Goal: Task Accomplishment & Management: Use online tool/utility

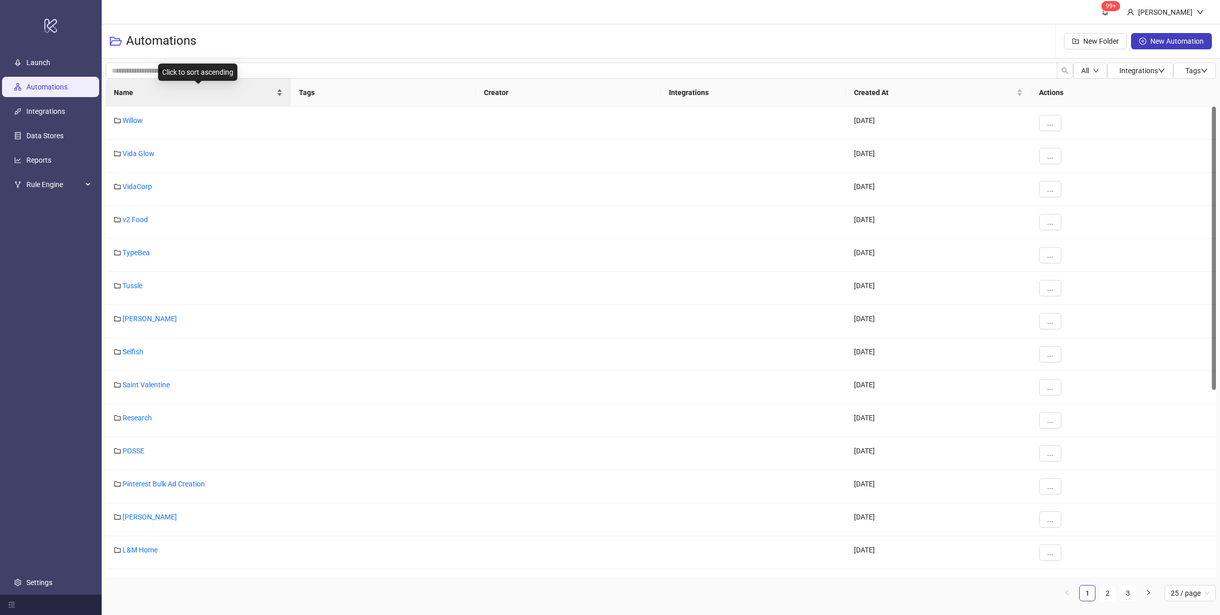
click at [280, 98] on div "Name" at bounding box center [198, 92] width 169 height 11
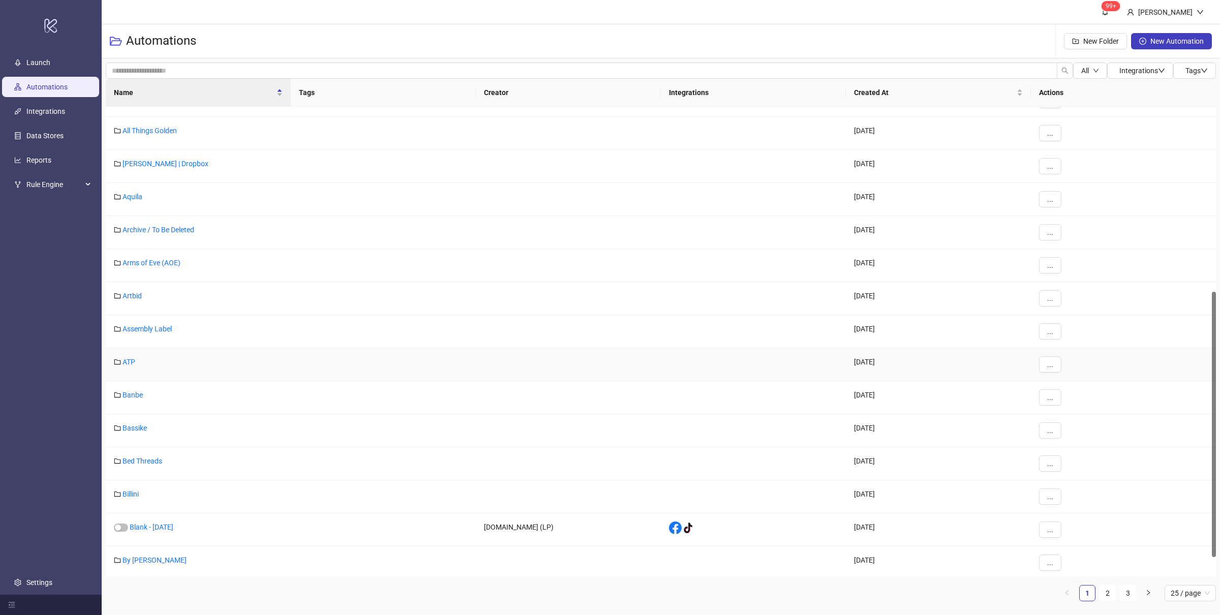
scroll to position [362, 0]
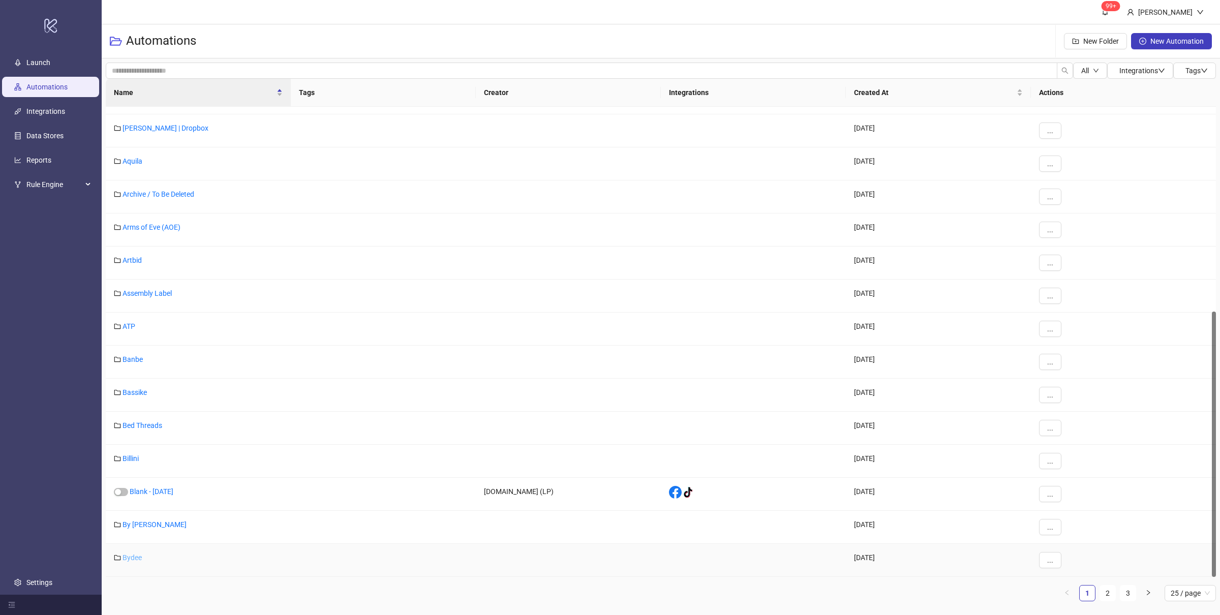
click at [135, 474] on link "Bydee" at bounding box center [132, 558] width 19 height 8
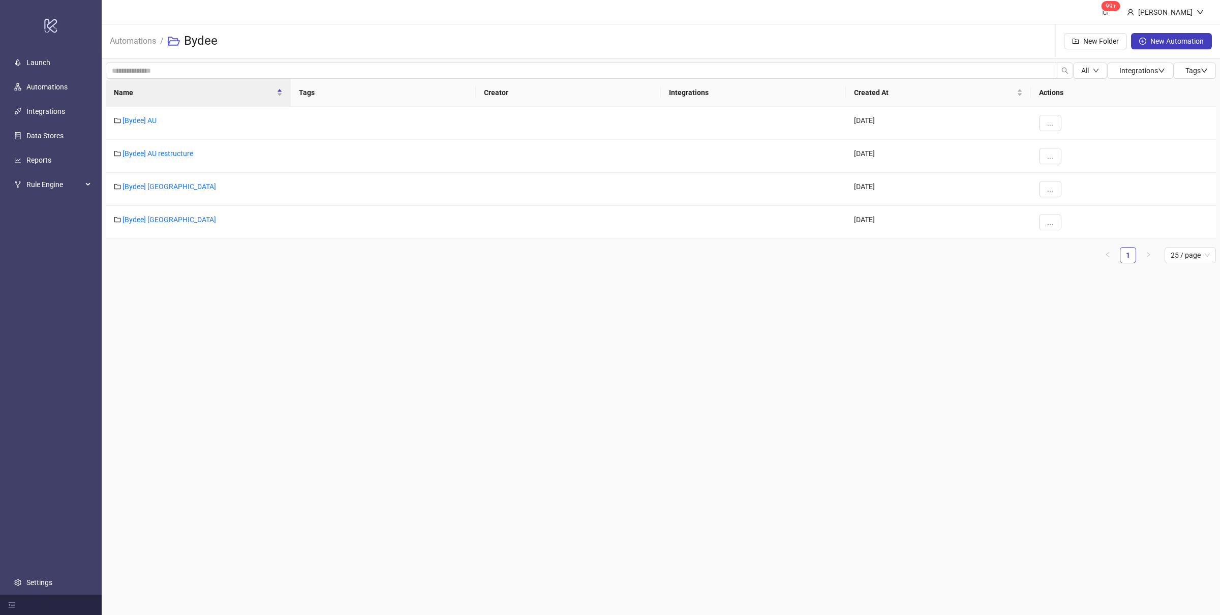
click at [344, 392] on main "99+ Villy Aparicio Automations / Bydee New Folder New Automation All Integratio…" at bounding box center [661, 307] width 1118 height 615
drag, startPoint x: 341, startPoint y: 392, endPoint x: 344, endPoint y: 387, distance: 6.6
click at [341, 392] on main "99+ Villy Aparicio Automations / Bydee New Folder New Automation All Integratio…" at bounding box center [661, 307] width 1118 height 615
click at [331, 314] on main "99+ Villy Aparicio Automations / Bydee New Folder New Automation All Integratio…" at bounding box center [661, 307] width 1118 height 615
click at [143, 121] on link "[Bydee] AU" at bounding box center [140, 120] width 34 height 8
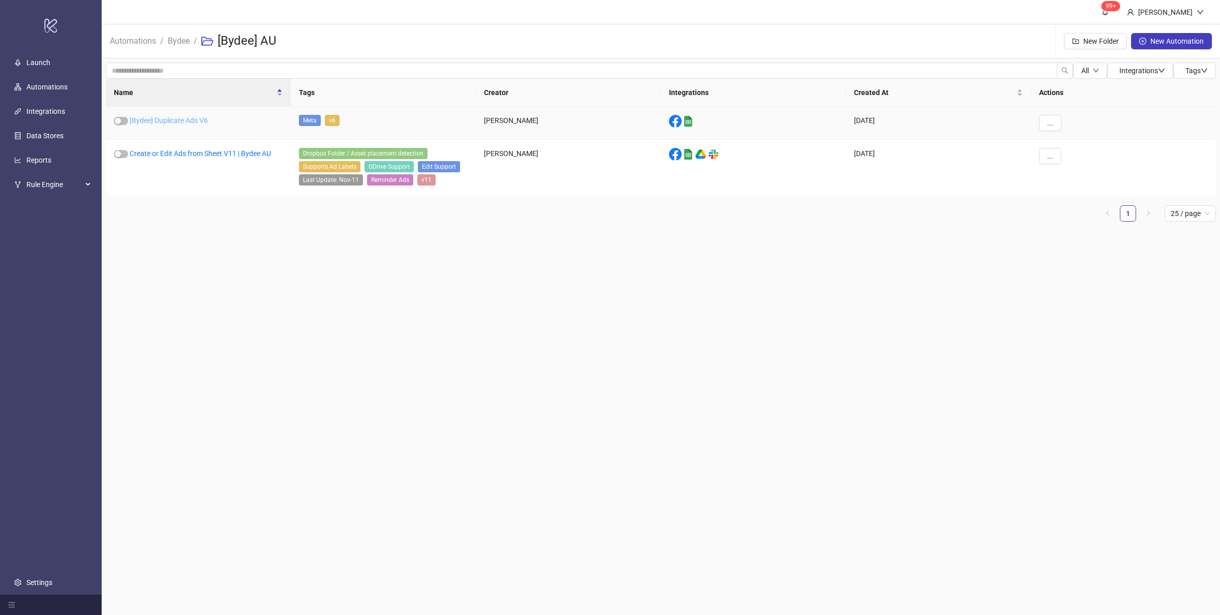
click at [201, 119] on link "[Bydee] Duplicate Ads V6" at bounding box center [169, 120] width 78 height 8
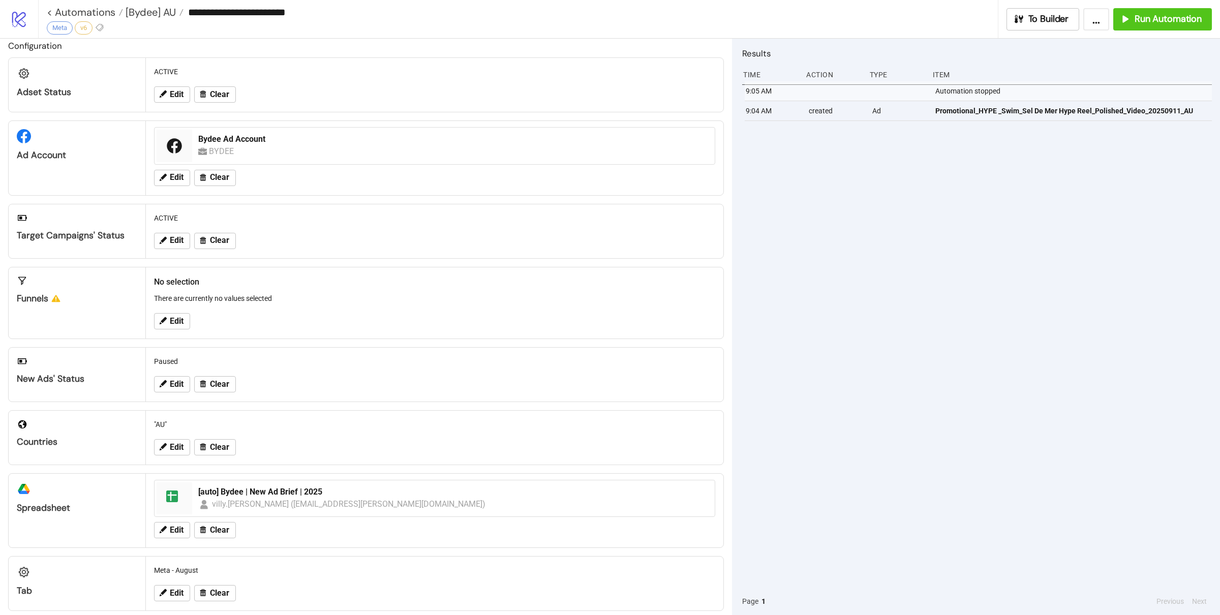
scroll to position [22, 0]
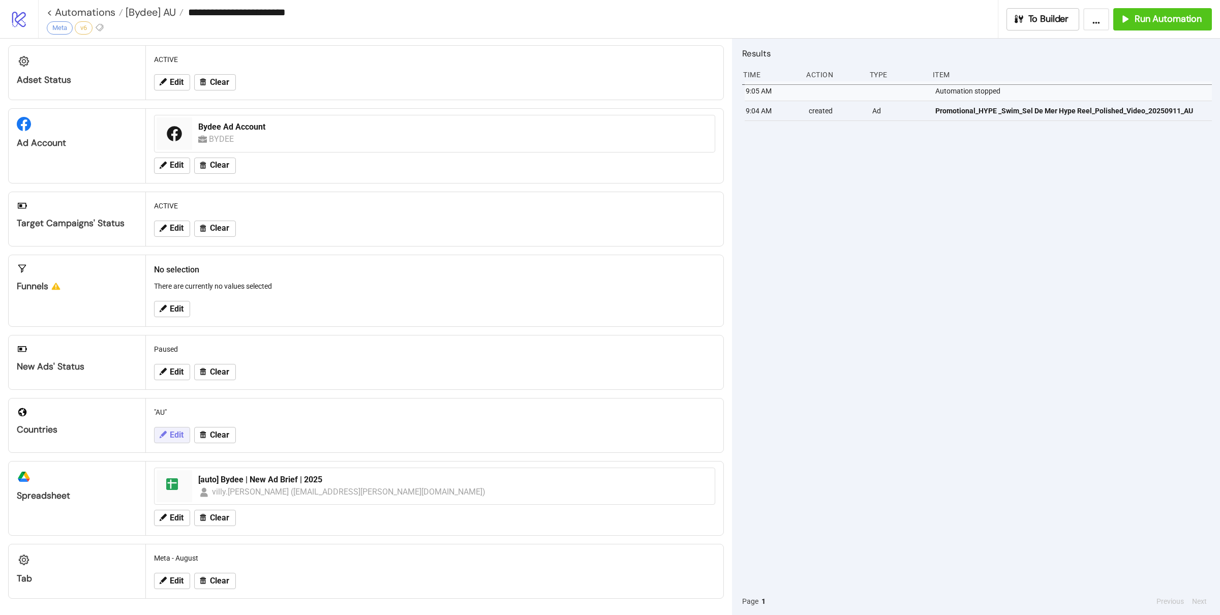
click at [172, 434] on span "Edit" at bounding box center [177, 435] width 14 height 9
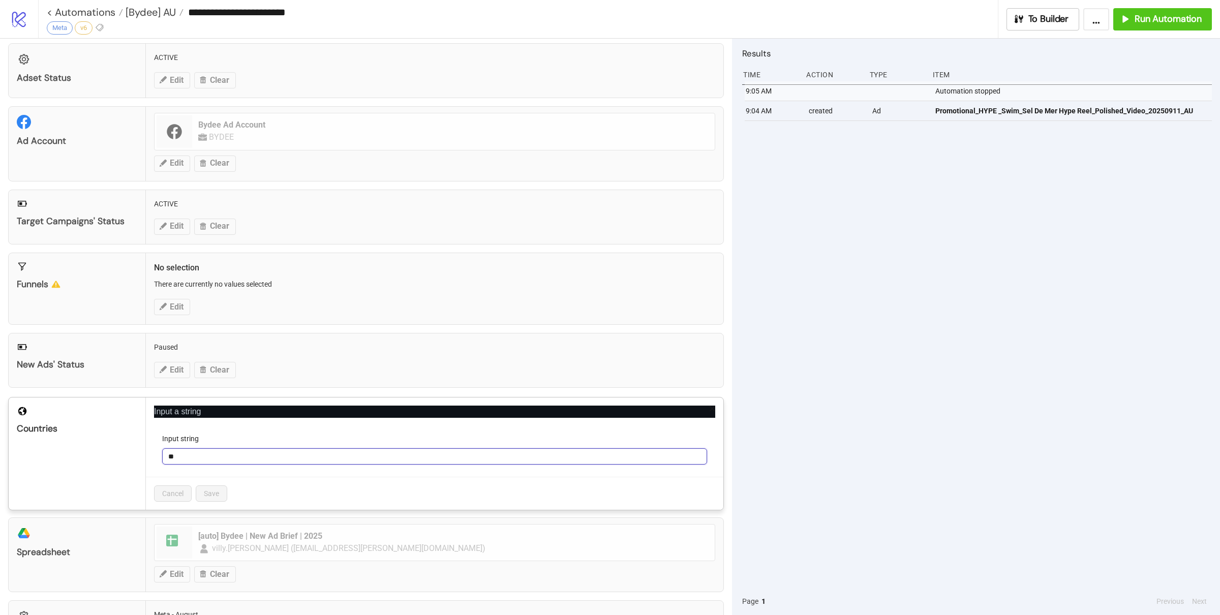
click at [188, 459] on input "**" at bounding box center [434, 456] width 545 height 16
type input "***"
click at [218, 474] on span "Save" at bounding box center [211, 494] width 15 height 8
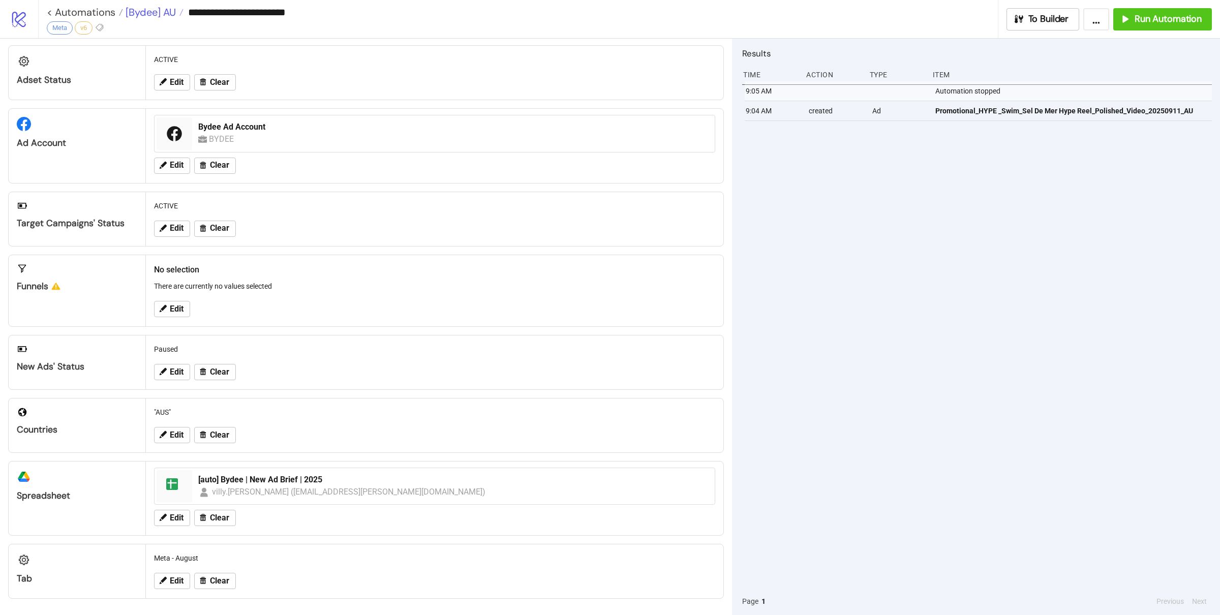
click at [143, 9] on span "[Bydee] AU" at bounding box center [149, 12] width 53 height 13
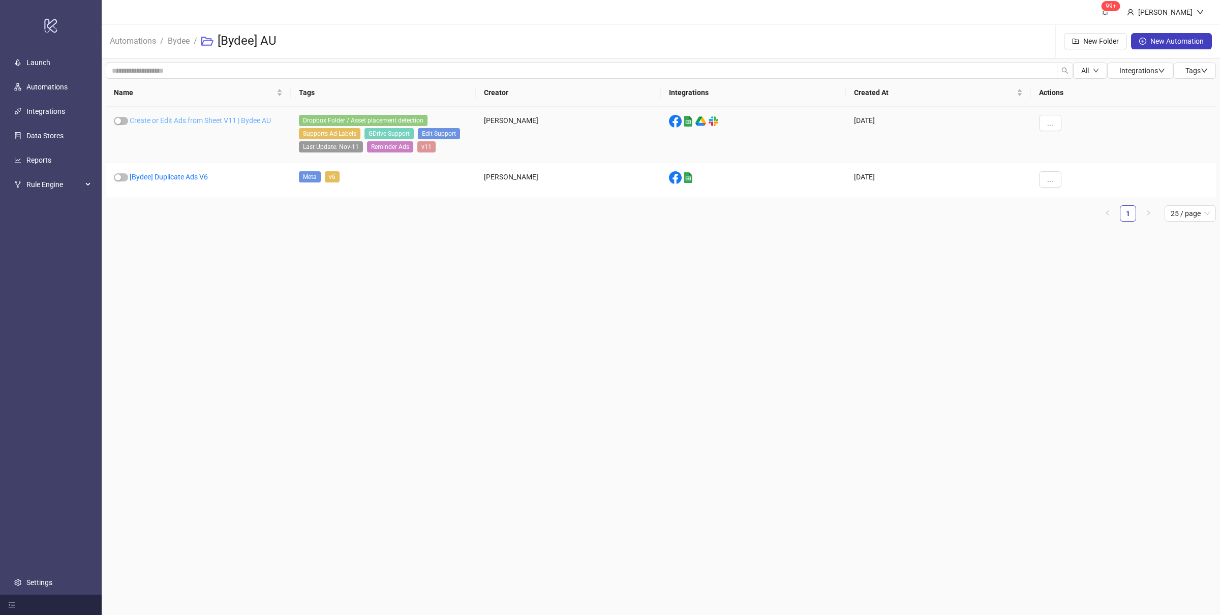
click at [218, 122] on link "Create or Edit Ads from Sheet V11 | Bydee AU" at bounding box center [200, 120] width 141 height 8
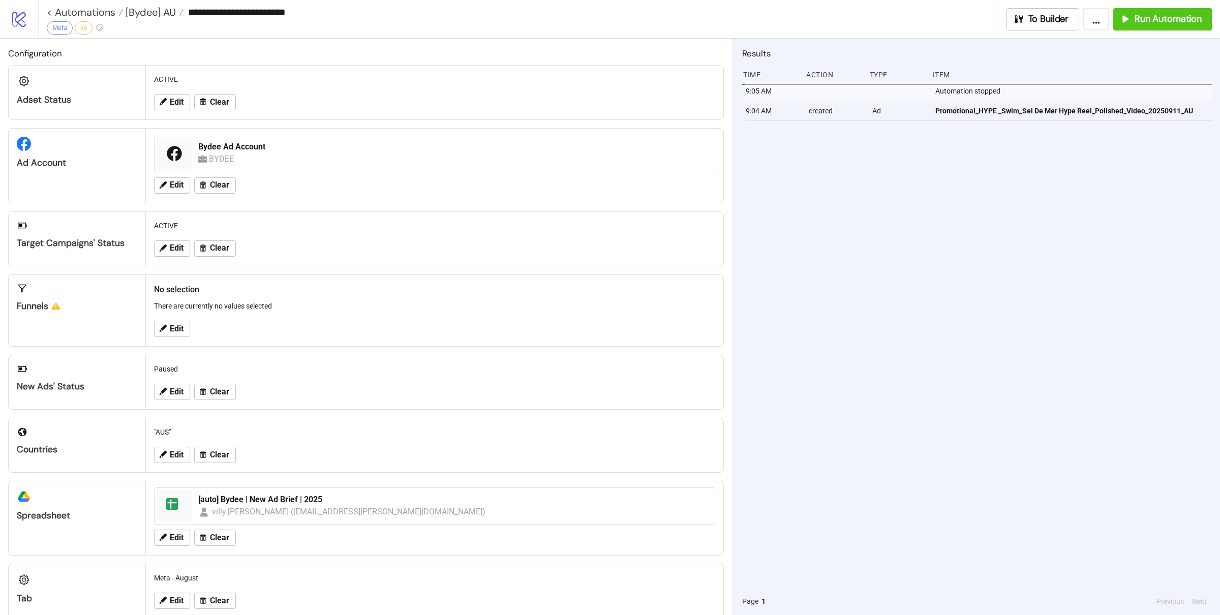
type input "**********"
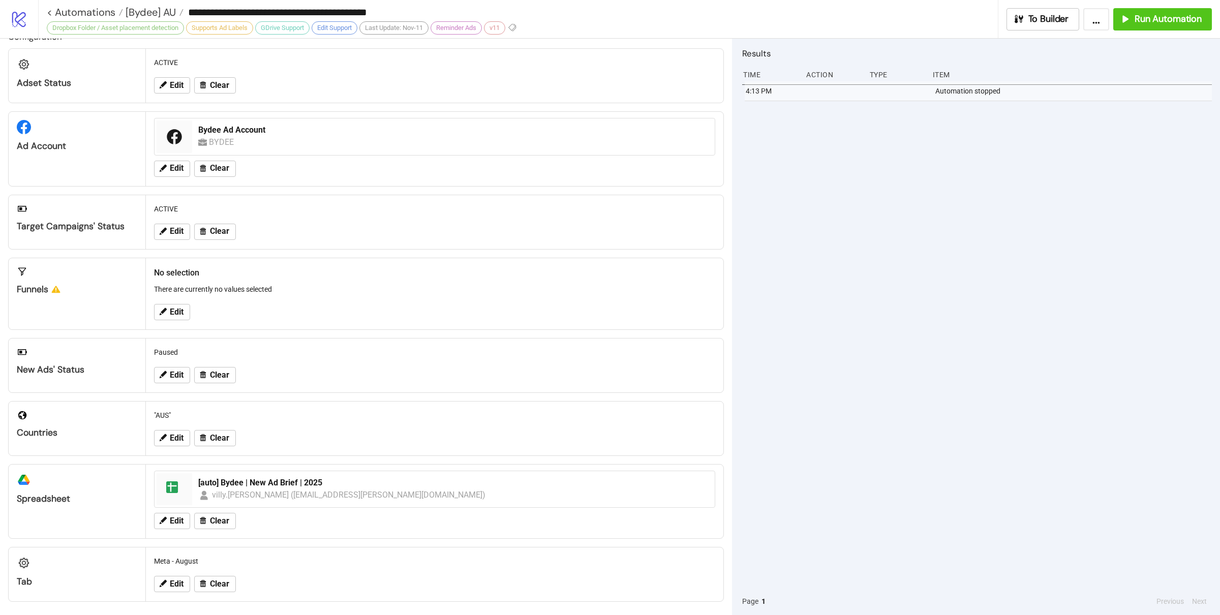
scroll to position [22, 0]
click at [904, 401] on div "4:13 PM Automation stopped" at bounding box center [977, 334] width 470 height 506
click at [905, 400] on div "4:13 PM Automation stopped" at bounding box center [977, 334] width 470 height 506
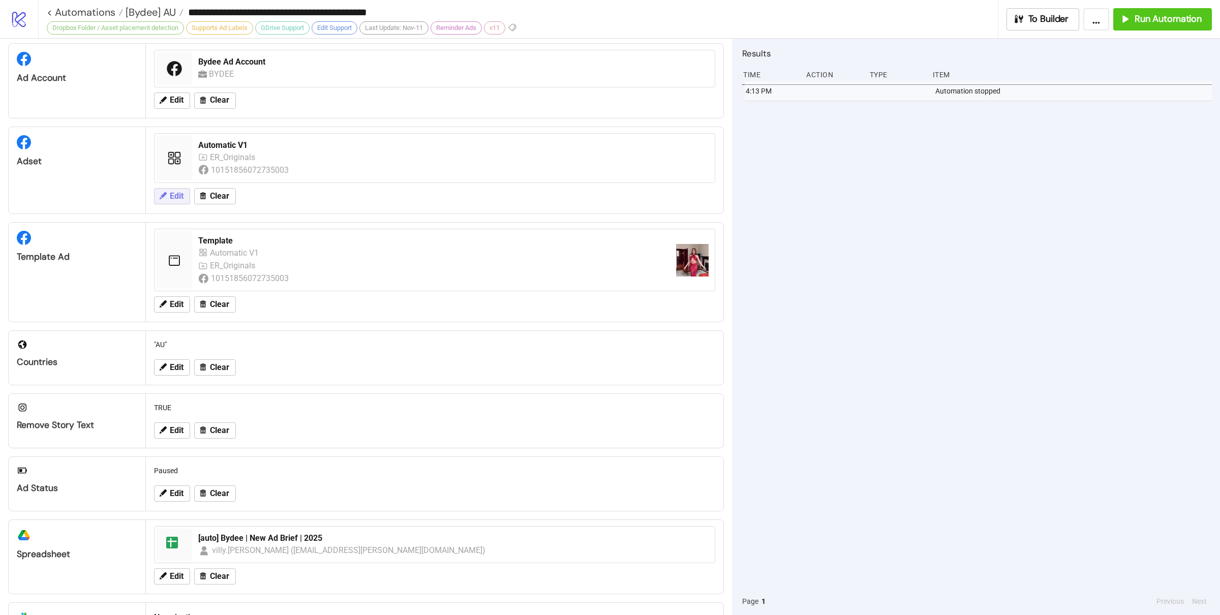
click at [180, 196] on span "Edit" at bounding box center [177, 196] width 14 height 9
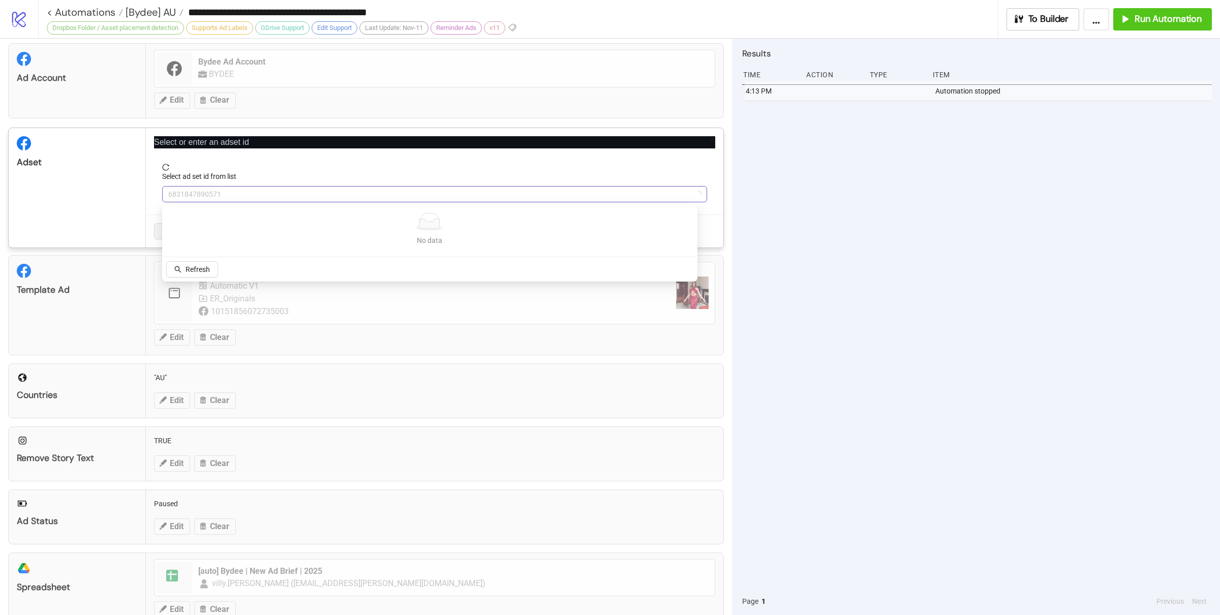
click at [267, 190] on span "6831847890571" at bounding box center [434, 194] width 533 height 15
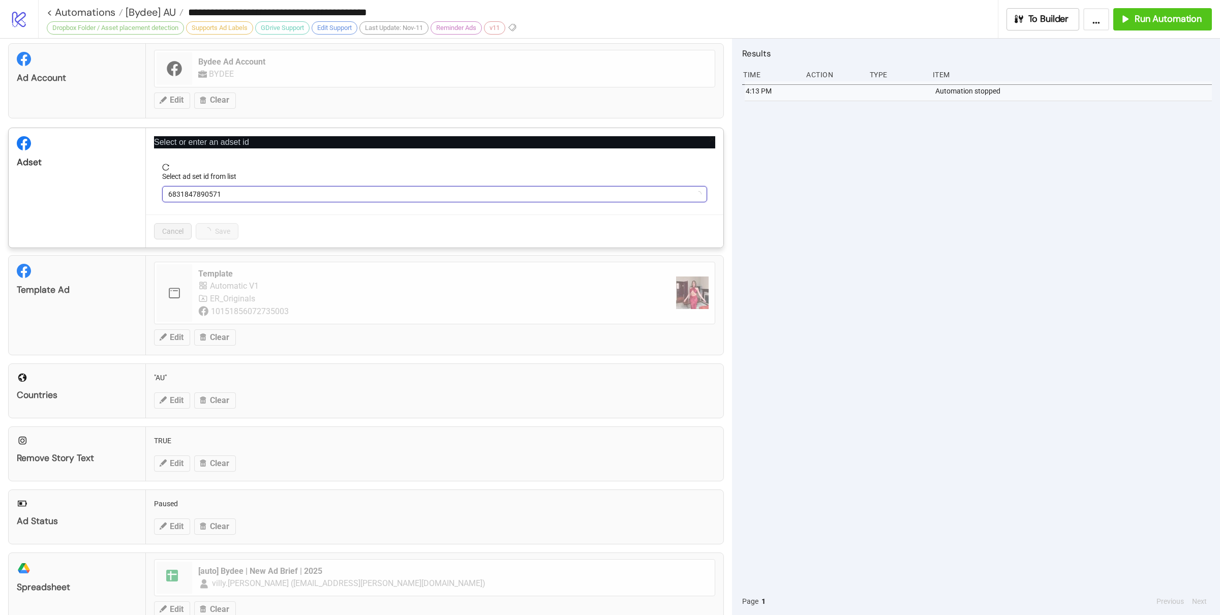
click at [305, 189] on span "6831847890571" at bounding box center [434, 194] width 533 height 15
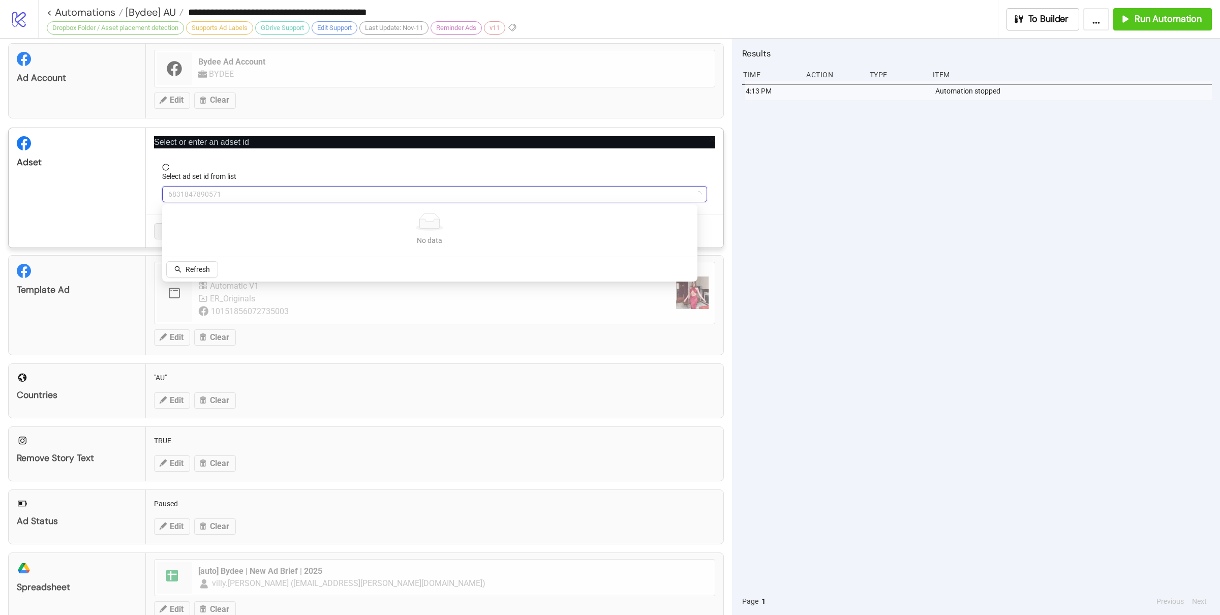
click at [305, 189] on span "6831847890571" at bounding box center [434, 194] width 533 height 15
click at [197, 260] on div "No data No data Refresh" at bounding box center [429, 242] width 531 height 73
click at [199, 263] on button "Refresh" at bounding box center [192, 269] width 52 height 16
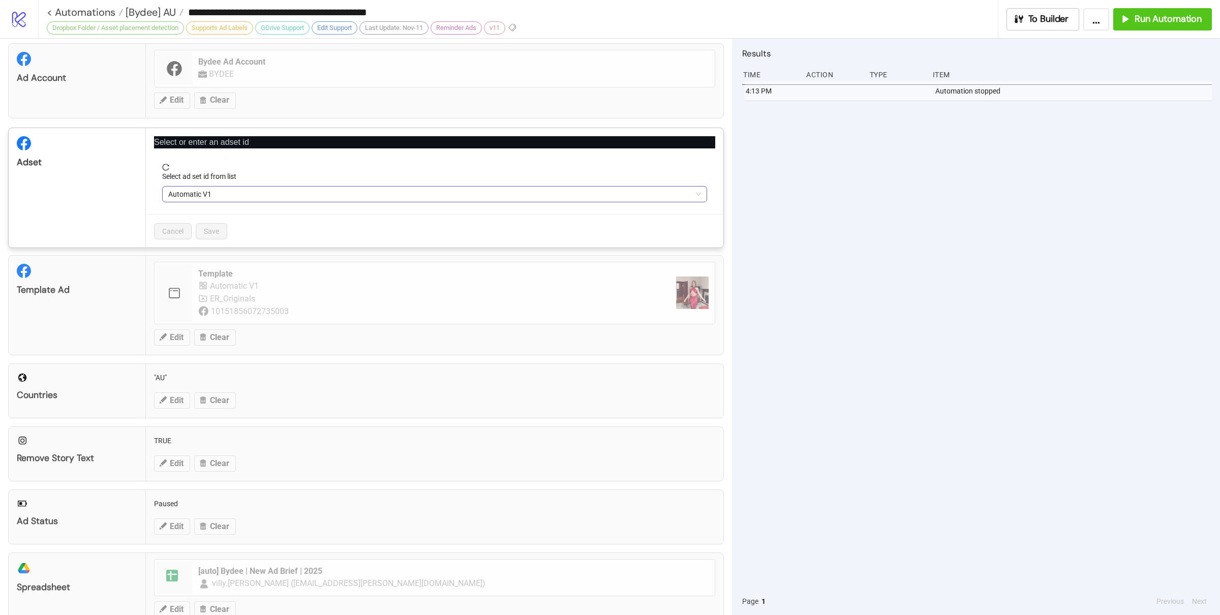
click at [233, 194] on span "Automatic V1" at bounding box center [434, 194] width 533 height 15
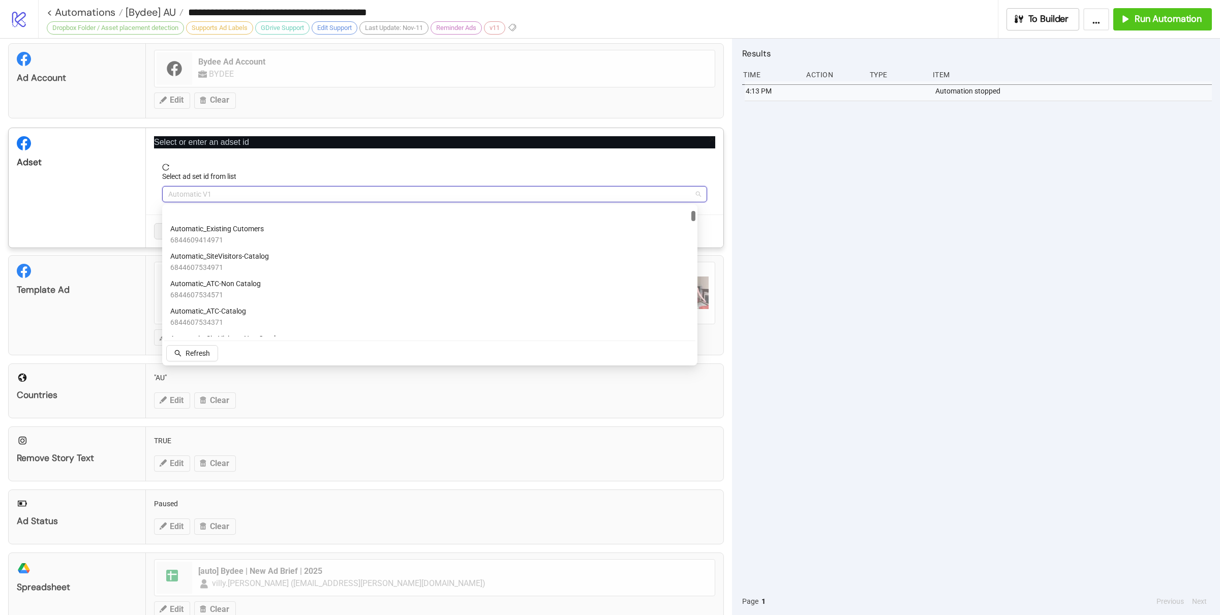
scroll to position [393, 0]
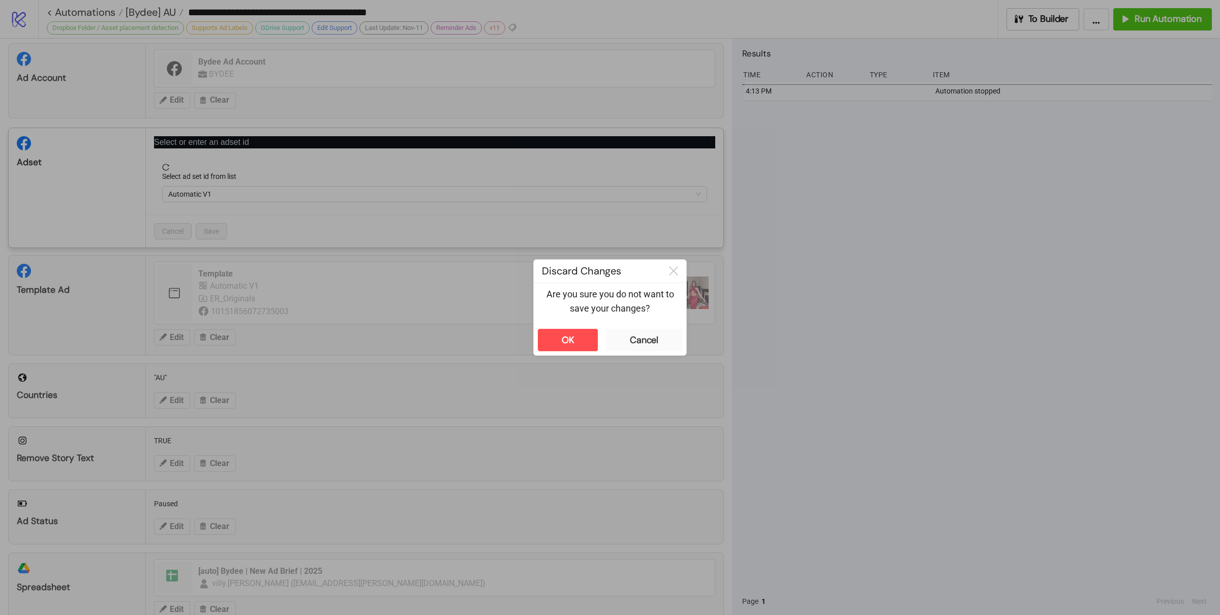
click at [773, 306] on div "**********" at bounding box center [610, 307] width 1220 height 615
click at [593, 343] on button "OK" at bounding box center [568, 340] width 60 height 22
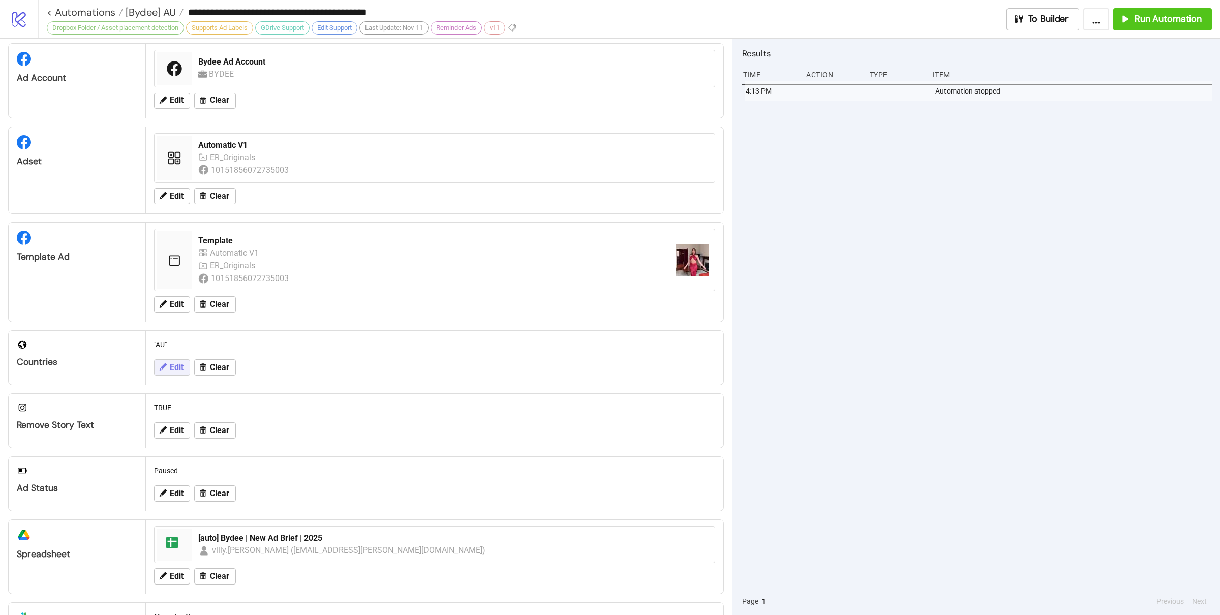
click at [182, 372] on span "Edit" at bounding box center [177, 367] width 14 height 9
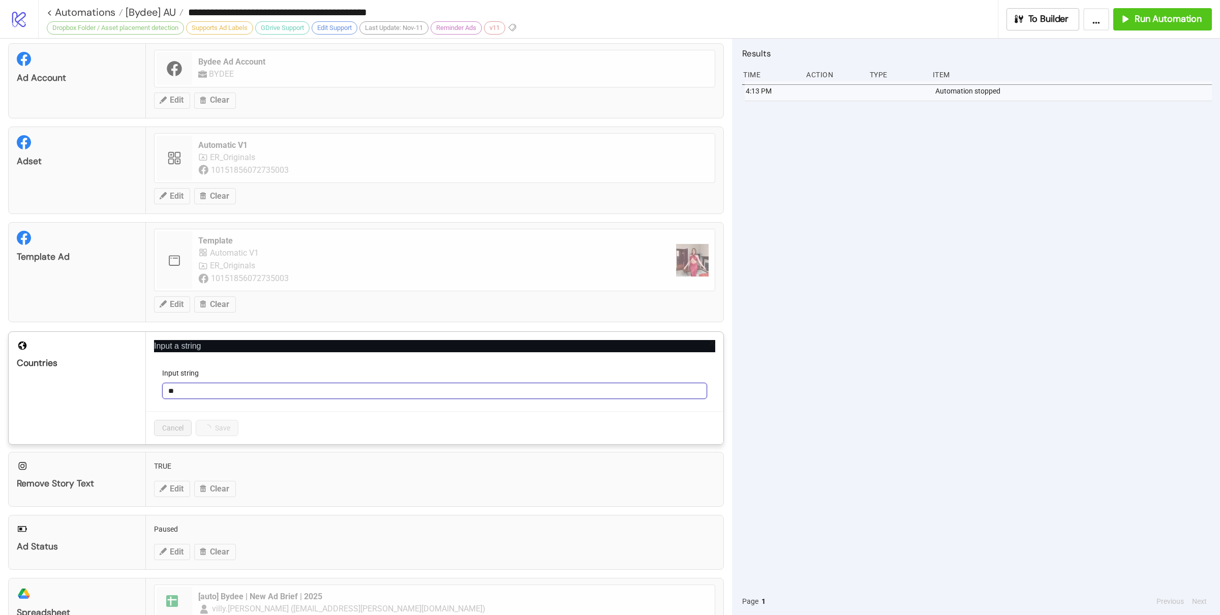
click at [210, 399] on input "**" at bounding box center [434, 391] width 545 height 16
type input "***"
click at [215, 436] on button "Save" at bounding box center [212, 428] width 32 height 16
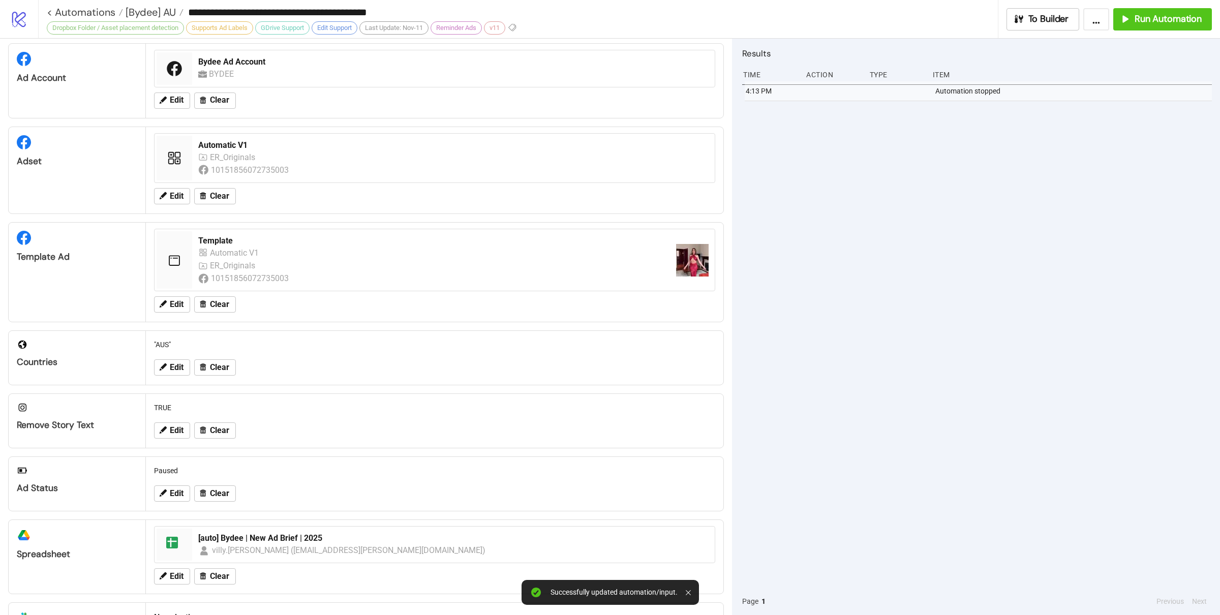
drag, startPoint x: 811, startPoint y: 430, endPoint x: 711, endPoint y: 431, distance: 100.2
click at [810, 430] on div "4:13 PM Automation stopped" at bounding box center [977, 334] width 470 height 506
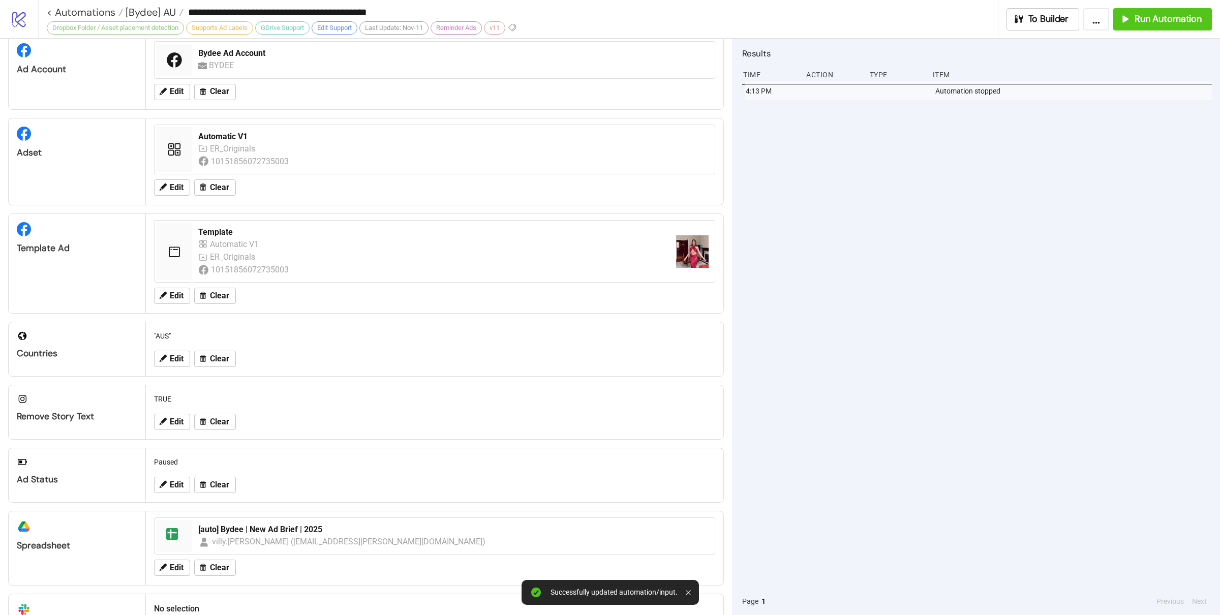
scroll to position [0, 0]
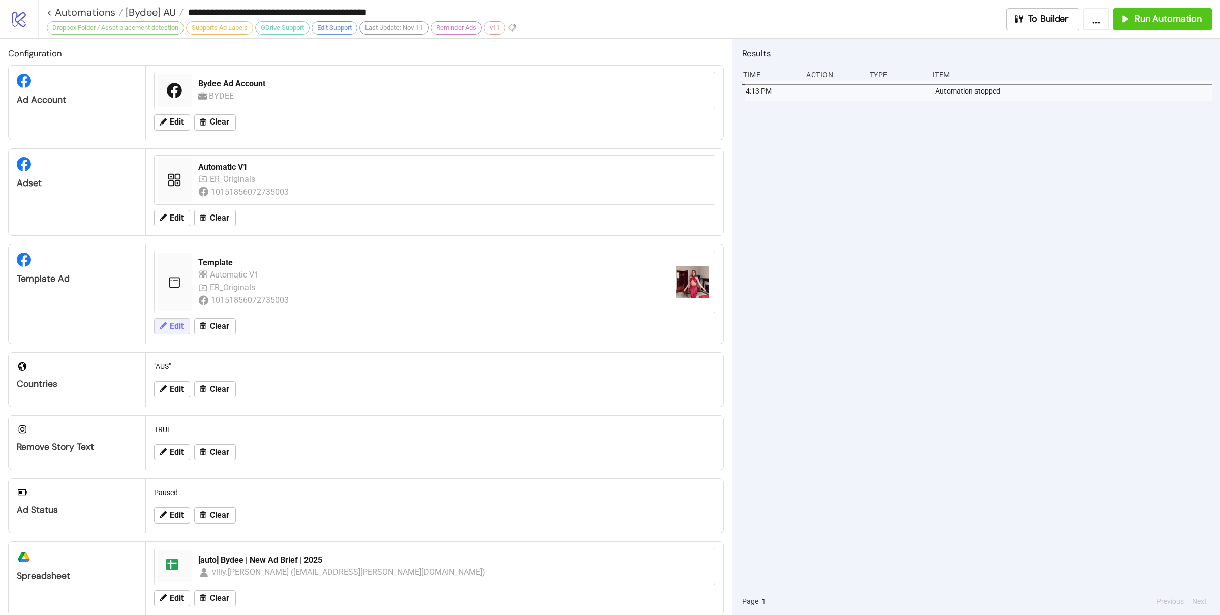
click at [176, 328] on span "Edit" at bounding box center [177, 326] width 14 height 9
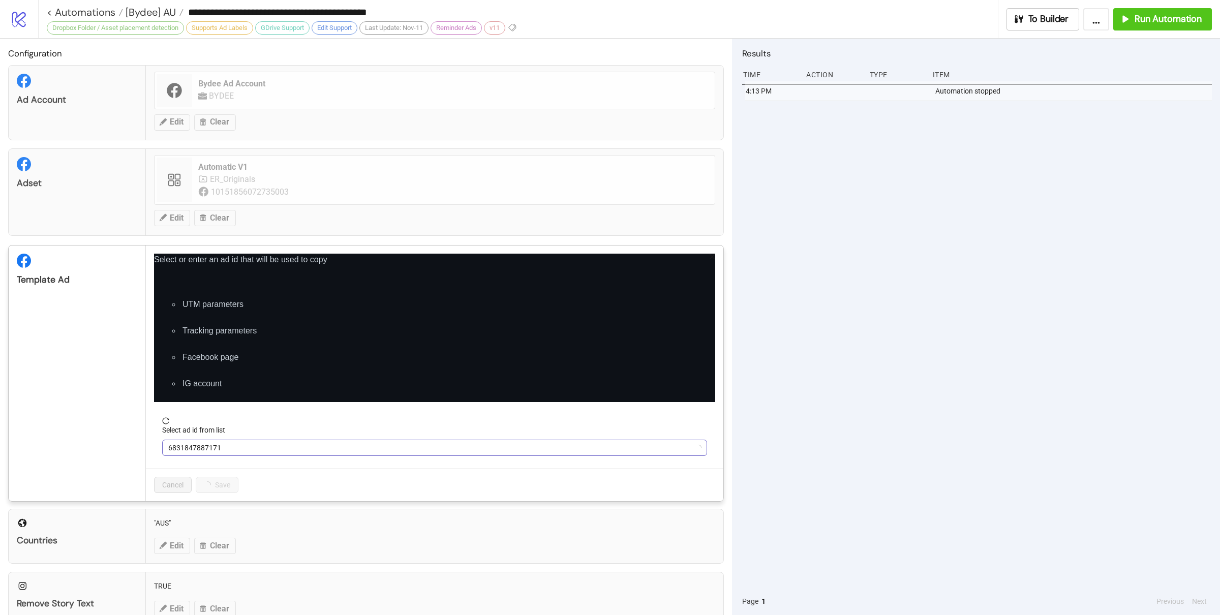
click at [254, 447] on span "6831847887171" at bounding box center [434, 447] width 533 height 15
click at [847, 396] on div "4:13 PM Automation stopped" at bounding box center [977, 334] width 470 height 506
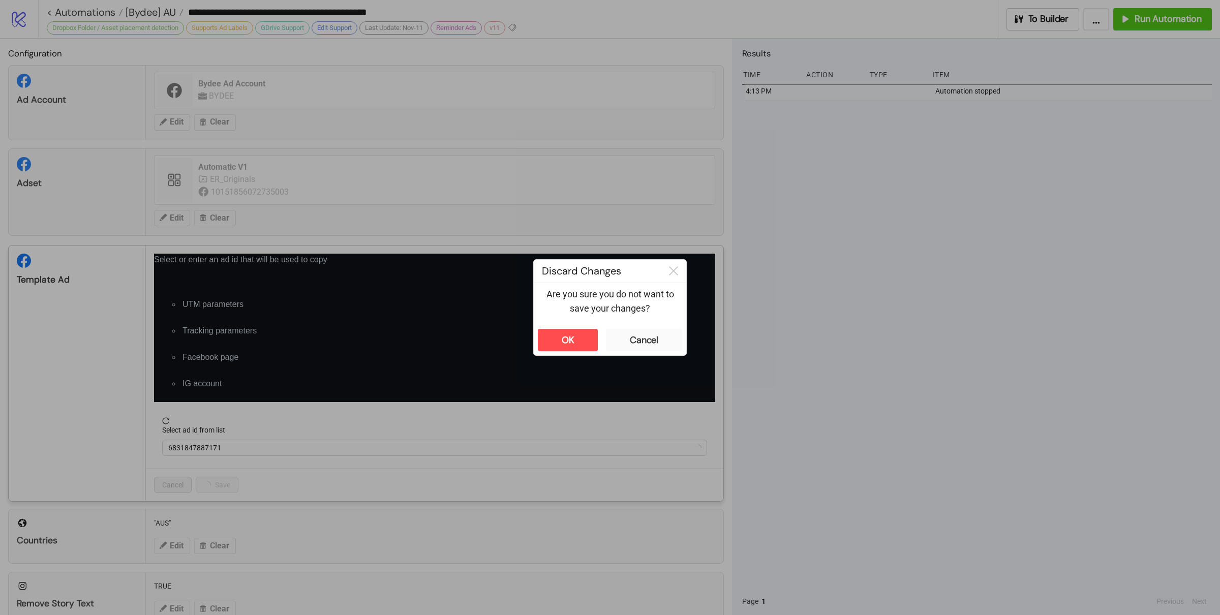
click at [485, 474] on div "**********" at bounding box center [610, 307] width 1220 height 615
click at [577, 341] on button "OK" at bounding box center [568, 340] width 60 height 22
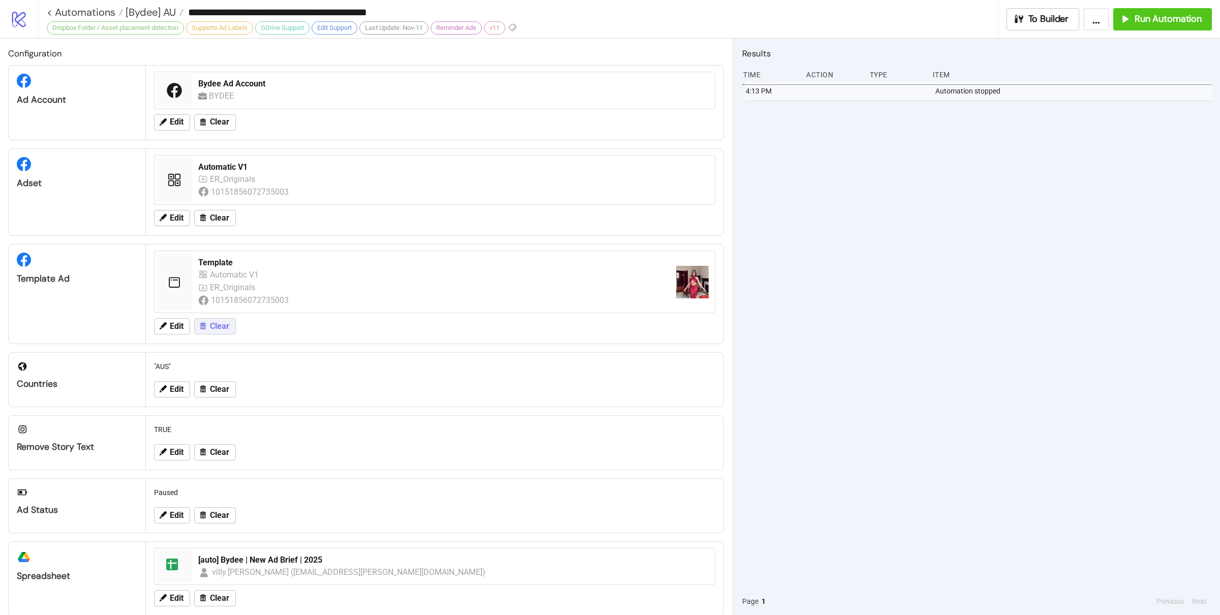
click at [221, 334] on button "Clear" at bounding box center [215, 326] width 42 height 16
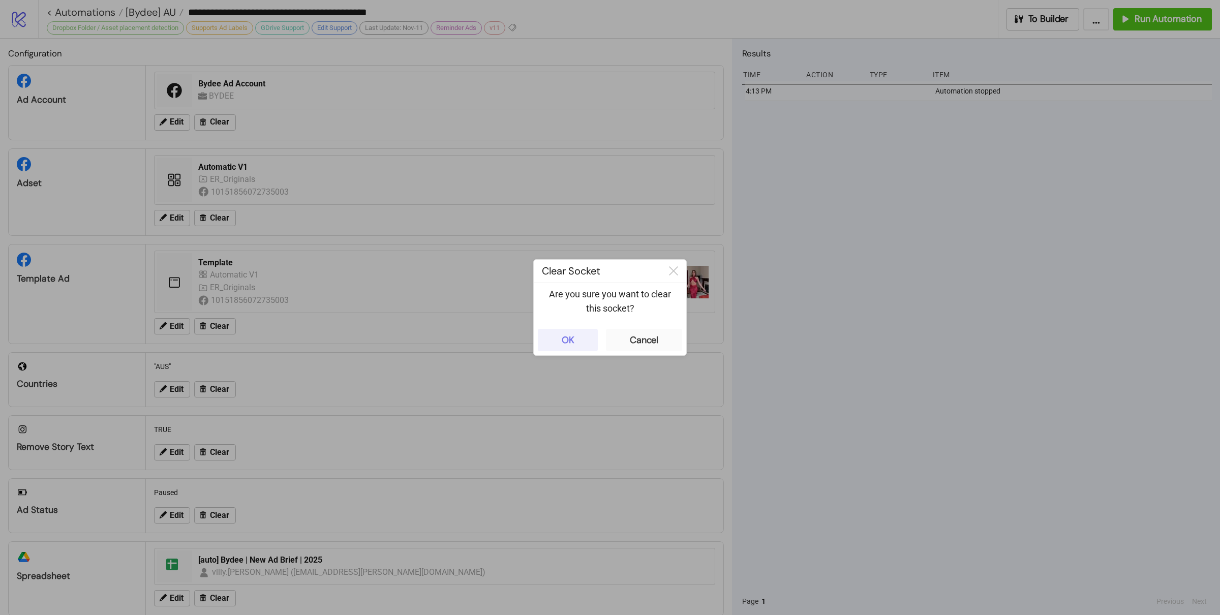
click at [586, 341] on button "OK" at bounding box center [568, 340] width 60 height 22
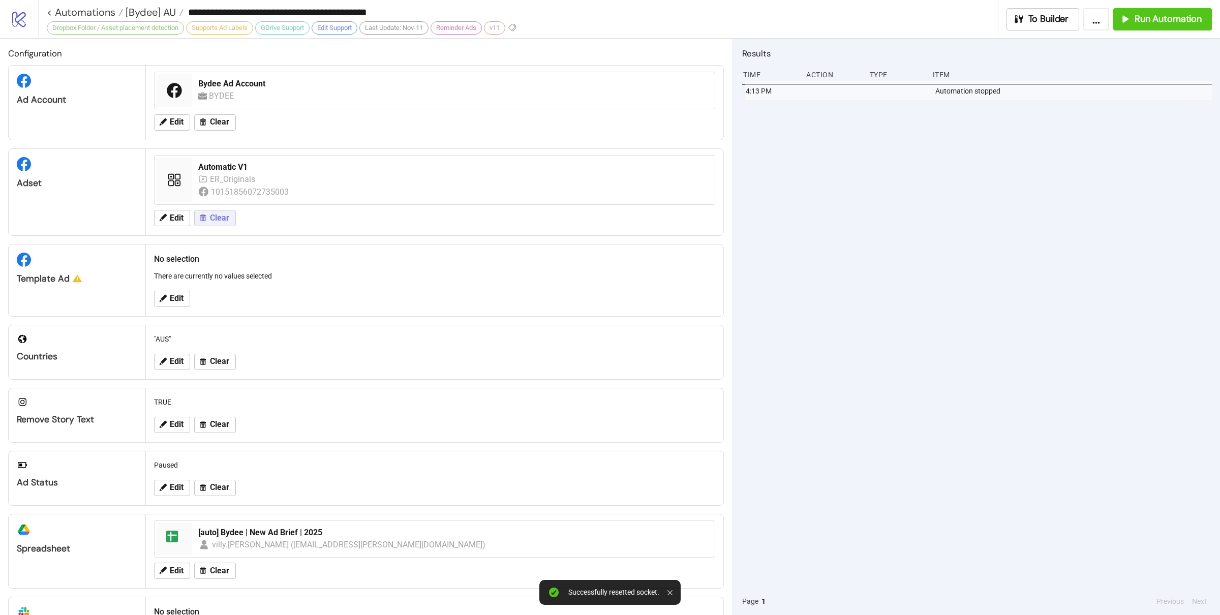
click at [213, 220] on span "Clear" at bounding box center [219, 217] width 19 height 9
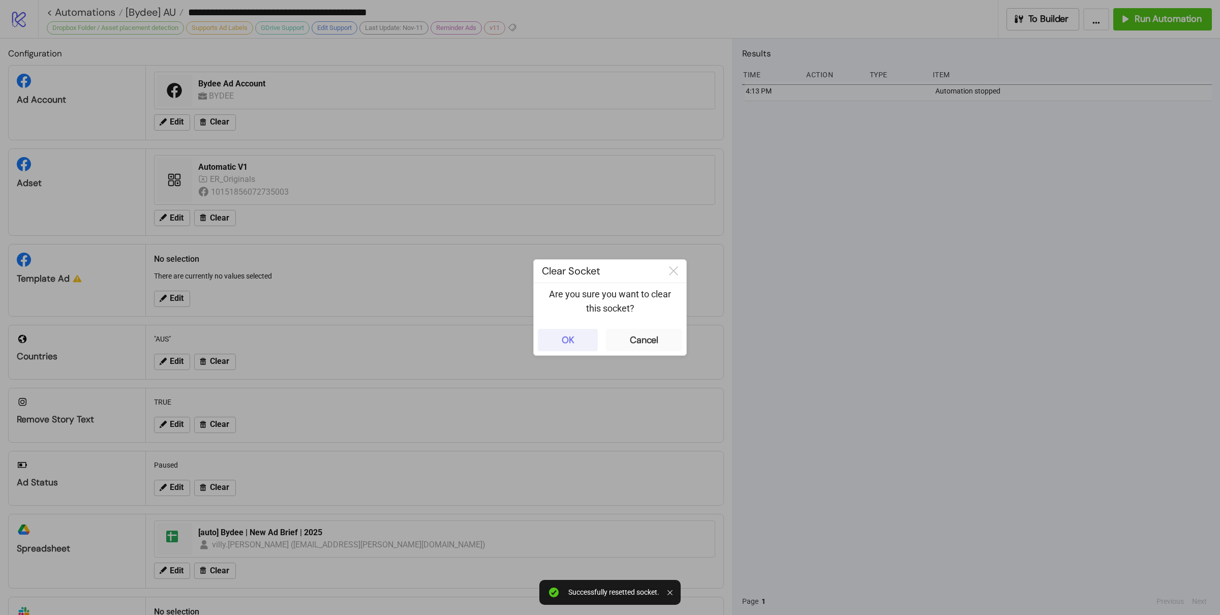
click at [571, 335] on div "OK" at bounding box center [568, 340] width 13 height 12
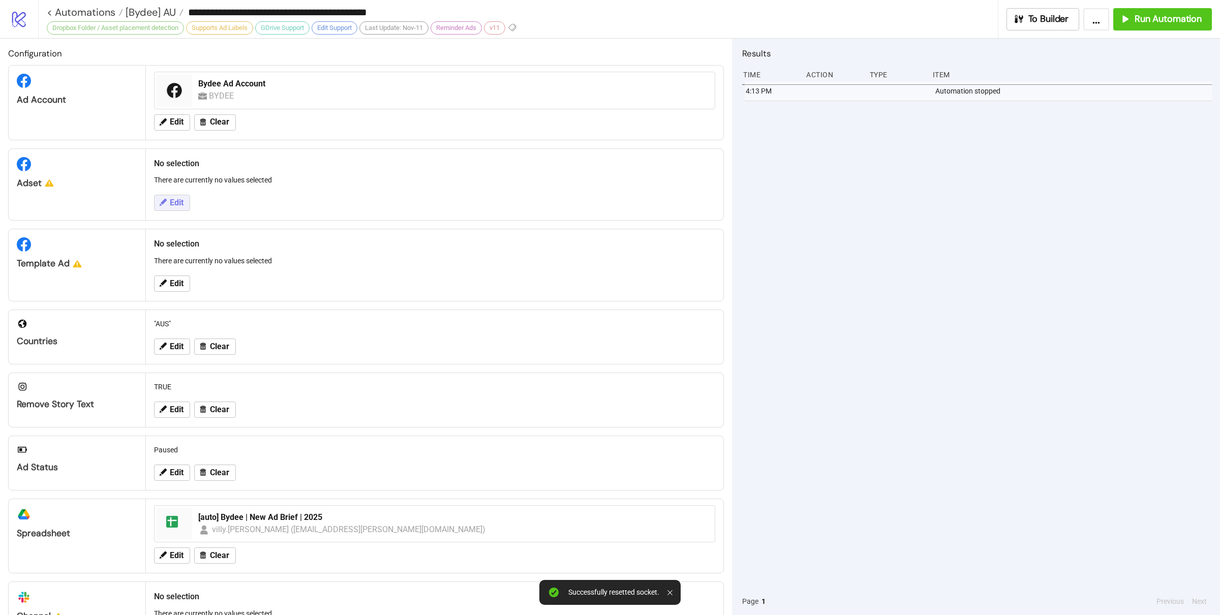
click at [169, 197] on div "Edit" at bounding box center [434, 203] width 569 height 26
click at [178, 200] on span "Edit" at bounding box center [177, 202] width 14 height 9
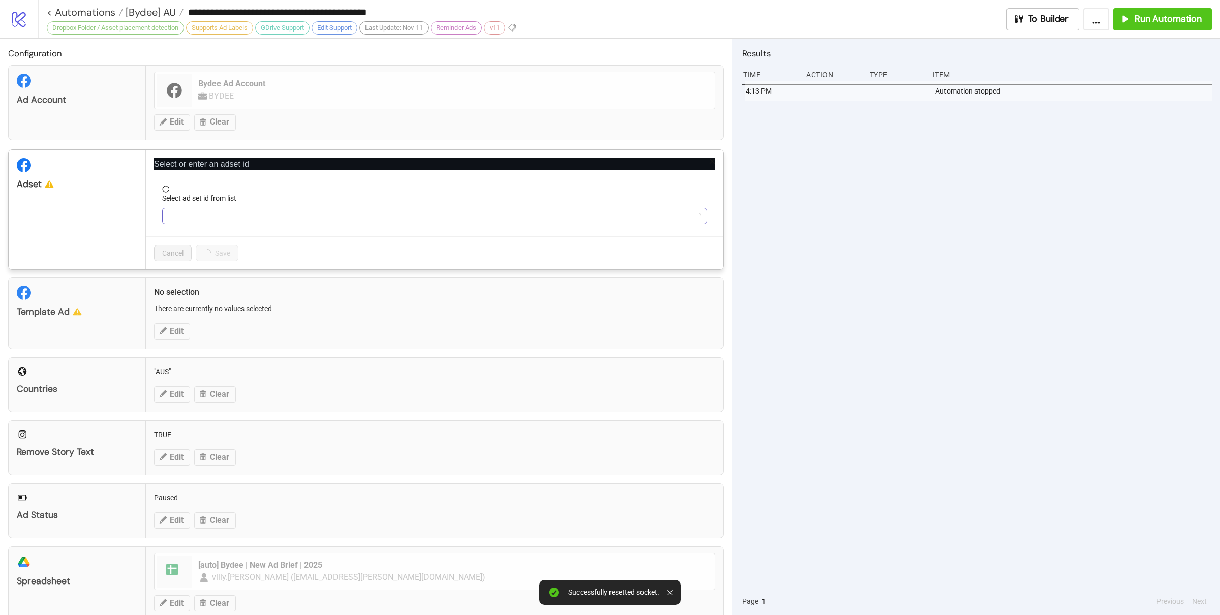
click at [217, 211] on input "Select ad set id from list" at bounding box center [430, 215] width 524 height 15
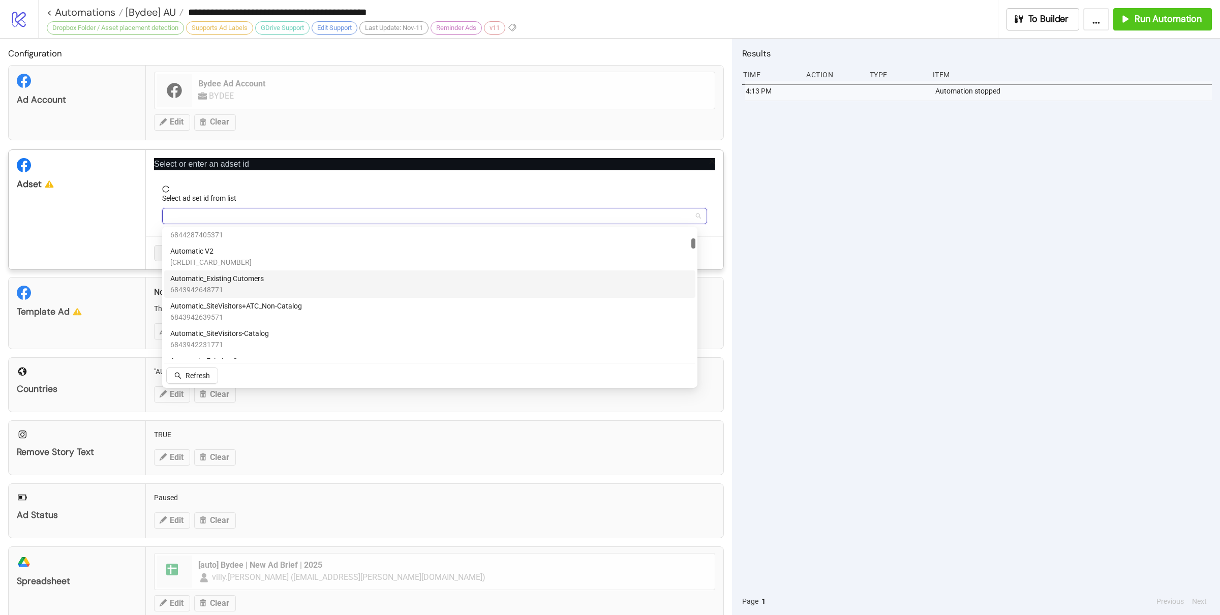
scroll to position [642, 0]
click at [208, 284] on span "Automatic V2" at bounding box center [210, 281] width 81 height 11
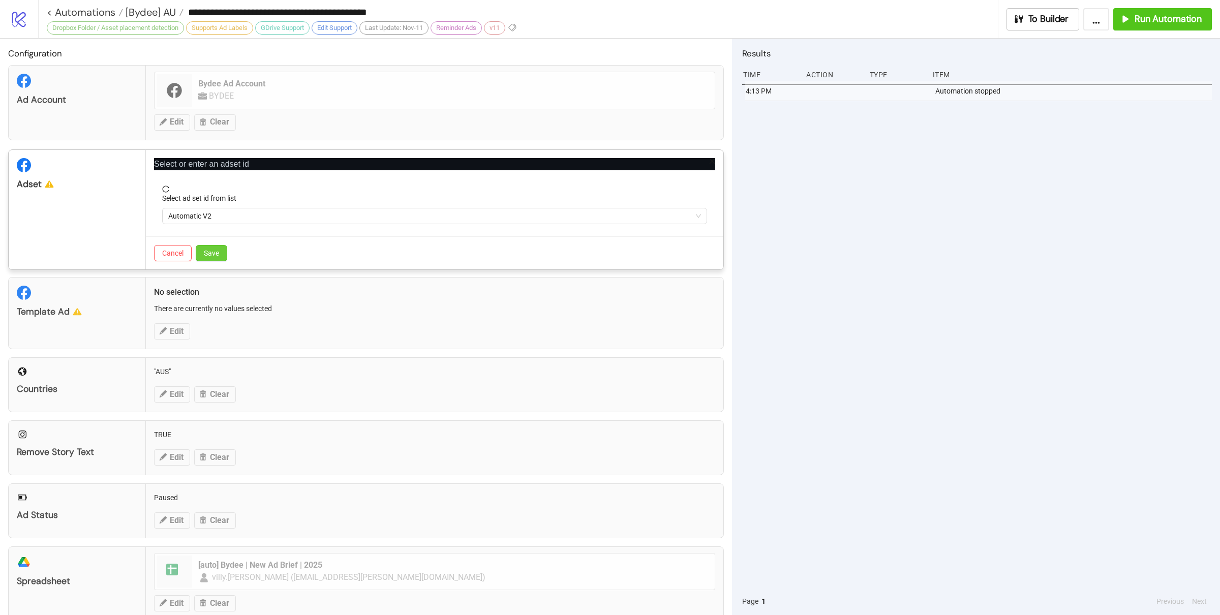
click at [222, 258] on button "Save" at bounding box center [212, 253] width 32 height 16
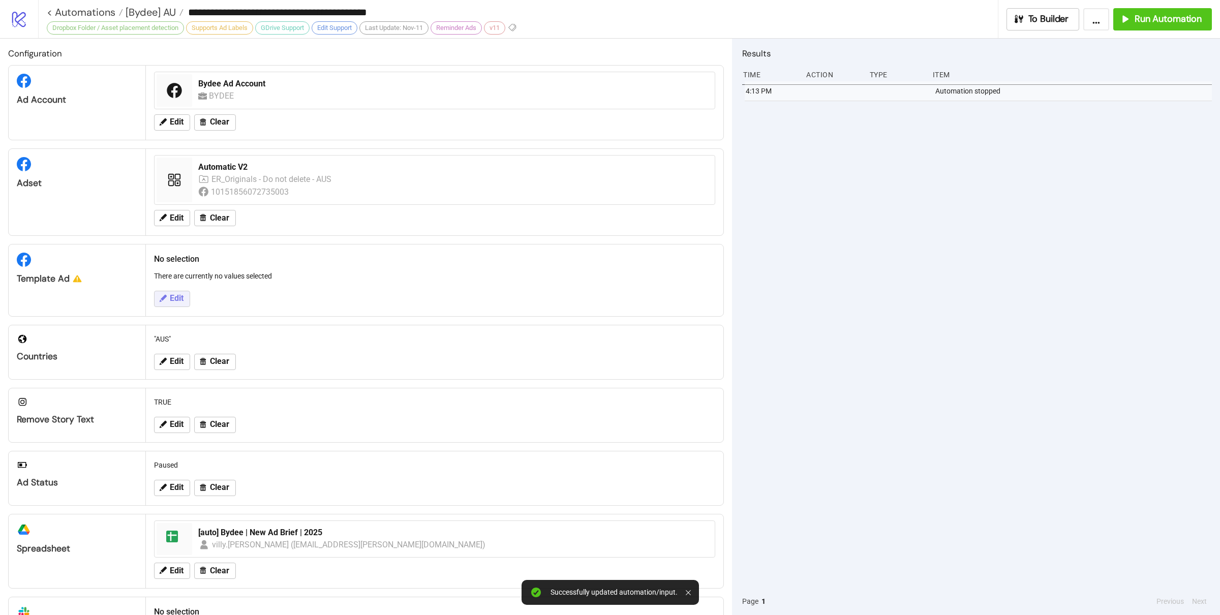
click at [180, 298] on span "Edit" at bounding box center [177, 298] width 14 height 9
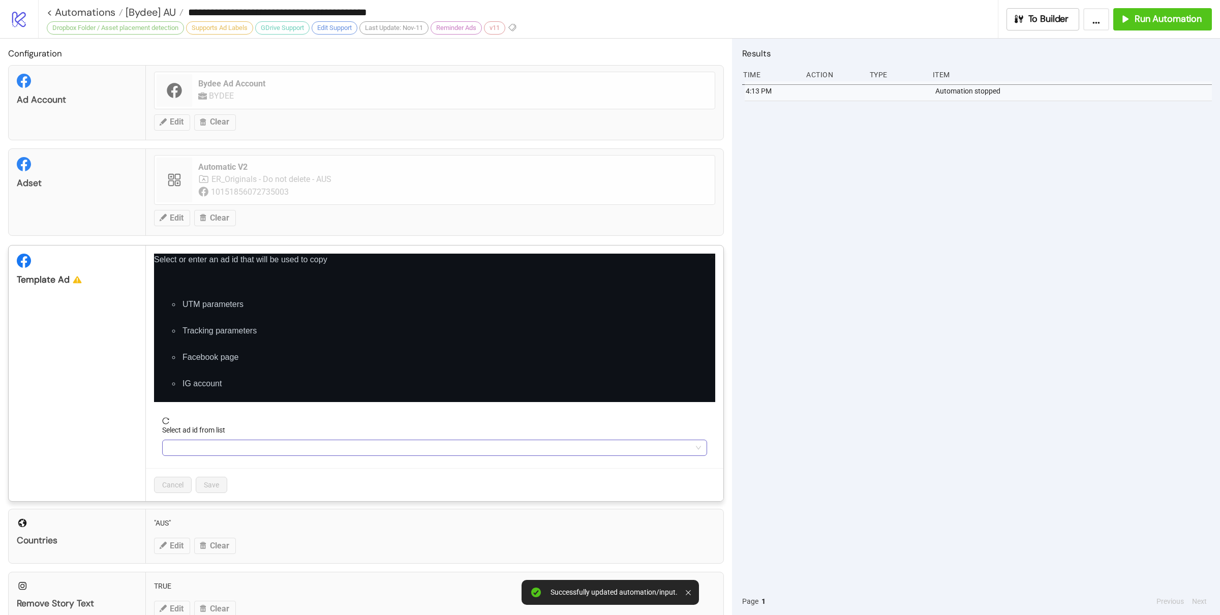
click at [232, 453] on input "Select ad id from list" at bounding box center [430, 447] width 524 height 15
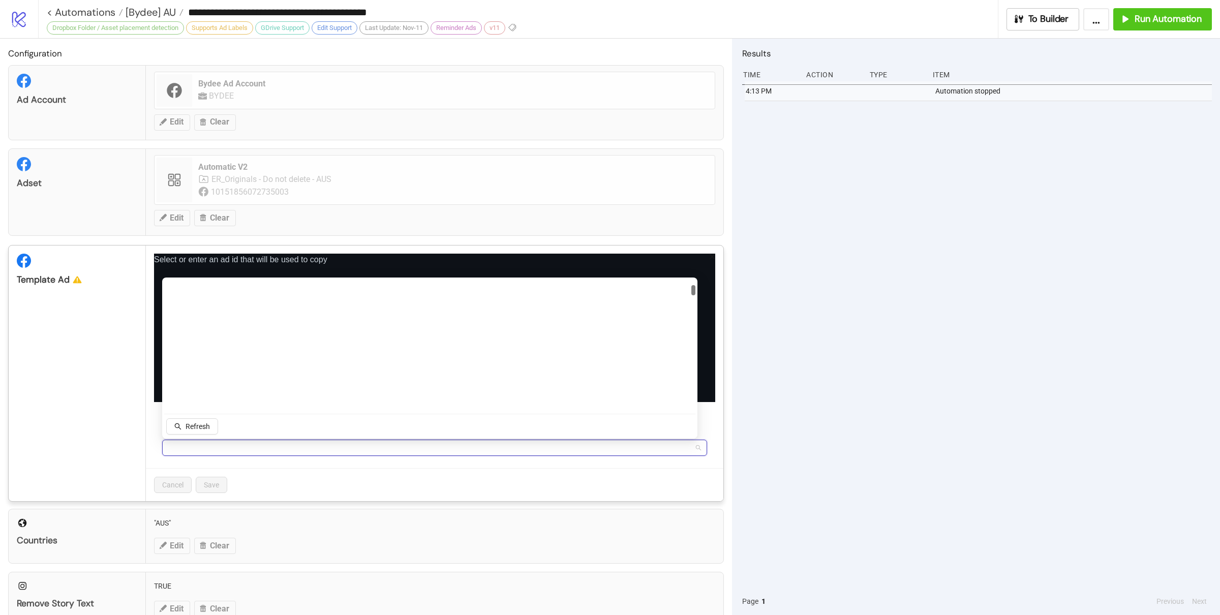
scroll to position [0, 0]
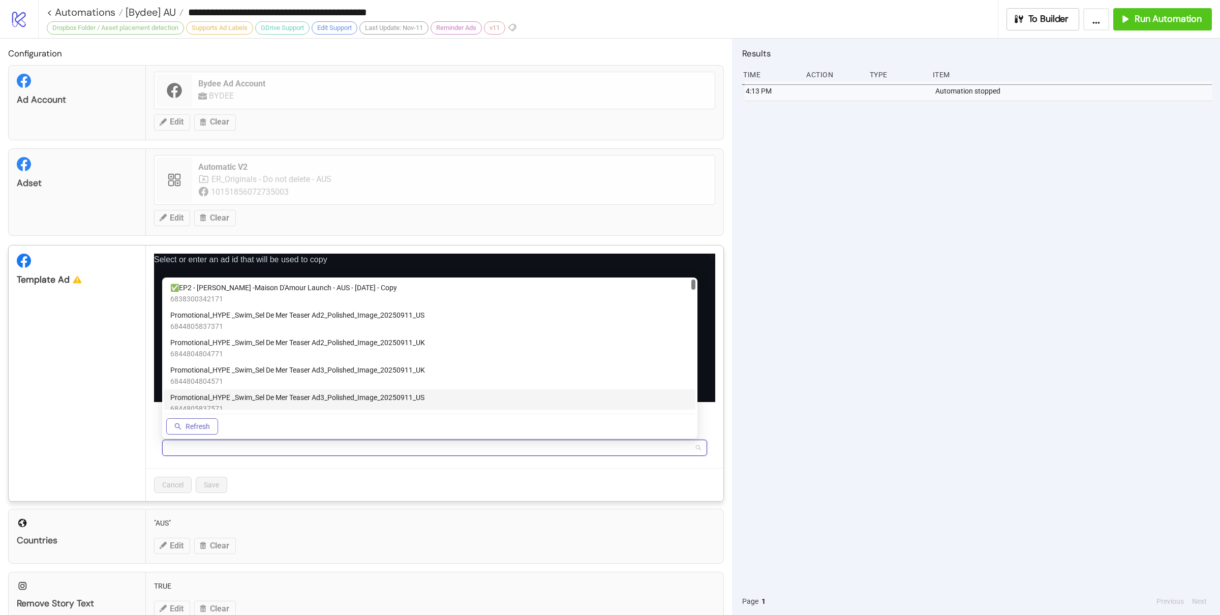
click at [200, 424] on span "Refresh" at bounding box center [198, 426] width 24 height 8
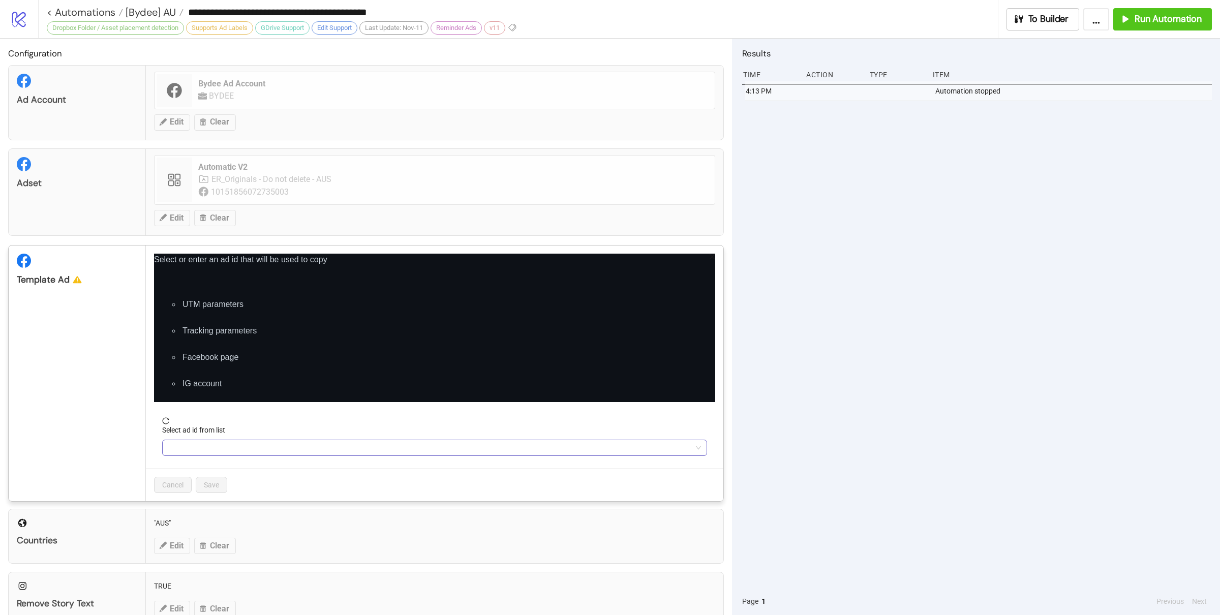
click at [228, 448] on input "Select ad id from list" at bounding box center [430, 447] width 524 height 15
click at [201, 447] on input "Select ad id from list" at bounding box center [430, 447] width 524 height 15
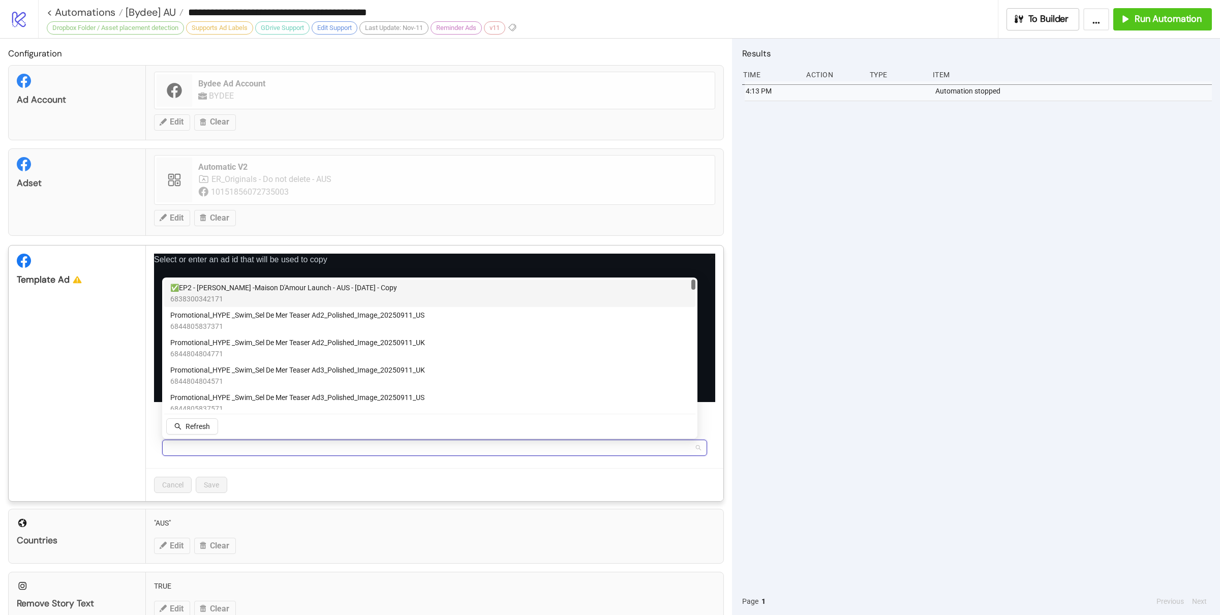
paste input "**********"
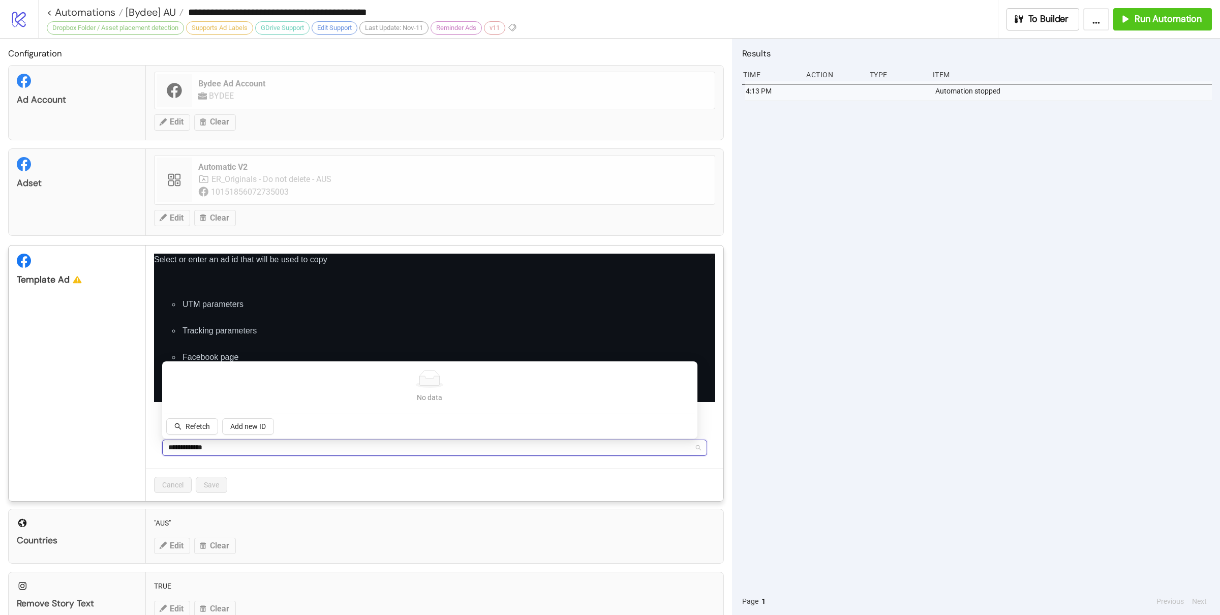
type input "**********"
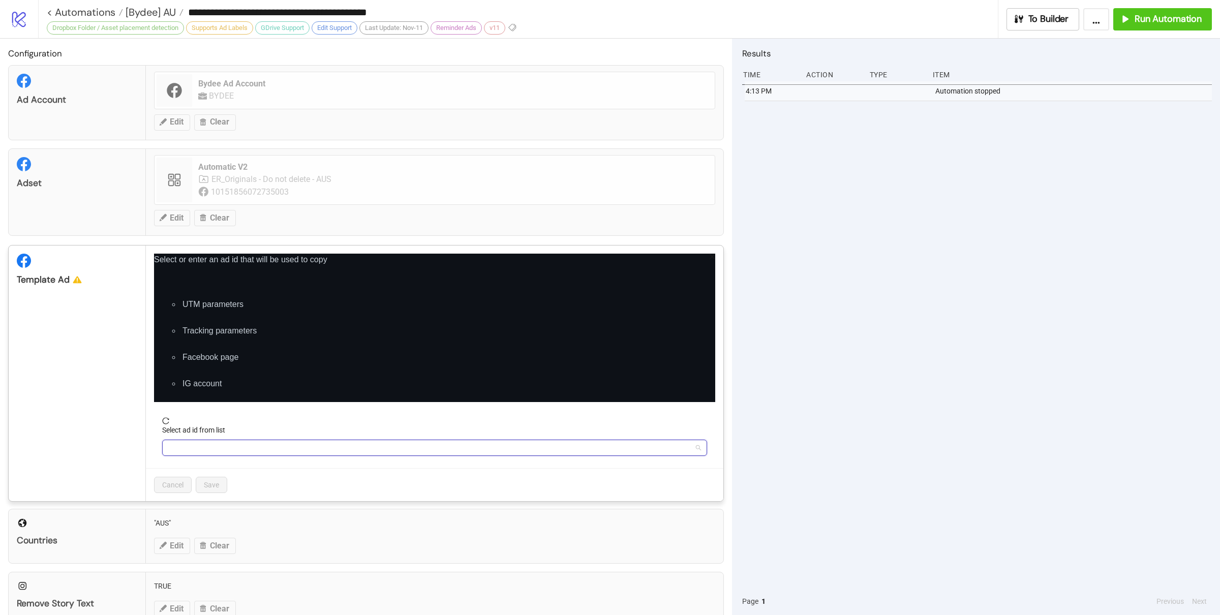
click at [239, 448] on input "Select ad id from list" at bounding box center [430, 447] width 524 height 15
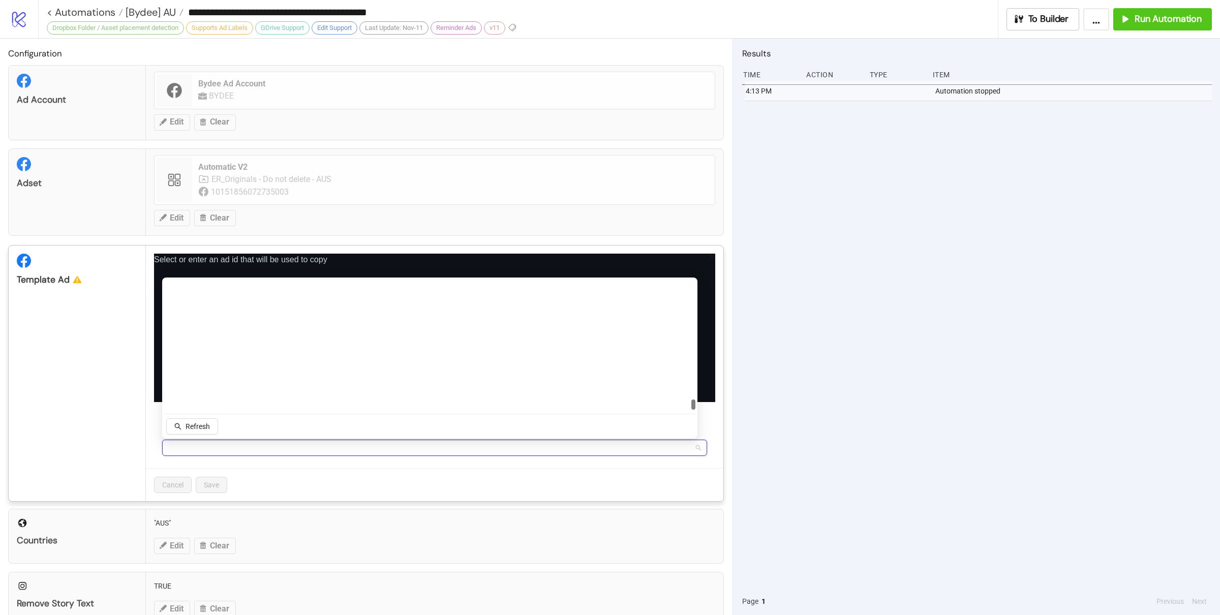
scroll to position [5236, 0]
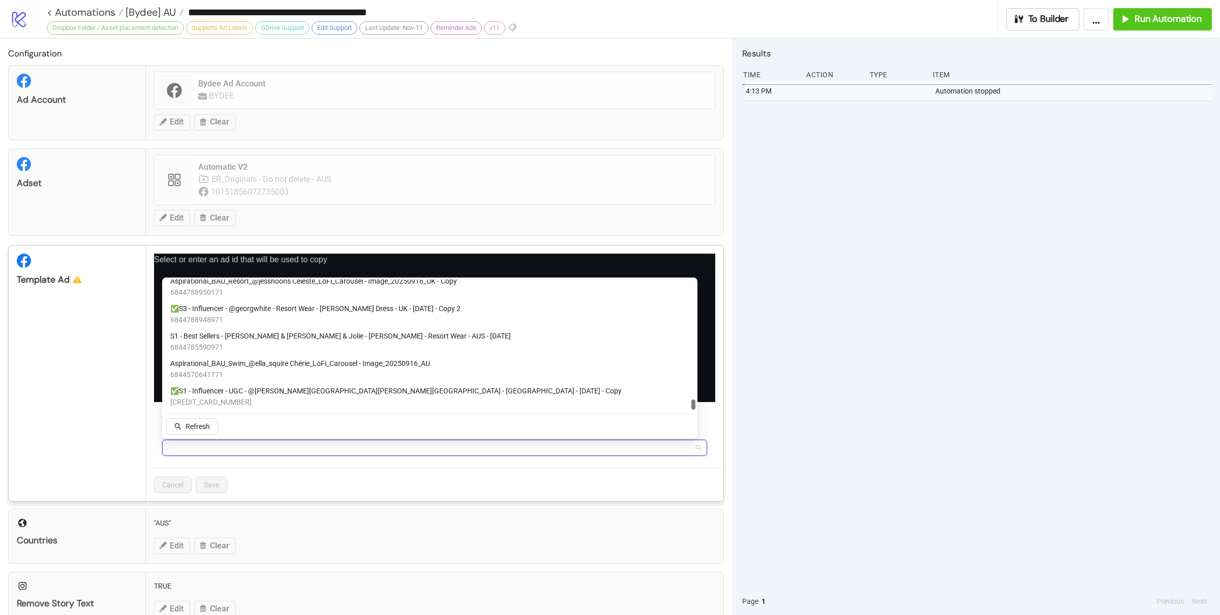
drag, startPoint x: 694, startPoint y: 317, endPoint x: 664, endPoint y: 425, distance: 112.4
click at [694, 436] on div "6844834111971 6844834084171 6844832458971 Aspirational_BAU_Resort_@jessnoons Ce…" at bounding box center [429, 358] width 531 height 157
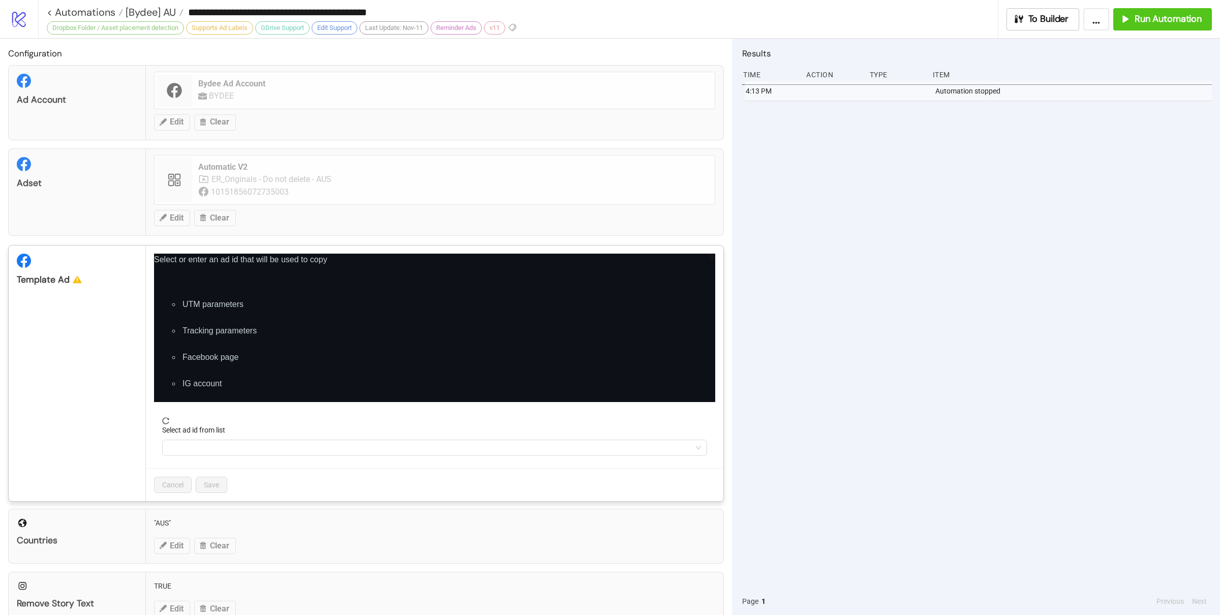
click at [863, 392] on div "4:13 PM Automation stopped" at bounding box center [977, 334] width 470 height 506
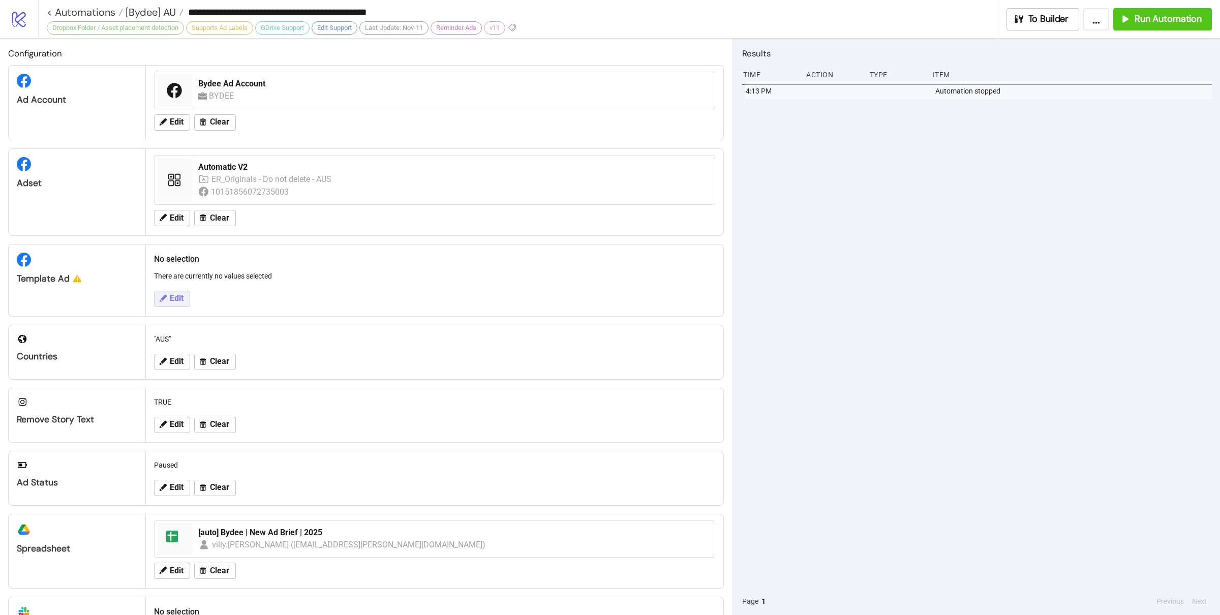
click at [171, 299] on span "Edit" at bounding box center [177, 298] width 14 height 9
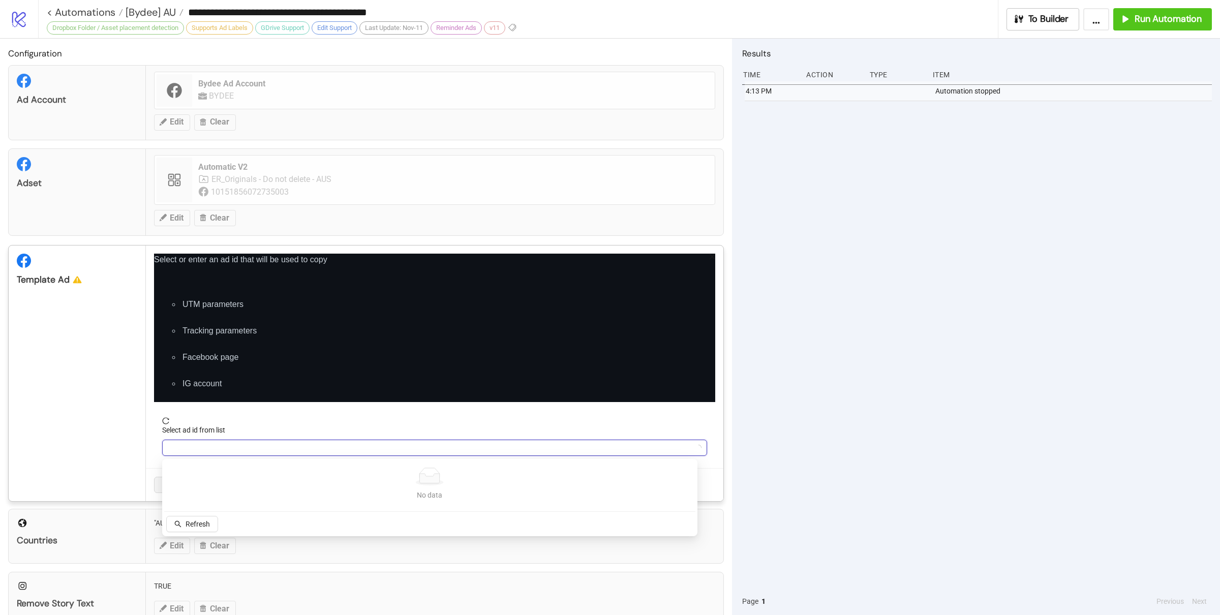
click at [208, 445] on input "Select ad id from list" at bounding box center [430, 447] width 524 height 15
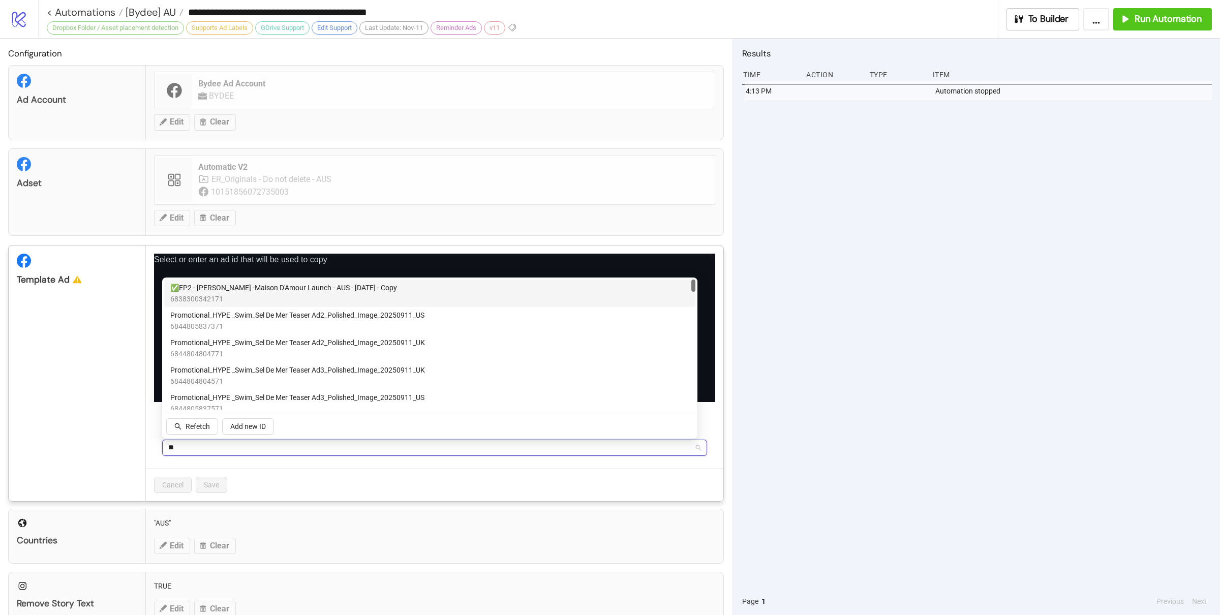
type input "*"
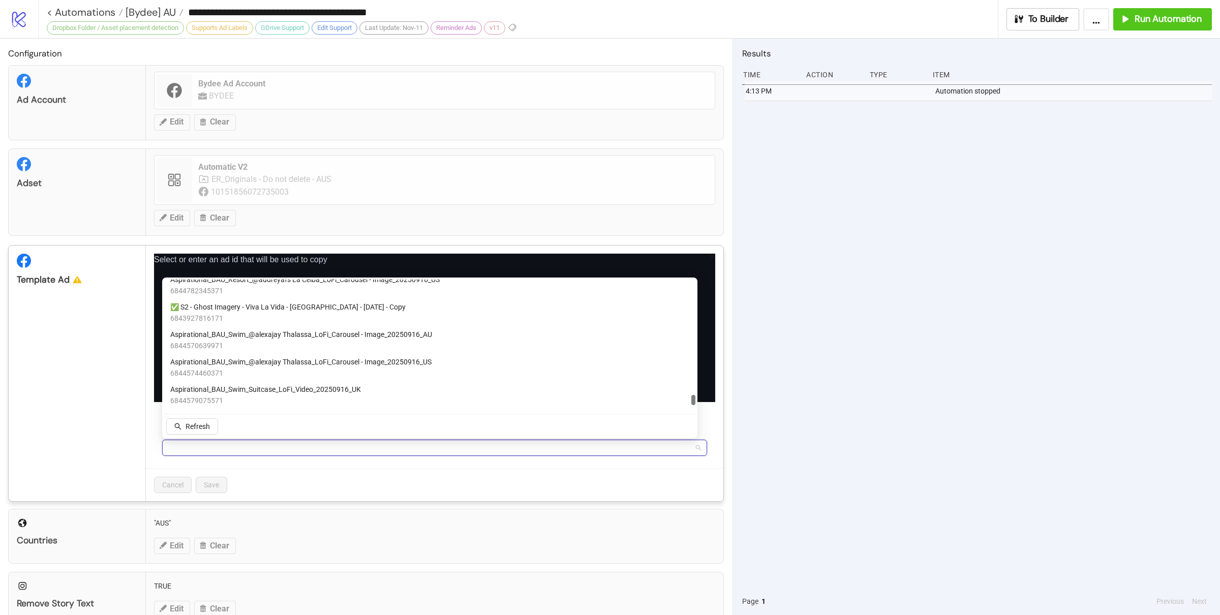
scroll to position [5359, 0]
drag, startPoint x: 694, startPoint y: 310, endPoint x: 698, endPoint y: 412, distance: 102.3
click at [698, 412] on body "**********" at bounding box center [610, 307] width 1220 height 615
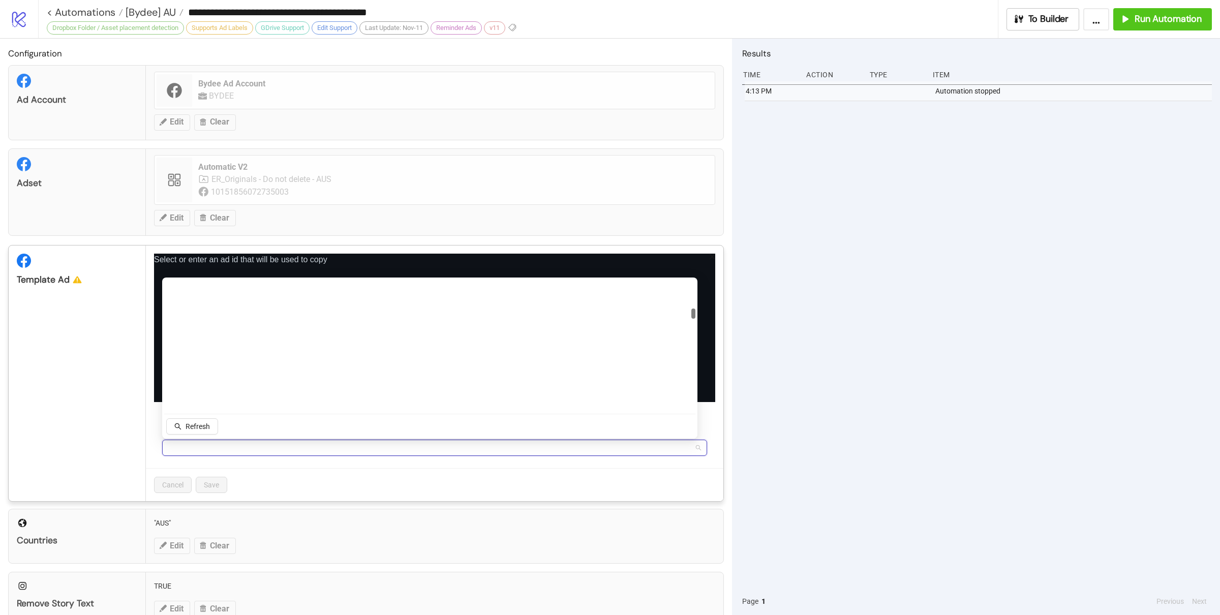
scroll to position [0, 0]
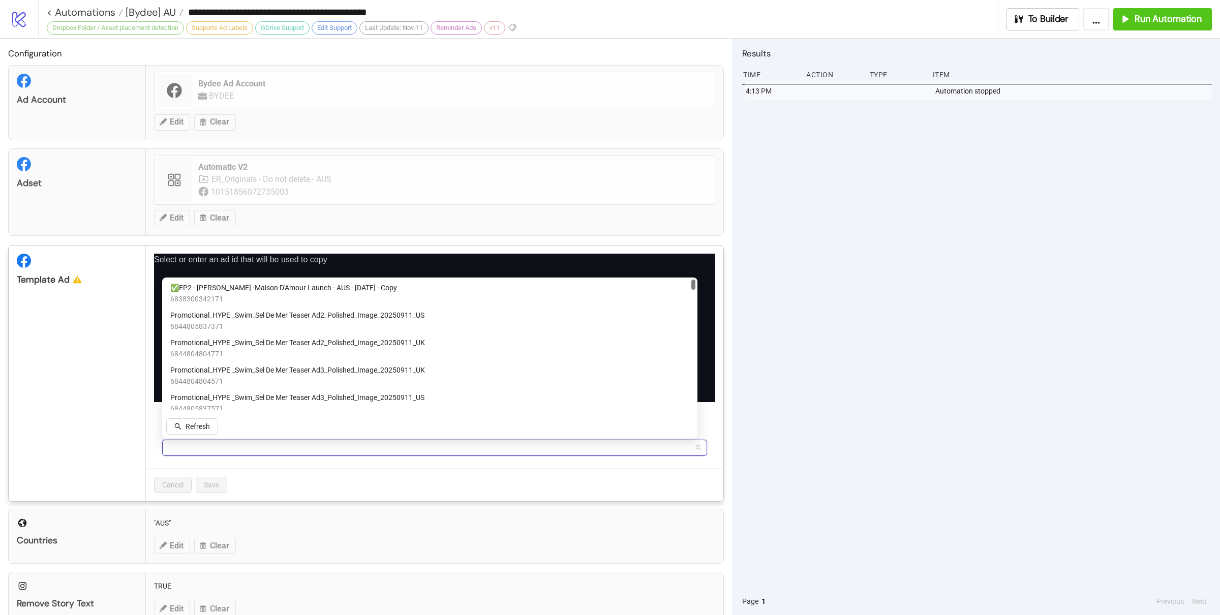
drag, startPoint x: 694, startPoint y: 406, endPoint x: 687, endPoint y: 274, distance: 131.8
click at [687, 274] on body "**********" at bounding box center [610, 307] width 1220 height 615
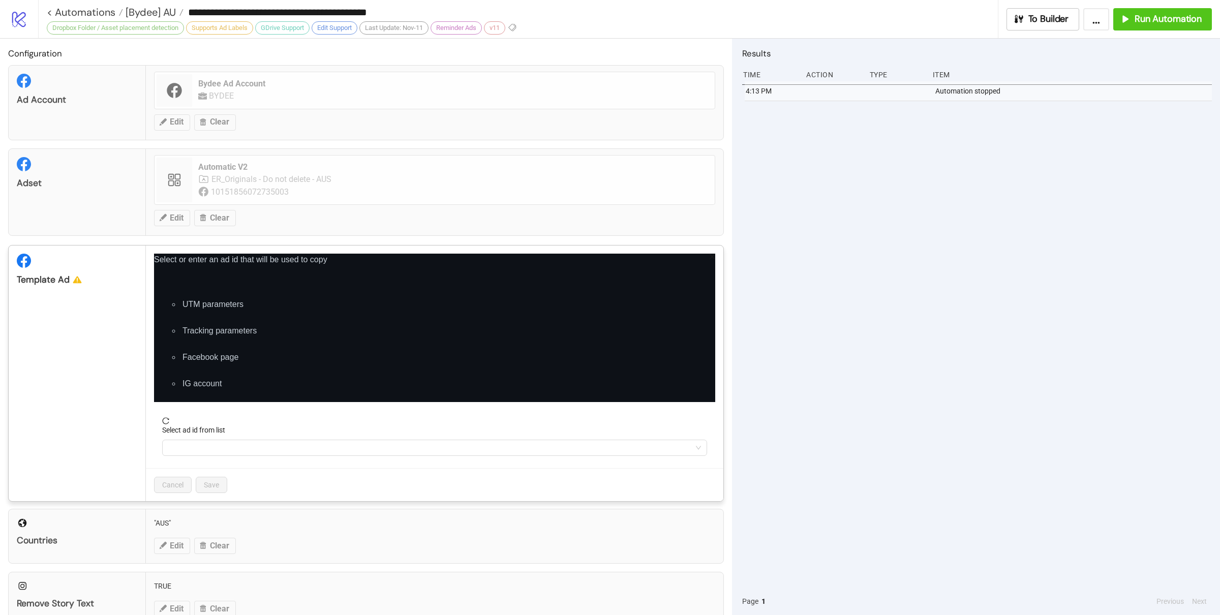
click at [877, 334] on div "4:13 PM Automation stopped" at bounding box center [977, 334] width 470 height 506
click at [885, 354] on div "**********" at bounding box center [610, 307] width 1220 height 615
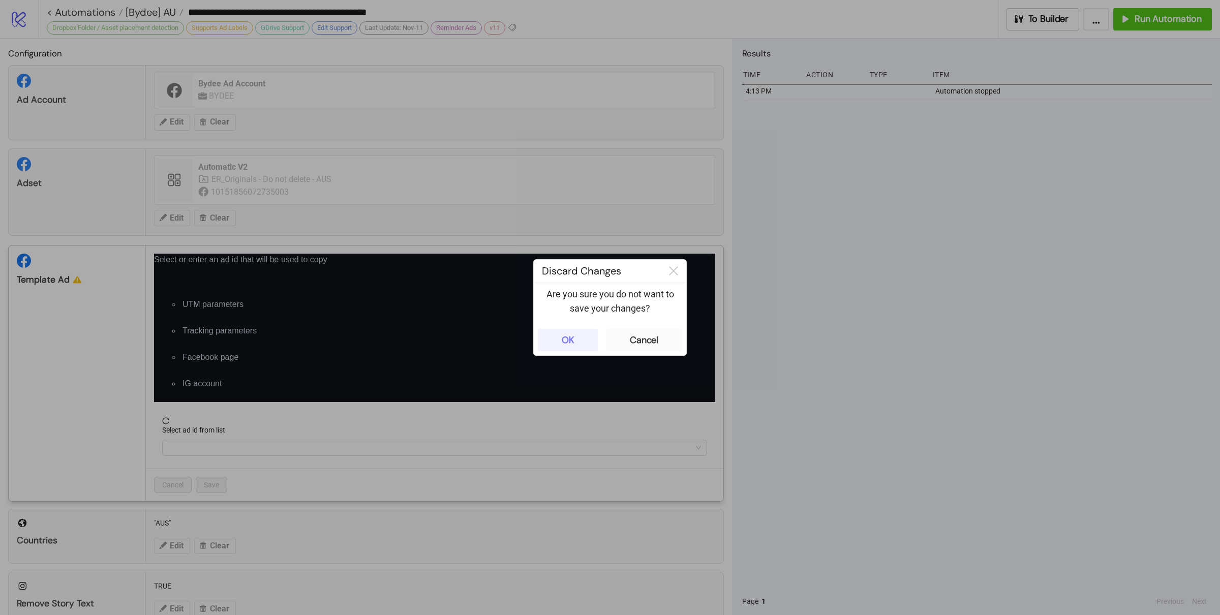
drag, startPoint x: 581, startPoint y: 343, endPoint x: 593, endPoint y: 347, distance: 13.3
click at [580, 343] on button "OK" at bounding box center [568, 340] width 60 height 22
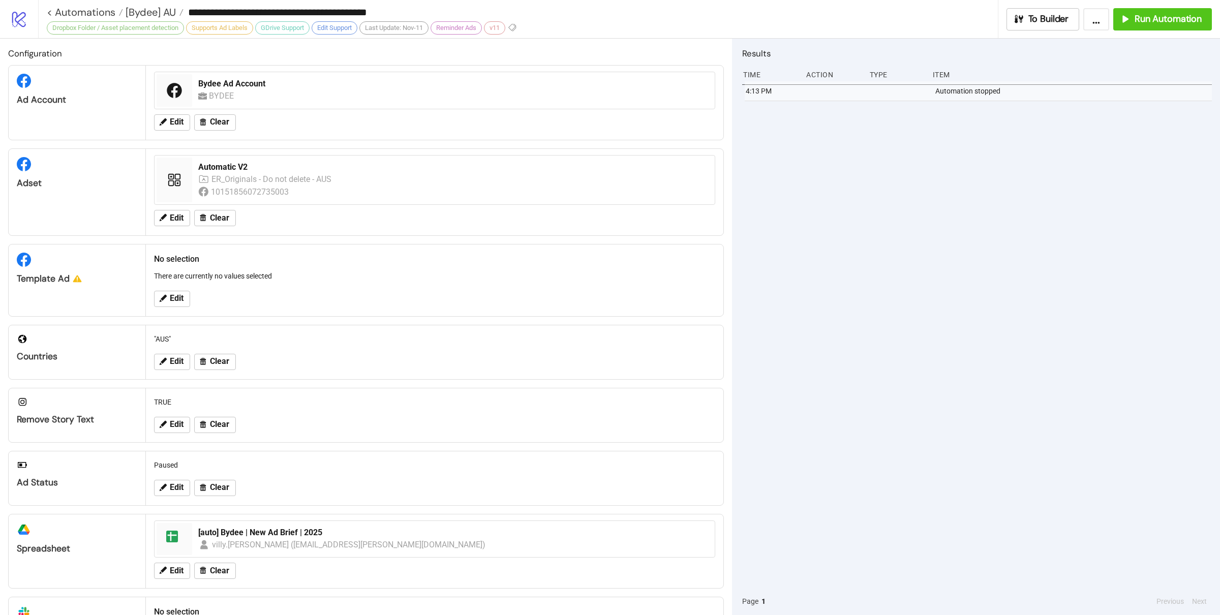
drag, startPoint x: 790, startPoint y: 378, endPoint x: 772, endPoint y: 371, distance: 19.6
click at [784, 380] on div "4:13 PM Automation stopped" at bounding box center [977, 334] width 470 height 506
click at [209, 218] on button "Clear" at bounding box center [215, 218] width 42 height 16
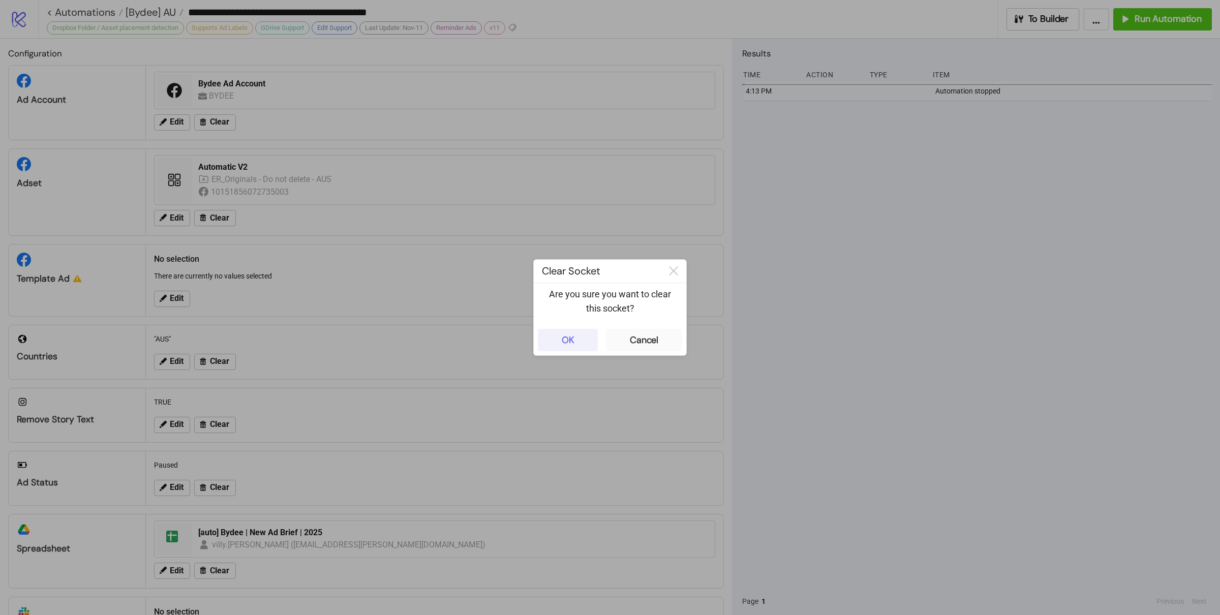
click at [580, 340] on button "OK" at bounding box center [568, 340] width 60 height 22
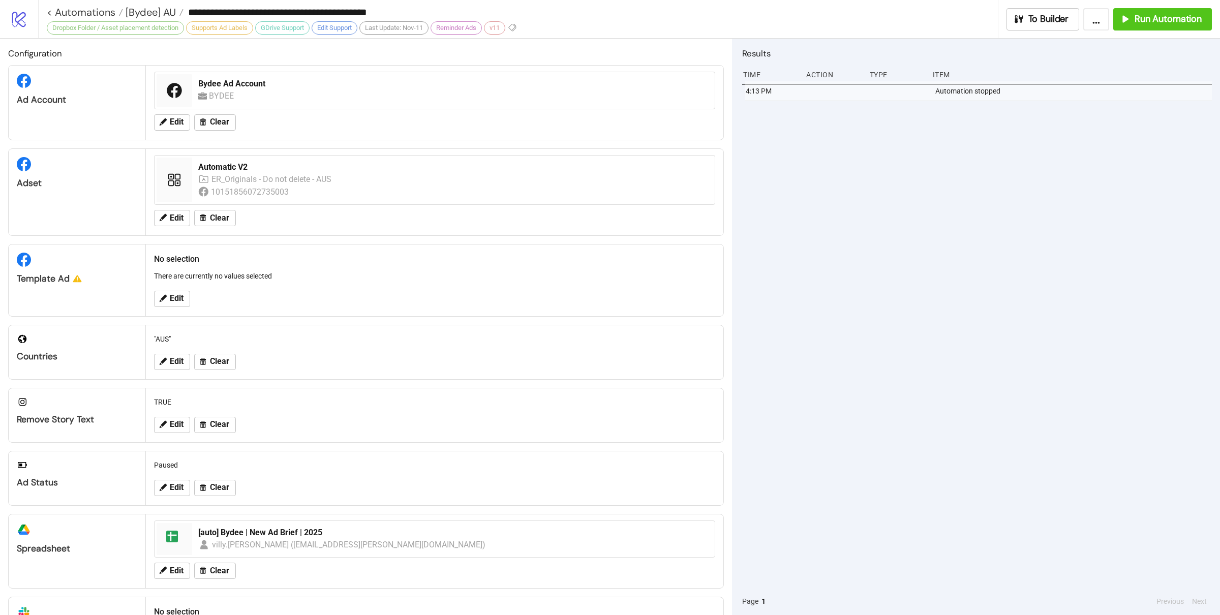
click at [861, 283] on div "4:13 PM Automation stopped" at bounding box center [977, 334] width 470 height 506
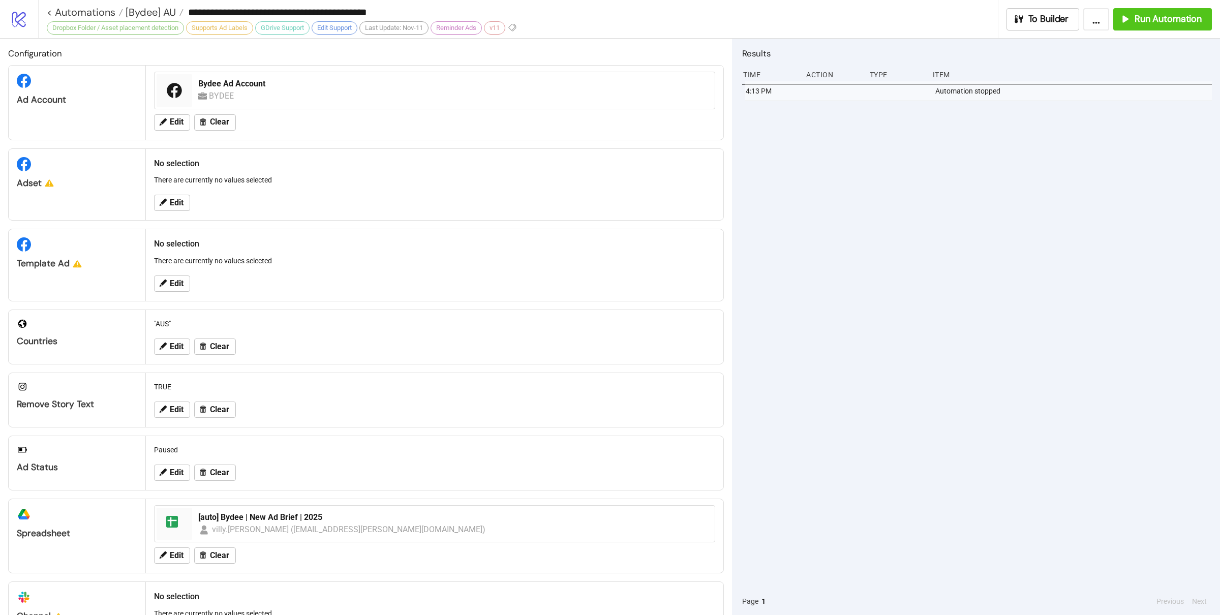
click at [765, 254] on div "4:13 PM Automation stopped" at bounding box center [977, 334] width 470 height 506
click at [168, 198] on button "Edit" at bounding box center [172, 203] width 36 height 16
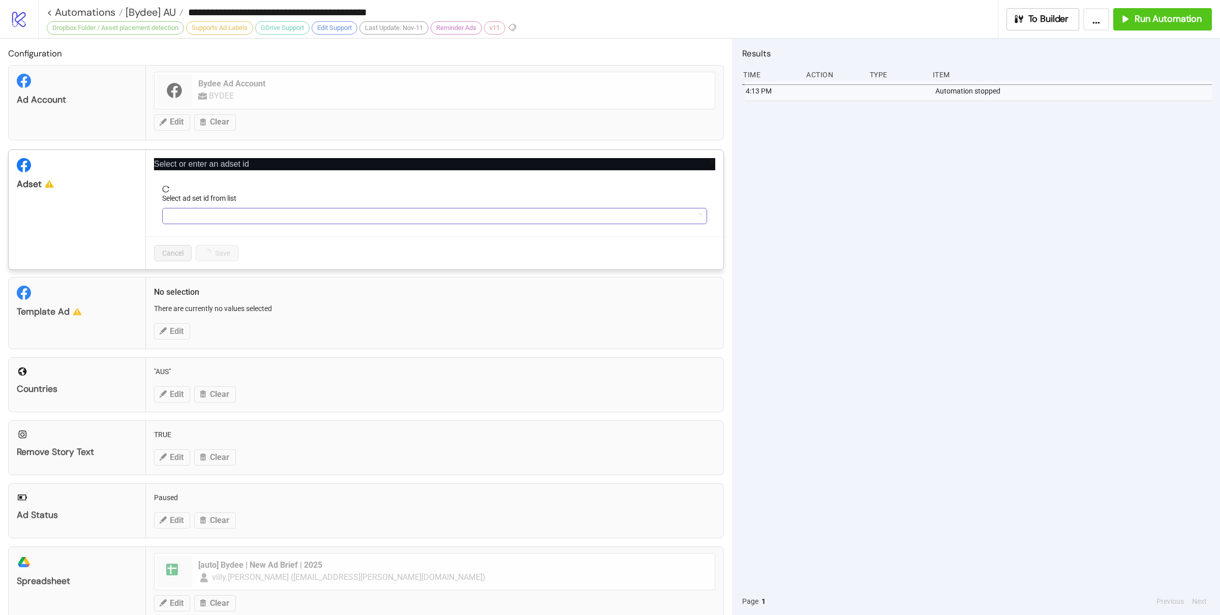
click at [184, 216] on input "Select ad set id from list" at bounding box center [430, 215] width 524 height 15
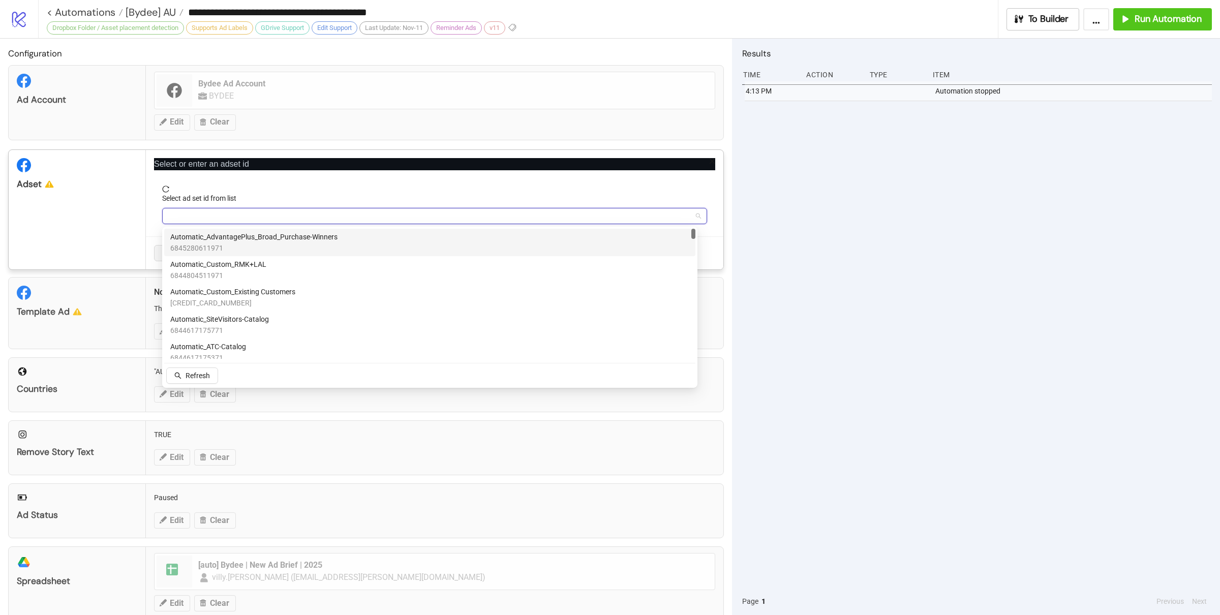
click at [236, 216] on input "Select ad set id from list" at bounding box center [430, 215] width 524 height 15
paste input "**********"
type input "**********"
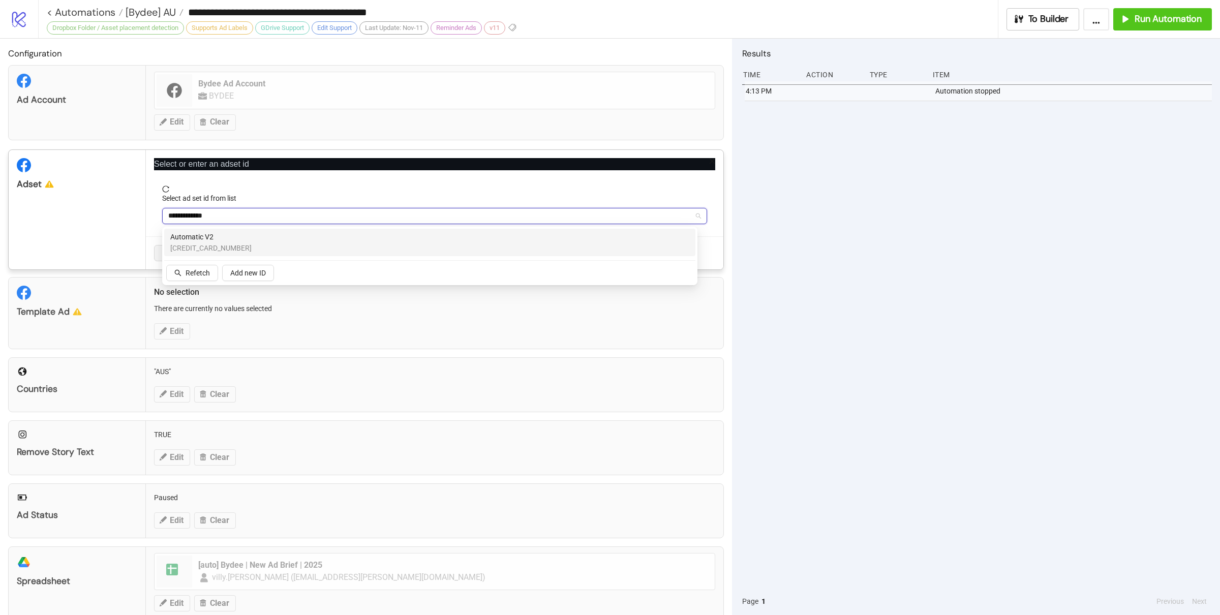
click at [237, 236] on div "Automatic V2 6844245938571" at bounding box center [429, 242] width 519 height 22
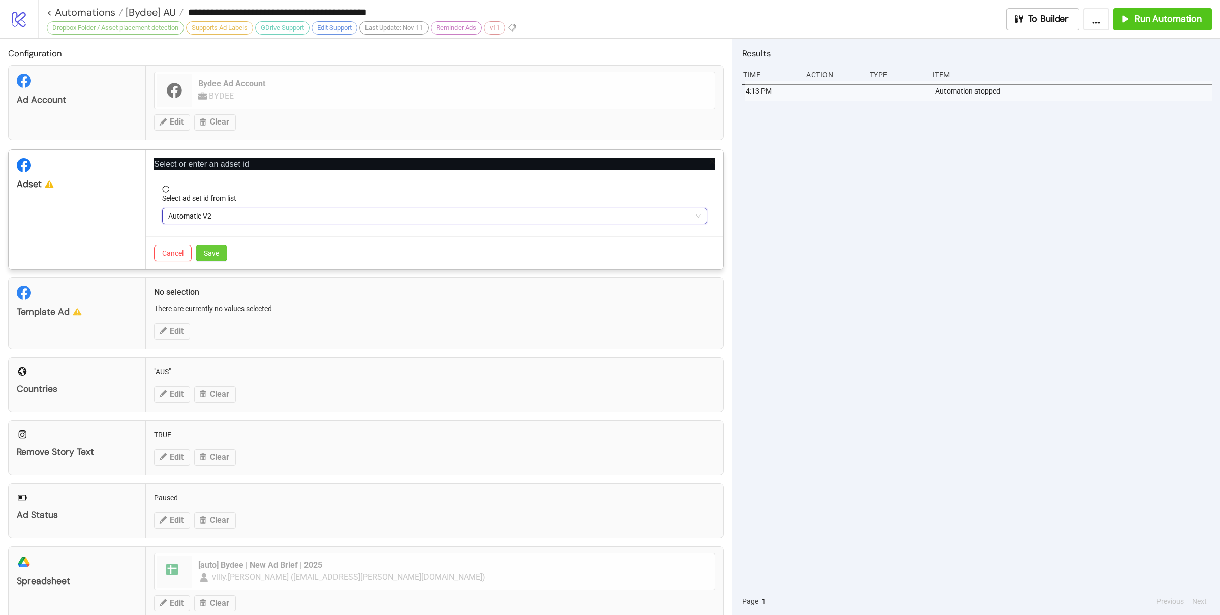
click at [216, 251] on span "Save" at bounding box center [211, 253] width 15 height 8
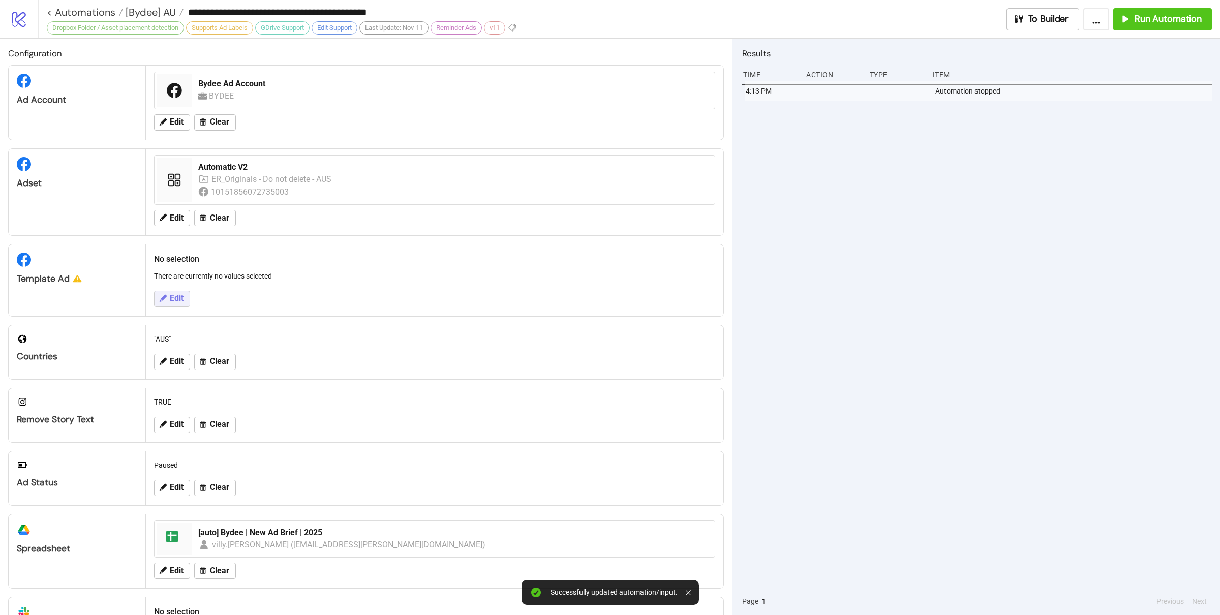
click at [175, 301] on span "Edit" at bounding box center [177, 298] width 14 height 9
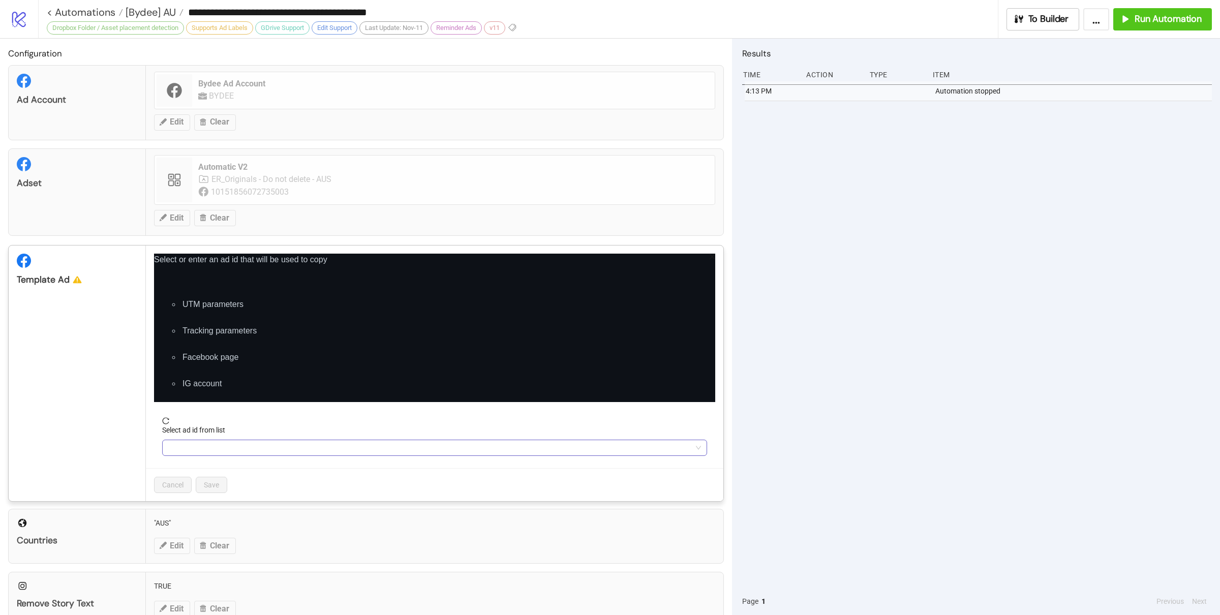
click at [274, 445] on input "Select ad id from list" at bounding box center [430, 447] width 524 height 15
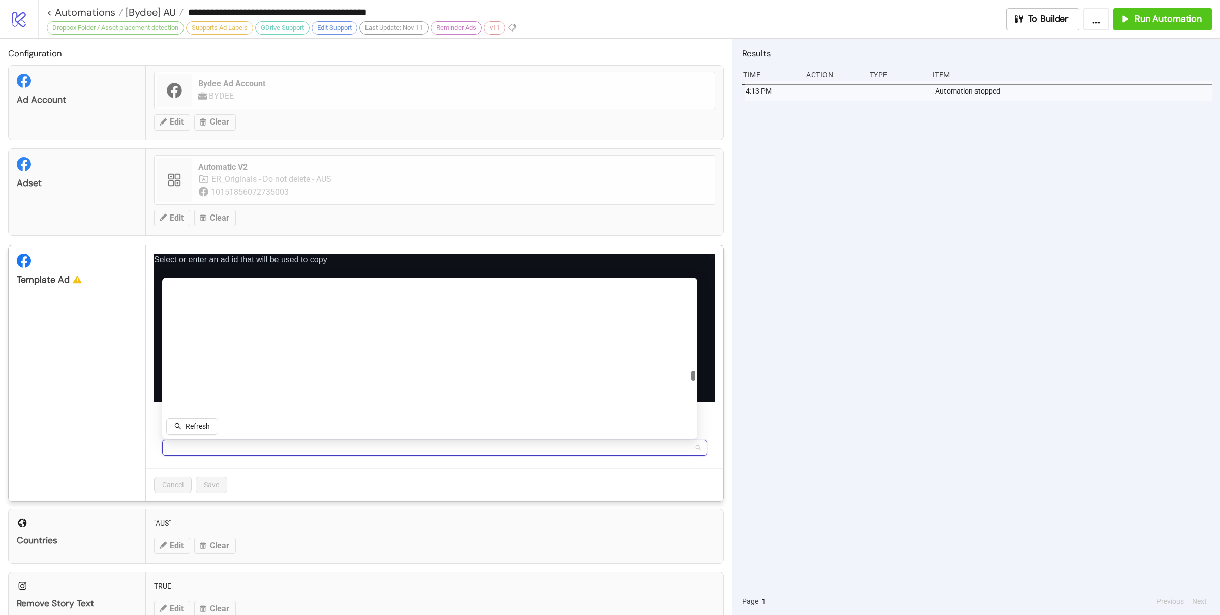
scroll to position [4002, 0]
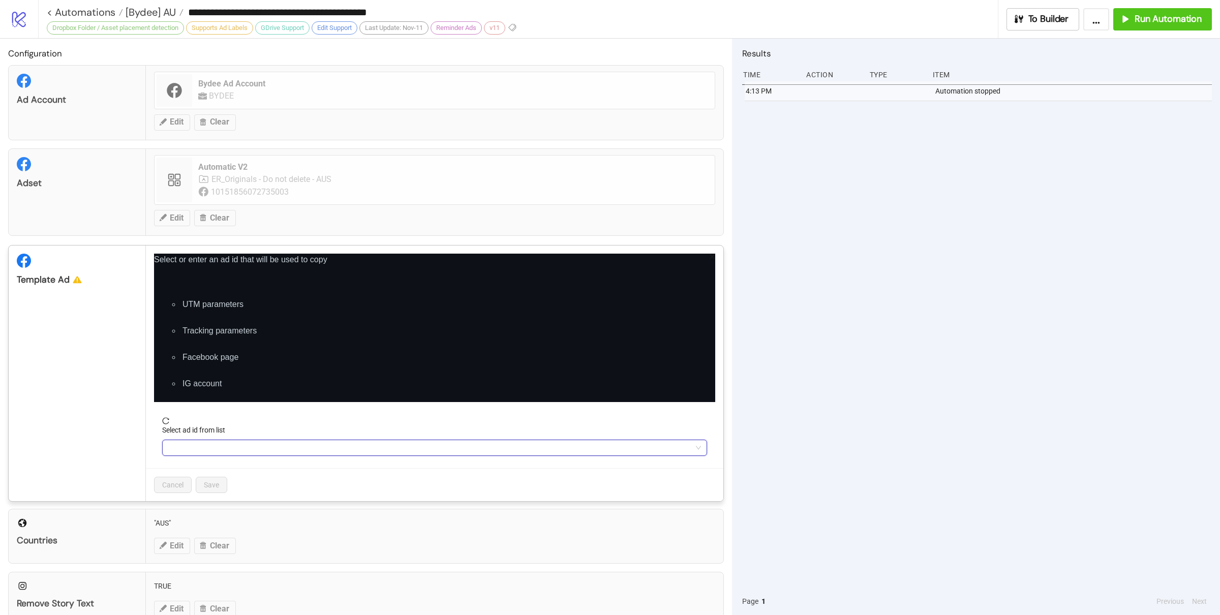
paste input "**********"
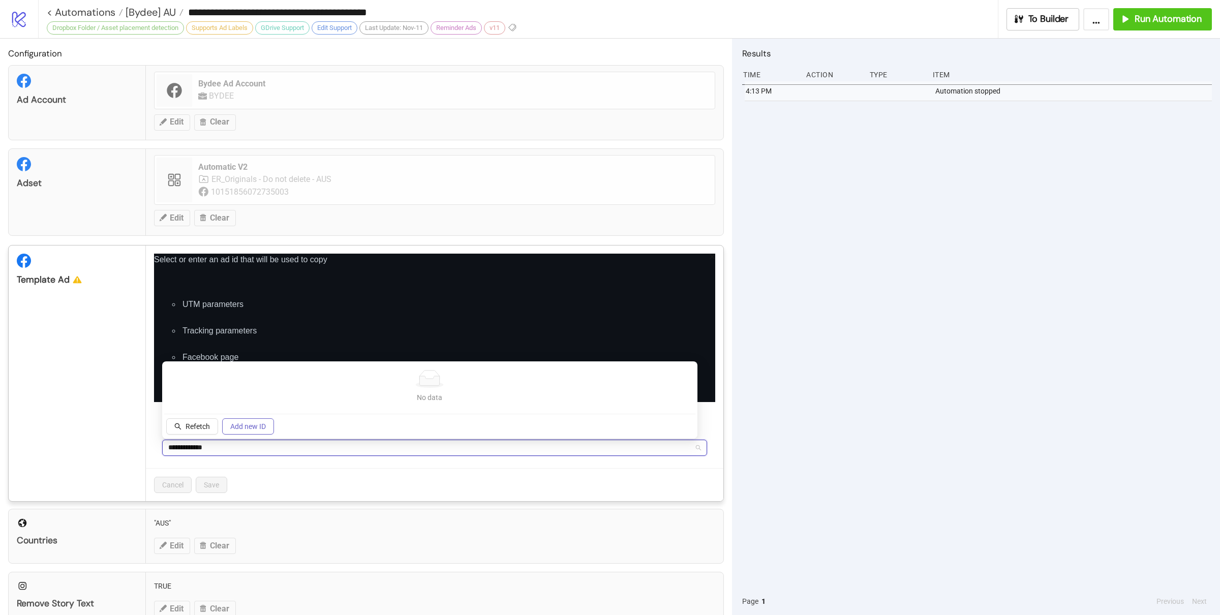
type input "**********"
click at [252, 425] on span "Add new ID" at bounding box center [248, 426] width 36 height 8
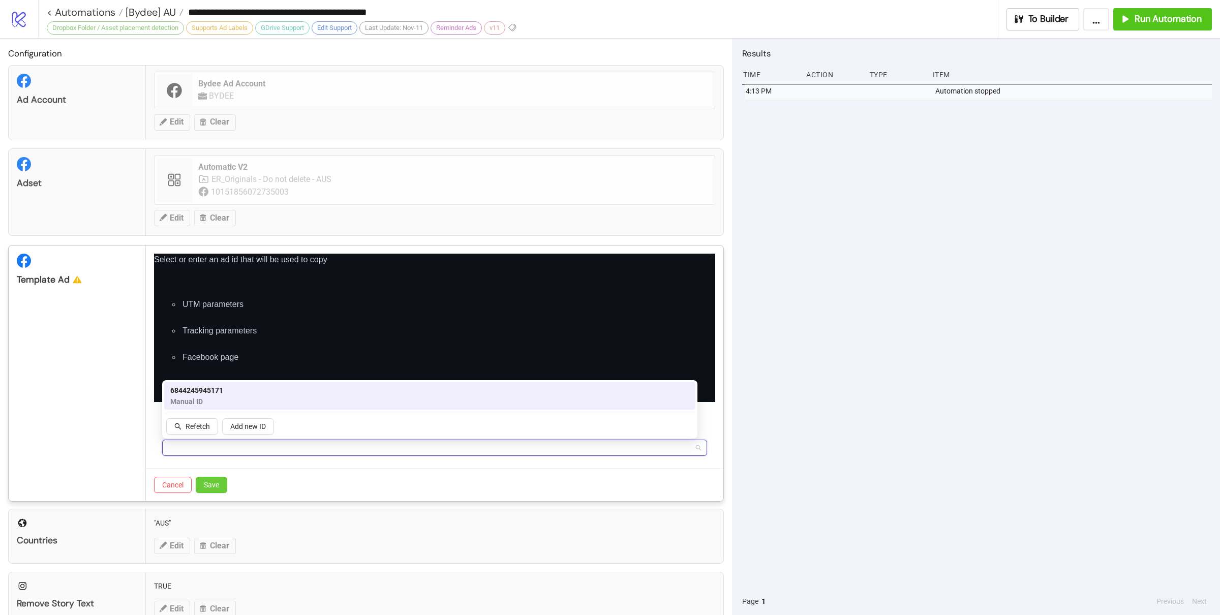
click at [213, 485] on span "Save" at bounding box center [211, 485] width 15 height 8
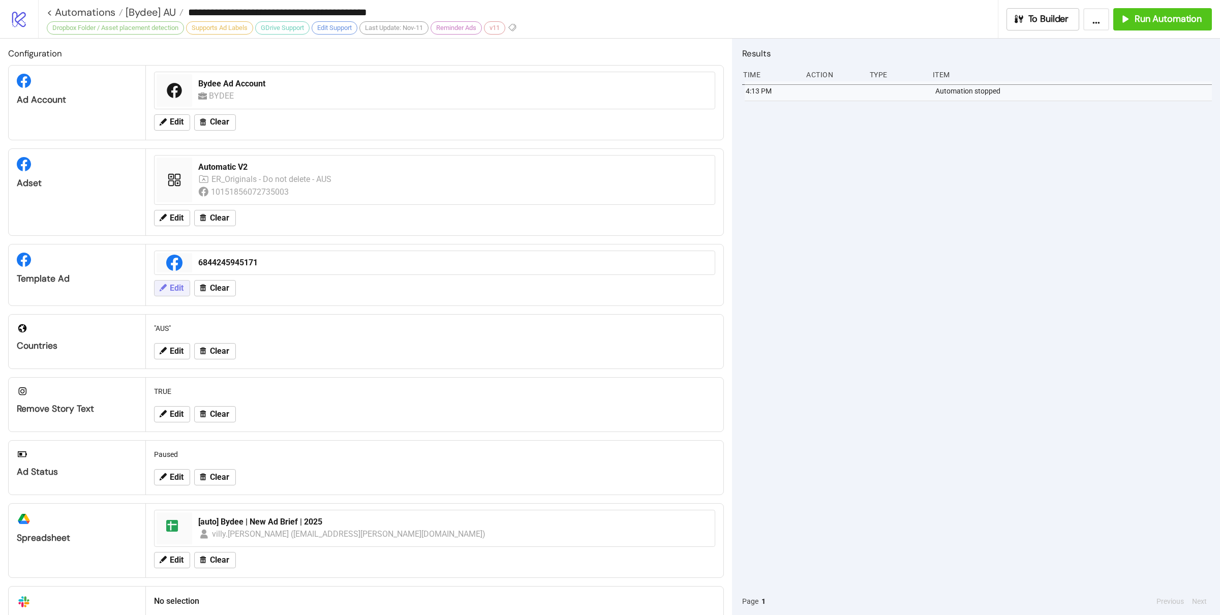
click at [178, 289] on span "Edit" at bounding box center [177, 288] width 14 height 9
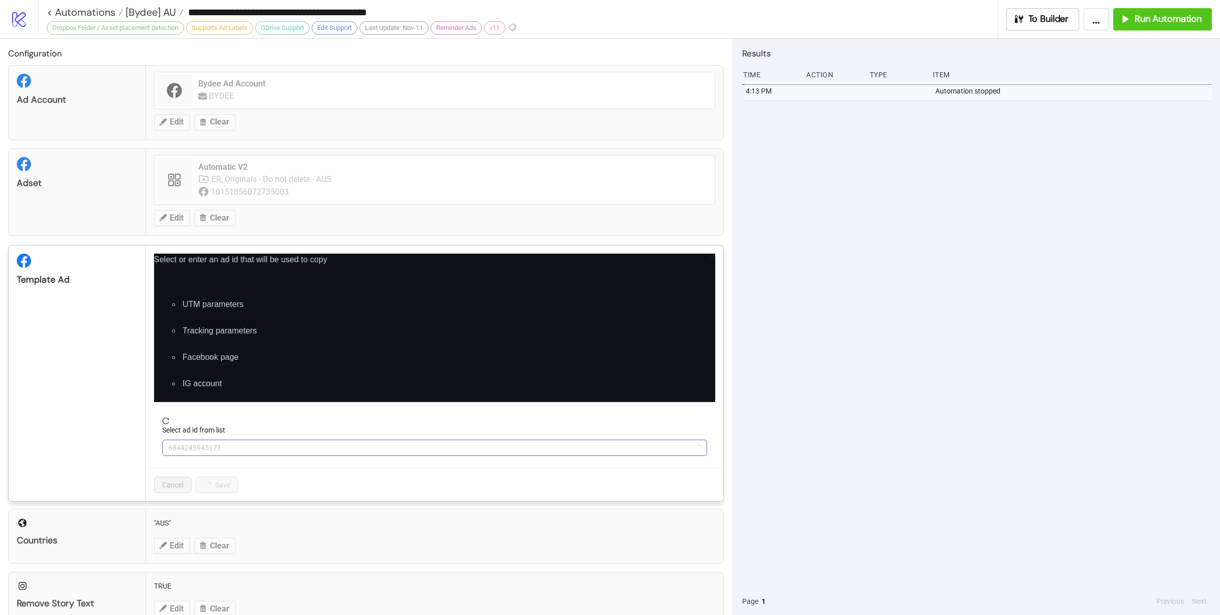
click at [290, 447] on span "6844245945171" at bounding box center [434, 447] width 533 height 15
click at [207, 526] on span "Refresh" at bounding box center [198, 524] width 24 height 8
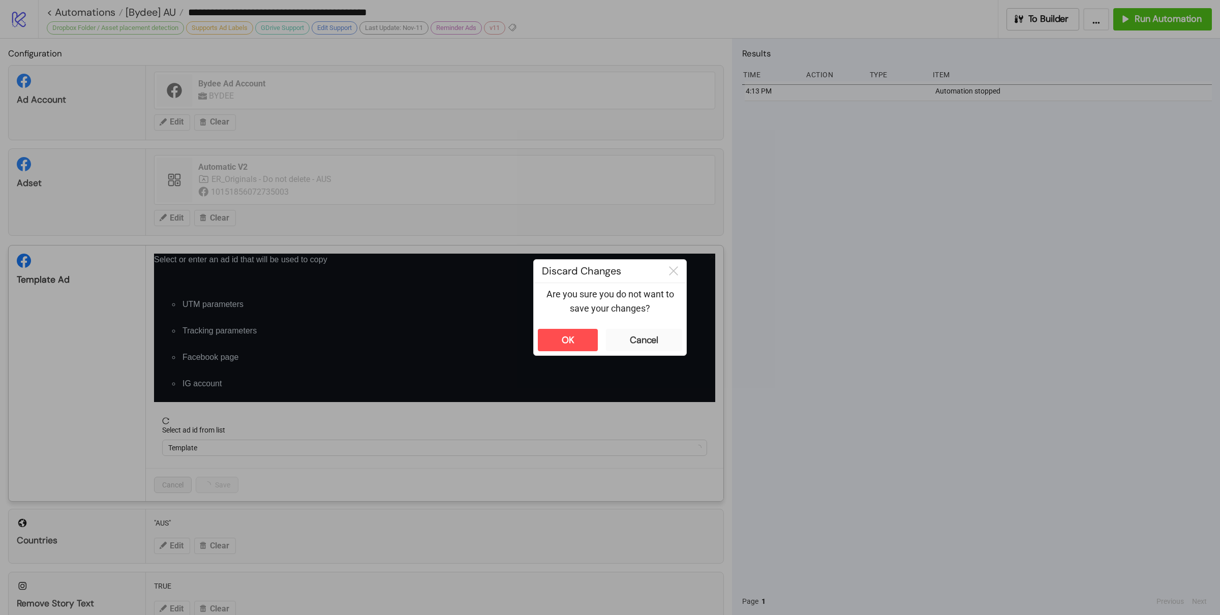
click at [802, 475] on div "**********" at bounding box center [610, 307] width 1220 height 615
click at [579, 341] on button "OK" at bounding box center [568, 340] width 60 height 22
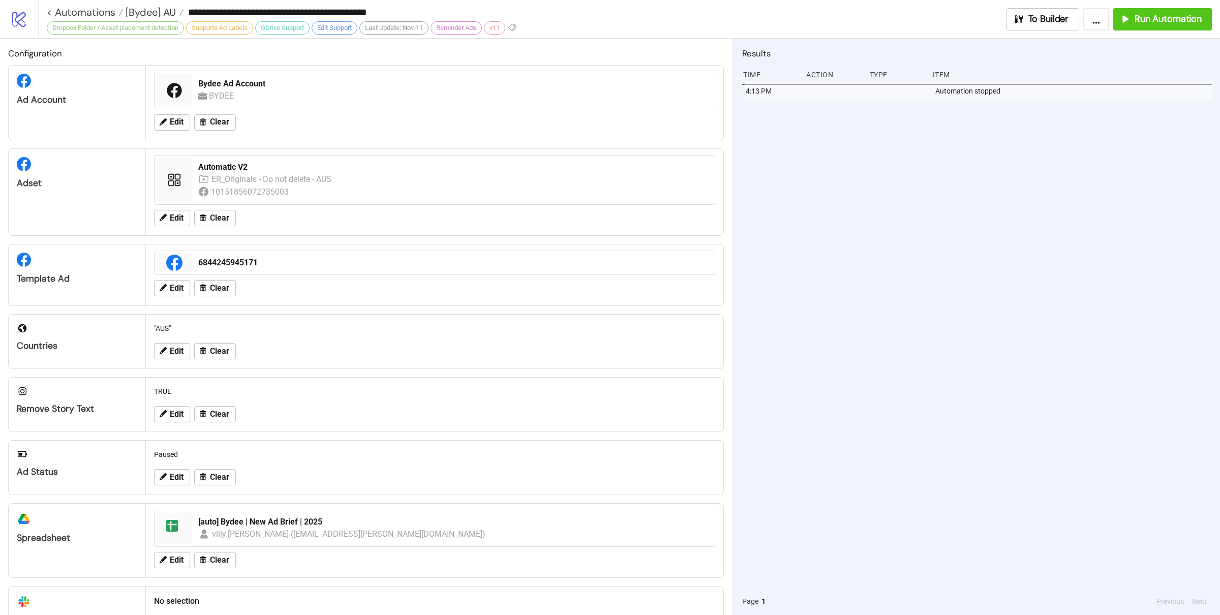
drag, startPoint x: 902, startPoint y: 404, endPoint x: 805, endPoint y: 412, distance: 97.5
click at [899, 404] on div "4:13 PM Automation stopped" at bounding box center [977, 334] width 470 height 506
click at [923, 257] on div "4:13 PM Automation stopped" at bounding box center [977, 334] width 470 height 506
click at [889, 268] on div "4:13 PM Automation stopped" at bounding box center [977, 334] width 470 height 506
click at [893, 230] on div "4:13 PM Automation stopped" at bounding box center [977, 334] width 470 height 506
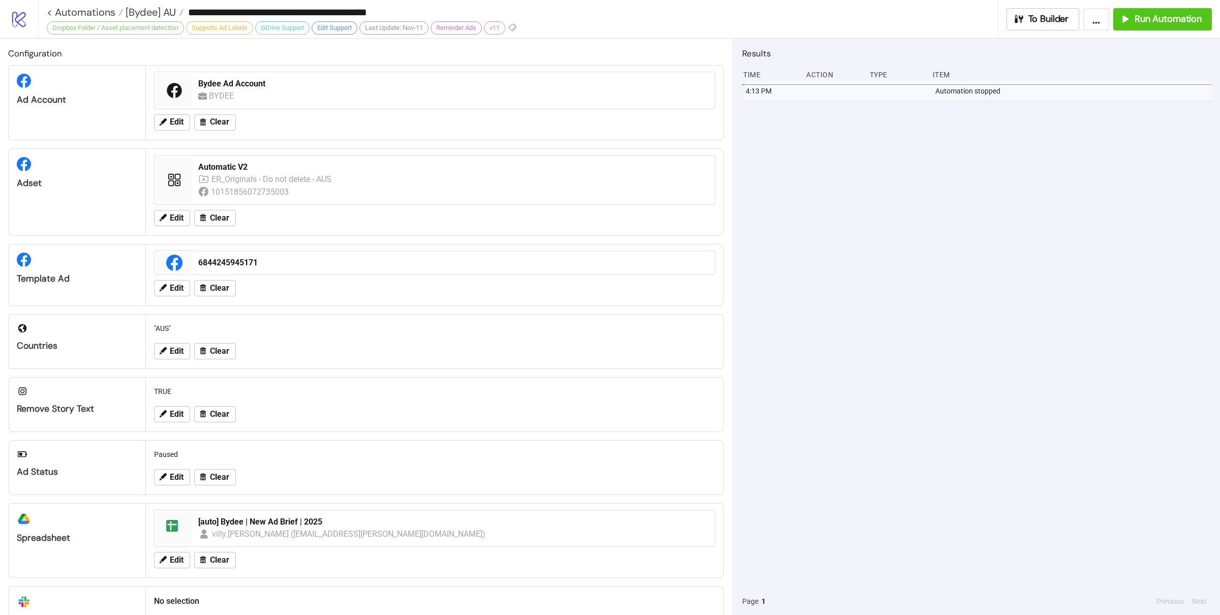
click at [908, 232] on div "4:13 PM Automation stopped" at bounding box center [977, 334] width 470 height 506
click at [1134, 20] on div "Run Automation" at bounding box center [1160, 19] width 82 height 12
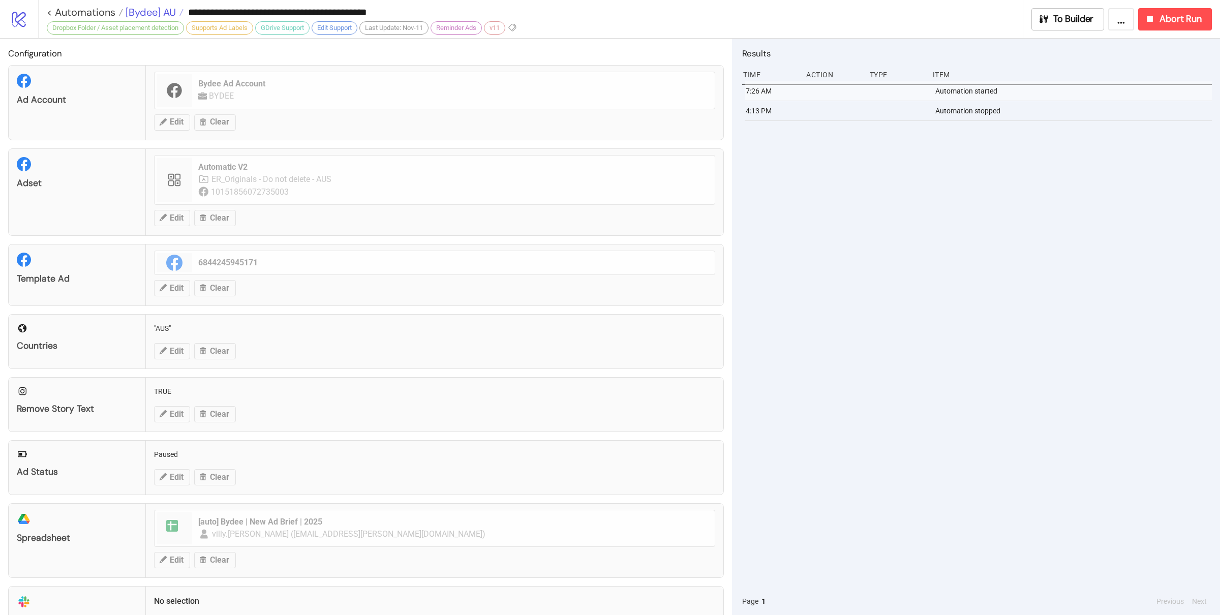
click at [143, 17] on span "[Bydee] AU" at bounding box center [149, 12] width 53 height 13
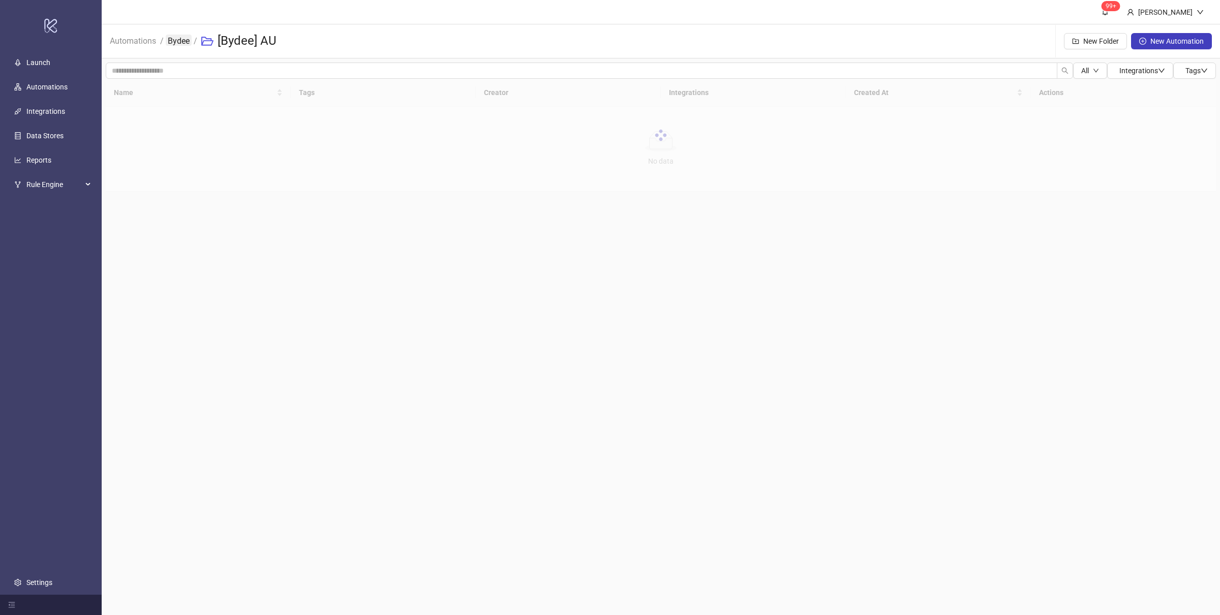
click at [173, 44] on link "Bydee" at bounding box center [179, 40] width 26 height 11
click at [551, 423] on main "99+ Villy Aparicio Automations / Bydee New Folder New Automation All Integratio…" at bounding box center [661, 307] width 1118 height 615
click at [136, 41] on link "Automations" at bounding box center [133, 40] width 50 height 11
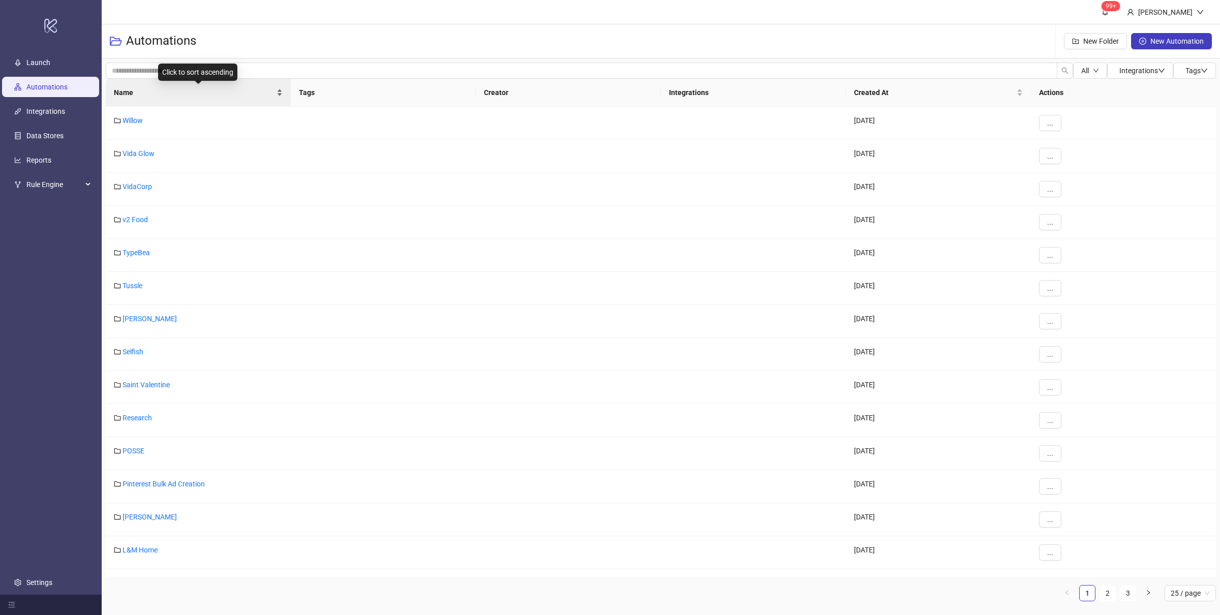
click at [277, 98] on div "Name" at bounding box center [198, 92] width 169 height 11
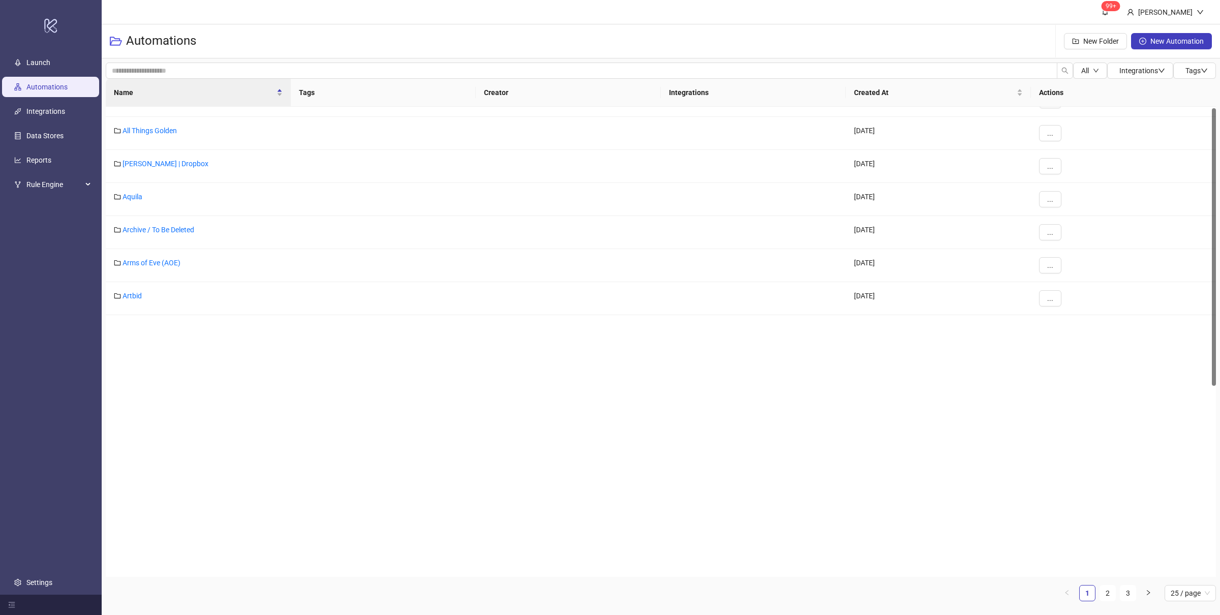
scroll to position [362, 0]
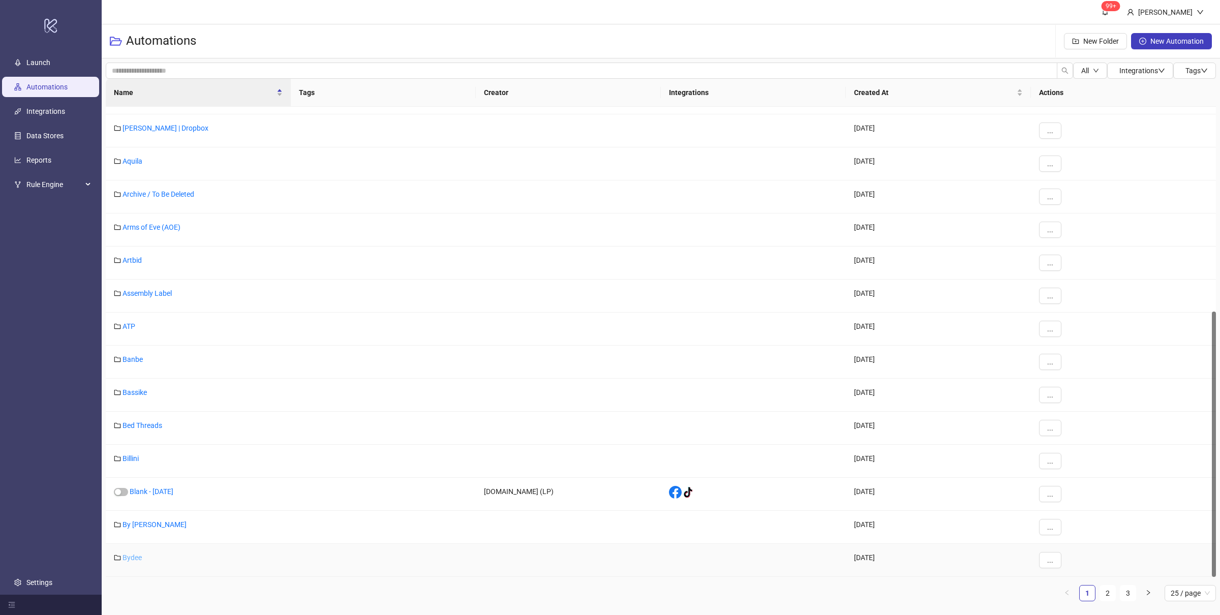
click at [134, 559] on link "Bydee" at bounding box center [132, 558] width 19 height 8
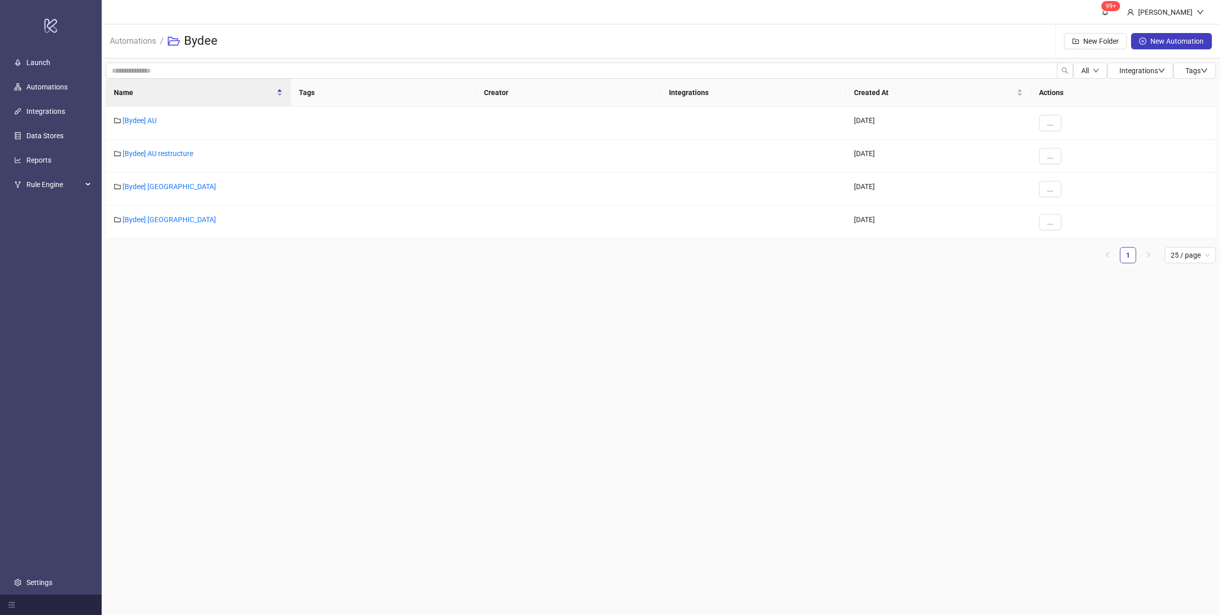
click at [188, 263] on ul "1 25 / page" at bounding box center [661, 255] width 1110 height 16
click at [147, 121] on link "[Bydee] AU" at bounding box center [140, 120] width 34 height 8
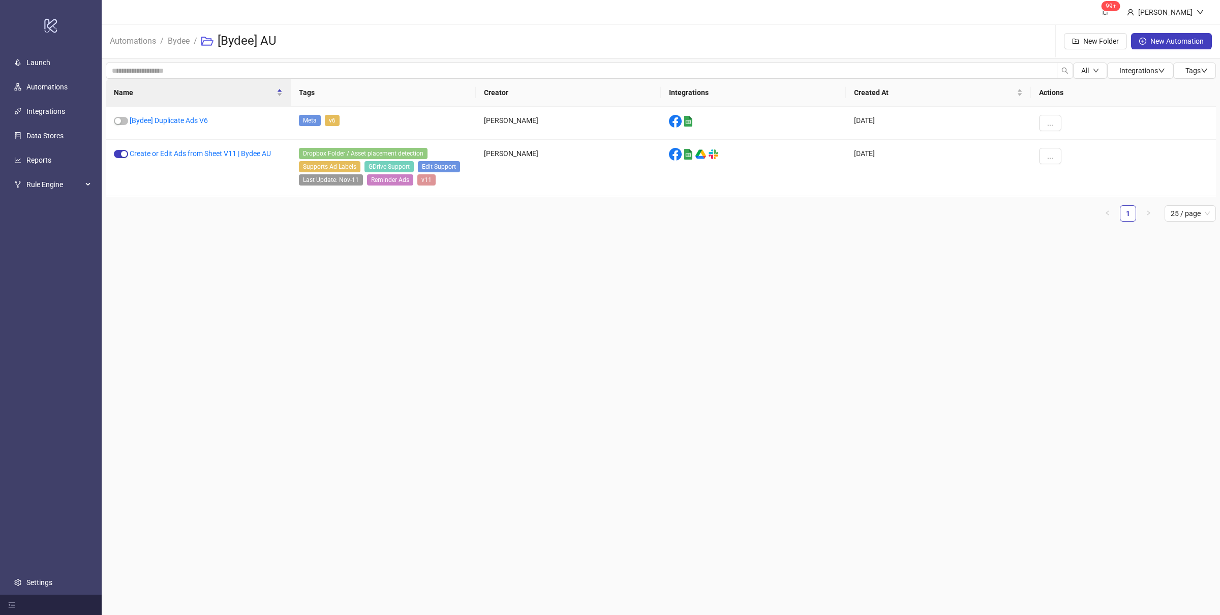
click at [261, 316] on main "99+ [PERSON_NAME] Automations / Bydee / [Bydee] AU New Folder New Automation Al…" at bounding box center [661, 307] width 1118 height 615
click at [188, 157] on link "Create or Edit Ads from Sheet V11 | Bydee AU" at bounding box center [200, 153] width 141 height 8
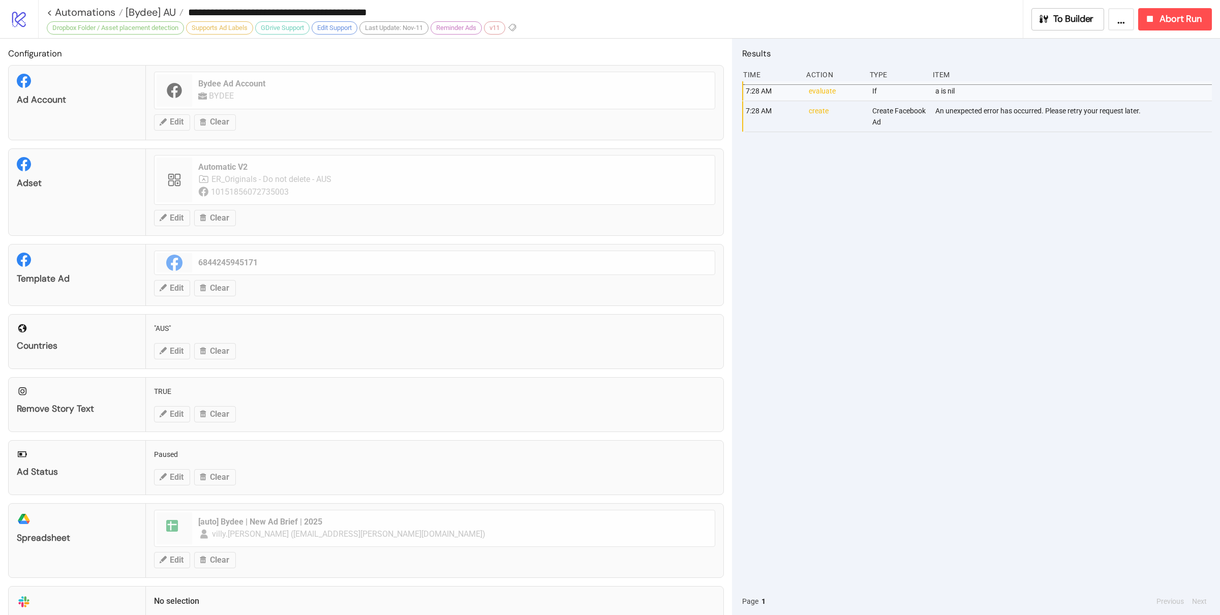
click at [1009, 365] on div "7:28 AM evaluate If a is nil 7:28 AM create Create Facebook Ad An unexpected er…" at bounding box center [977, 334] width 470 height 506
click at [926, 276] on div "7:28 AM evaluate If a is nil 7:28 AM create Create Facebook Ad An unexpected er…" at bounding box center [977, 334] width 470 height 506
click at [1184, 15] on span "Abort Run" at bounding box center [1181, 19] width 42 height 12
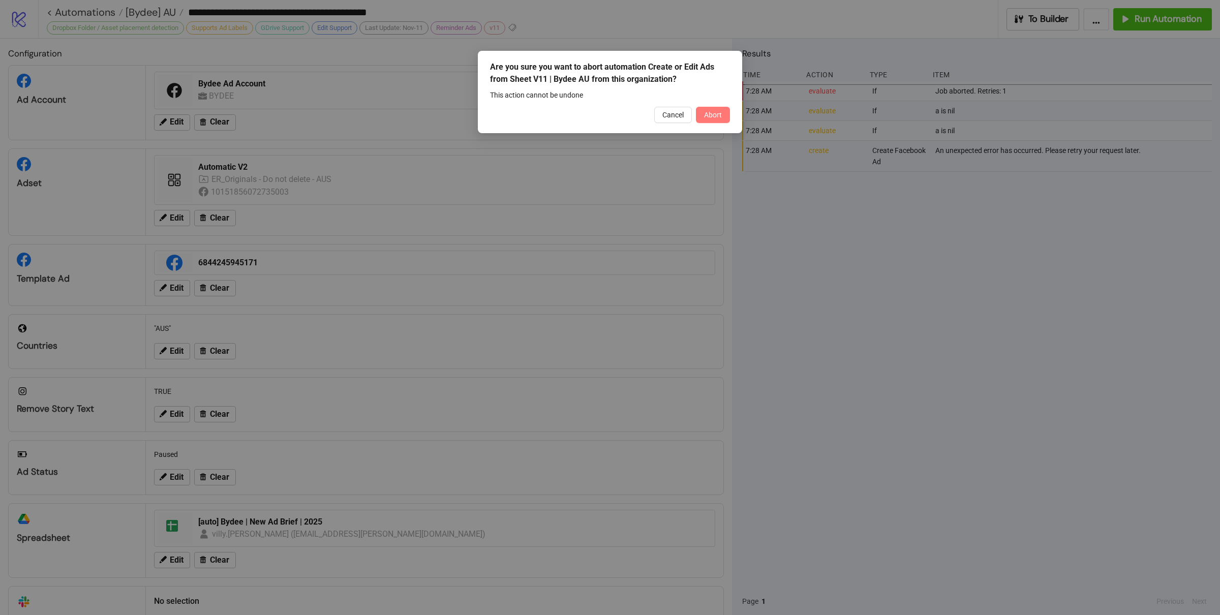
click at [716, 114] on span "Abort" at bounding box center [713, 115] width 18 height 8
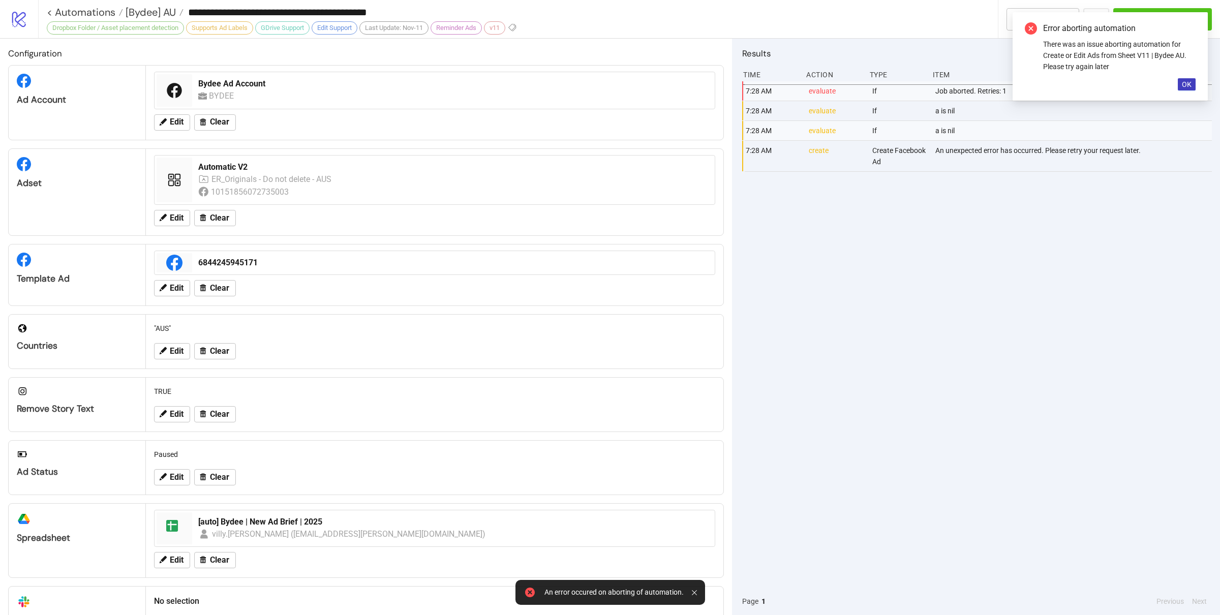
click at [948, 291] on div "7:28 AM evaluate If Job aborted. Retries: 1 7:28 AM evaluate If a is nil 7:28 A…" at bounding box center [977, 334] width 470 height 506
click at [1189, 83] on span "OK" at bounding box center [1187, 84] width 10 height 8
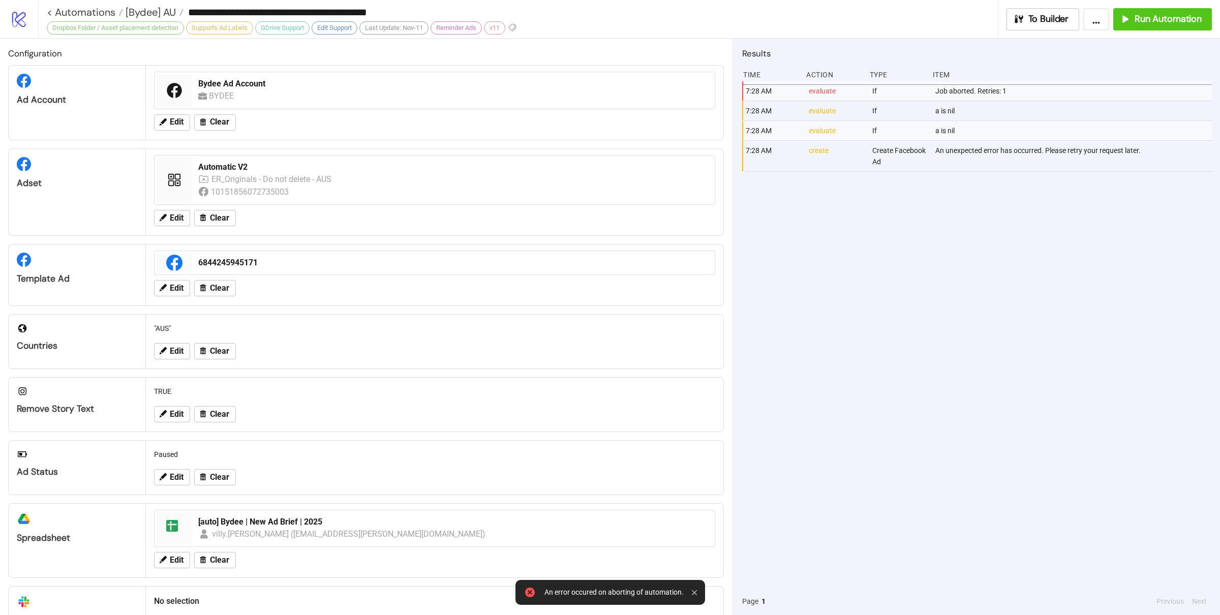
drag, startPoint x: 1055, startPoint y: 313, endPoint x: 1070, endPoint y: 291, distance: 25.9
click at [1054, 313] on div "7:28 AM evaluate If Job aborted. Retries: 1 7:28 AM evaluate If a is nil 7:28 A…" at bounding box center [977, 334] width 470 height 506
click at [695, 591] on icon at bounding box center [694, 592] width 5 height 5
click at [903, 442] on div "7:28 AM evaluate If Job aborted. Retries: 1 7:28 AM evaluate If a is nil 7:28 A…" at bounding box center [977, 334] width 470 height 506
click at [938, 441] on div "7:28 AM evaluate If Job aborted. Retries: 1 7:28 AM evaluate If a is nil 7:28 A…" at bounding box center [977, 334] width 470 height 506
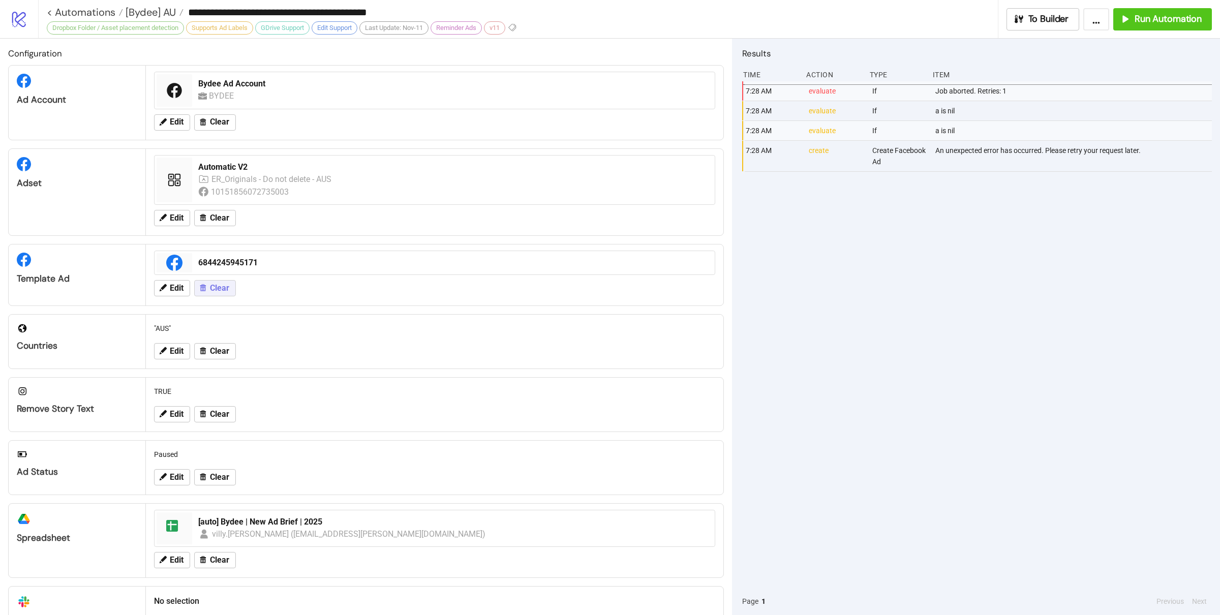
click at [226, 289] on span "Clear" at bounding box center [219, 288] width 19 height 9
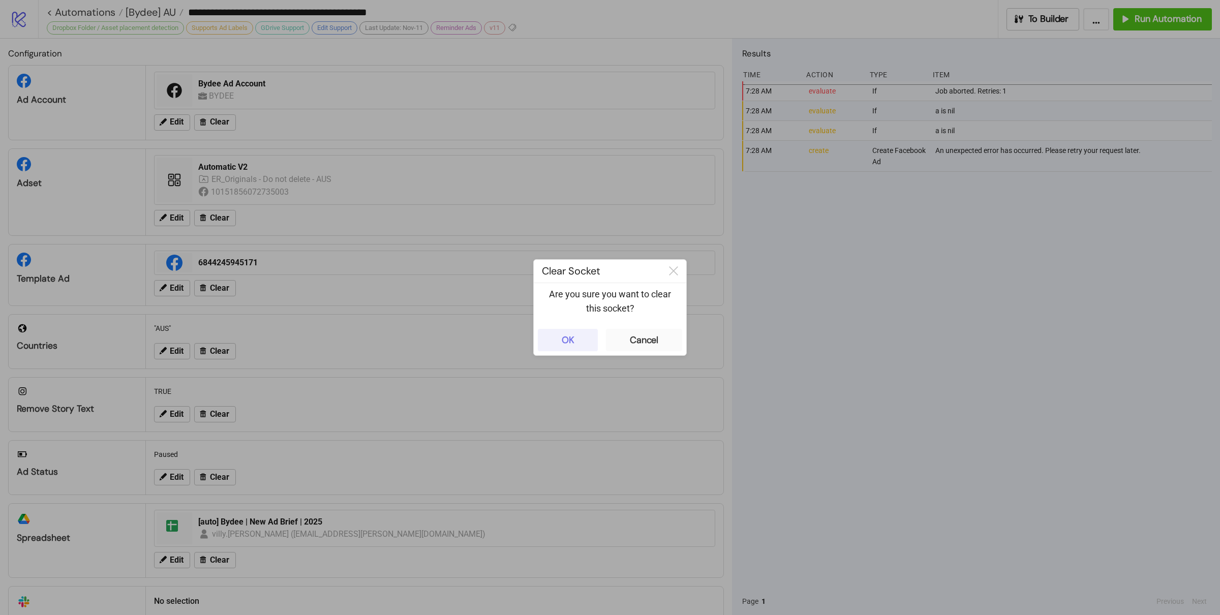
click at [545, 347] on button "OK" at bounding box center [568, 340] width 60 height 22
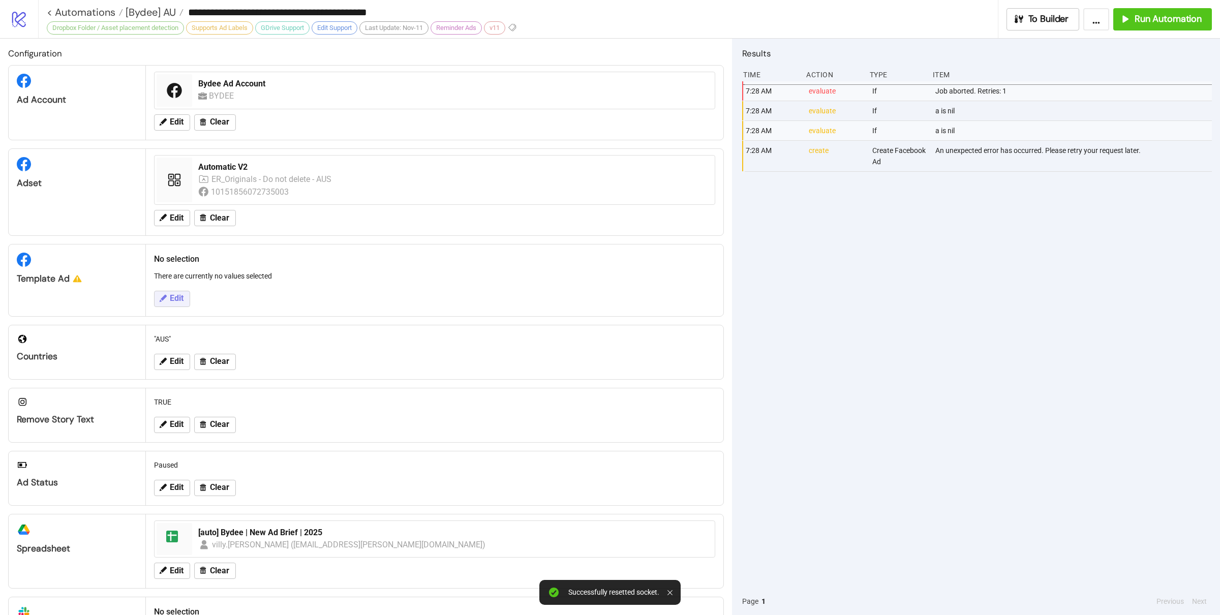
click at [181, 303] on span "Edit" at bounding box center [177, 298] width 14 height 9
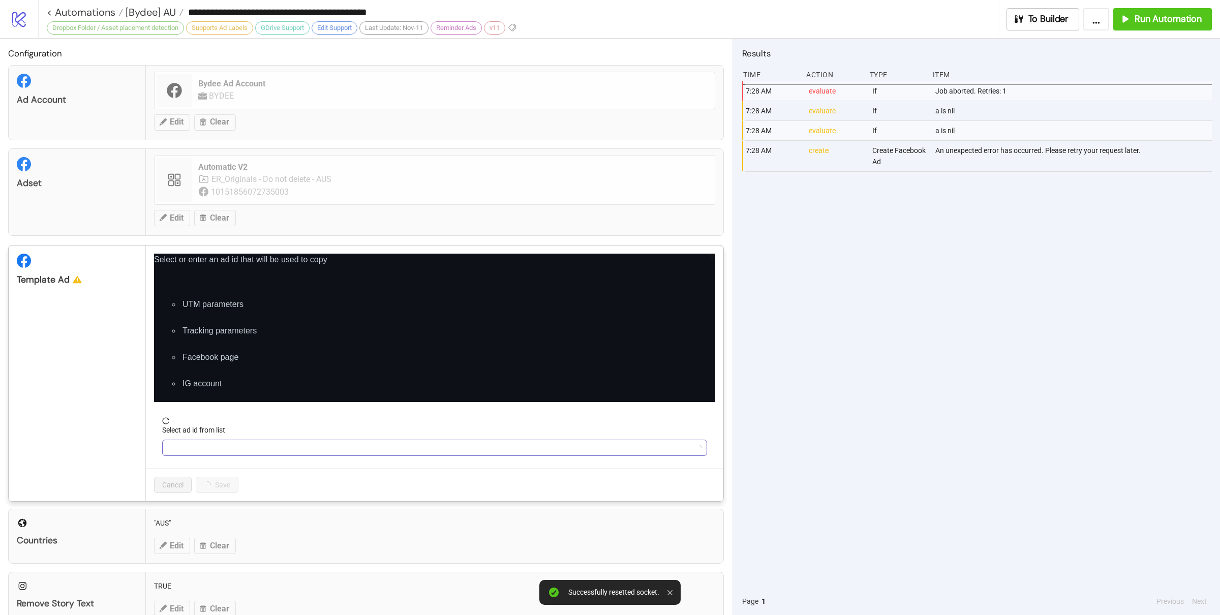
click at [240, 450] on input "Select ad id from list" at bounding box center [430, 447] width 524 height 15
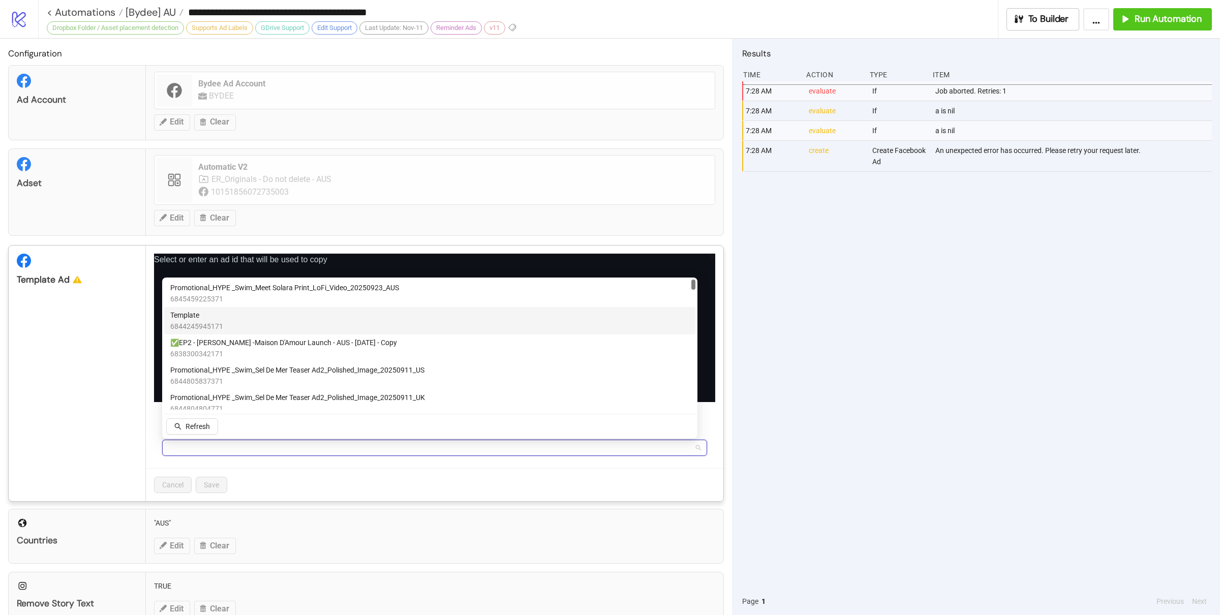
click at [215, 321] on span "6844245945171" at bounding box center [196, 326] width 53 height 11
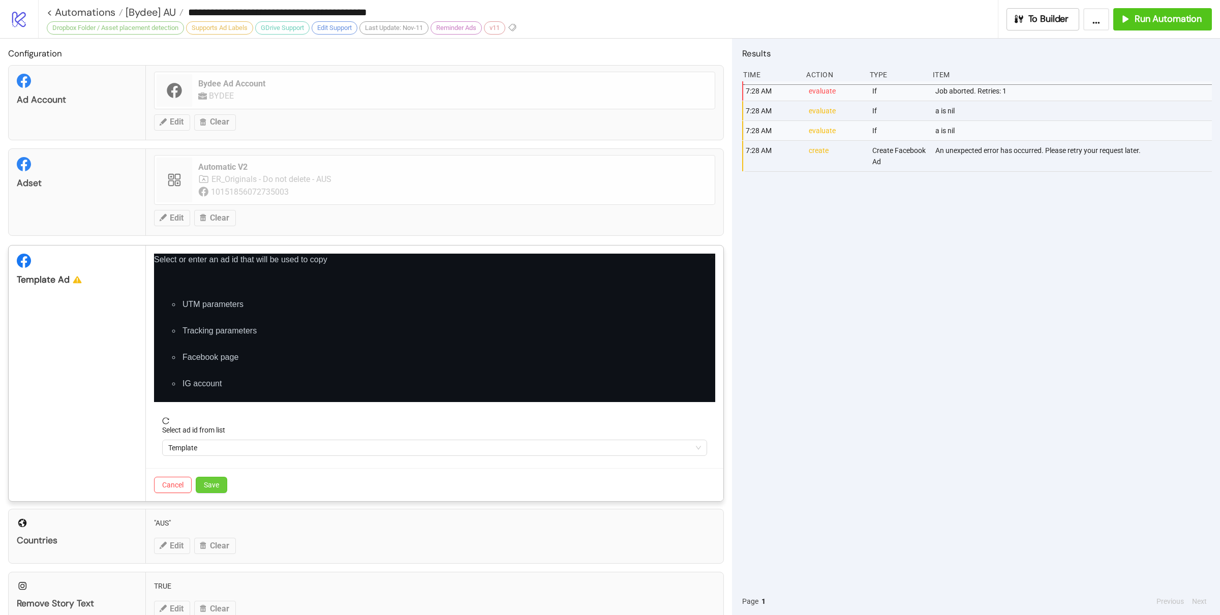
click at [217, 484] on span "Save" at bounding box center [211, 485] width 15 height 8
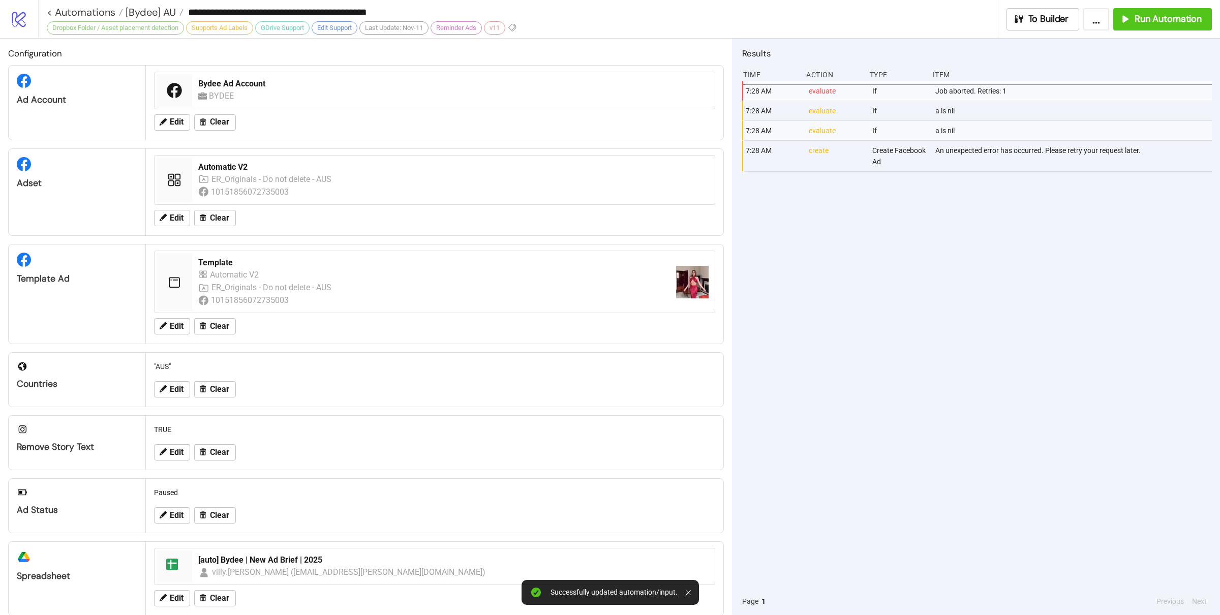
click at [838, 479] on div "7:28 AM evaluate If Job aborted. Retries: 1 7:28 AM evaluate If a is nil 7:28 A…" at bounding box center [977, 334] width 470 height 506
click at [845, 472] on div "7:28 AM evaluate If Job aborted. Retries: 1 7:28 AM evaluate If a is nil 7:28 A…" at bounding box center [977, 334] width 470 height 506
click at [856, 464] on div "7:28 AM evaluate If Job aborted. Retries: 1 7:28 AM evaluate If a is nil 7:28 A…" at bounding box center [977, 334] width 470 height 506
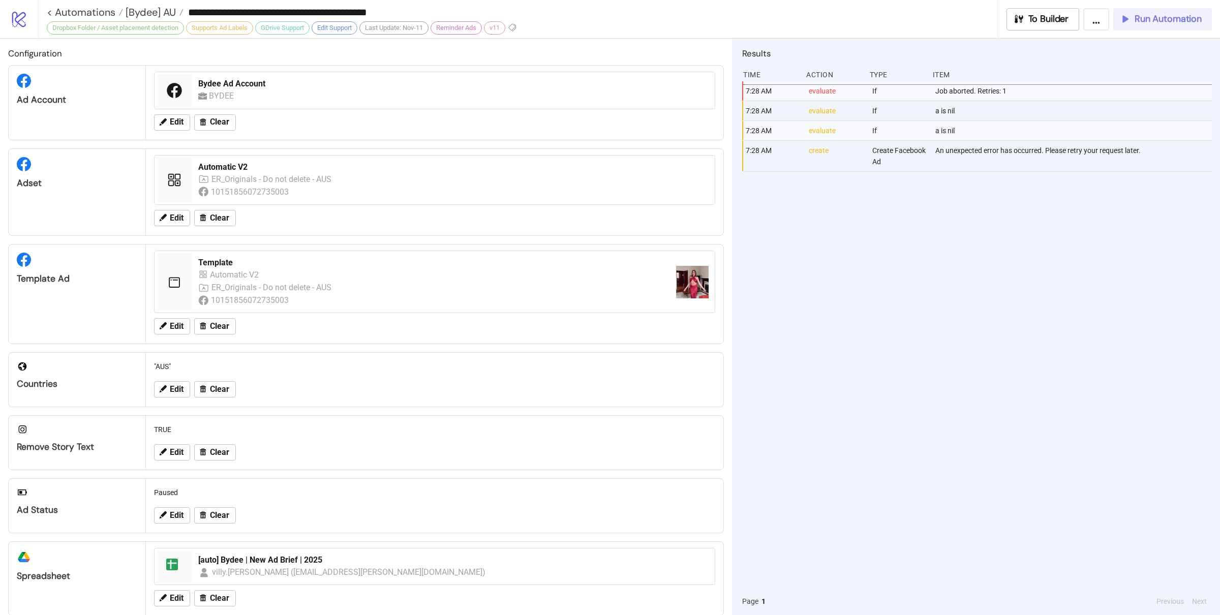
click at [1154, 15] on span "Run Automation" at bounding box center [1168, 19] width 67 height 12
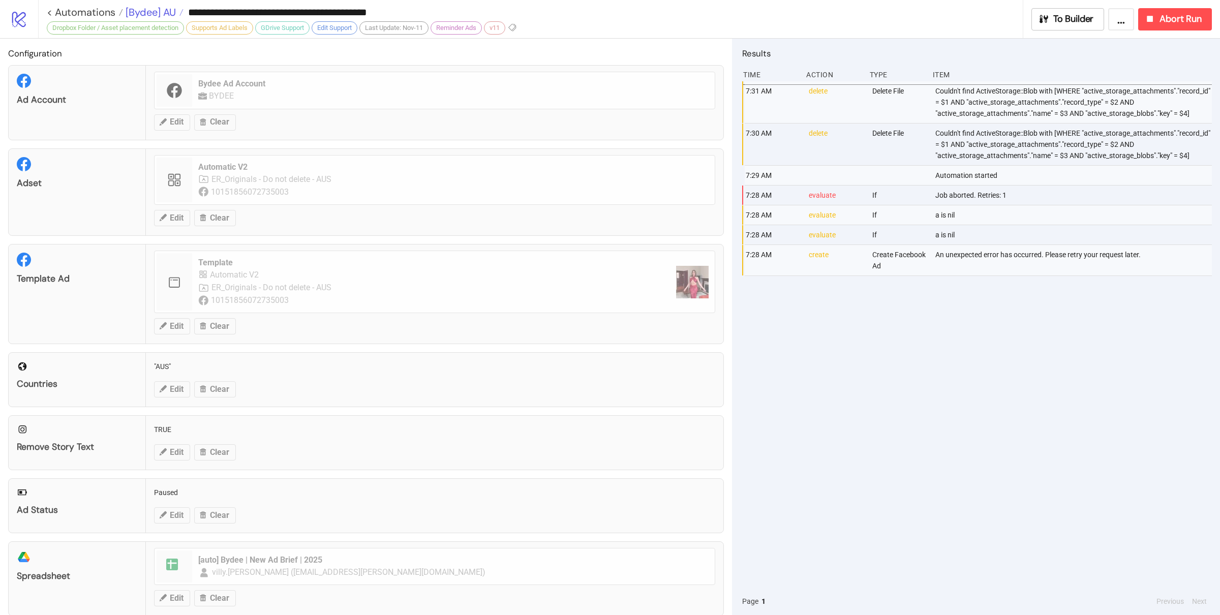
click at [150, 12] on span "[Bydee] AU" at bounding box center [149, 12] width 53 height 13
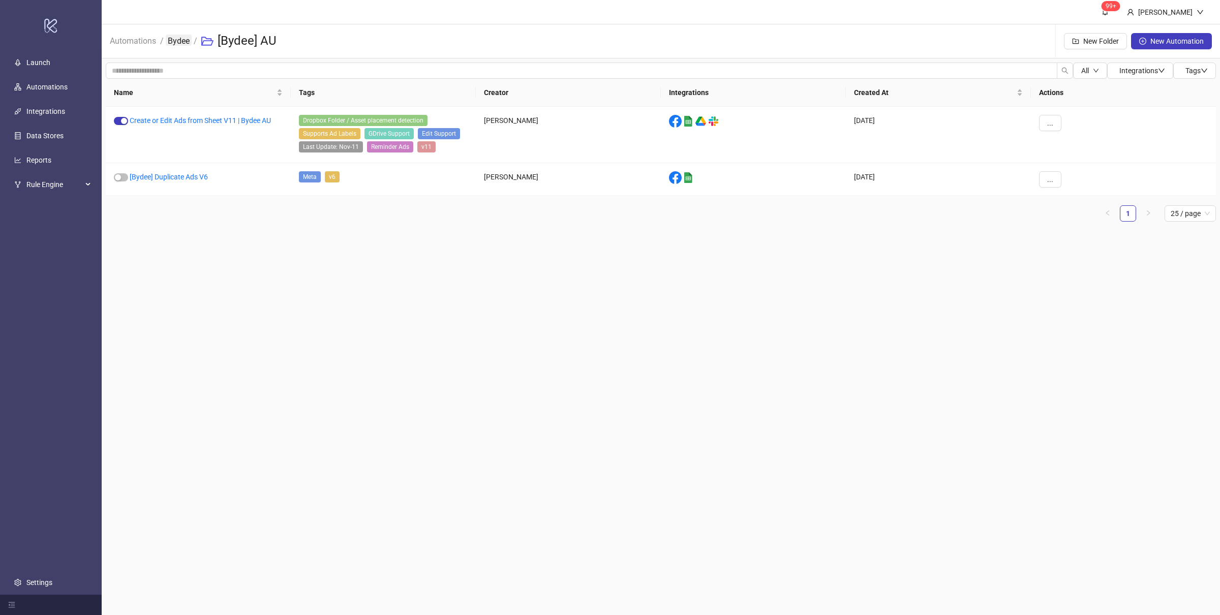
click at [175, 43] on link "Bydee" at bounding box center [179, 40] width 26 height 11
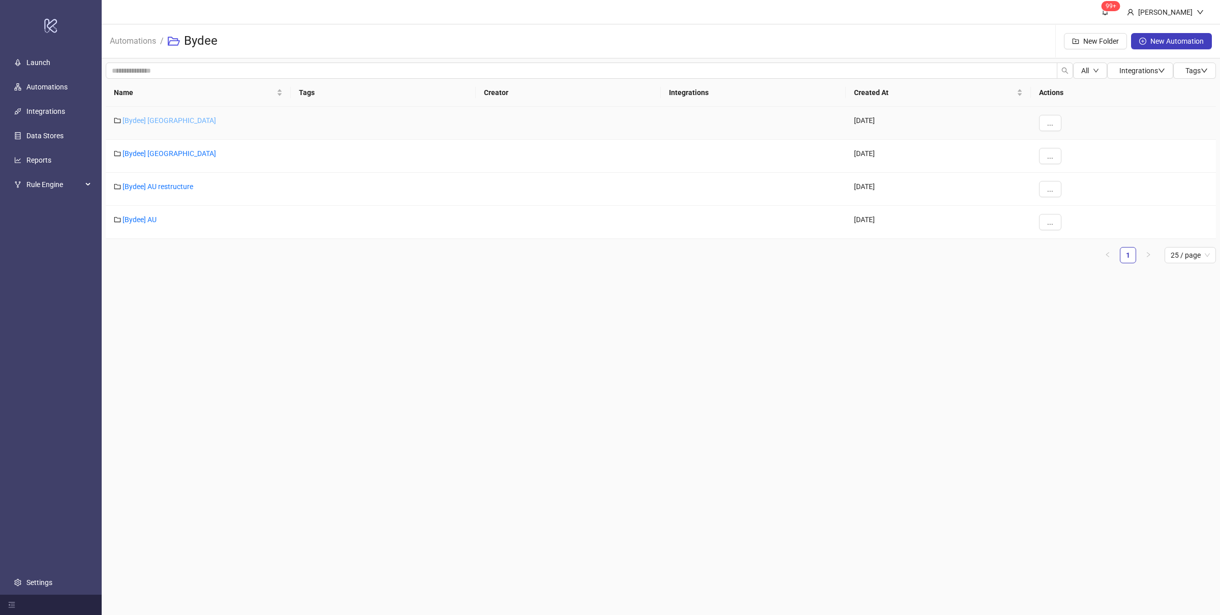
click at [142, 119] on link "[Bydee] [GEOGRAPHIC_DATA]" at bounding box center [170, 120] width 94 height 8
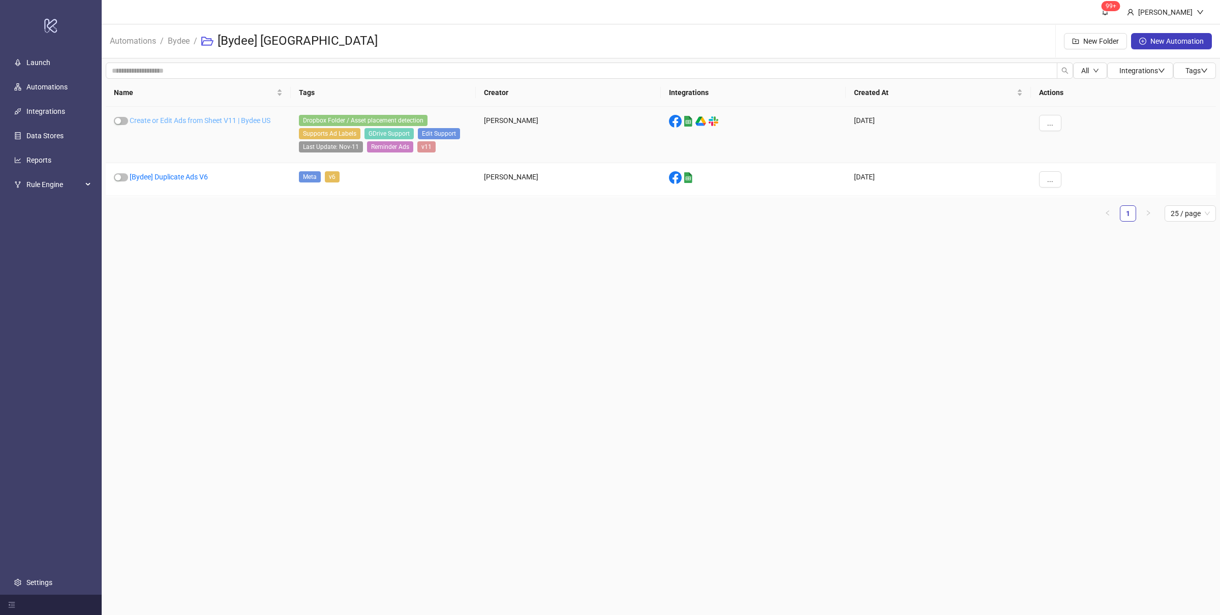
click at [210, 121] on link "Create or Edit Ads from Sheet V11 | Bydee US" at bounding box center [200, 120] width 141 height 8
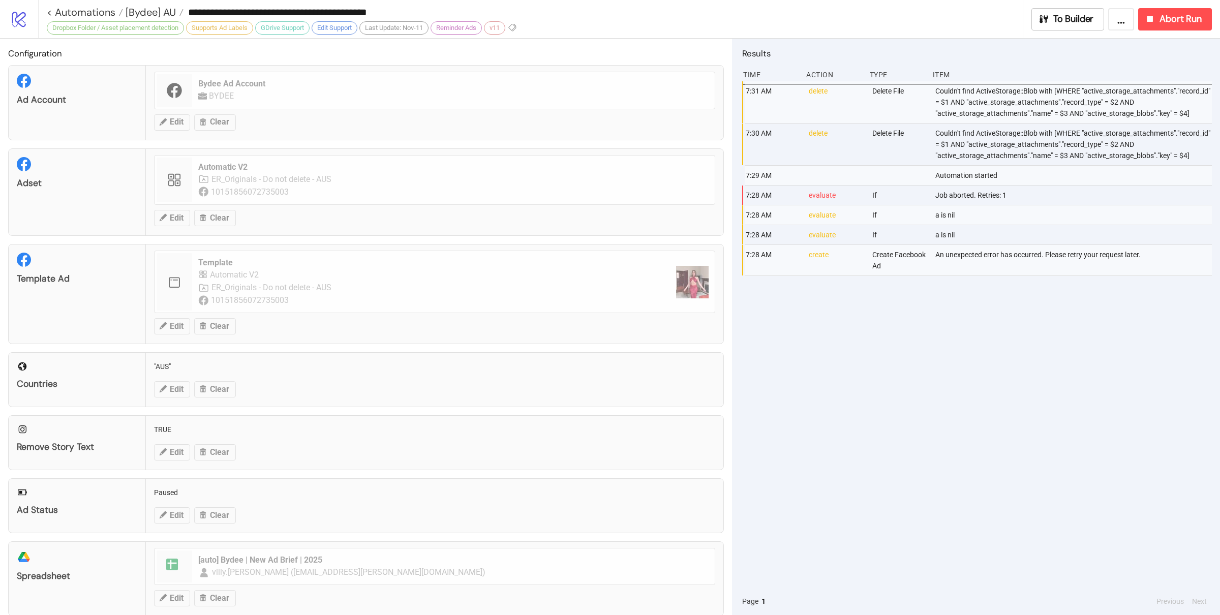
type input "**********"
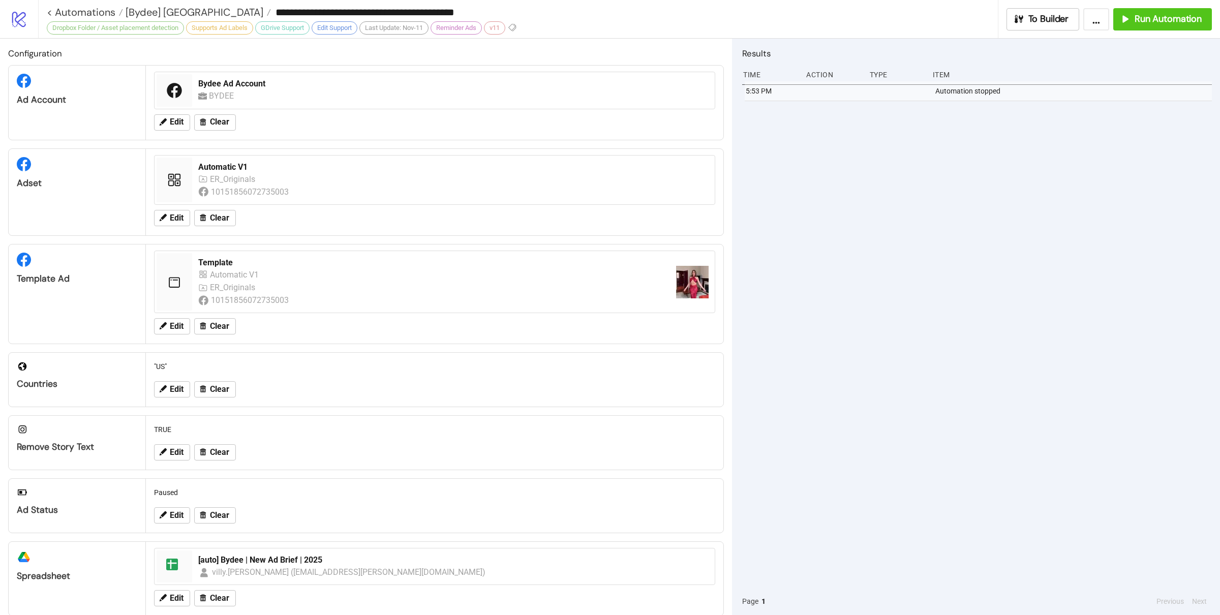
click at [871, 344] on div "5:53 PM Automation stopped" at bounding box center [977, 334] width 470 height 506
click at [875, 349] on div "5:53 PM Automation stopped" at bounding box center [977, 334] width 470 height 506
click at [167, 401] on div "Edit Clear" at bounding box center [434, 389] width 569 height 26
click at [171, 394] on span "Edit" at bounding box center [177, 389] width 14 height 9
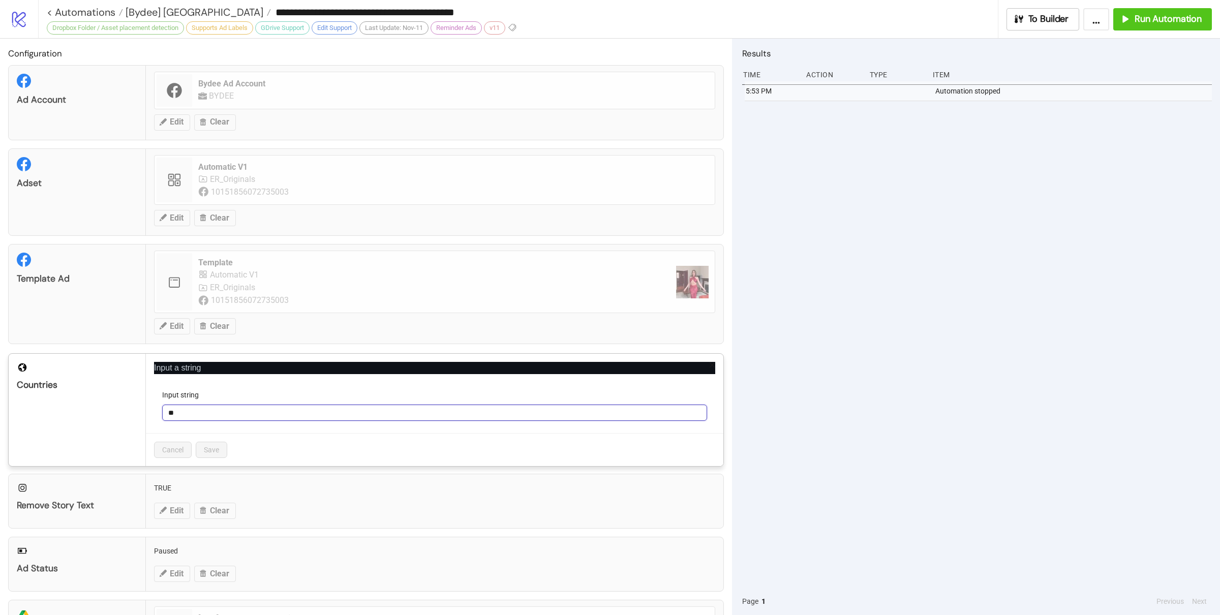
click at [198, 415] on input "**" at bounding box center [434, 413] width 545 height 16
type input "***"
click at [210, 454] on span "Save" at bounding box center [211, 450] width 15 height 8
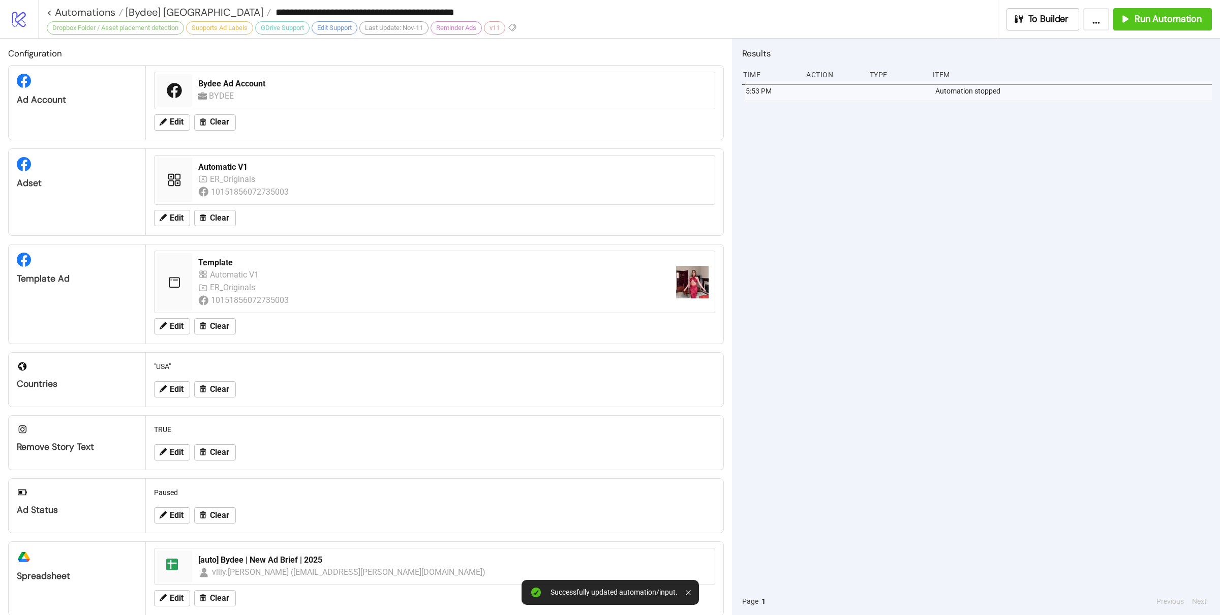
drag, startPoint x: 926, startPoint y: 435, endPoint x: 775, endPoint y: 435, distance: 151.0
click at [926, 435] on div "5:53 PM Automation stopped" at bounding box center [977, 334] width 470 height 506
click at [163, 217] on icon at bounding box center [163, 217] width 7 height 7
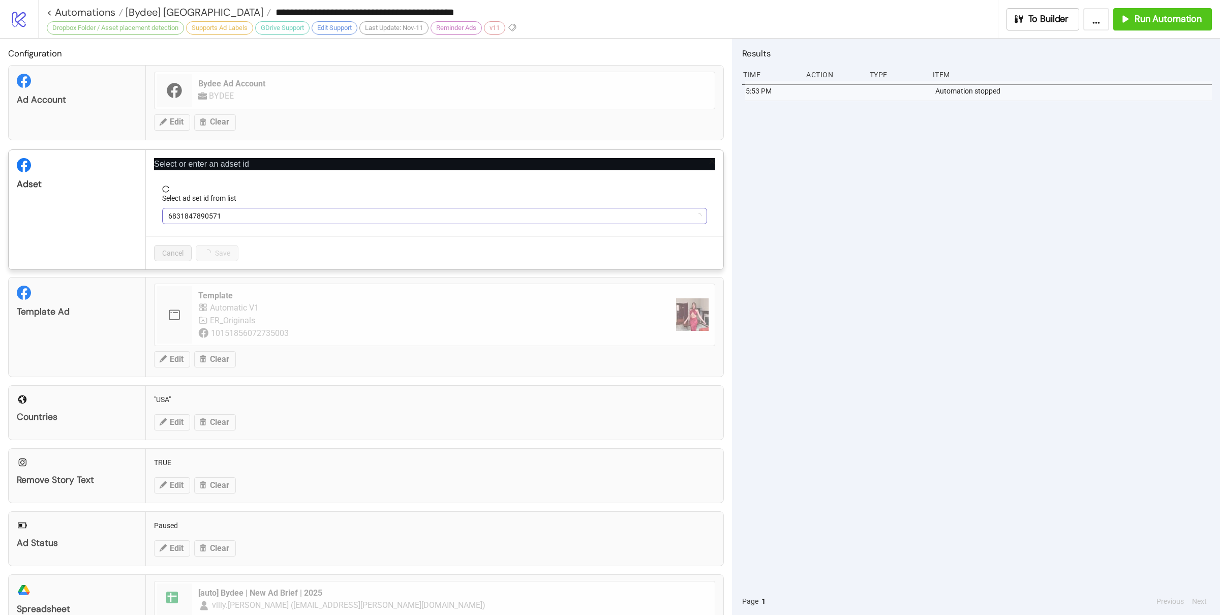
click at [260, 218] on span "6831847890571" at bounding box center [434, 215] width 533 height 15
click at [260, 218] on span "Automatic V1" at bounding box center [434, 215] width 533 height 15
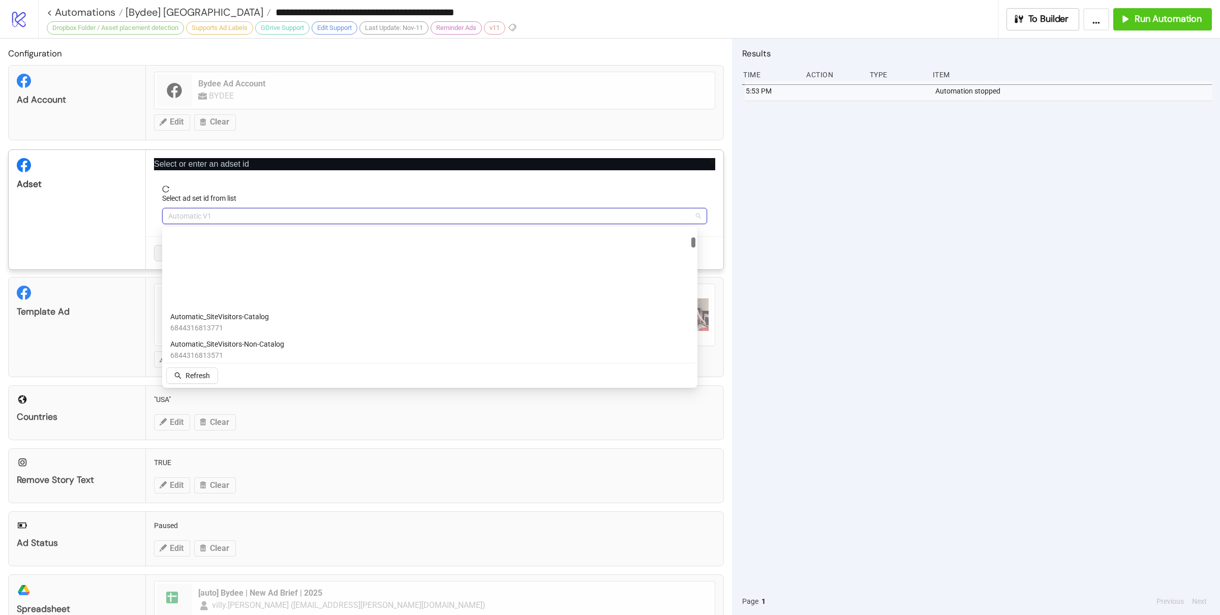
scroll to position [600, 0]
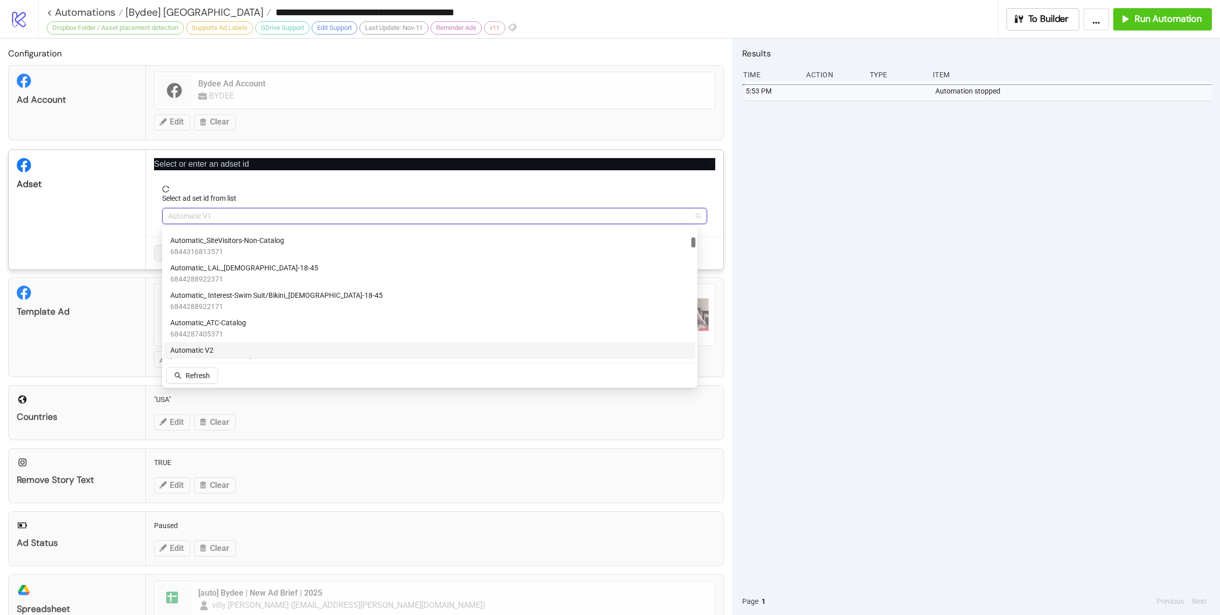
click at [209, 353] on span "Automatic V2" at bounding box center [210, 350] width 81 height 11
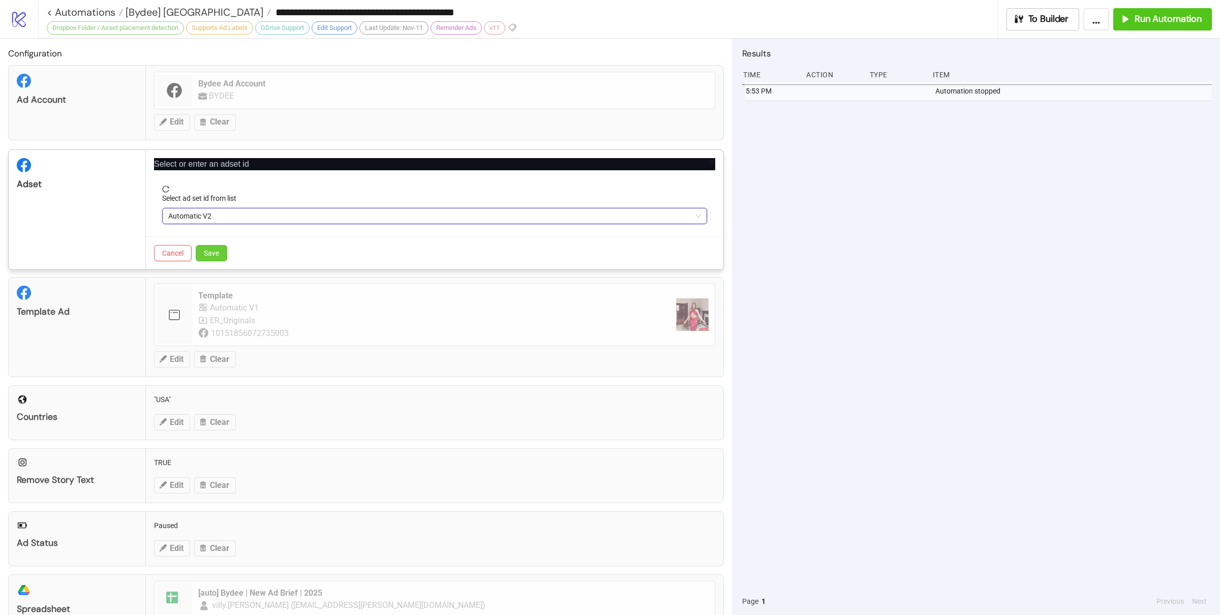
click at [213, 253] on span "Save" at bounding box center [211, 253] width 15 height 8
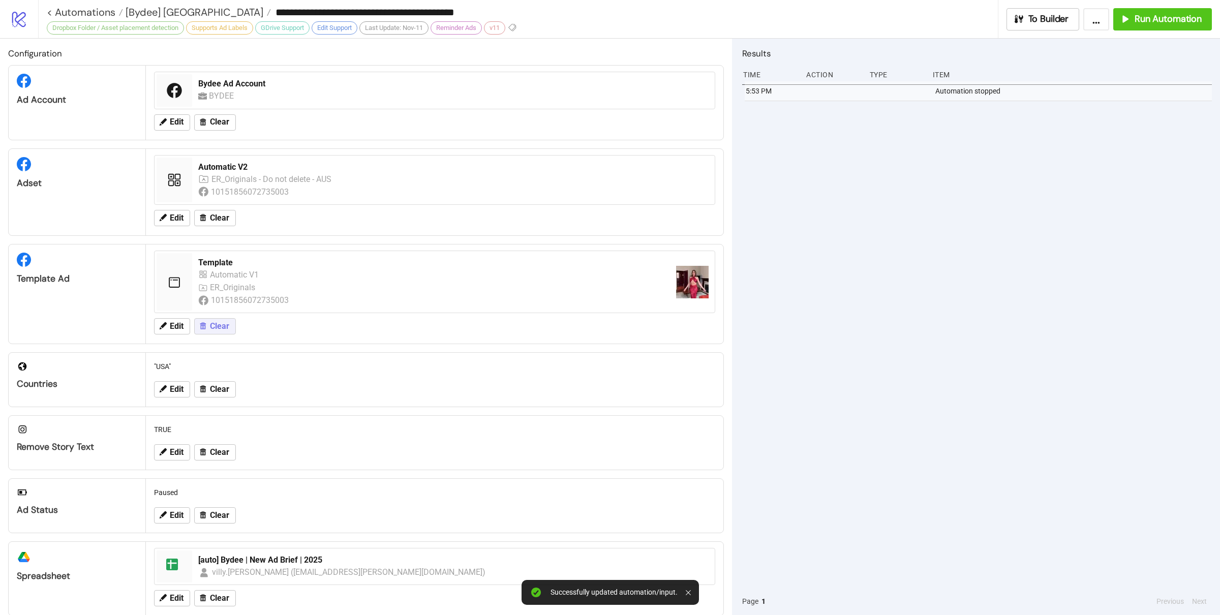
click at [218, 327] on span "Clear" at bounding box center [219, 326] width 19 height 9
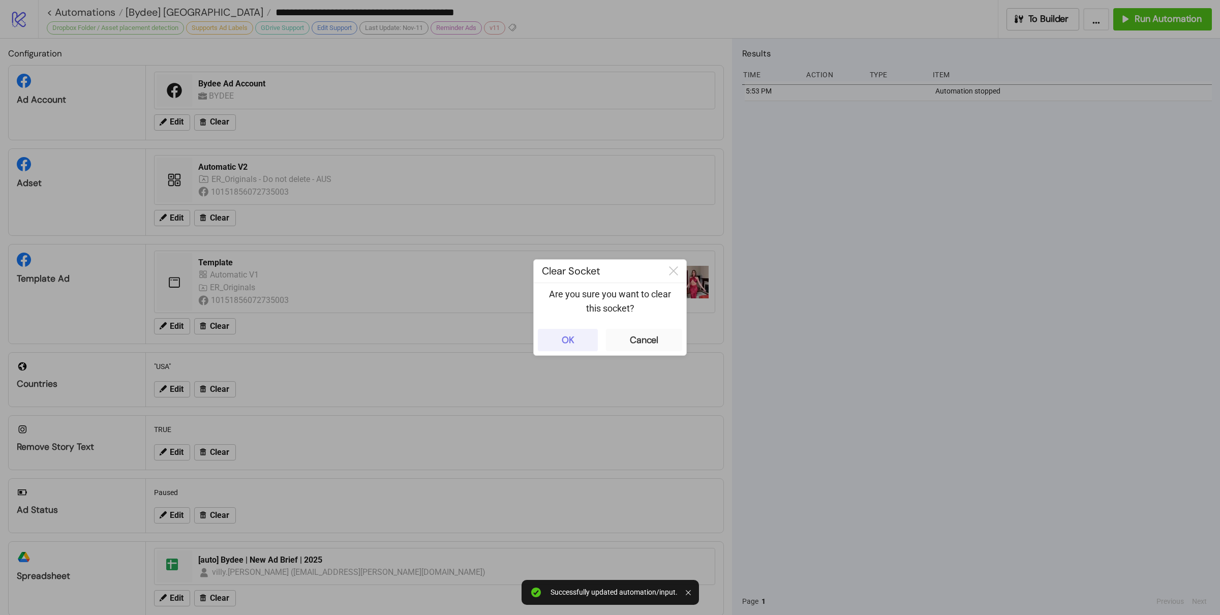
click at [577, 339] on button "OK" at bounding box center [568, 340] width 60 height 22
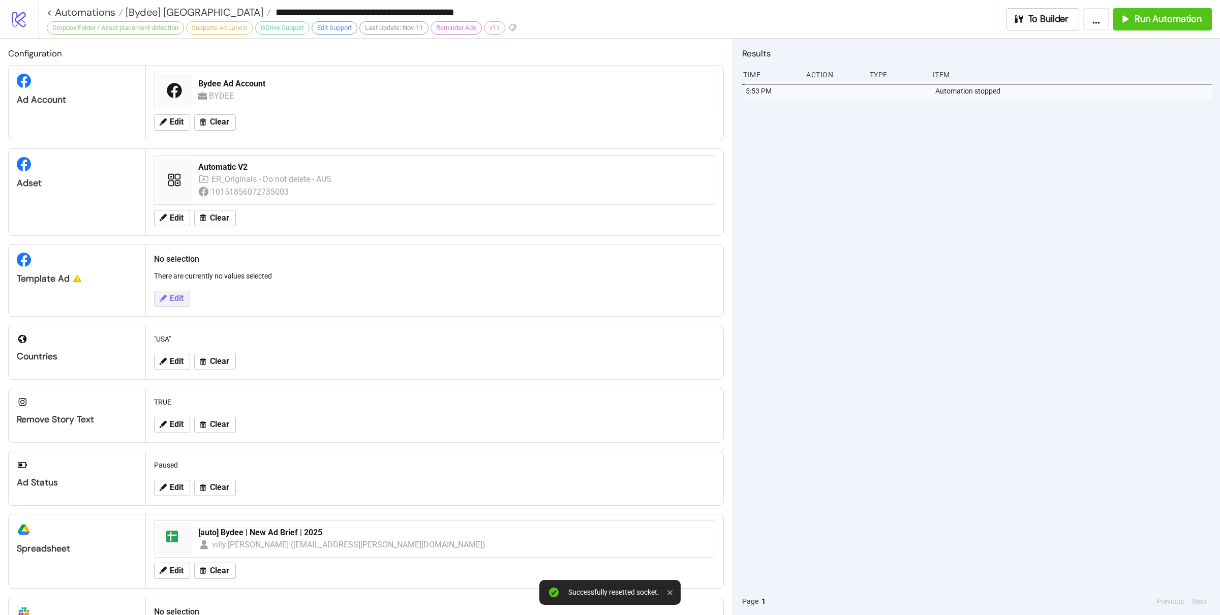
click at [174, 301] on span "Edit" at bounding box center [177, 298] width 14 height 9
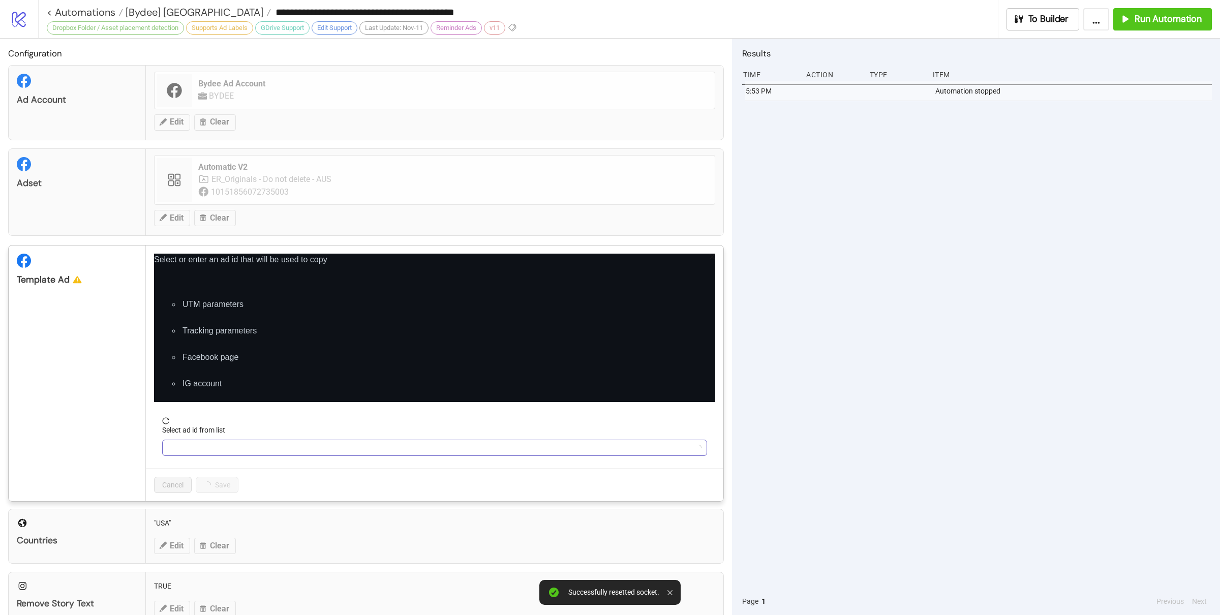
click at [225, 448] on input "Select ad id from list" at bounding box center [430, 447] width 524 height 15
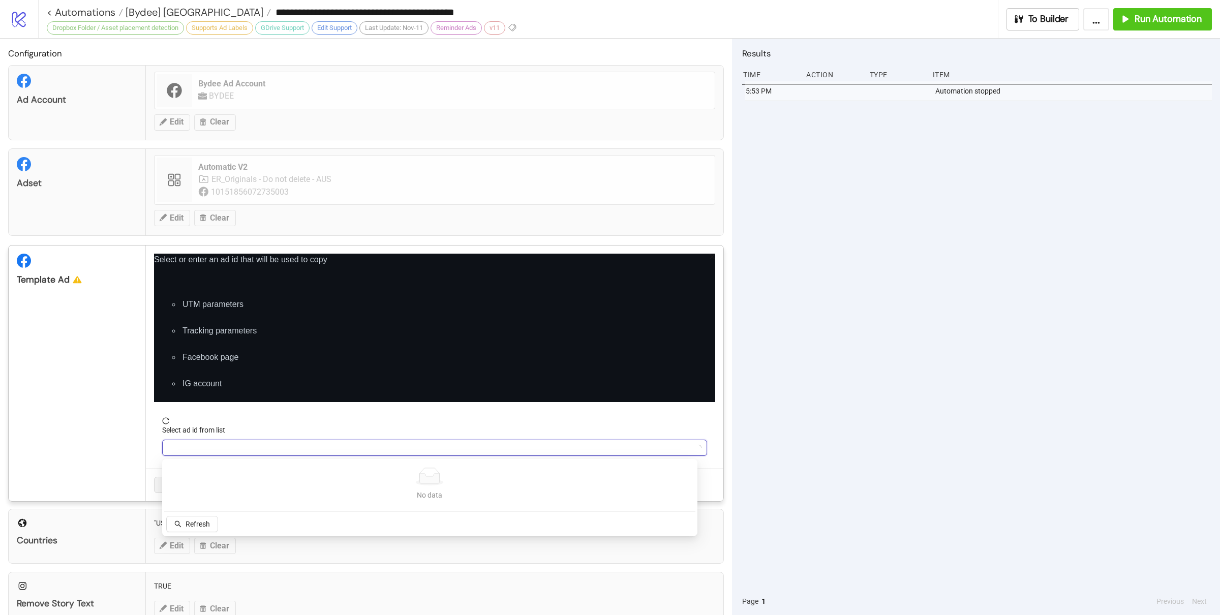
click at [237, 446] on input "Select ad id from list" at bounding box center [430, 447] width 524 height 15
click at [221, 446] on input "Select ad id from list" at bounding box center [430, 447] width 524 height 15
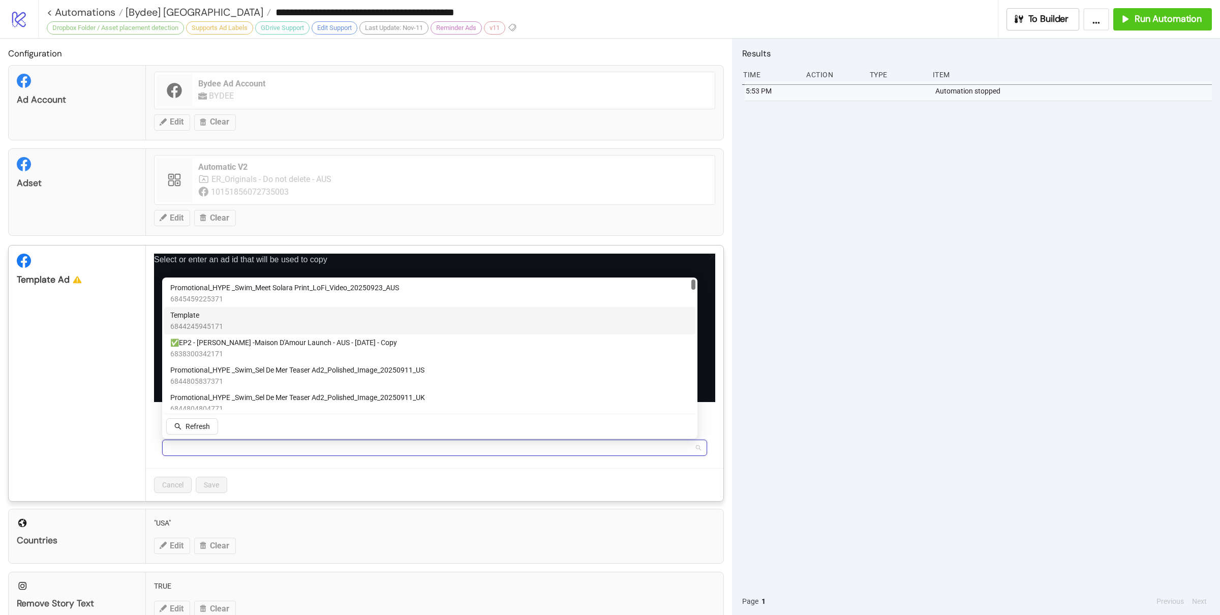
click at [250, 324] on div "Template 6844245945171" at bounding box center [429, 321] width 519 height 22
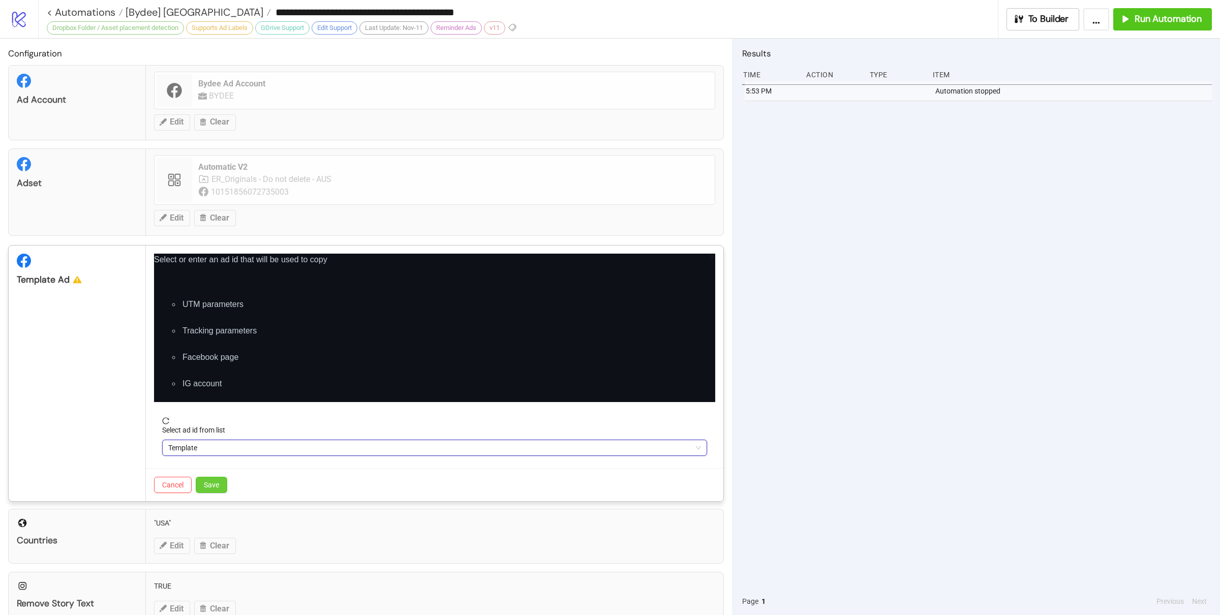
click at [212, 486] on span "Save" at bounding box center [211, 485] width 15 height 8
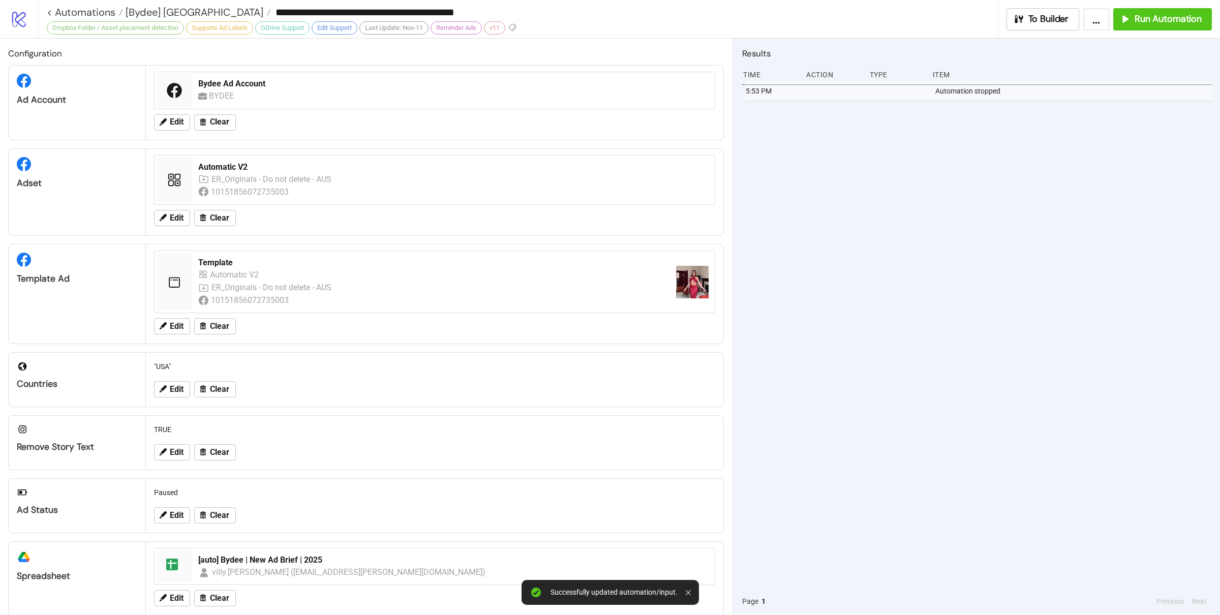
click at [820, 469] on div "5:53 PM Automation stopped" at bounding box center [977, 334] width 470 height 506
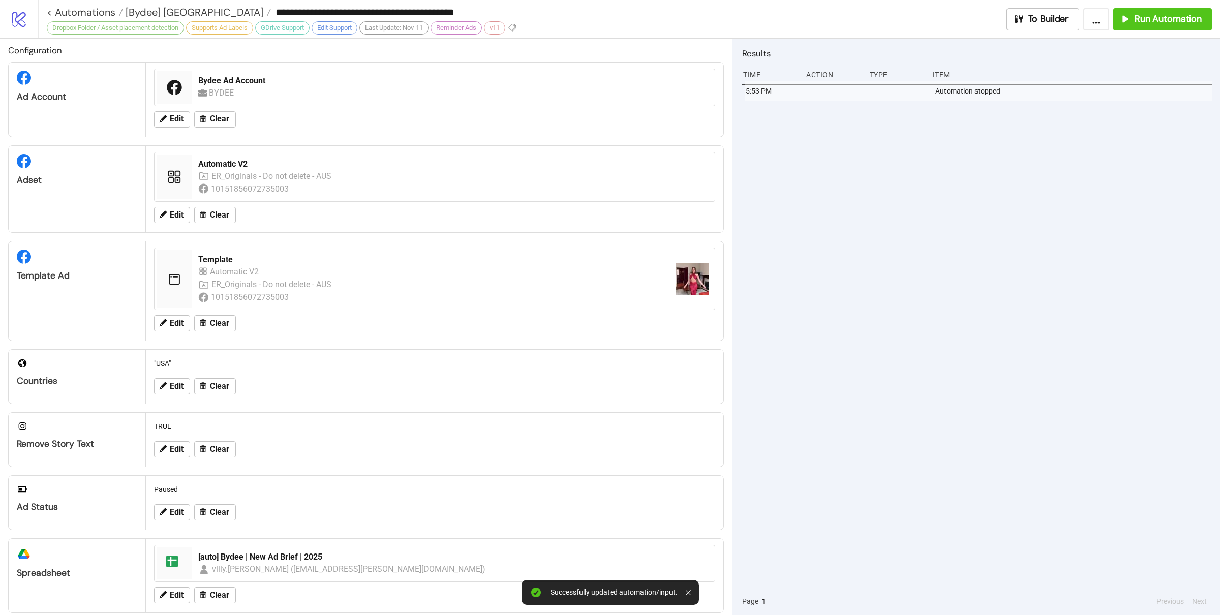
scroll to position [0, 0]
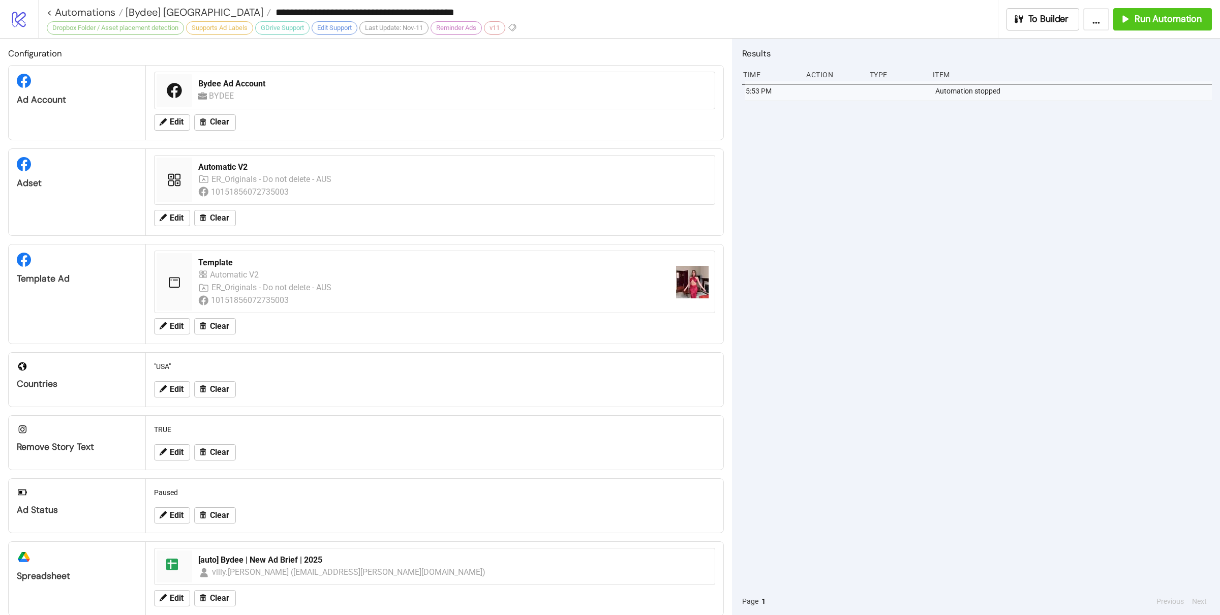
click at [831, 373] on div "5:53 PM Automation stopped" at bounding box center [977, 334] width 470 height 506
drag, startPoint x: 929, startPoint y: 383, endPoint x: 947, endPoint y: 368, distance: 23.8
click at [929, 384] on div "5:53 PM Automation stopped" at bounding box center [977, 334] width 470 height 506
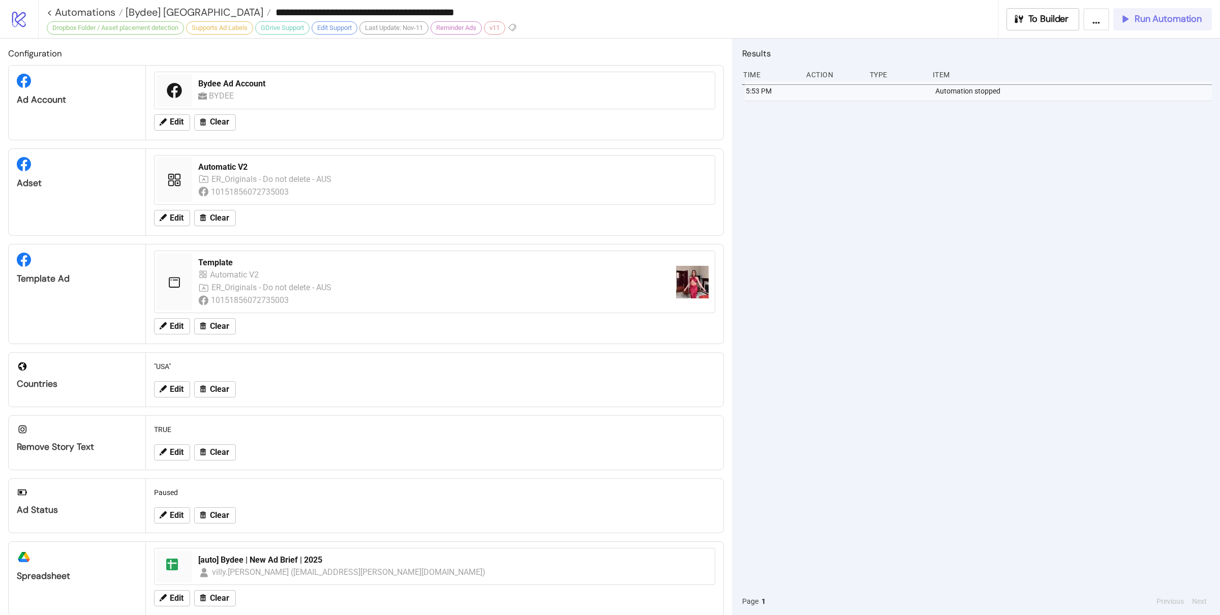
click at [1157, 20] on span "Run Automation" at bounding box center [1168, 19] width 67 height 12
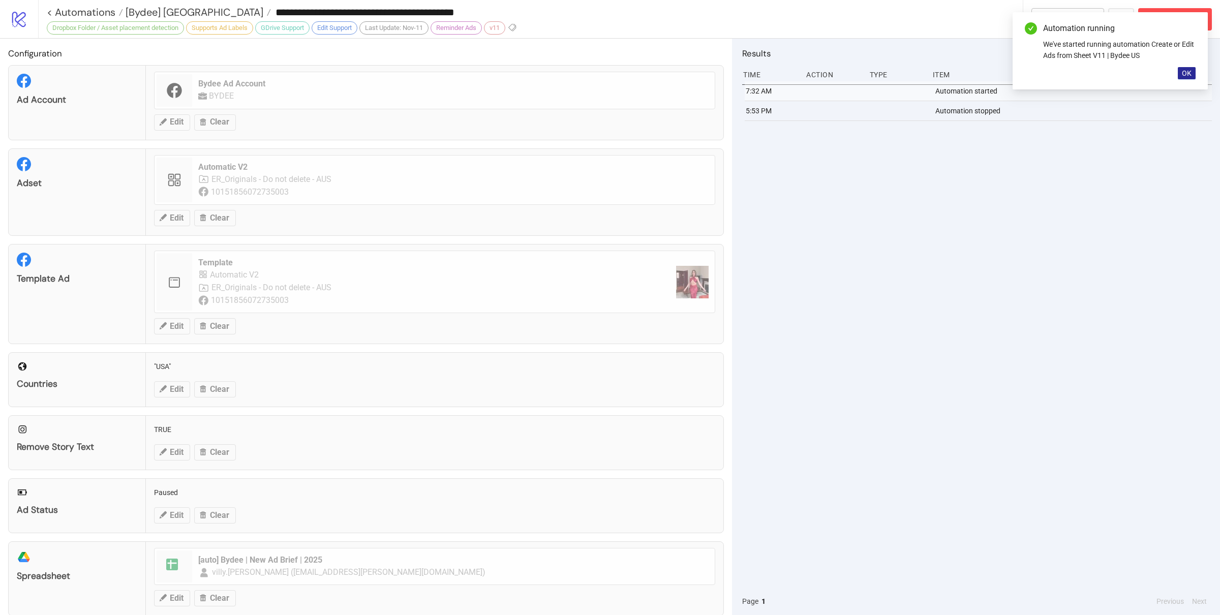
click at [1183, 68] on button "OK" at bounding box center [1187, 73] width 18 height 12
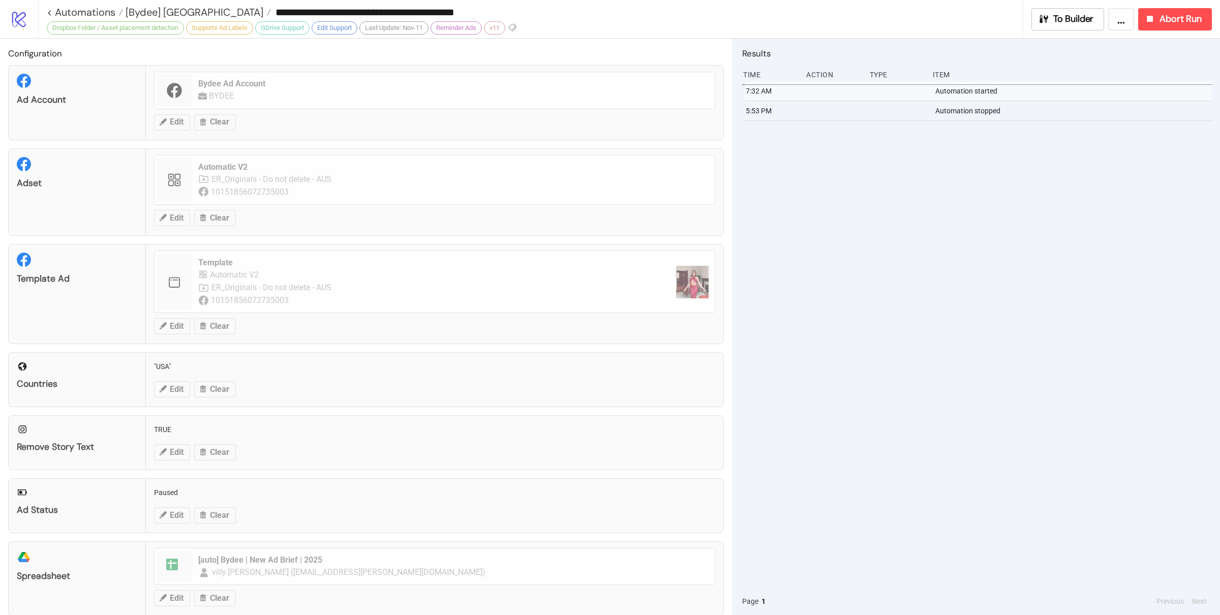
click at [1088, 227] on div "7:32 AM Automation started 5:53 PM Automation stopped" at bounding box center [977, 334] width 470 height 506
click at [162, 8] on span "[Bydee] [GEOGRAPHIC_DATA]" at bounding box center [193, 12] width 140 height 13
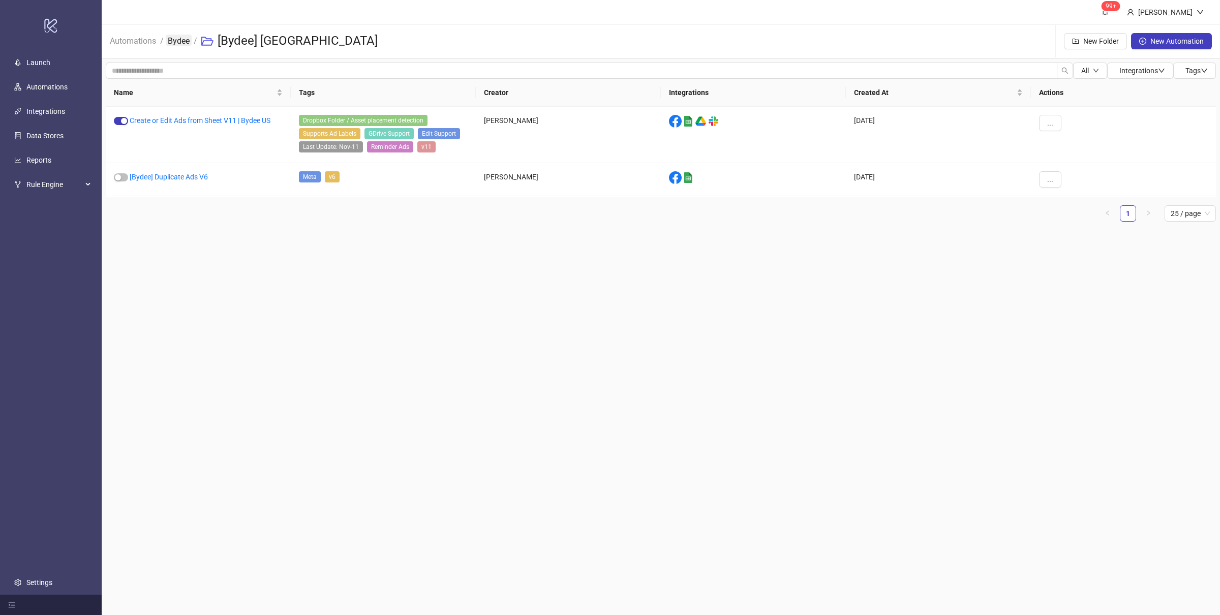
click at [182, 42] on link "Bydee" at bounding box center [179, 40] width 26 height 11
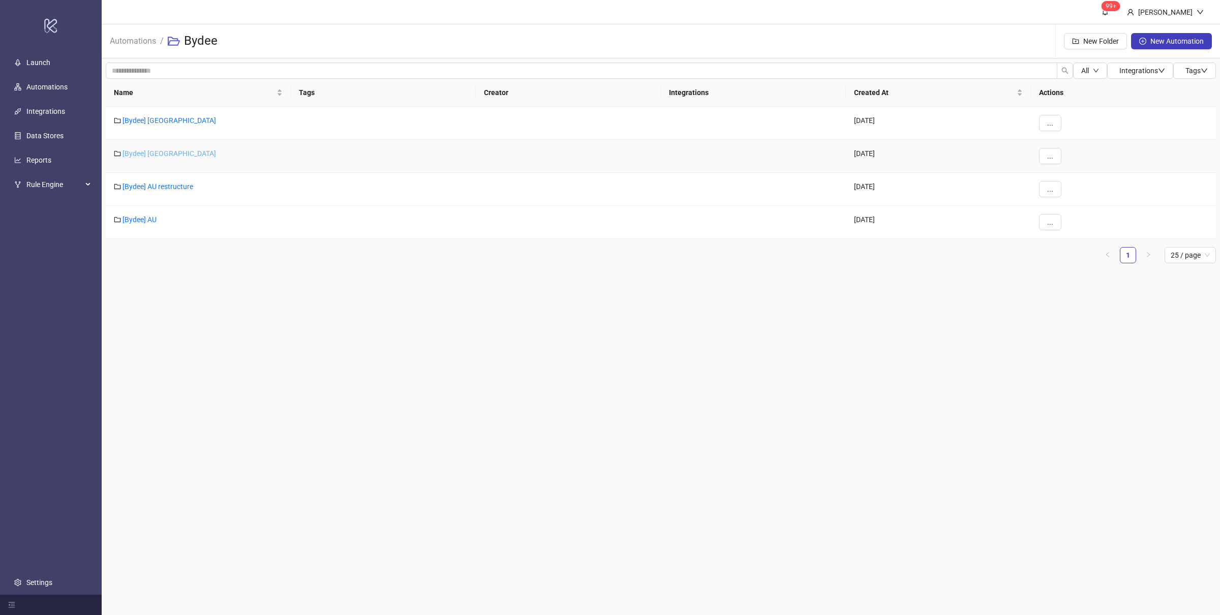
click at [147, 150] on link "[Bydee] [GEOGRAPHIC_DATA]" at bounding box center [170, 153] width 94 height 8
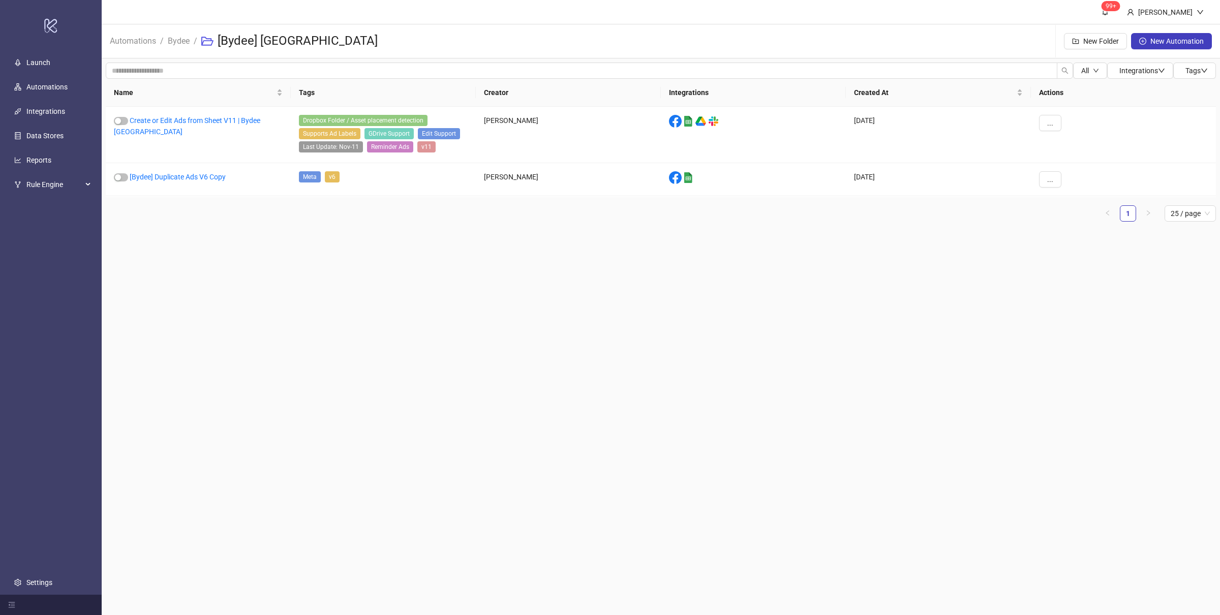
click at [257, 261] on main "99+ [PERSON_NAME] Automations / Bydee / [Bydee] [GEOGRAPHIC_DATA] New Folder Ne…" at bounding box center [661, 307] width 1118 height 615
click at [286, 278] on main "99+ [PERSON_NAME] Automations / Bydee / [Bydee] [GEOGRAPHIC_DATA] New Folder Ne…" at bounding box center [661, 307] width 1118 height 615
click at [212, 121] on link "Create or Edit Ads from Sheet V11 | Bydee [GEOGRAPHIC_DATA]" at bounding box center [187, 125] width 146 height 19
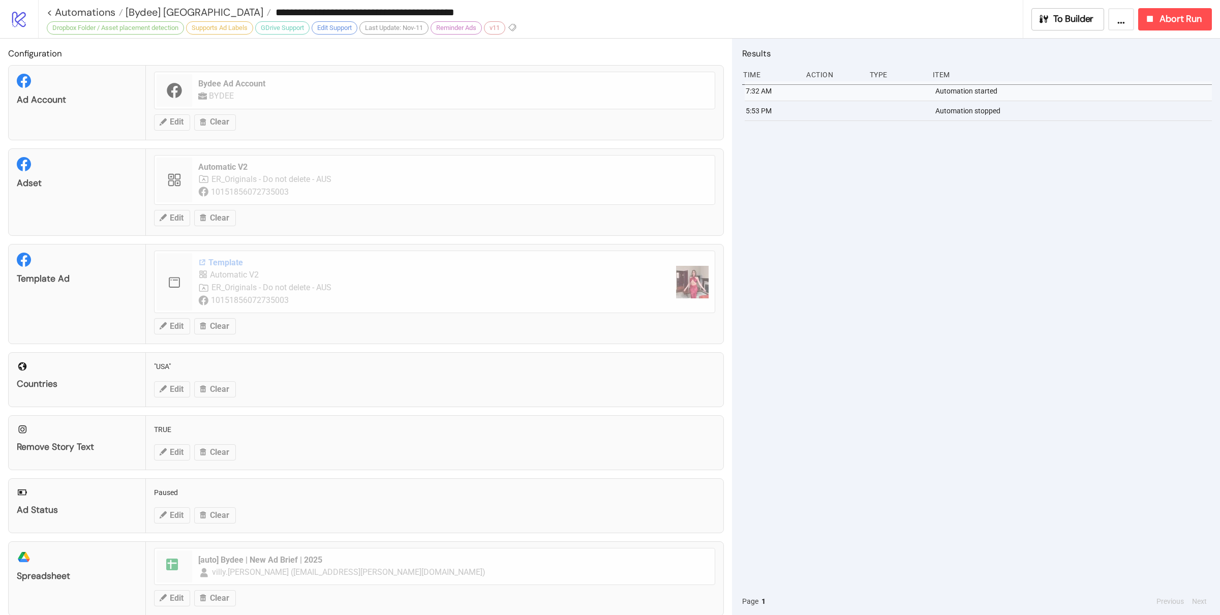
type input "**********"
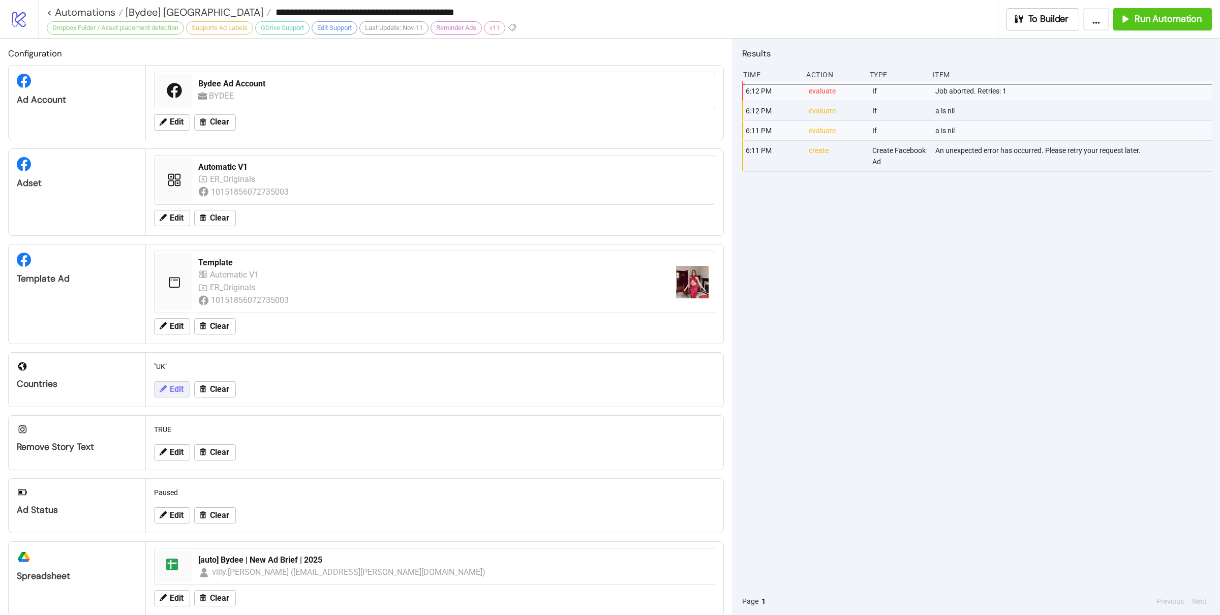
click at [173, 394] on span "Edit" at bounding box center [177, 389] width 14 height 9
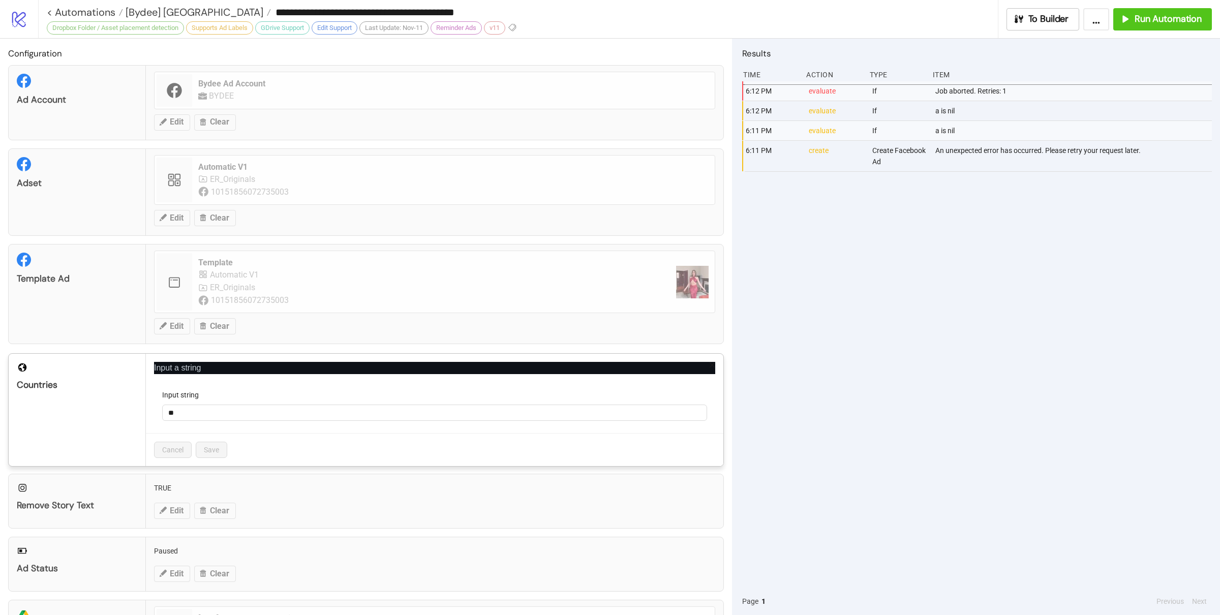
click at [795, 383] on div "**********" at bounding box center [610, 307] width 1220 height 615
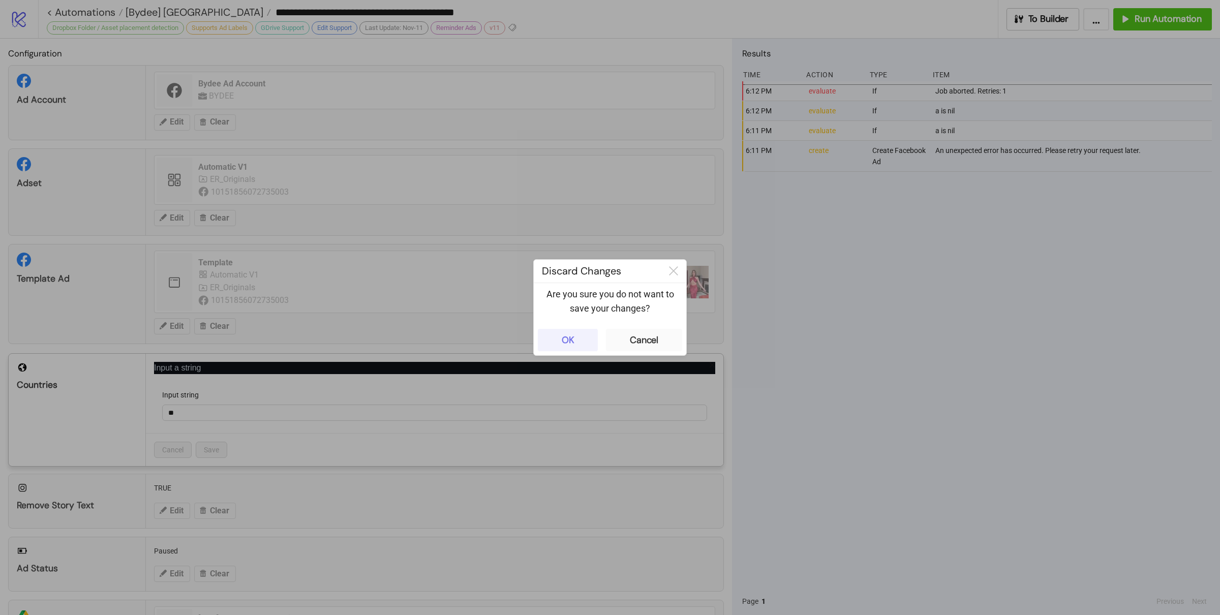
click at [564, 332] on button "OK" at bounding box center [568, 340] width 60 height 22
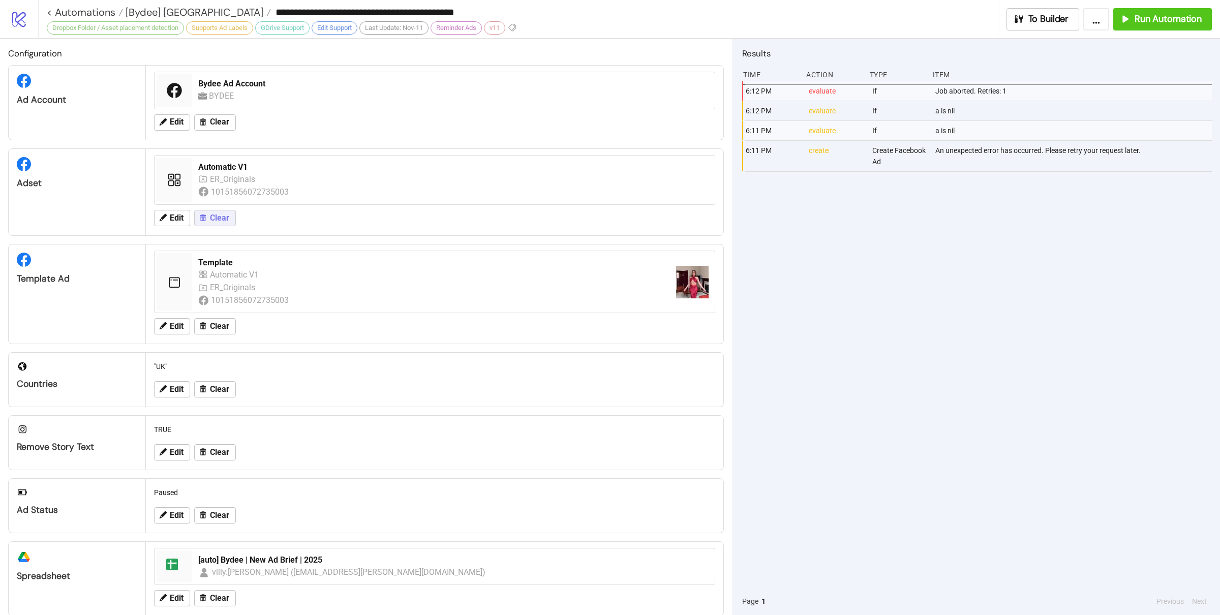
click at [219, 221] on span "Clear" at bounding box center [219, 217] width 19 height 9
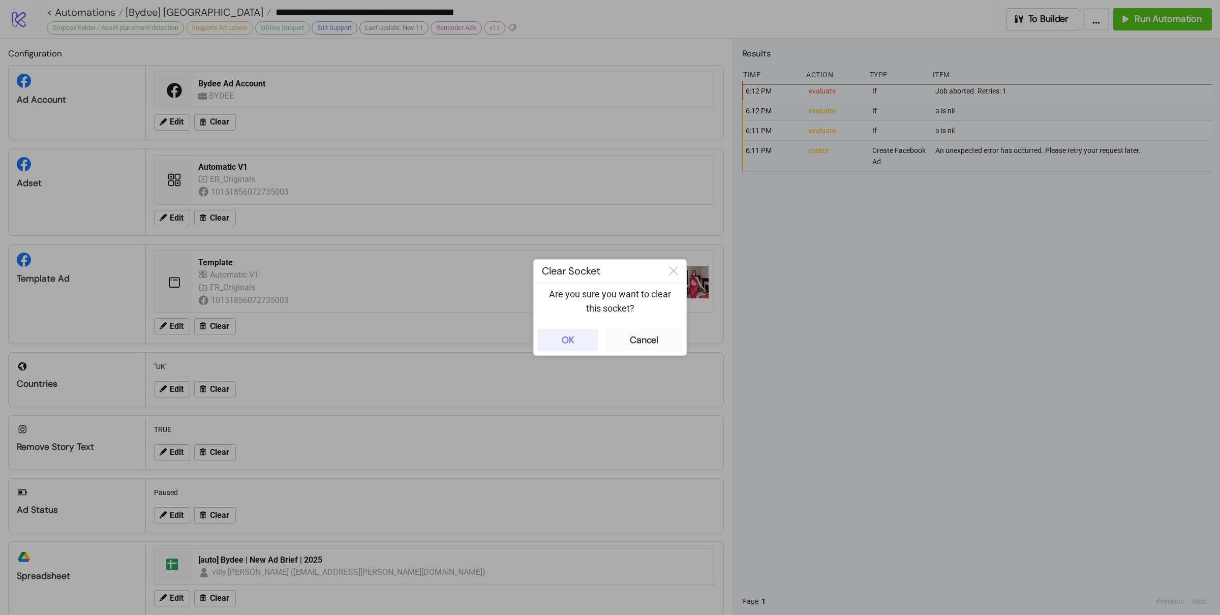
drag, startPoint x: 573, startPoint y: 344, endPoint x: 568, endPoint y: 342, distance: 5.5
click at [572, 344] on div "OK" at bounding box center [568, 340] width 13 height 12
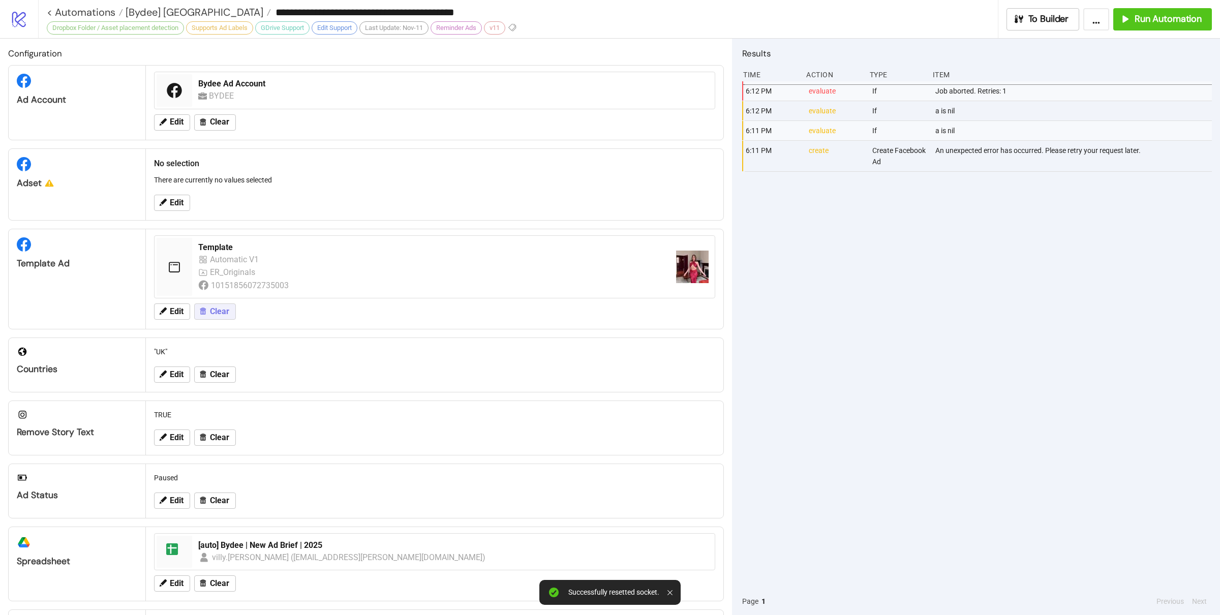
click at [223, 312] on span "Clear" at bounding box center [219, 311] width 19 height 9
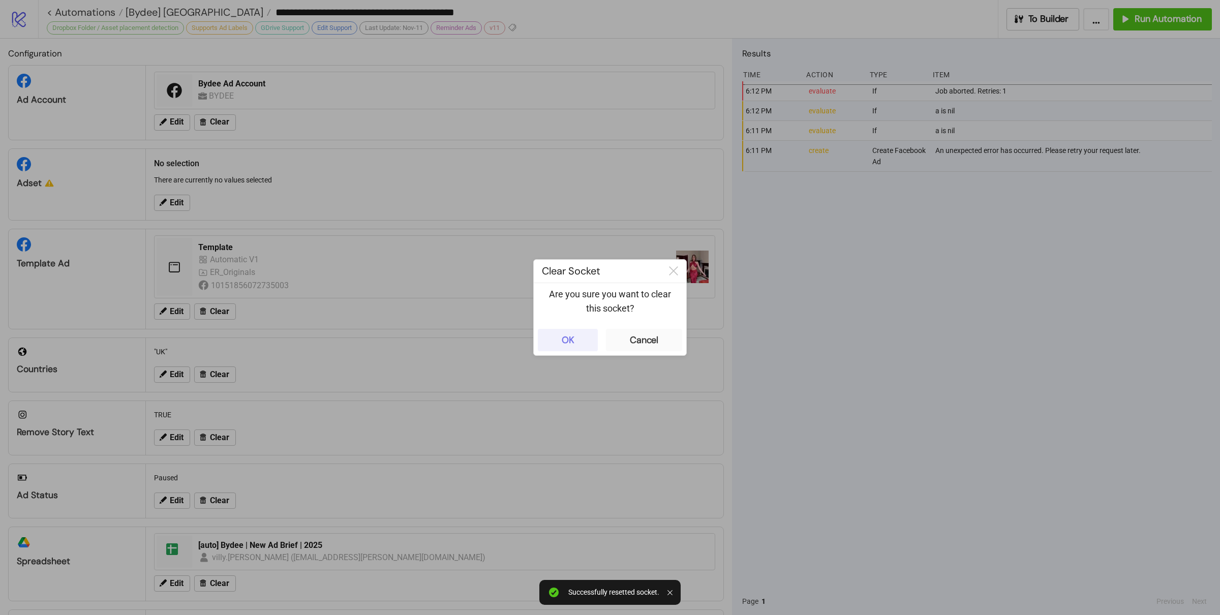
click at [584, 341] on button "OK" at bounding box center [568, 340] width 60 height 22
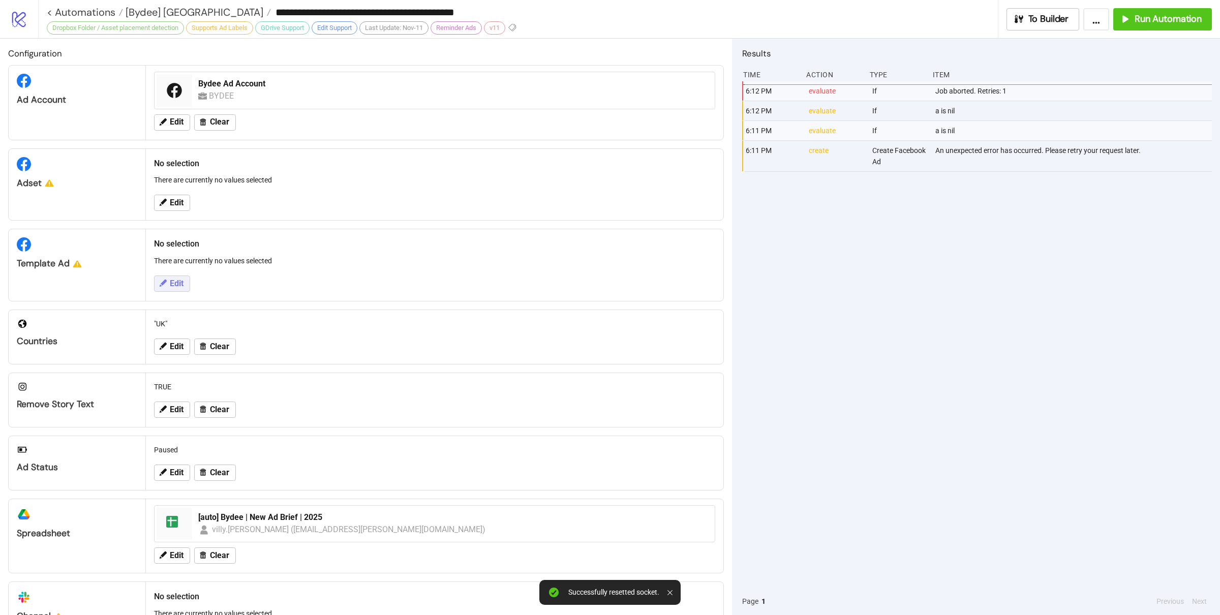
click at [179, 285] on span "Edit" at bounding box center [177, 283] width 14 height 9
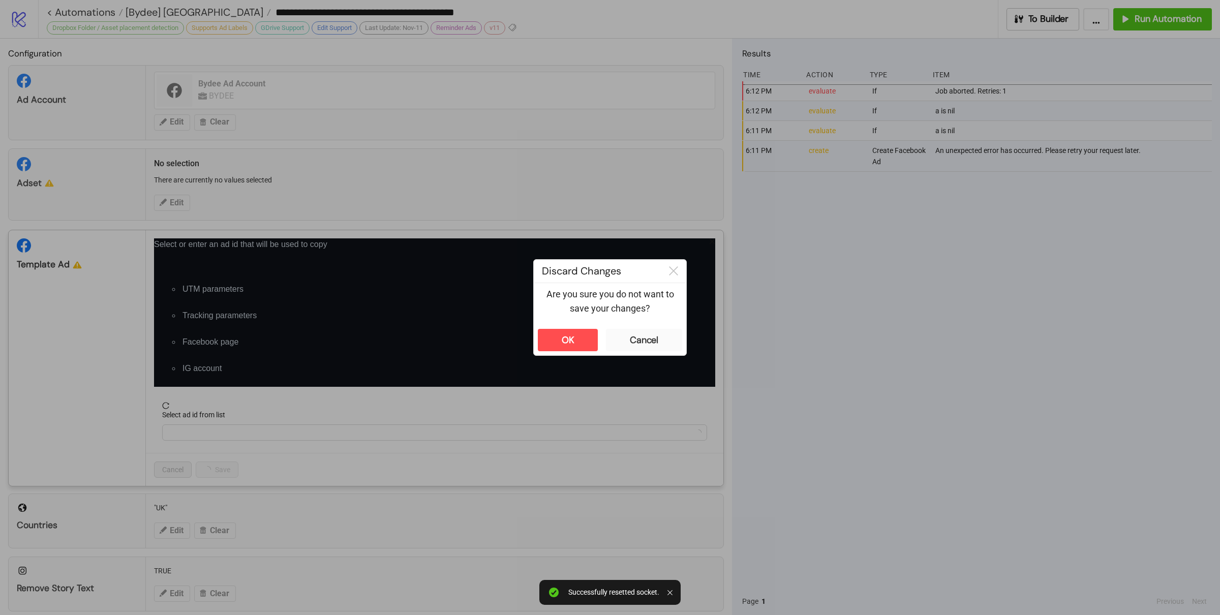
click at [179, 203] on div "**********" at bounding box center [610, 307] width 1220 height 615
click at [579, 335] on button "OK" at bounding box center [568, 340] width 60 height 22
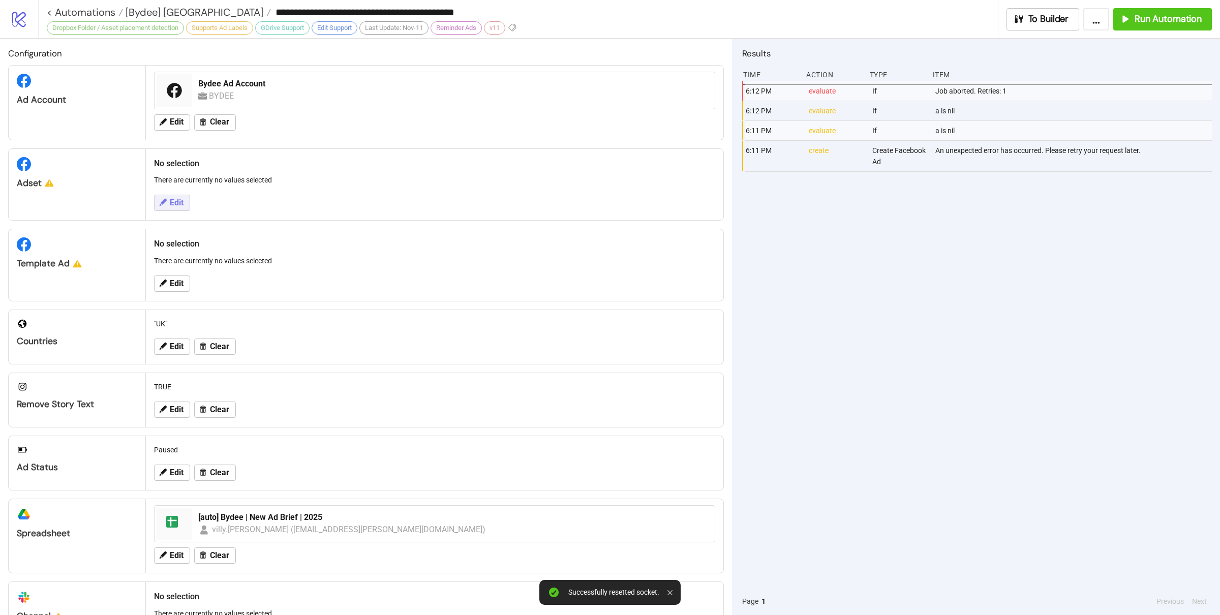
click at [173, 208] on button "Edit" at bounding box center [172, 203] width 36 height 16
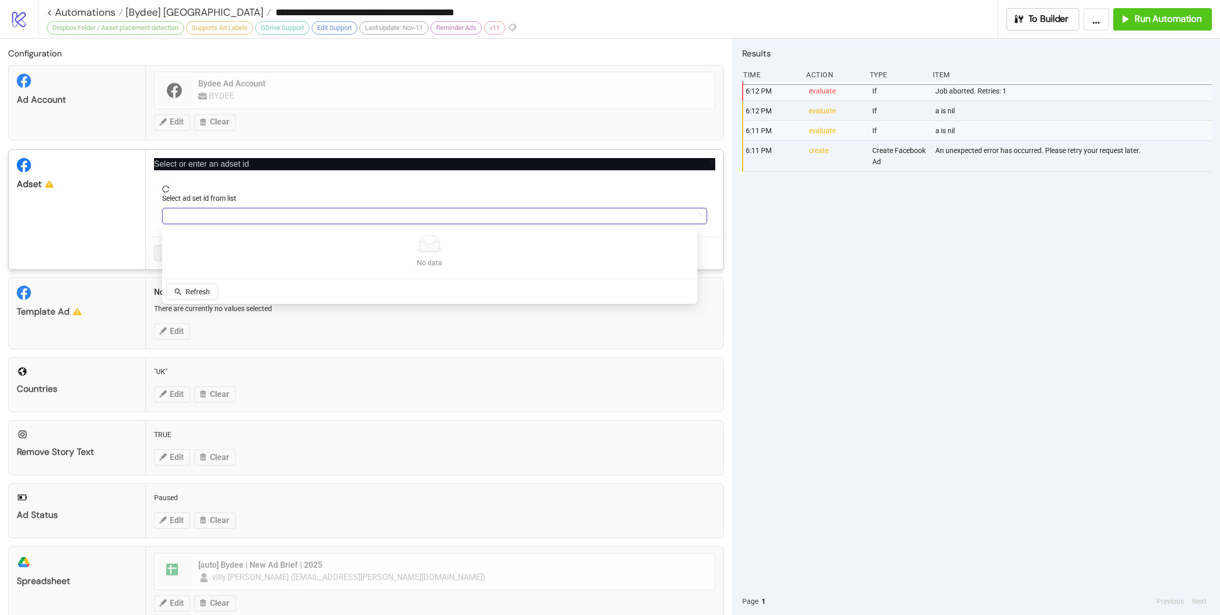
click at [220, 217] on input "Select ad set id from list" at bounding box center [430, 215] width 524 height 15
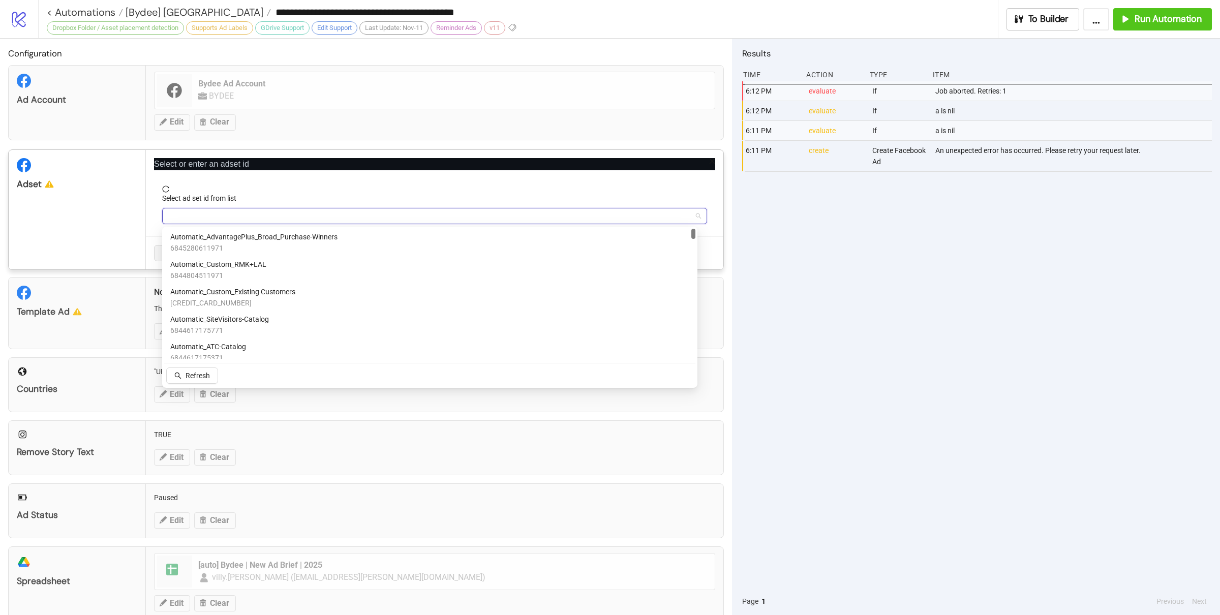
drag, startPoint x: 695, startPoint y: 275, endPoint x: 691, endPoint y: 221, distance: 54.5
click at [691, 221] on body "**********" at bounding box center [610, 307] width 1220 height 615
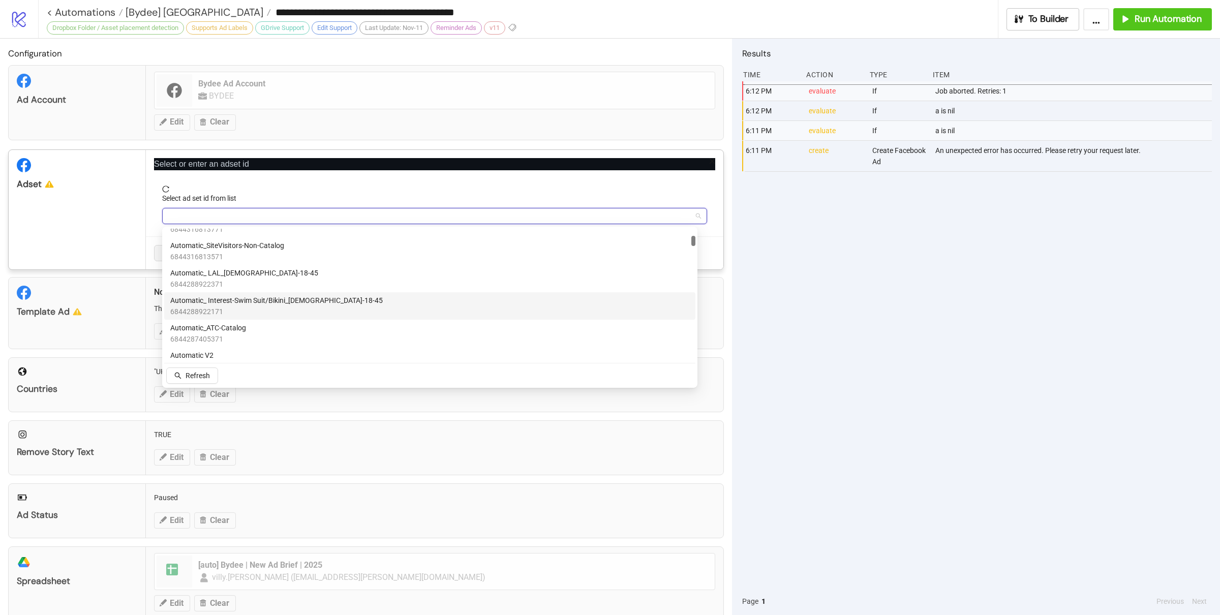
scroll to position [603, 0]
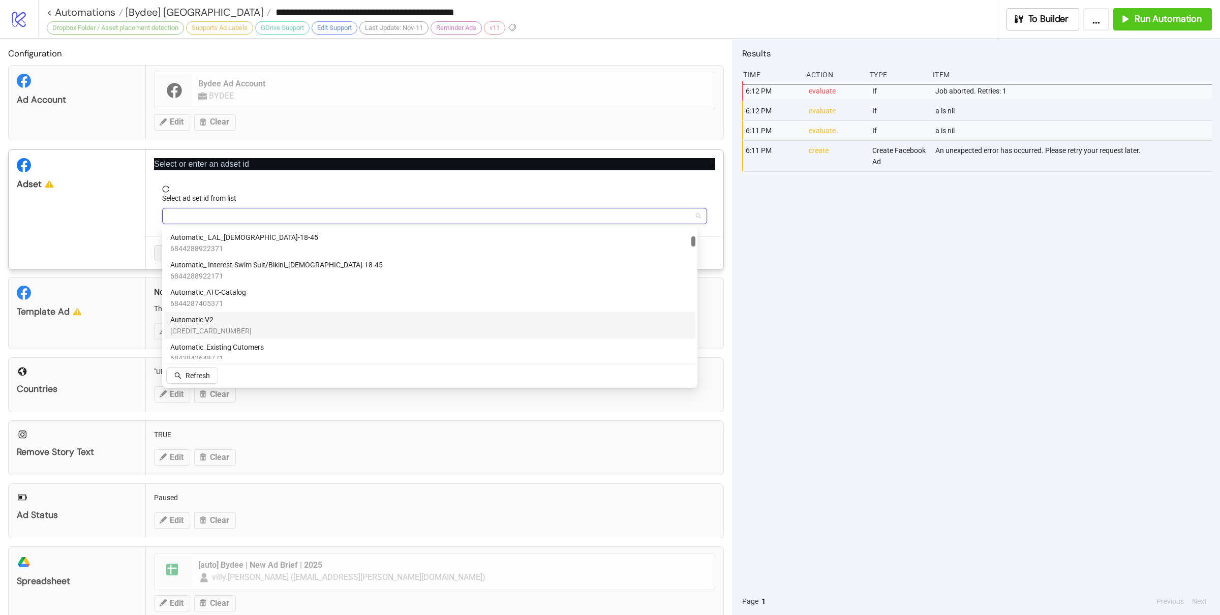
click at [229, 331] on div "Automatic V2 6844245938571" at bounding box center [429, 325] width 519 height 22
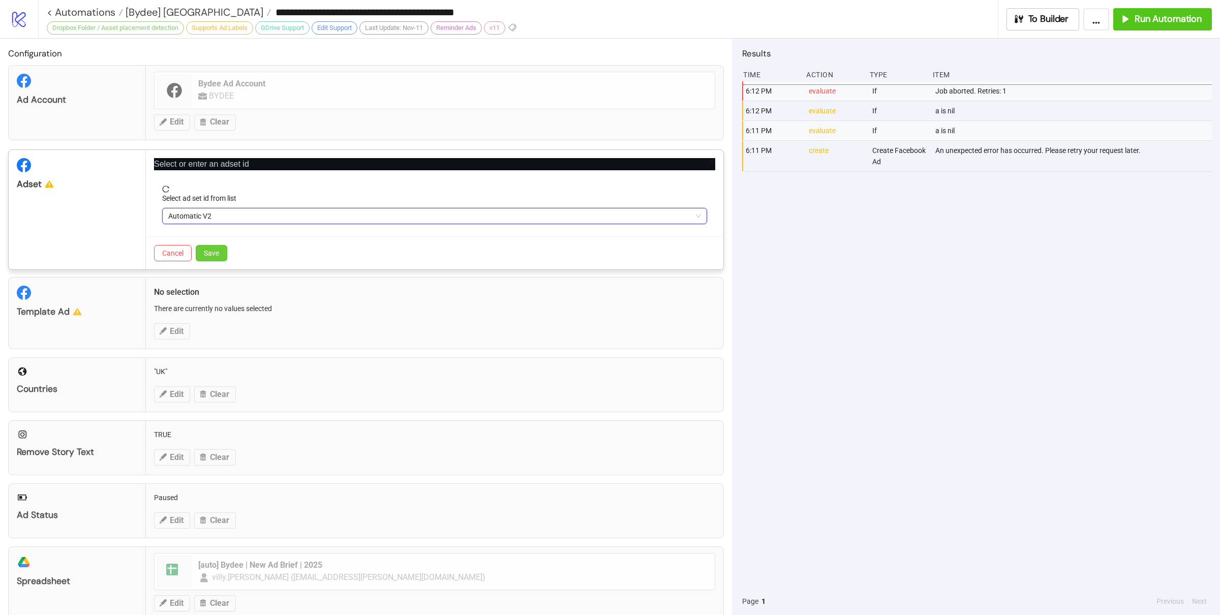
click at [217, 252] on span "Save" at bounding box center [211, 253] width 15 height 8
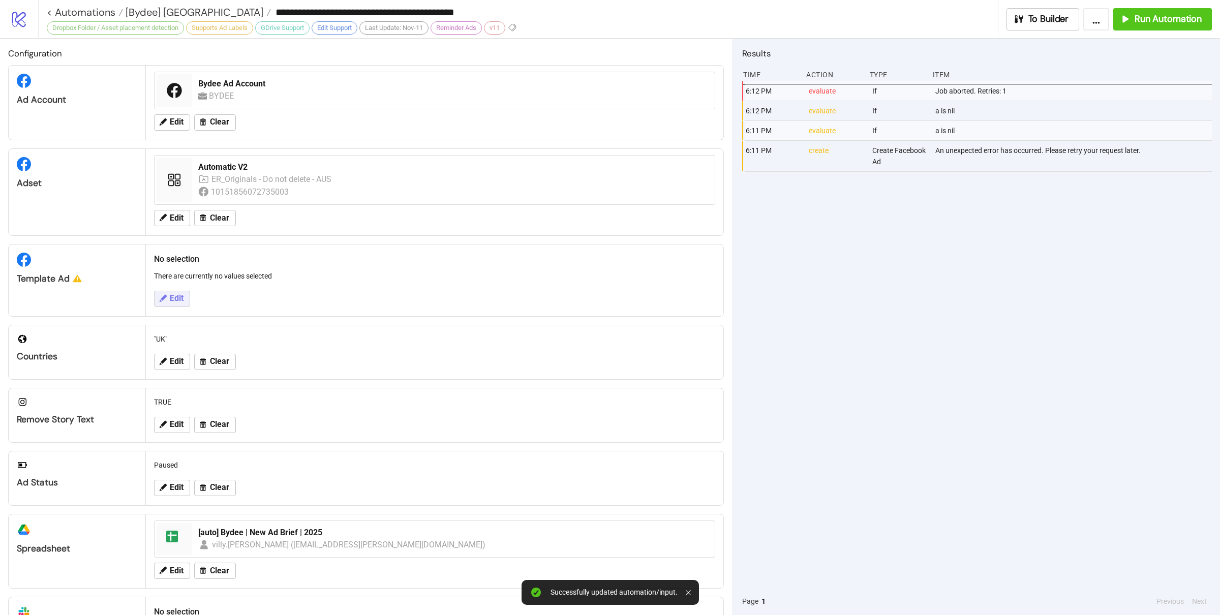
click at [178, 298] on span "Edit" at bounding box center [177, 298] width 14 height 9
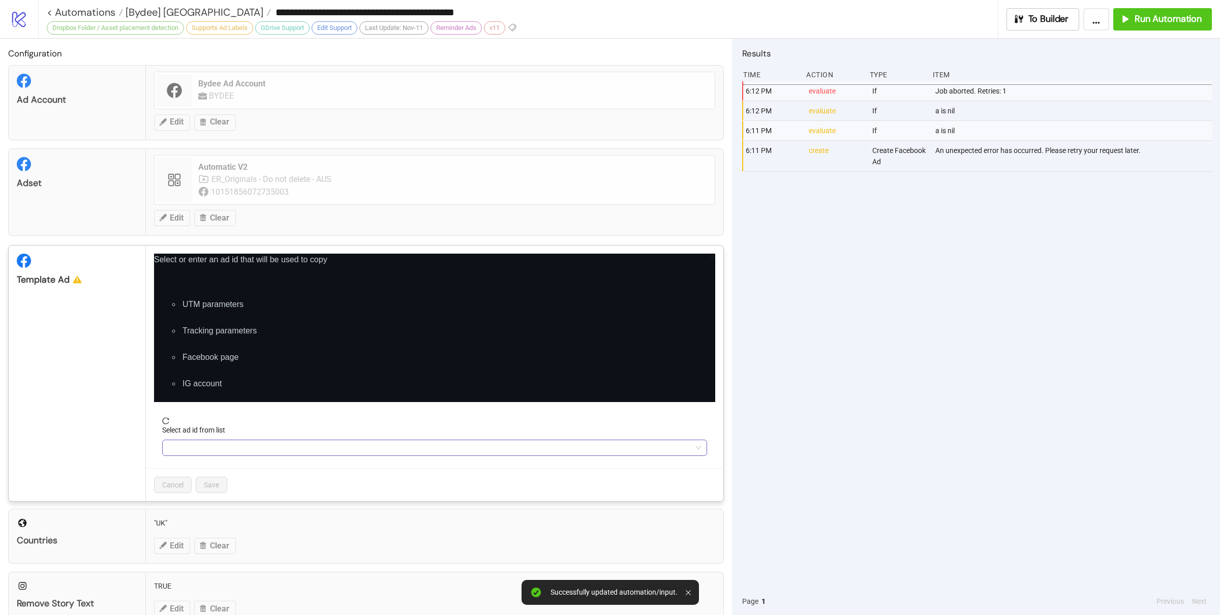
click at [227, 447] on input "Select ad id from list" at bounding box center [430, 447] width 524 height 15
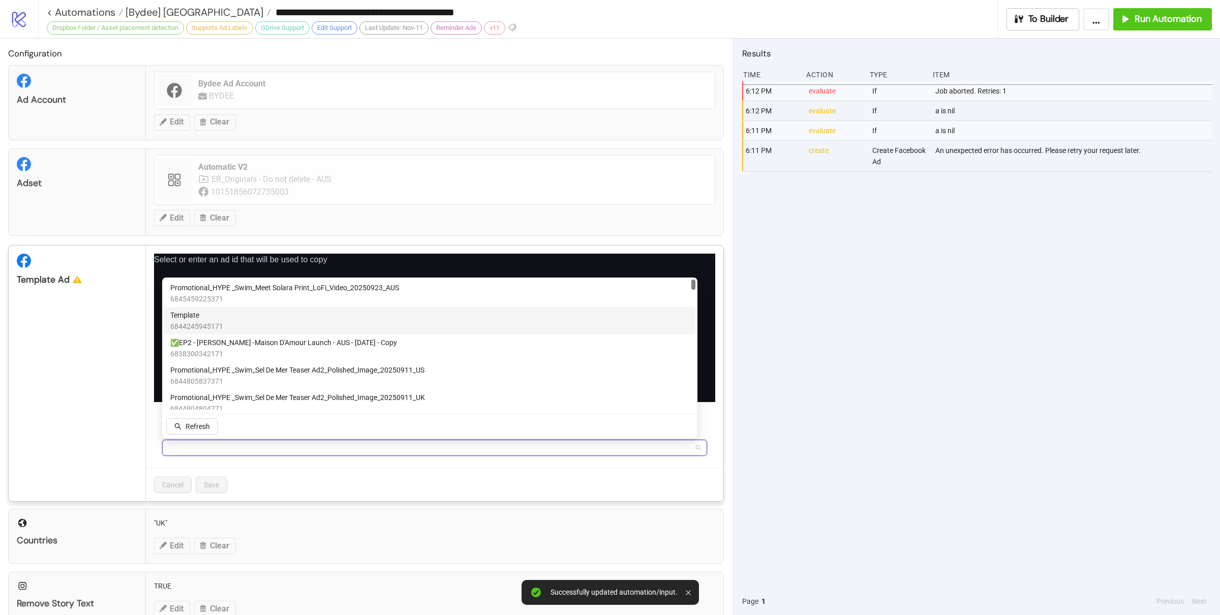
click at [225, 326] on div "Template 6844245945171" at bounding box center [429, 321] width 519 height 22
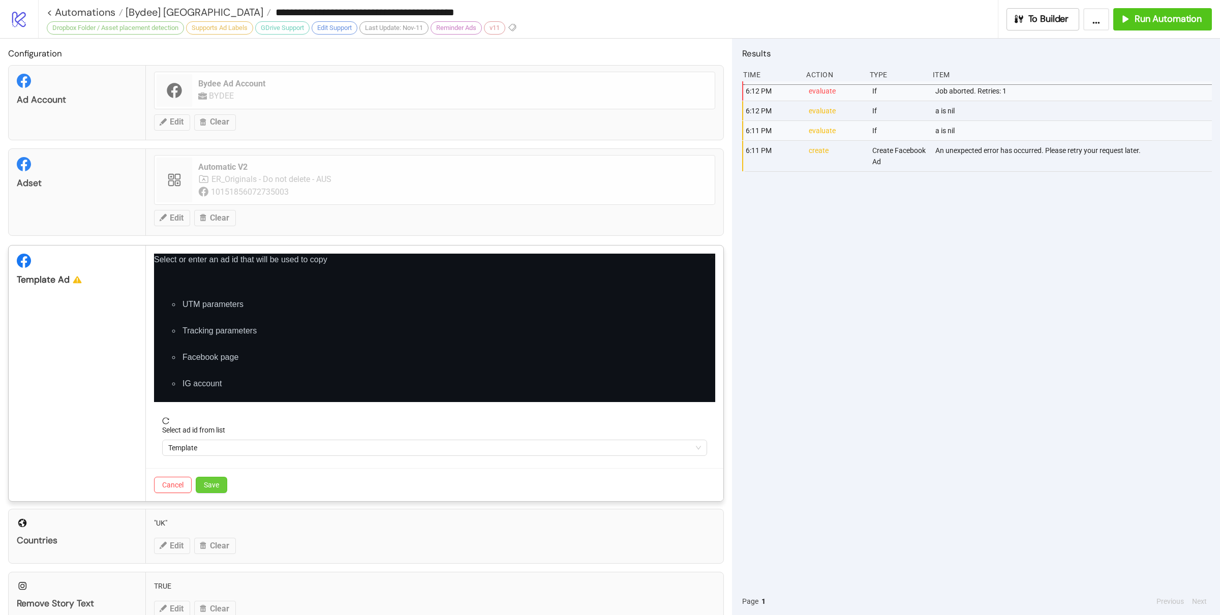
click at [220, 485] on button "Save" at bounding box center [212, 485] width 32 height 16
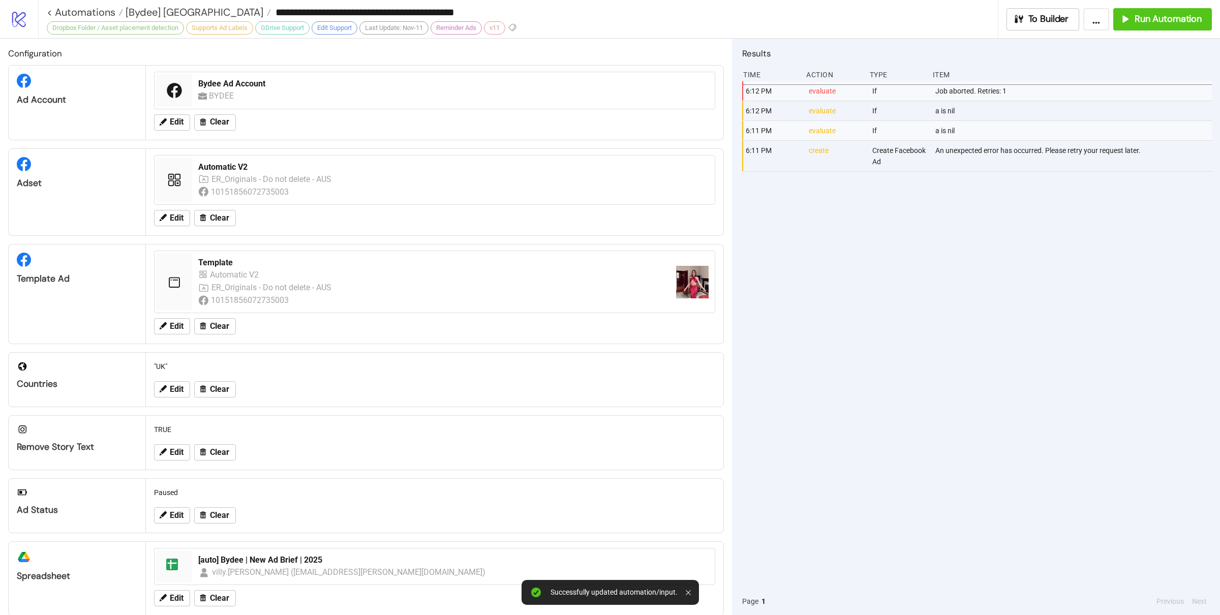
click at [845, 377] on div "6:12 PM evaluate If Job aborted. Retries: 1 6:12 PM evaluate If a is nil 6:11 P…" at bounding box center [977, 334] width 470 height 506
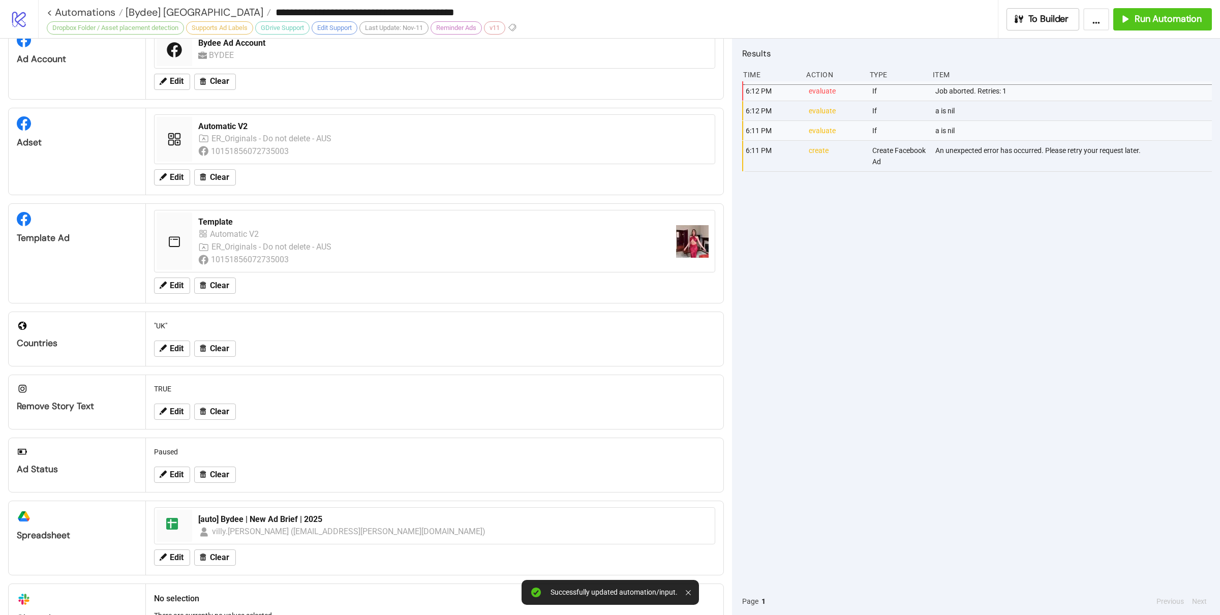
scroll to position [0, 0]
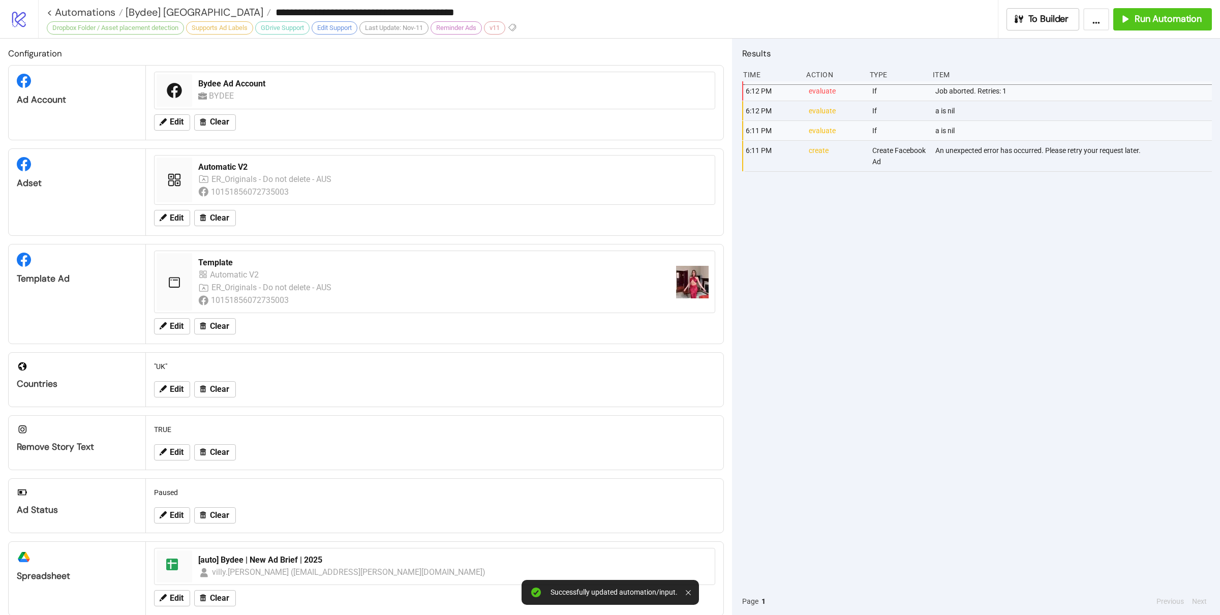
click at [959, 339] on div "6:12 PM evaluate If Job aborted. Retries: 1 6:12 PM evaluate If a is nil 6:11 P…" at bounding box center [977, 334] width 470 height 506
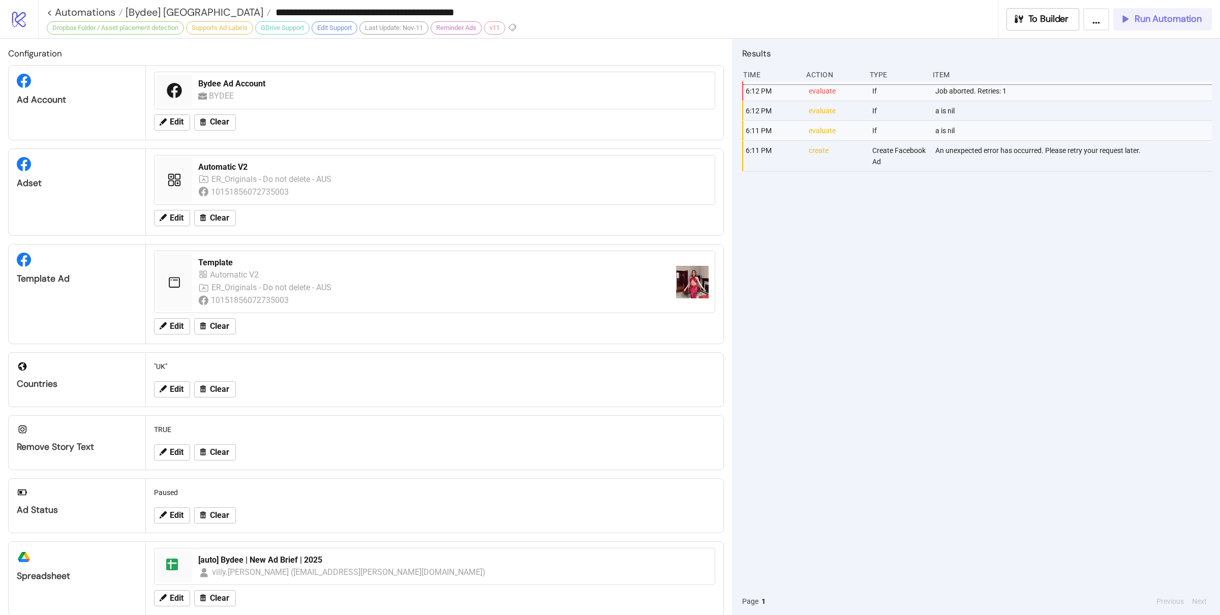
click at [1146, 11] on button "Run Automation" at bounding box center [1162, 19] width 99 height 22
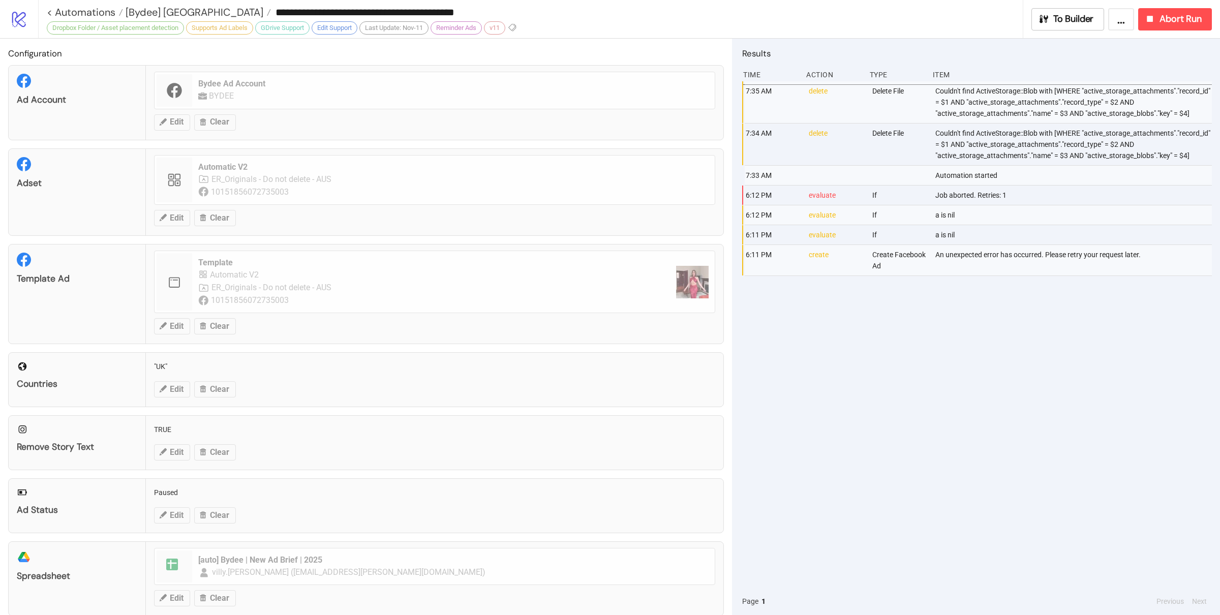
click at [961, 401] on div "7:35 AM delete Delete File Couldn't find ActiveStorage::Blob with [WHERE "activ…" at bounding box center [977, 334] width 470 height 506
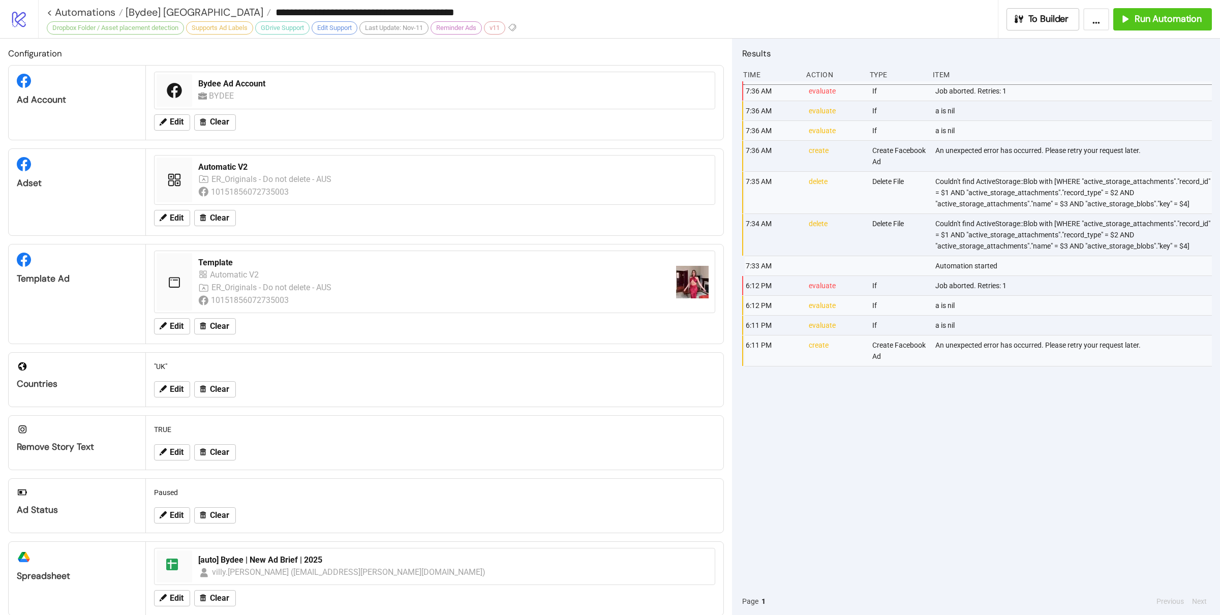
click at [941, 434] on div "7:36 AM evaluate If Job aborted. Retries: 1 7:36 AM evaluate If a is nil 7:36 A…" at bounding box center [977, 334] width 470 height 506
click at [964, 436] on div "7:36 AM evaluate If Job aborted. Retries: 1 7:36 AM evaluate If a is nil 7:36 A…" at bounding box center [977, 334] width 470 height 506
click at [162, 13] on span "[Bydee] [GEOGRAPHIC_DATA]" at bounding box center [193, 12] width 140 height 13
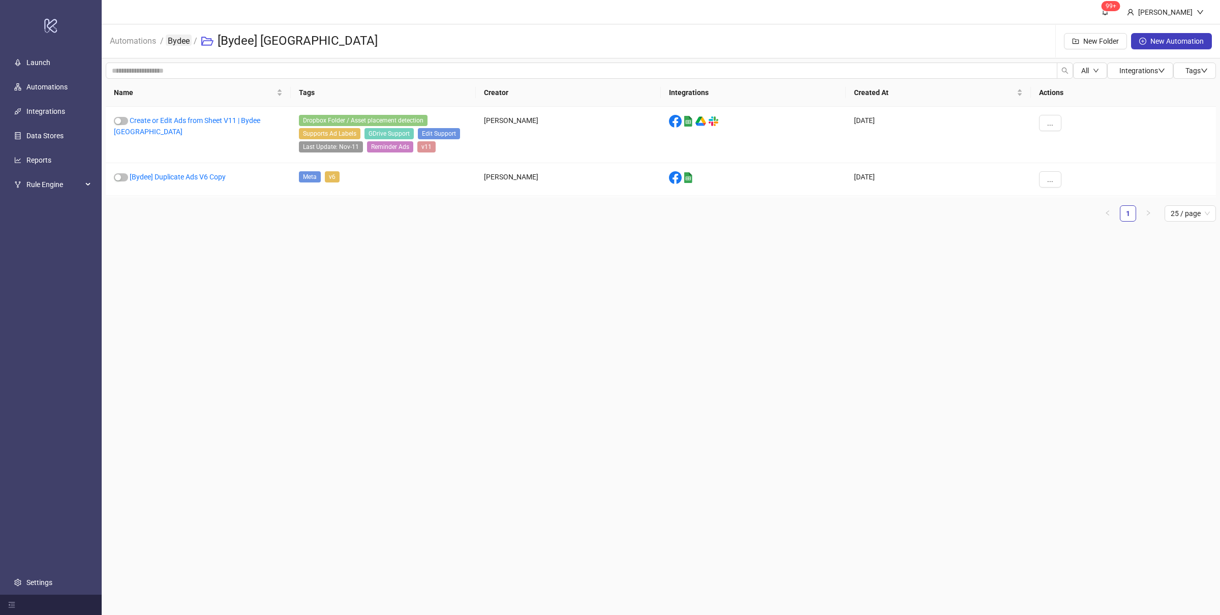
click at [188, 41] on link "Bydee" at bounding box center [179, 40] width 26 height 11
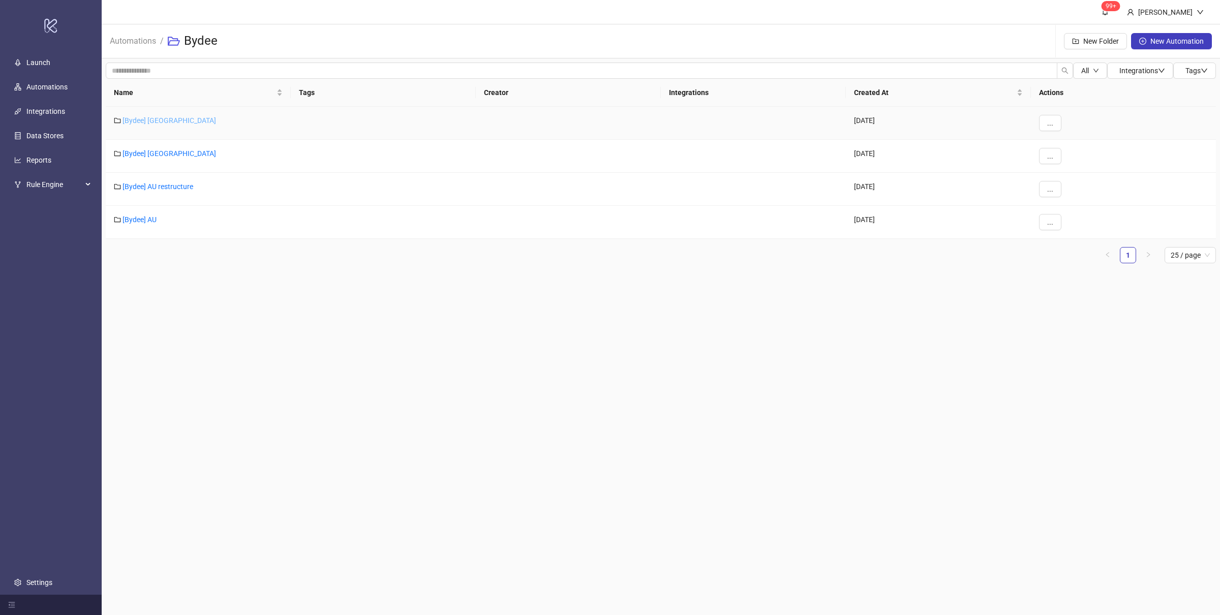
click at [147, 120] on link "[Bydee] [GEOGRAPHIC_DATA]" at bounding box center [170, 120] width 94 height 8
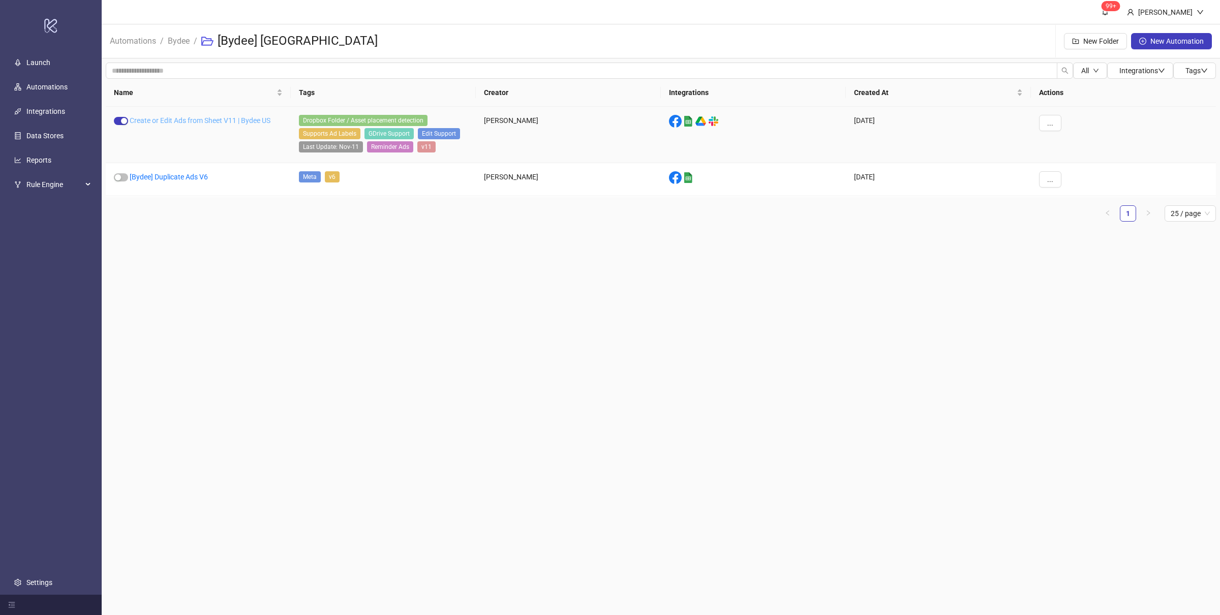
click at [204, 121] on link "Create or Edit Ads from Sheet V11 | Bydee US" at bounding box center [200, 120] width 141 height 8
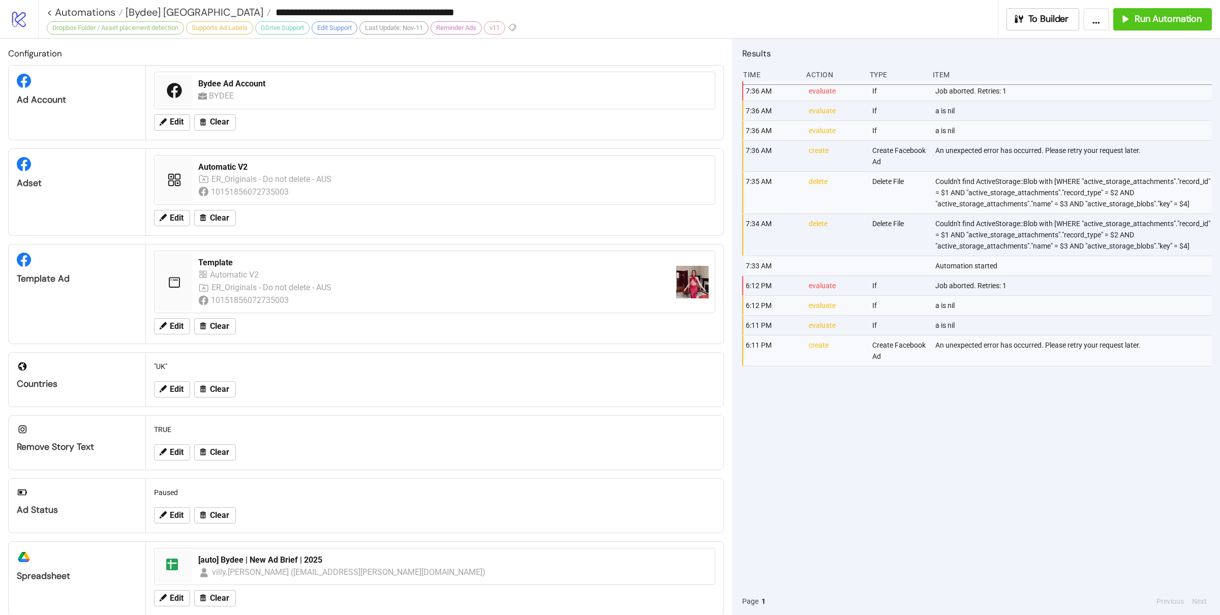
type input "**********"
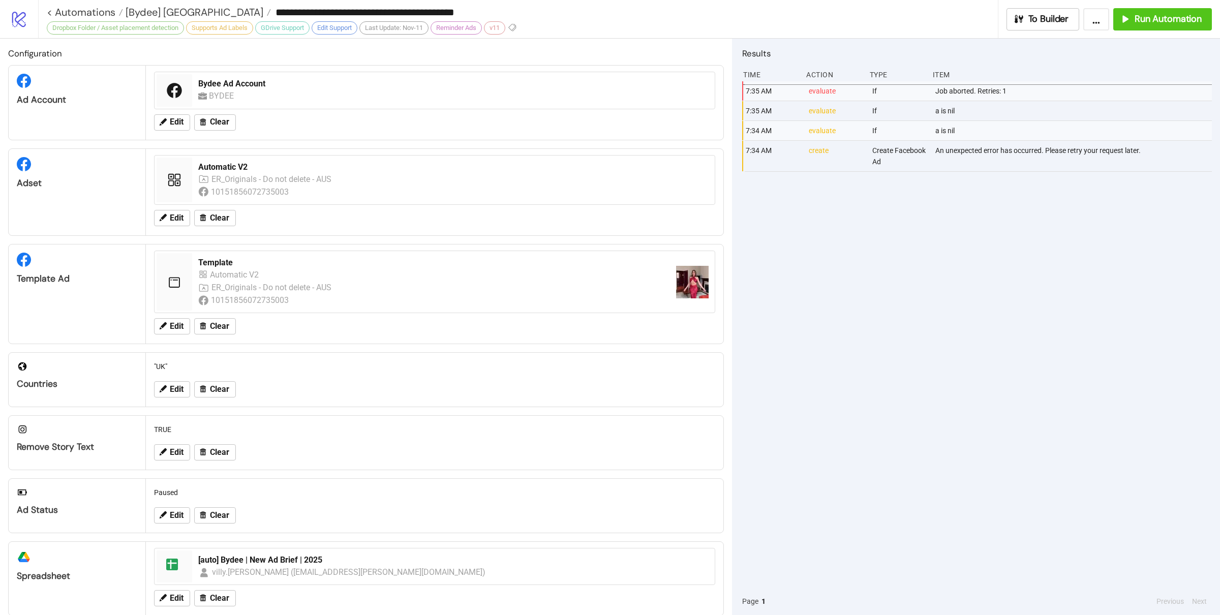
click at [881, 340] on div "7:35 AM evaluate If Job aborted. Retries: 1 7:35 AM evaluate If a is nil 7:34 A…" at bounding box center [977, 334] width 470 height 506
click at [151, 13] on span "[Bydee] [GEOGRAPHIC_DATA]" at bounding box center [193, 12] width 140 height 13
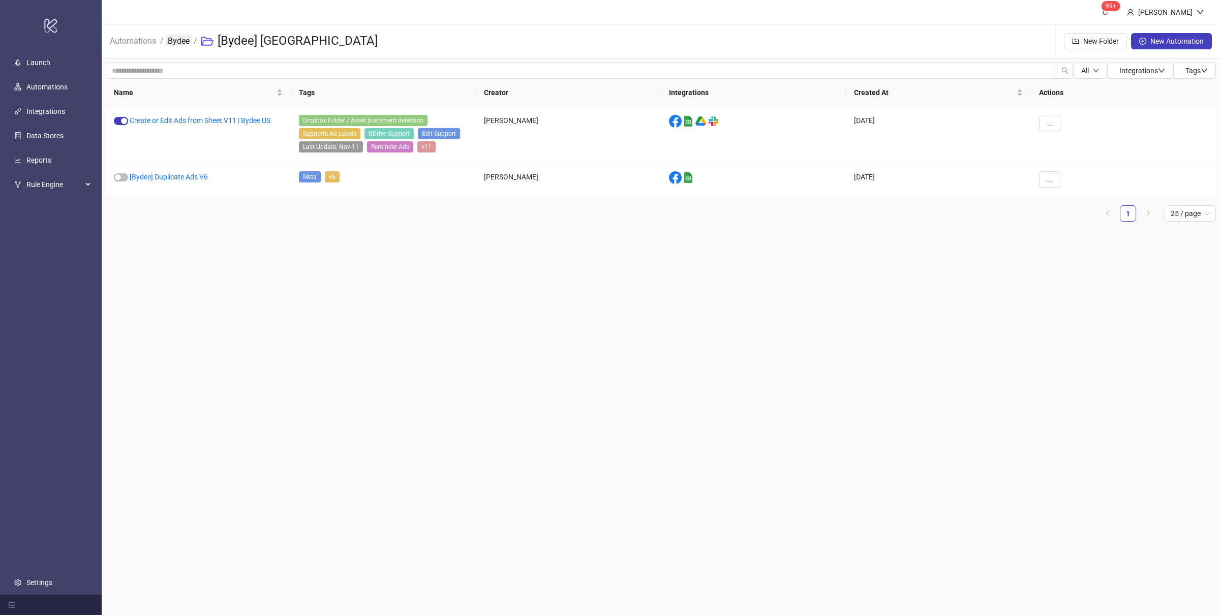
click at [170, 39] on link "Bydee" at bounding box center [179, 40] width 26 height 11
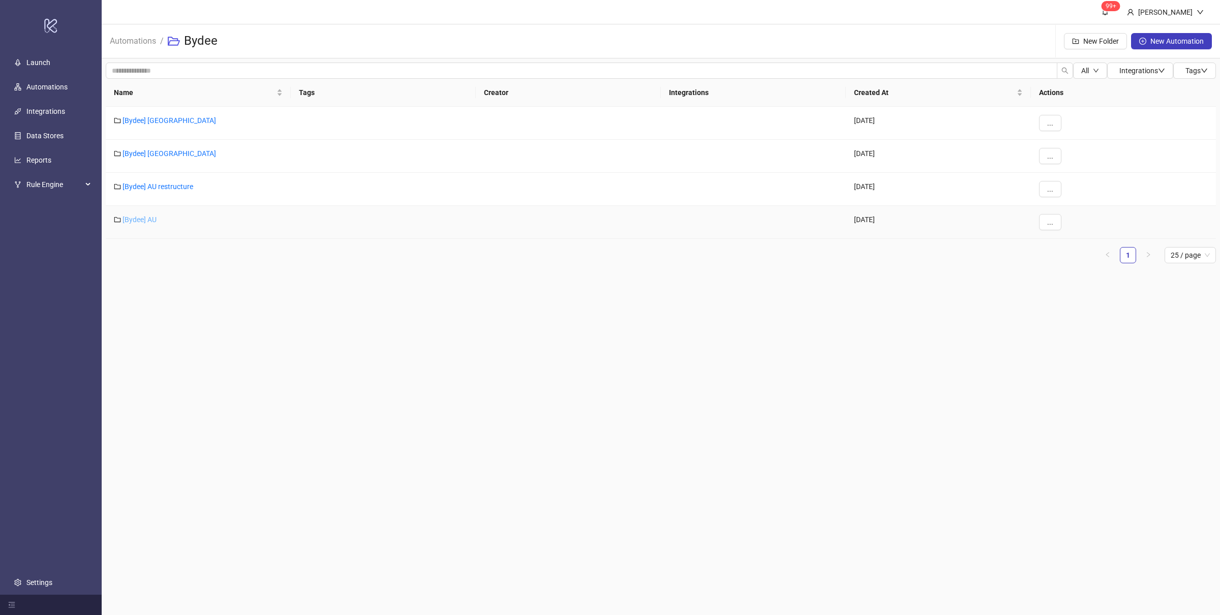
click at [143, 219] on link "[Bydee] AU" at bounding box center [140, 220] width 34 height 8
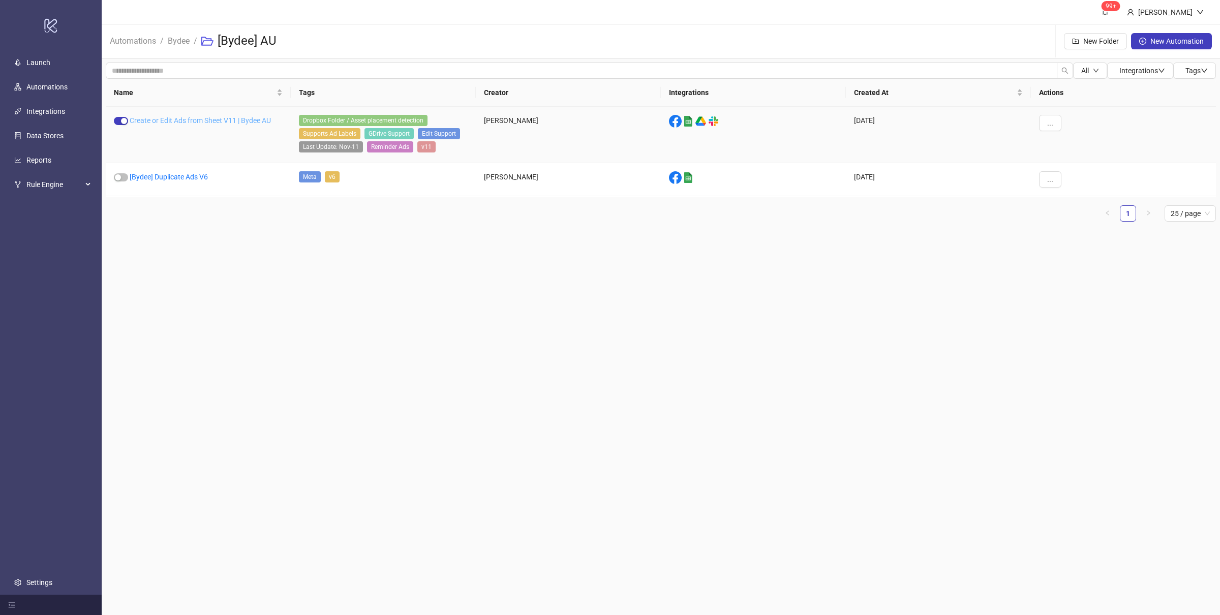
click at [227, 120] on link "Create or Edit Ads from Sheet V11 | Bydee AU" at bounding box center [200, 120] width 141 height 8
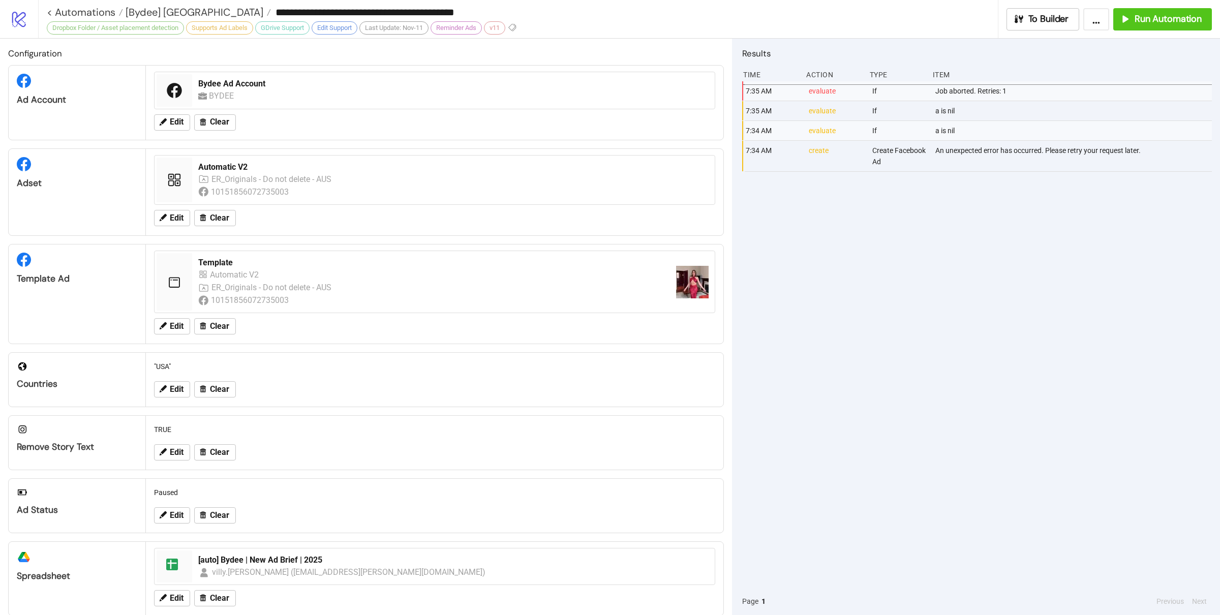
type input "**********"
click at [926, 433] on div "7:34 AM evaluate If Job aborted. Retries: 1 7:34 AM evaluate If a is nil 7:33 A…" at bounding box center [977, 334] width 470 height 506
click at [938, 430] on div "7:34 AM evaluate If Job aborted. Retries: 1 7:34 AM evaluate If a is nil 7:33 A…" at bounding box center [977, 334] width 470 height 506
click at [896, 264] on div "7:34 AM evaluate If Job aborted. Retries: 1 7:34 AM evaluate If a is nil 7:33 A…" at bounding box center [977, 334] width 470 height 506
click at [902, 249] on div "7:34 AM evaluate If Job aborted. Retries: 1 7:34 AM evaluate If a is nil 7:33 A…" at bounding box center [977, 334] width 470 height 506
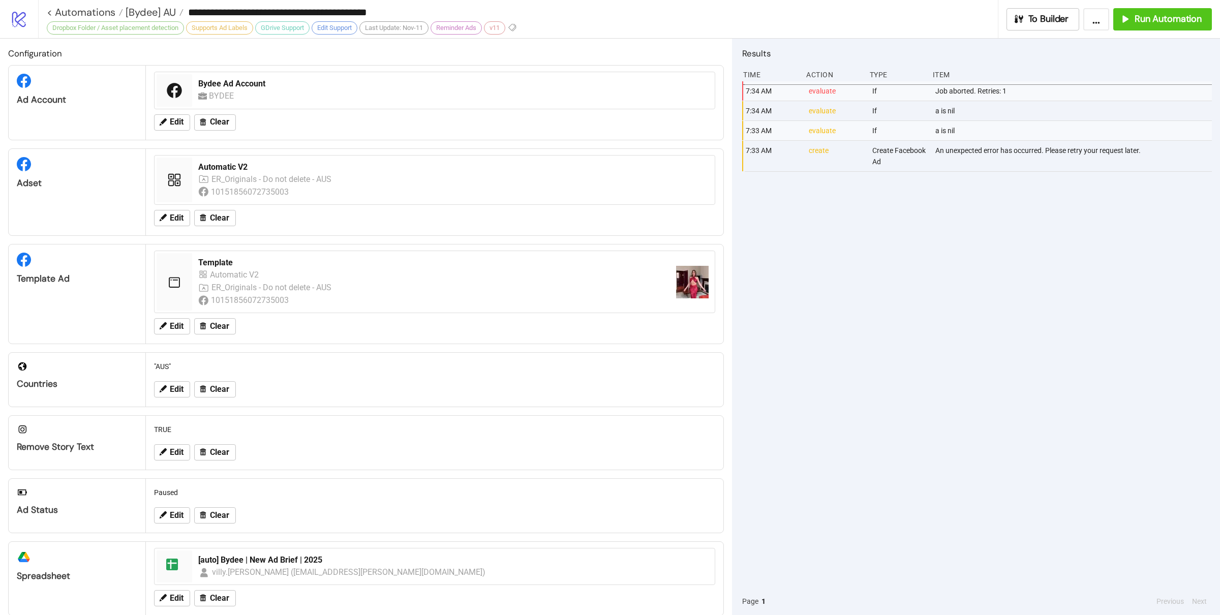
drag, startPoint x: 878, startPoint y: 272, endPoint x: 869, endPoint y: 266, distance: 11.4
click at [876, 270] on div "7:34 AM evaluate If Job aborted. Retries: 1 7:34 AM evaluate If a is nil 7:33 A…" at bounding box center [977, 334] width 470 height 506
click at [842, 254] on div "7:34 AM evaluate If Job aborted. Retries: 1 7:34 AM evaluate If a is nil 7:33 A…" at bounding box center [977, 334] width 470 height 506
click at [926, 308] on div "7:34 AM evaluate If Job aborted. Retries: 1 7:34 AM evaluate If a is nil 7:33 A…" at bounding box center [977, 334] width 470 height 506
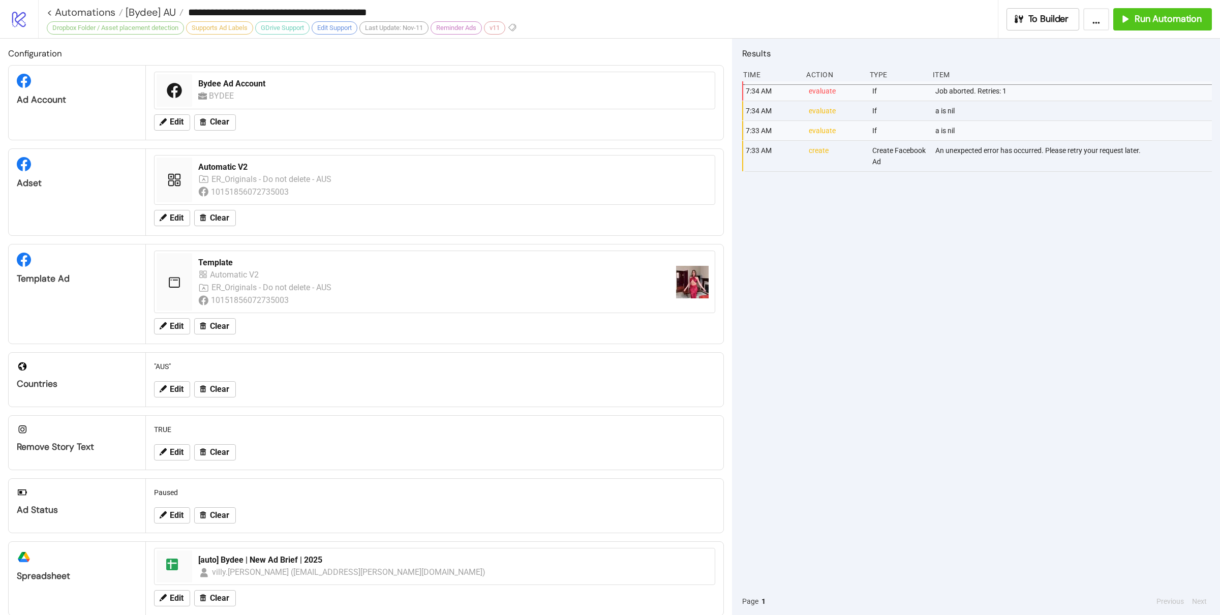
click at [891, 296] on div "7:34 AM evaluate If Job aborted. Retries: 1 7:34 AM evaluate If a is nil 7:33 A…" at bounding box center [977, 334] width 470 height 506
click at [161, 12] on span "[Bydee] AU" at bounding box center [149, 12] width 53 height 13
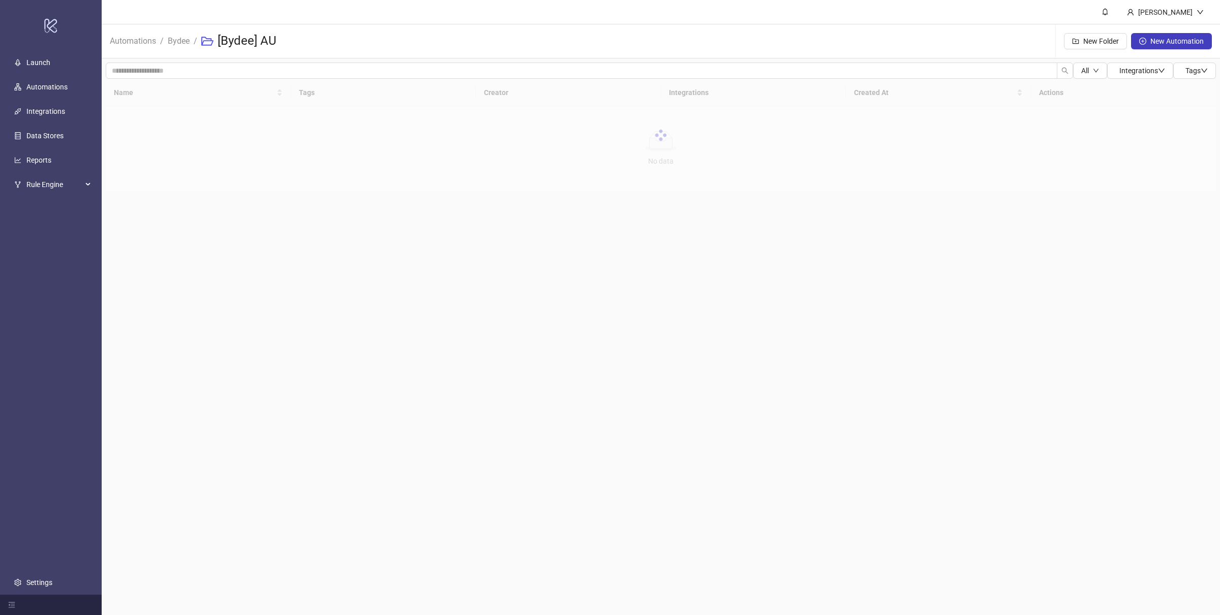
click at [540, 359] on main "[PERSON_NAME] Automations / Bydee / [Bydee] AU New Folder New Automation All In…" at bounding box center [661, 307] width 1118 height 615
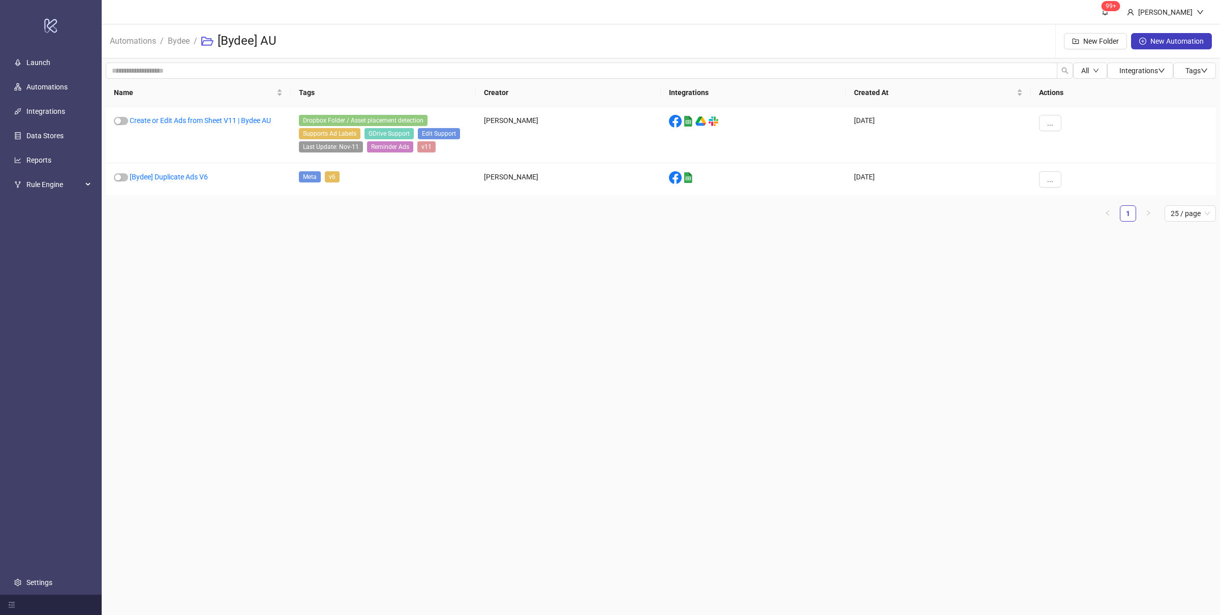
click at [564, 292] on main "99+ [PERSON_NAME] Automations / Bydee / [Bydee] AU New Folder New Automation Al…" at bounding box center [661, 307] width 1118 height 615
click at [178, 44] on link "Bydee" at bounding box center [179, 40] width 26 height 11
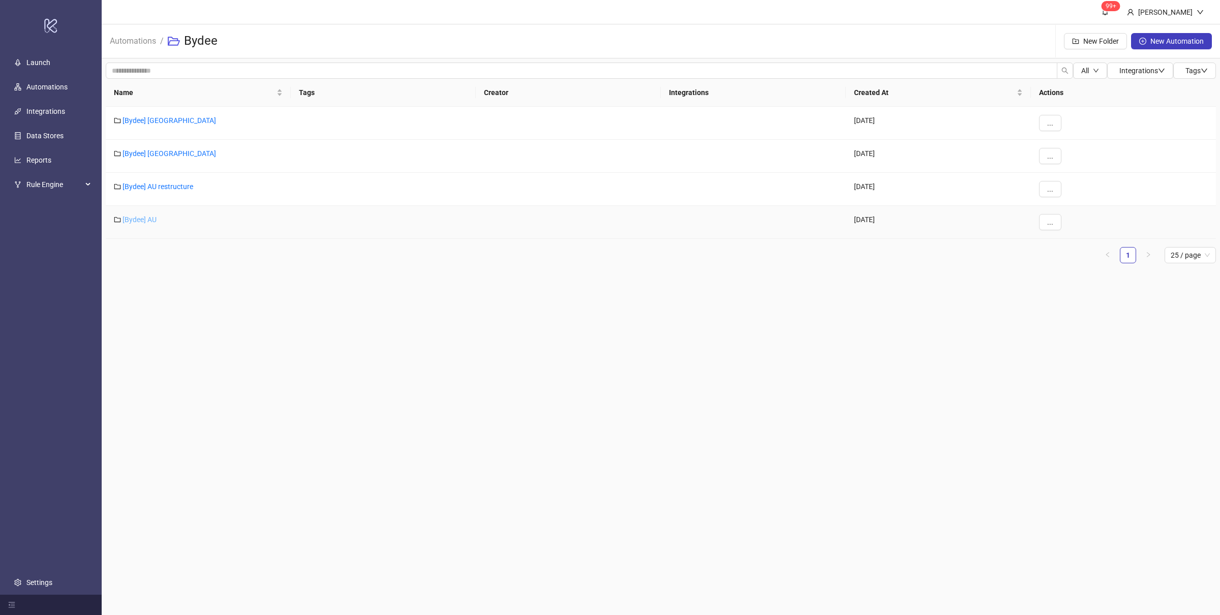
click at [150, 221] on link "[Bydee] AU" at bounding box center [140, 220] width 34 height 8
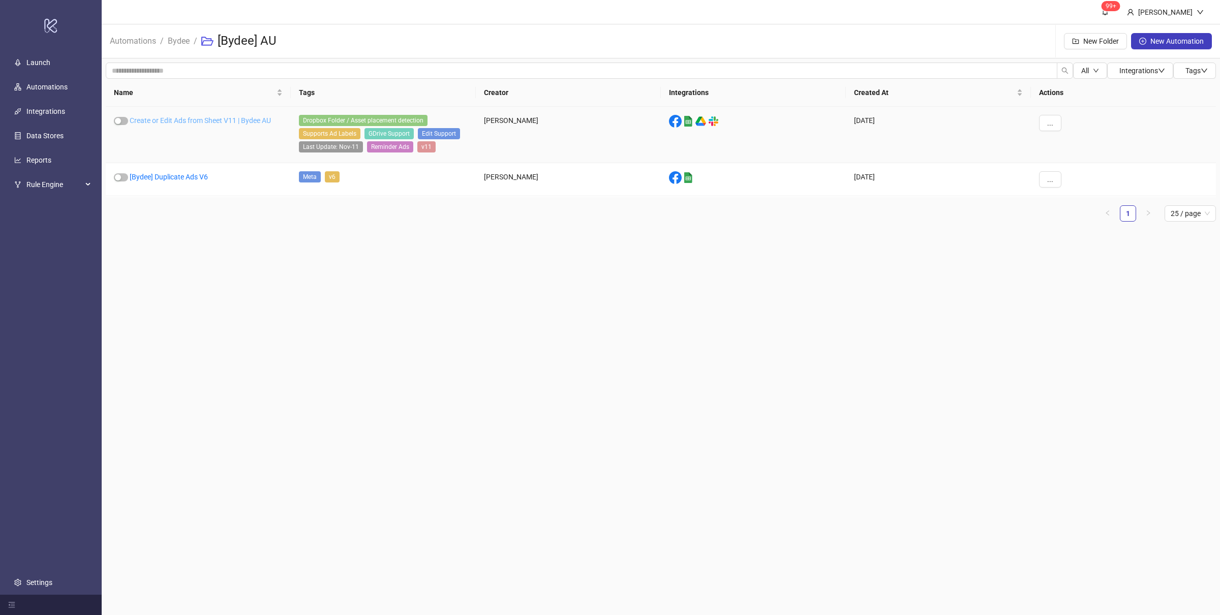
click at [218, 118] on link "Create or Edit Ads from Sheet V11 | Bydee AU" at bounding box center [200, 120] width 141 height 8
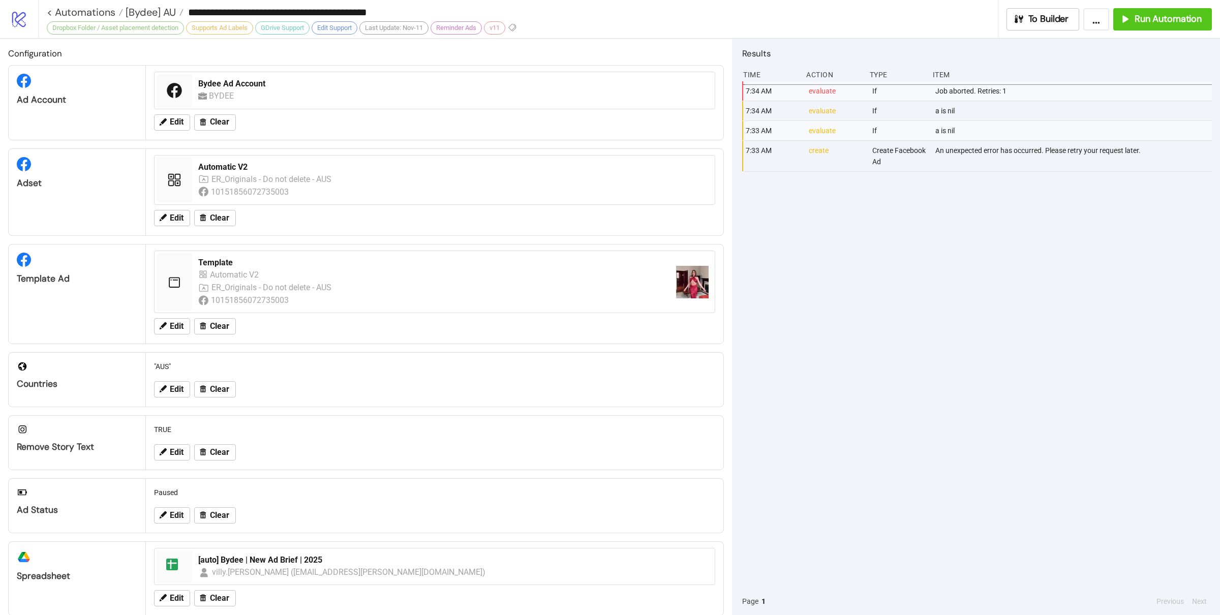
click at [884, 261] on div "7:34 AM evaluate If Job aborted. Retries: 1 7:34 AM evaluate If a is nil 7:33 A…" at bounding box center [977, 334] width 470 height 506
click at [912, 273] on div "7:34 AM evaluate If Job aborted. Retries: 1 7:34 AM evaluate If a is nil 7:33 A…" at bounding box center [977, 334] width 470 height 506
click at [1161, 13] on span "Run Automation" at bounding box center [1168, 19] width 67 height 12
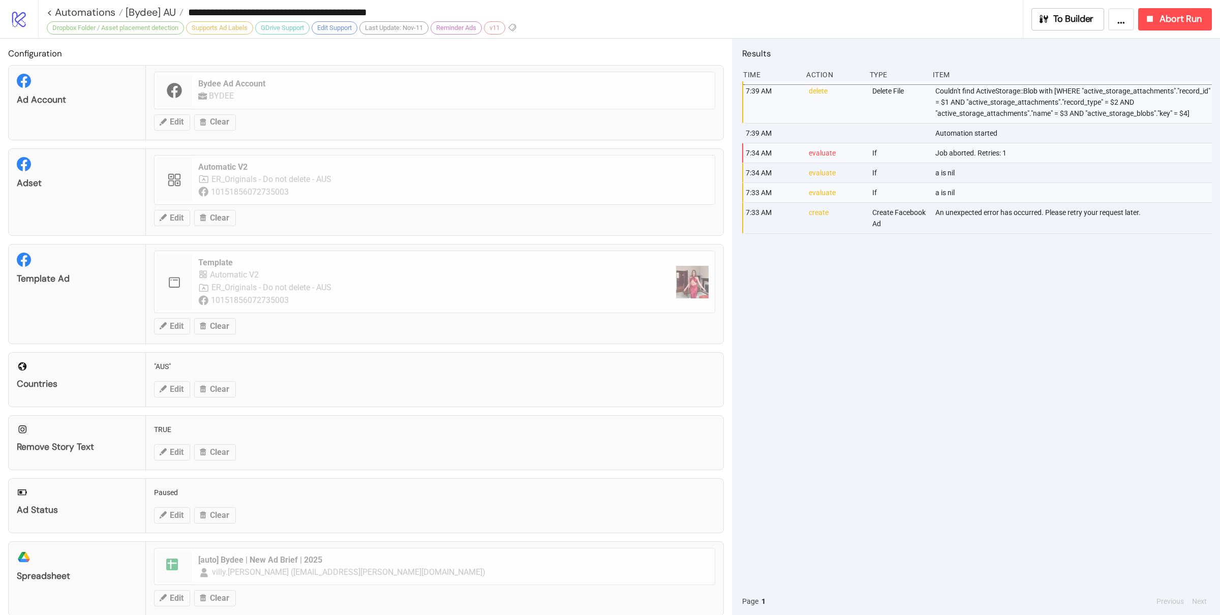
click at [924, 341] on div "7:39 AM delete Delete File Couldn't find ActiveStorage::Blob with [WHERE "activ…" at bounding box center [977, 334] width 470 height 506
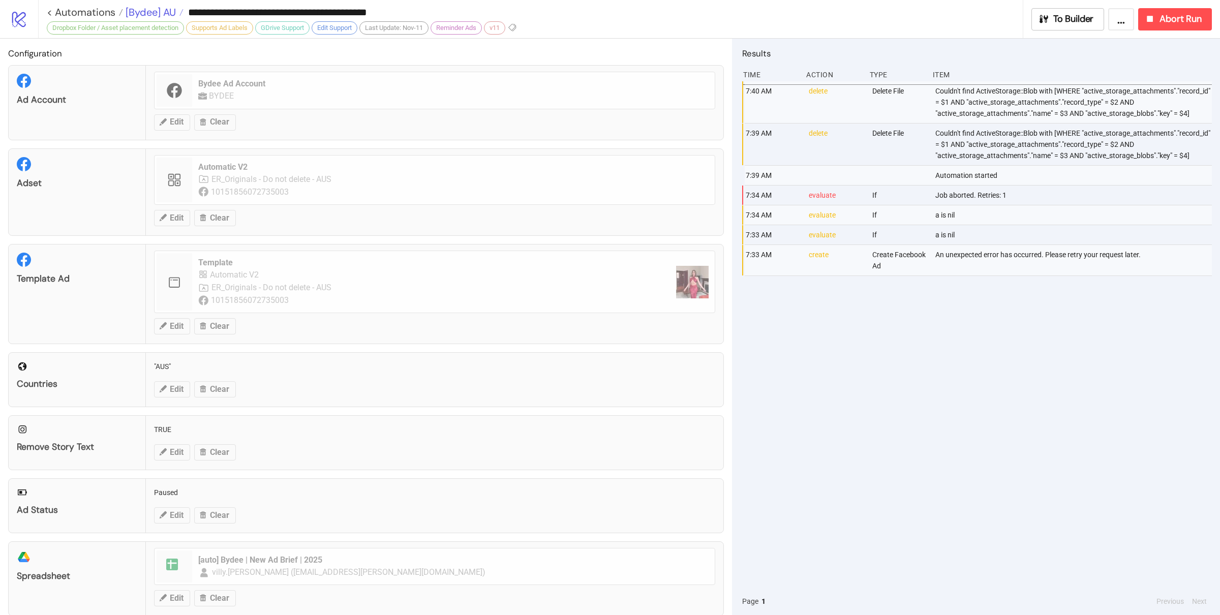
click at [167, 14] on span "[Bydee] AU" at bounding box center [149, 12] width 53 height 13
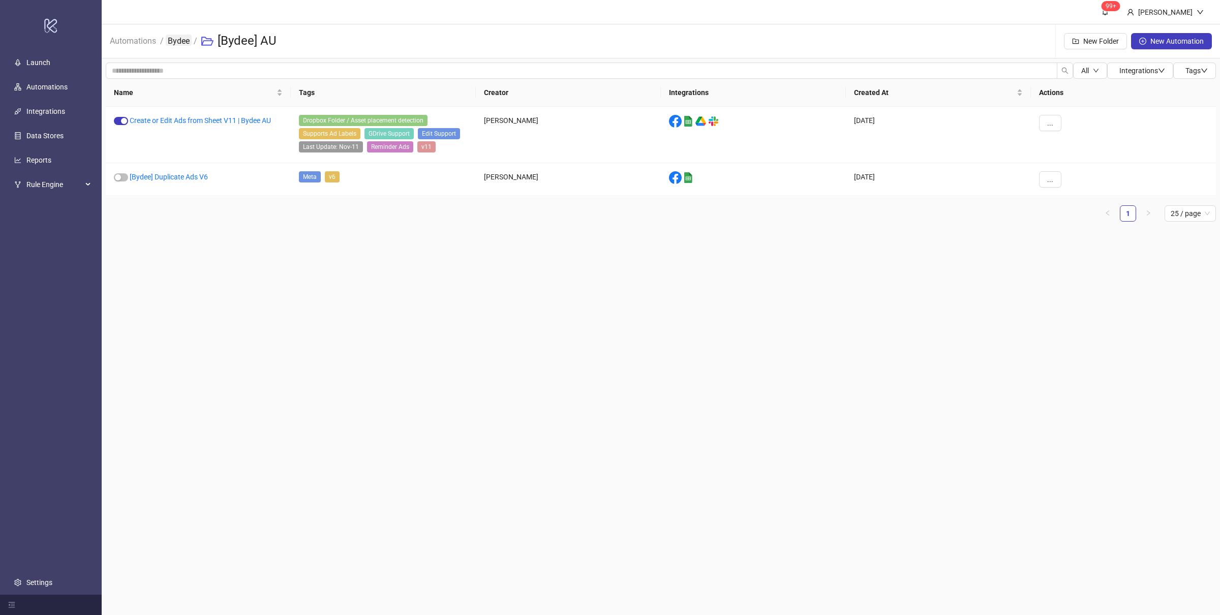
click at [179, 39] on link "Bydee" at bounding box center [179, 40] width 26 height 11
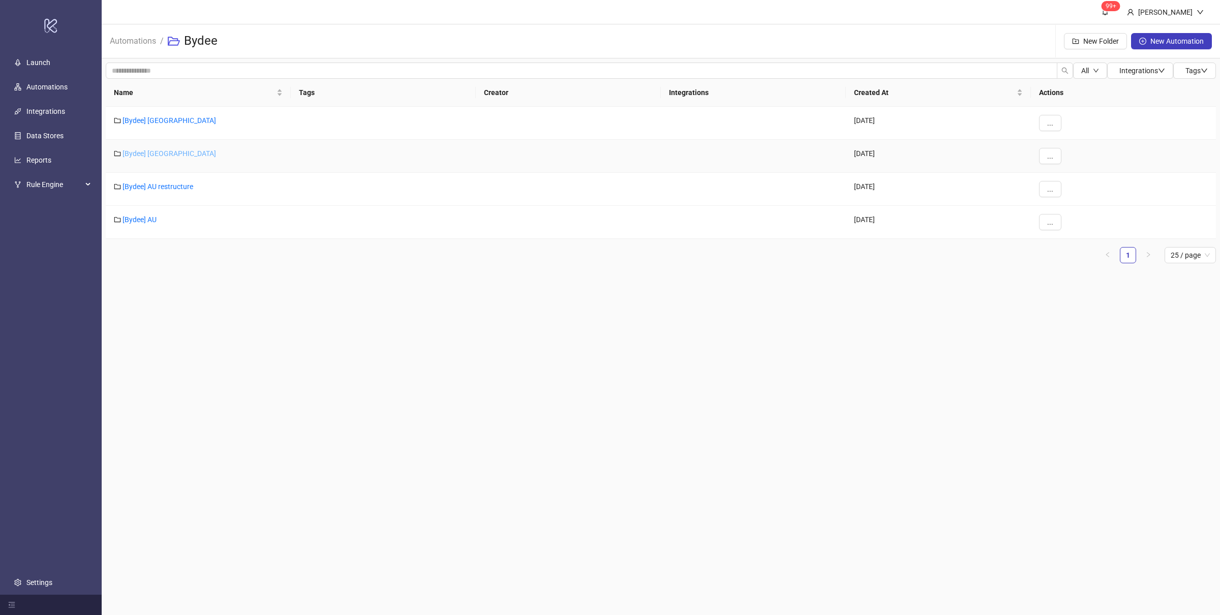
click at [147, 157] on link "[Bydee] [GEOGRAPHIC_DATA]" at bounding box center [170, 153] width 94 height 8
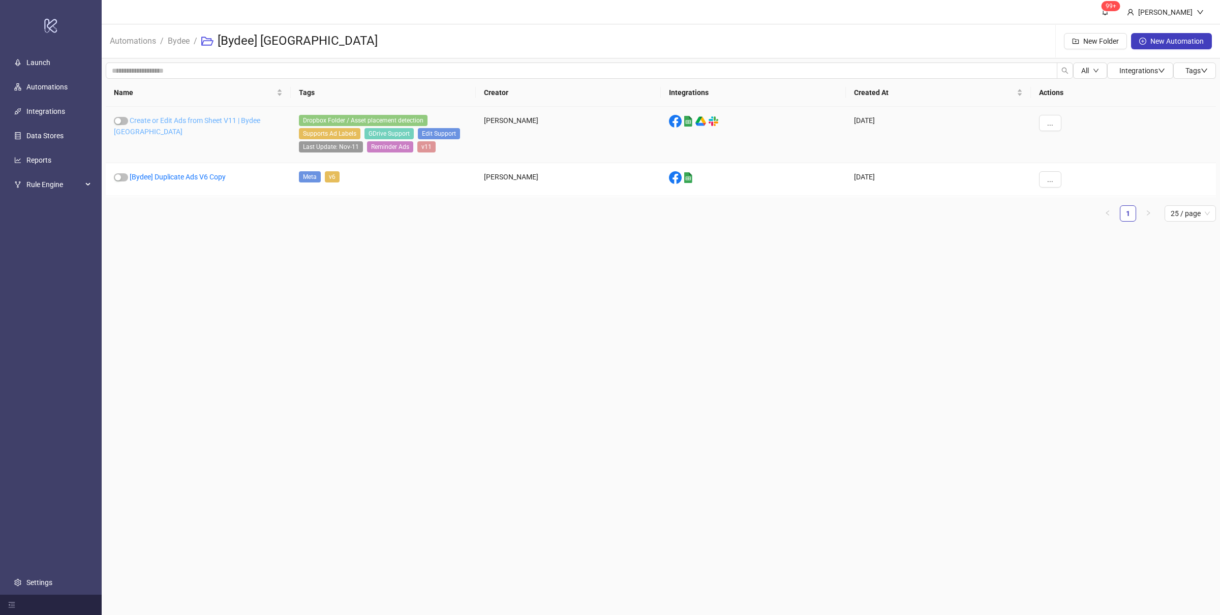
click at [260, 121] on link "Create or Edit Ads from Sheet V11 | Bydee [GEOGRAPHIC_DATA]" at bounding box center [187, 125] width 146 height 19
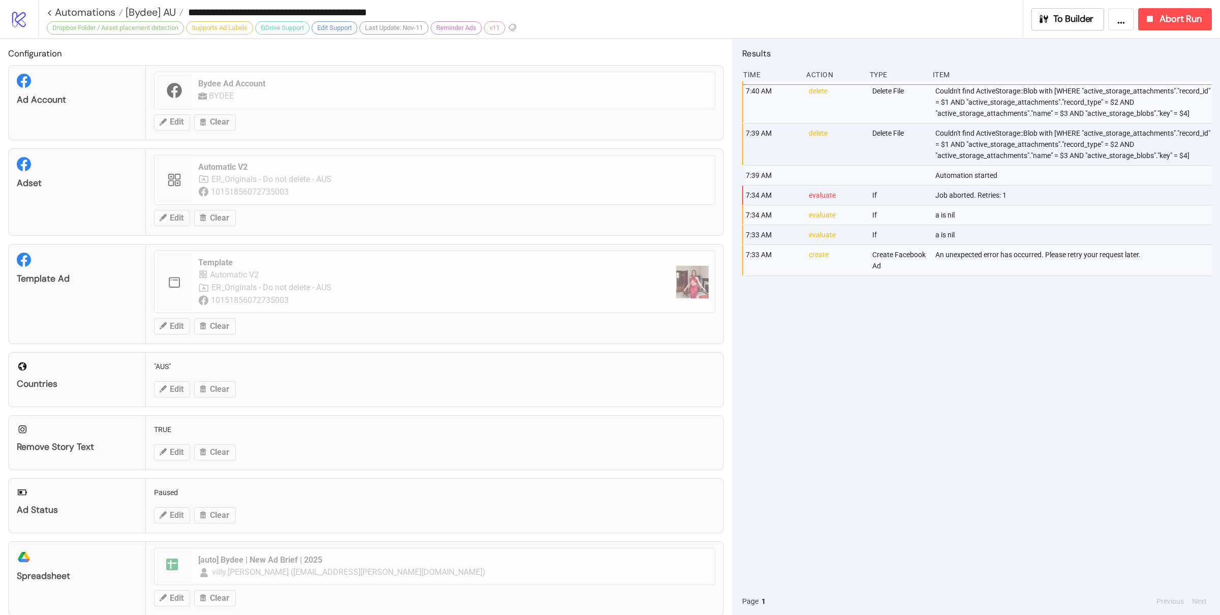
type input "**********"
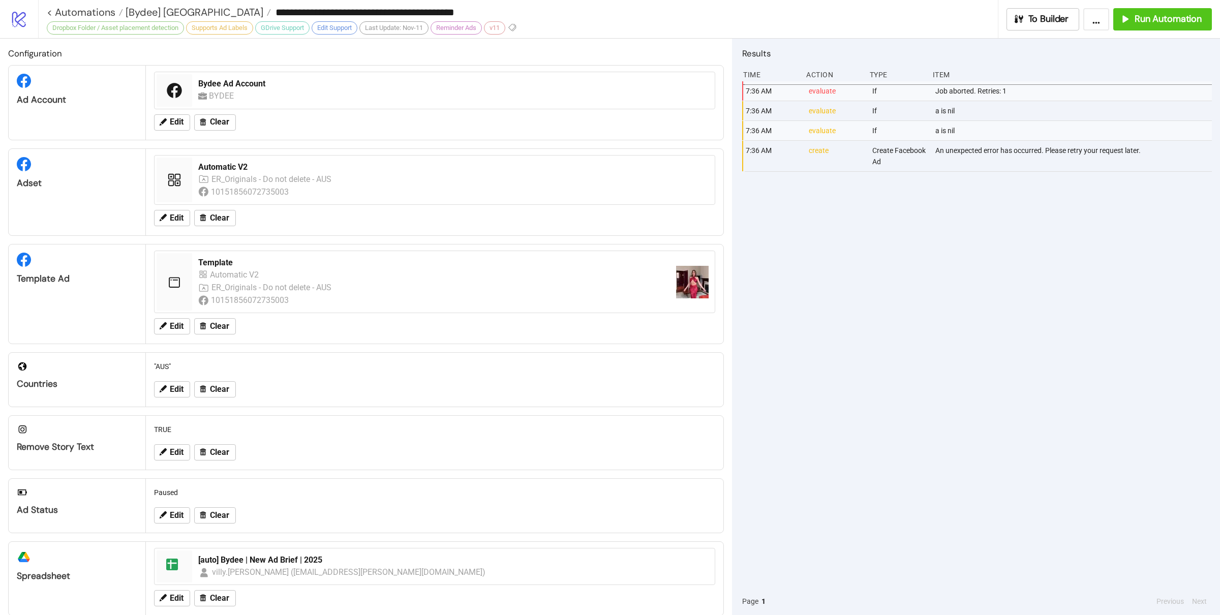
click at [921, 393] on div "7:36 AM evaluate If Job aborted. Retries: 1 7:36 AM evaluate If a is nil 7:36 A…" at bounding box center [977, 334] width 470 height 506
click at [920, 389] on div "7:36 AM evaluate If Job aborted. Retries: 1 7:36 AM evaluate If a is nil 7:36 A…" at bounding box center [977, 334] width 470 height 506
click at [165, 10] on span "[Bydee] [GEOGRAPHIC_DATA]" at bounding box center [193, 12] width 140 height 13
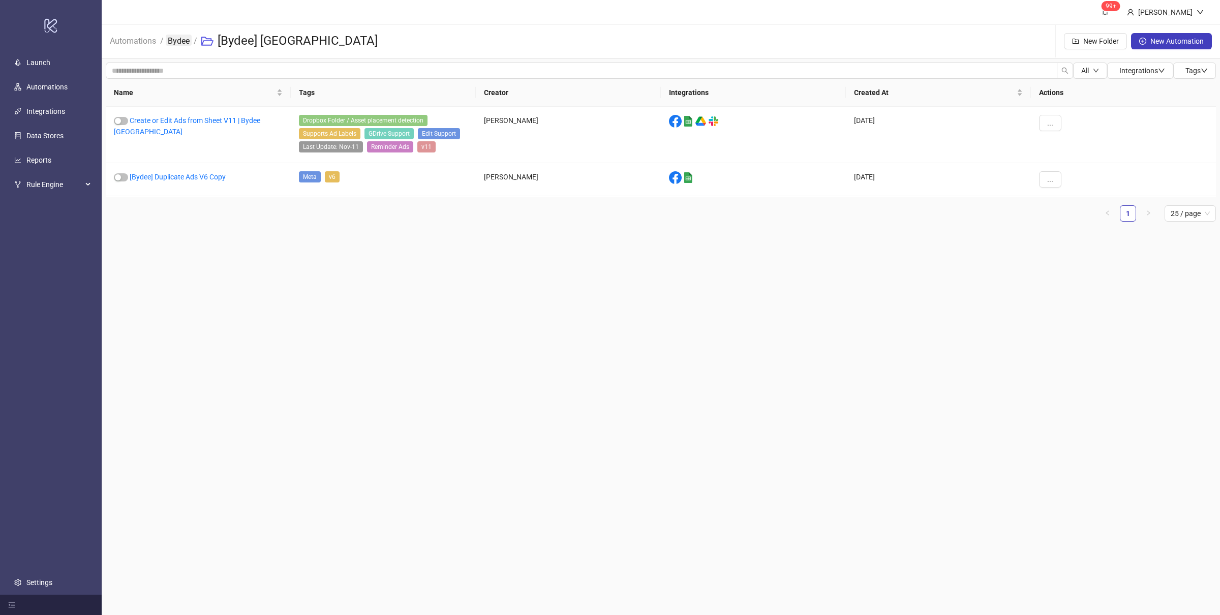
click at [171, 43] on link "Bydee" at bounding box center [179, 40] width 26 height 11
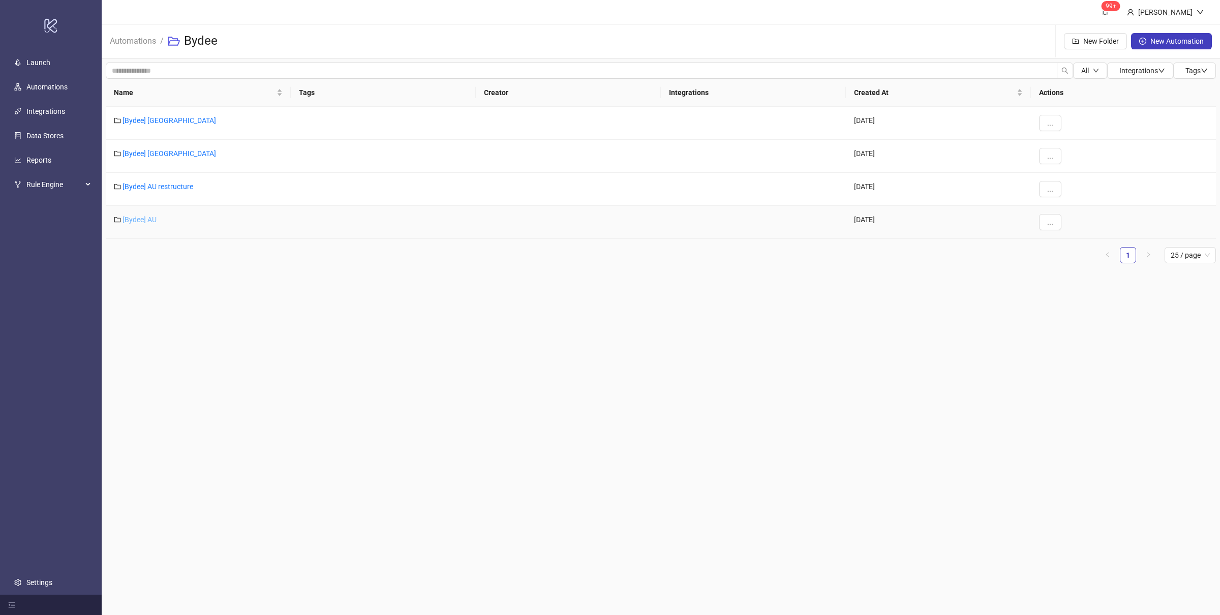
click at [150, 218] on link "[Bydee] AU" at bounding box center [140, 220] width 34 height 8
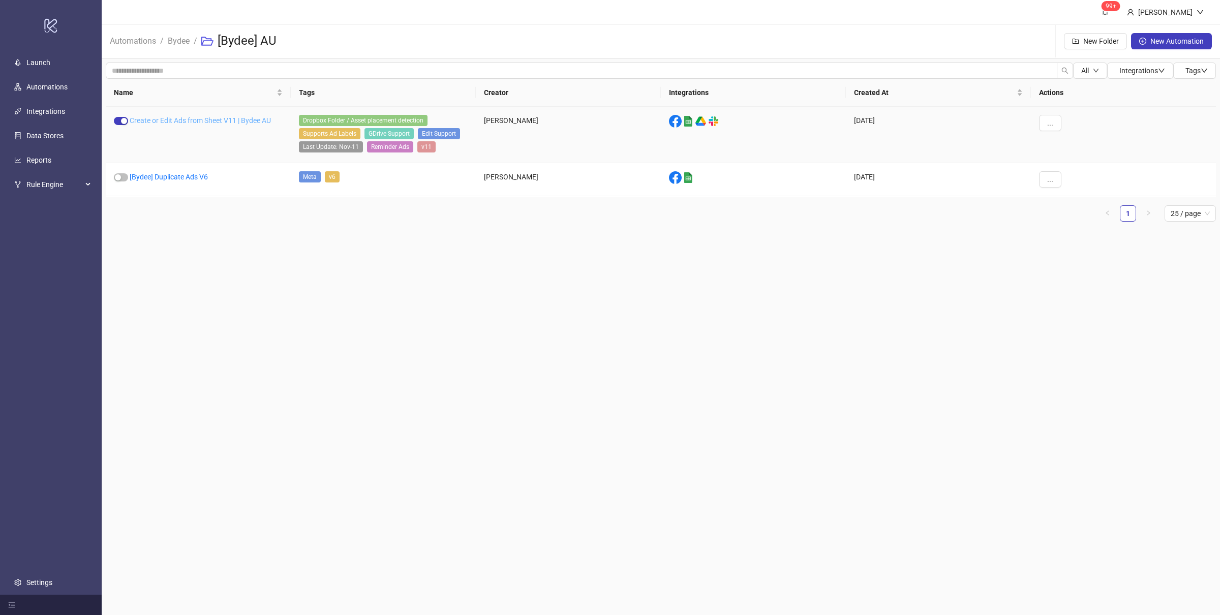
click at [241, 117] on link "Create or Edit Ads from Sheet V11 | Bydee AU" at bounding box center [200, 120] width 141 height 8
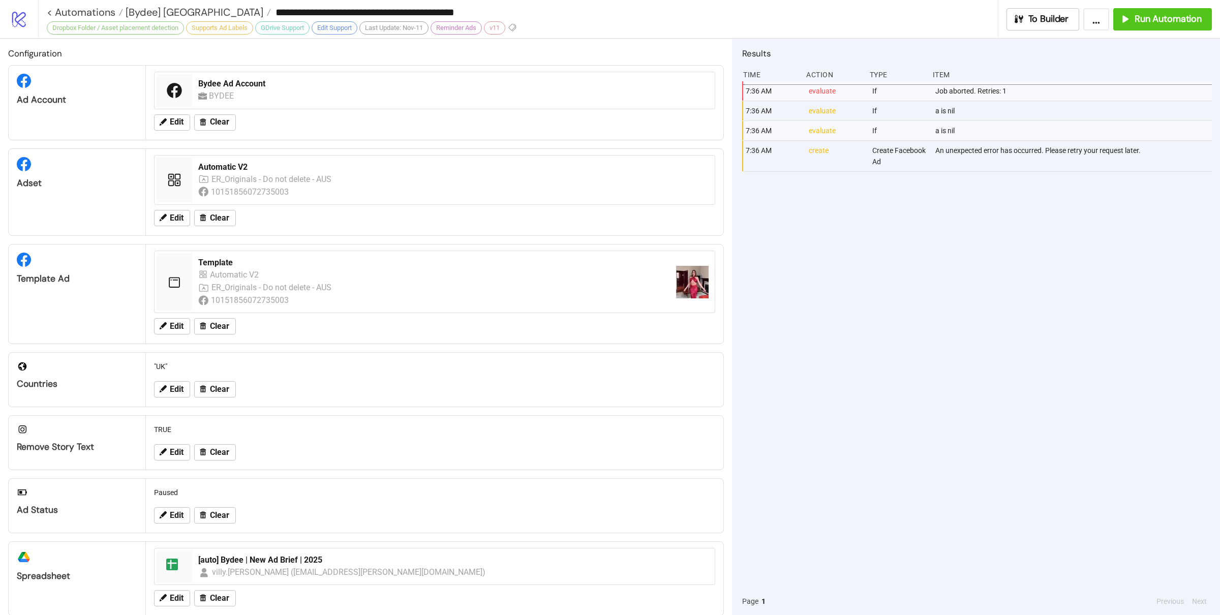
type input "**********"
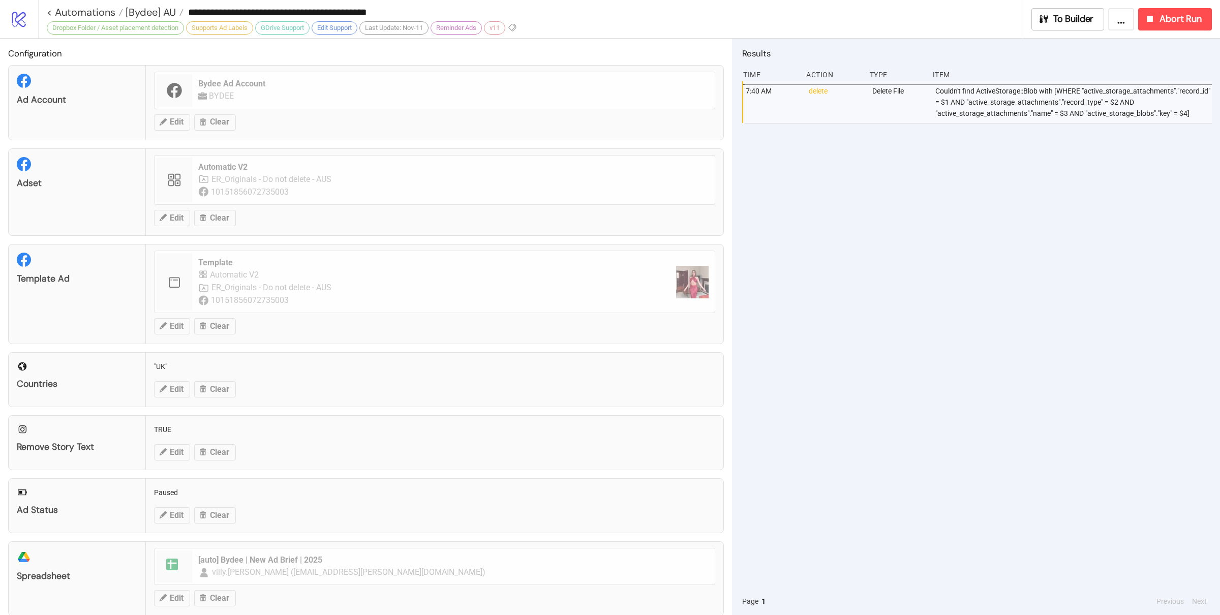
click at [1006, 423] on div "7:40 AM delete Delete File Couldn't find ActiveStorage::Blob with [WHERE "activ…" at bounding box center [977, 334] width 470 height 506
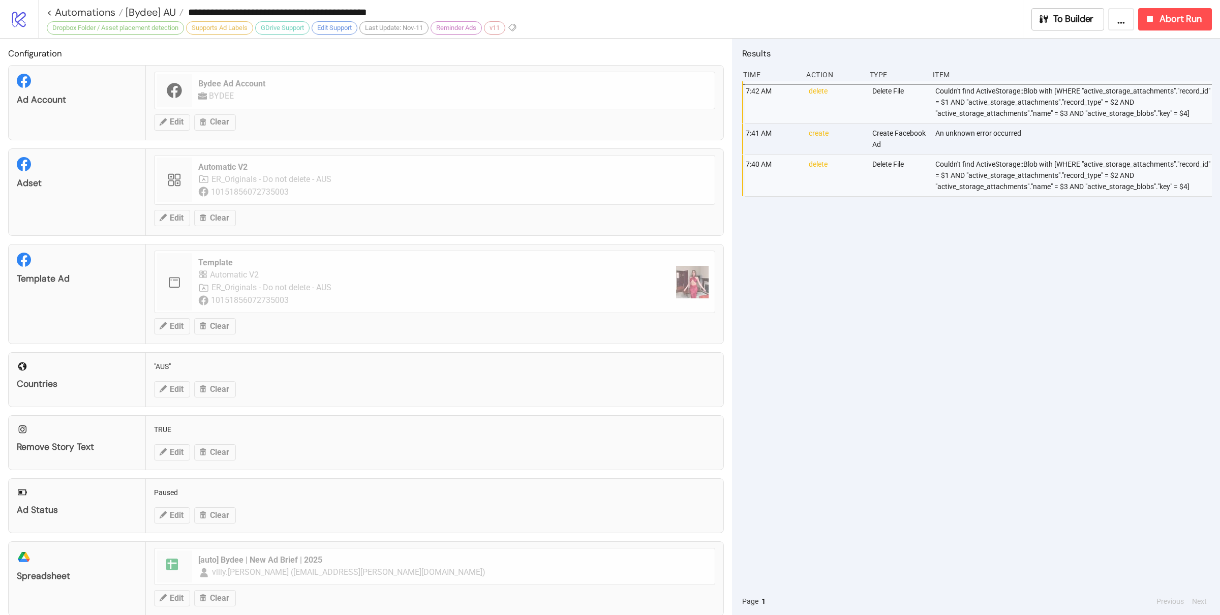
click at [858, 402] on div "7:42 AM delete Delete File Couldn't find ActiveStorage::Blob with [WHERE "activ…" at bounding box center [977, 334] width 470 height 506
click at [897, 381] on div "7:42 AM delete Delete File Couldn't find ActiveStorage::Blob with [WHERE "activ…" at bounding box center [977, 334] width 470 height 506
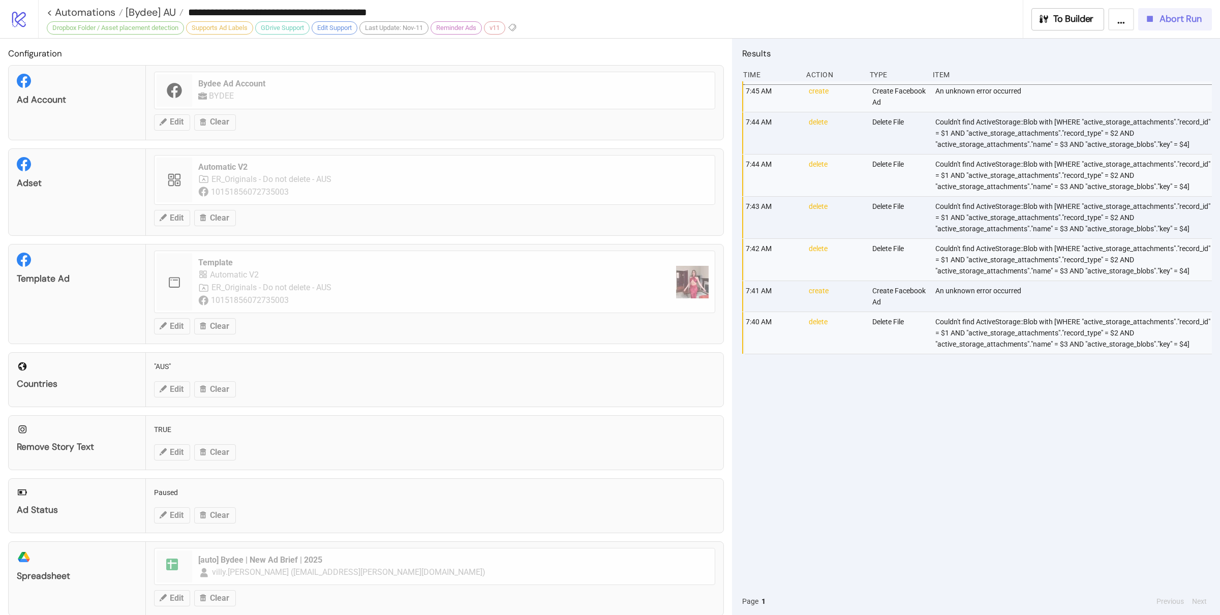
click at [1165, 22] on span "Abort Run" at bounding box center [1181, 19] width 42 height 12
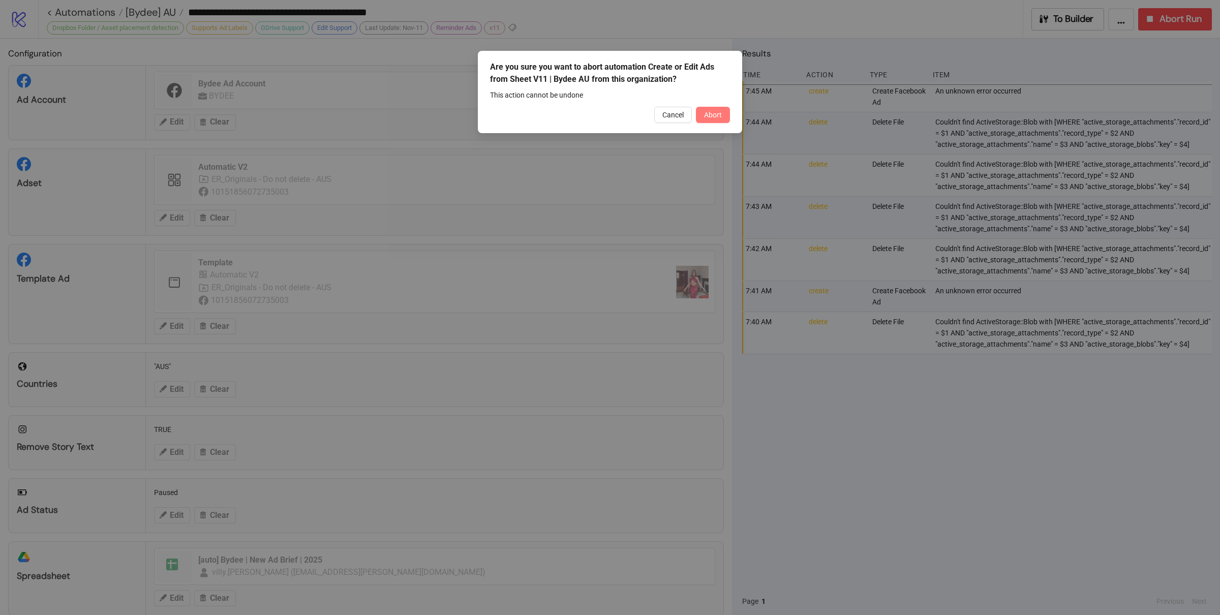
click at [719, 113] on span "Abort" at bounding box center [713, 115] width 18 height 8
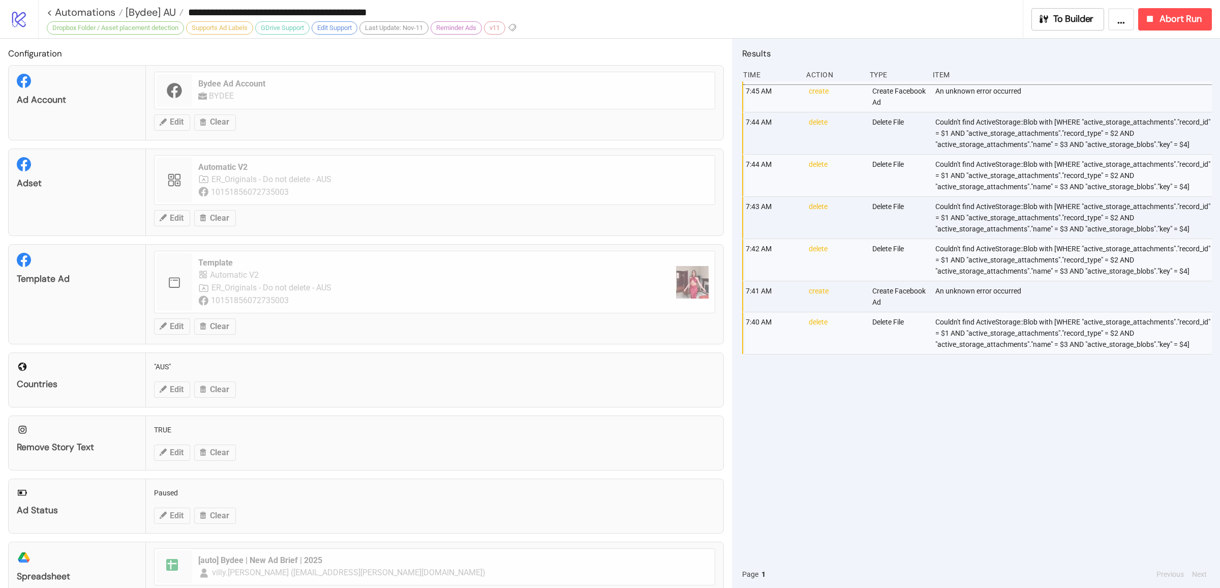
click at [893, 405] on div "7:45 AM create Create Facebook Ad An unknown error occurred 7:44 AM delete Dele…" at bounding box center [977, 320] width 470 height 479
click at [1188, 19] on span "Abort Run" at bounding box center [1181, 19] width 42 height 12
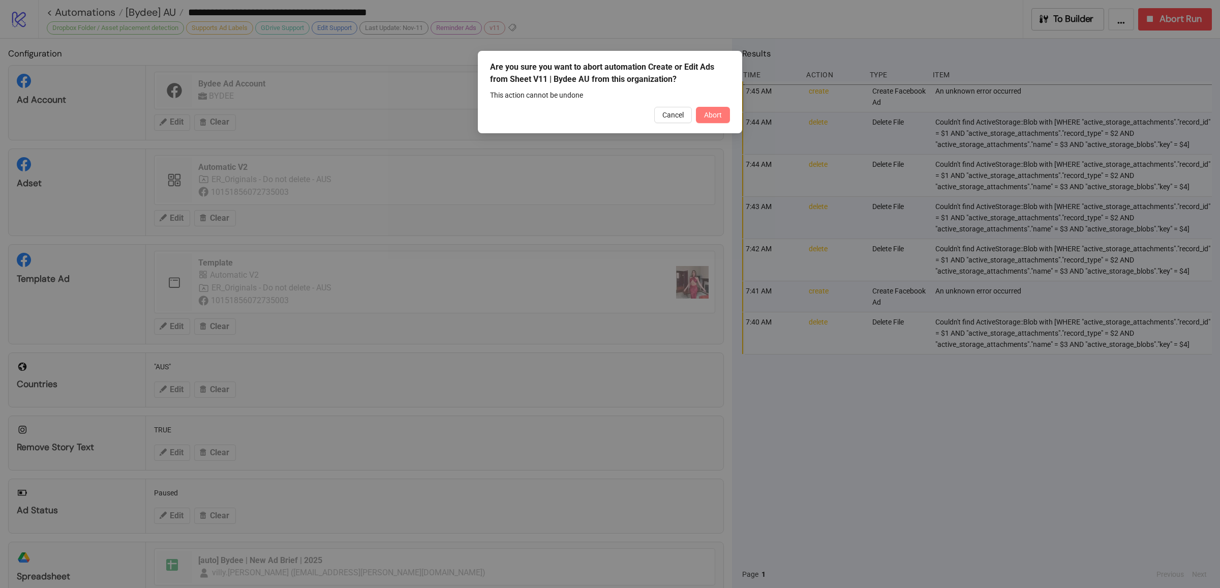
click at [716, 116] on span "Abort" at bounding box center [713, 115] width 18 height 8
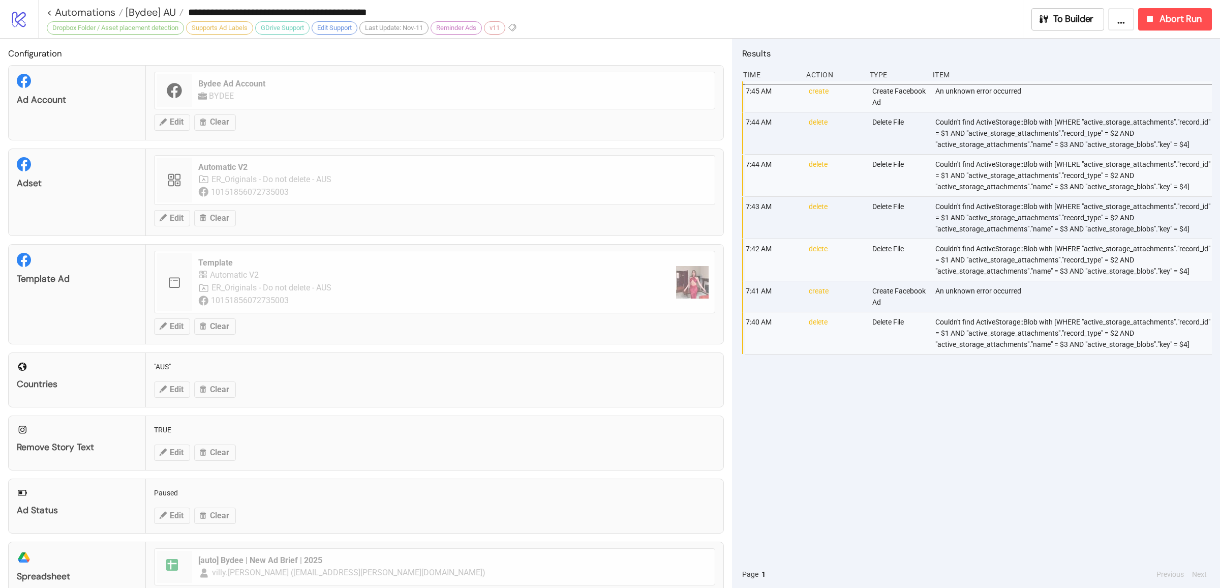
click at [924, 410] on div "7:45 AM create Create Facebook Ad An unknown error occurred 7:44 AM delete Dele…" at bounding box center [977, 320] width 470 height 479
click at [893, 422] on div "7:45 AM create Create Facebook Ad An unknown error occurred 7:44 AM delete Dele…" at bounding box center [977, 320] width 470 height 479
click at [163, 9] on span "[Bydee] AU" at bounding box center [149, 12] width 53 height 13
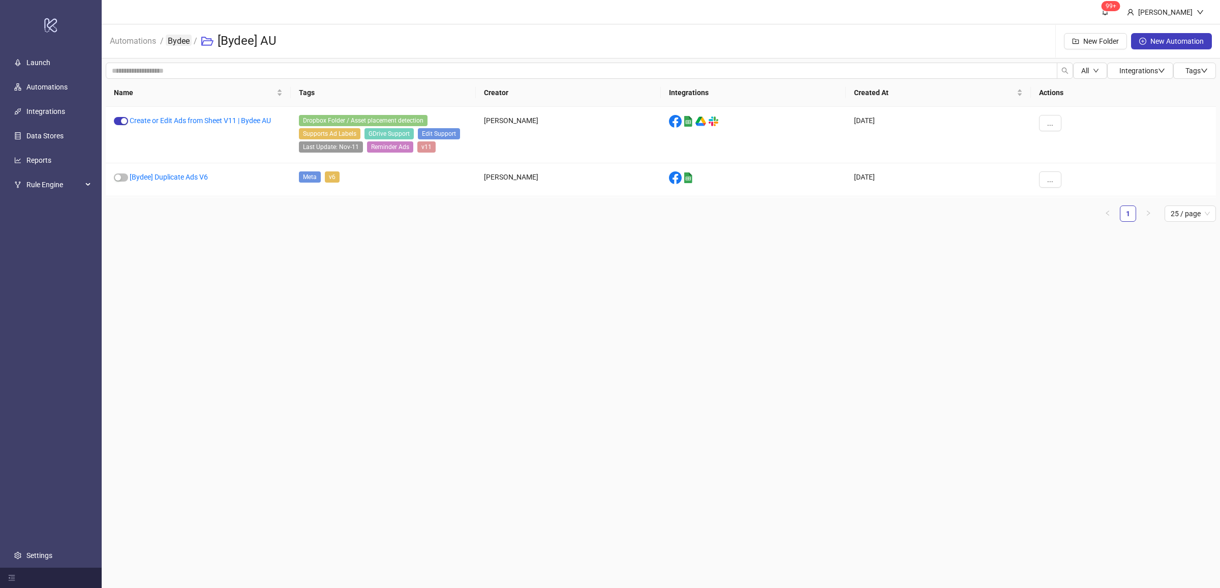
click at [182, 42] on link "Bydee" at bounding box center [179, 40] width 26 height 11
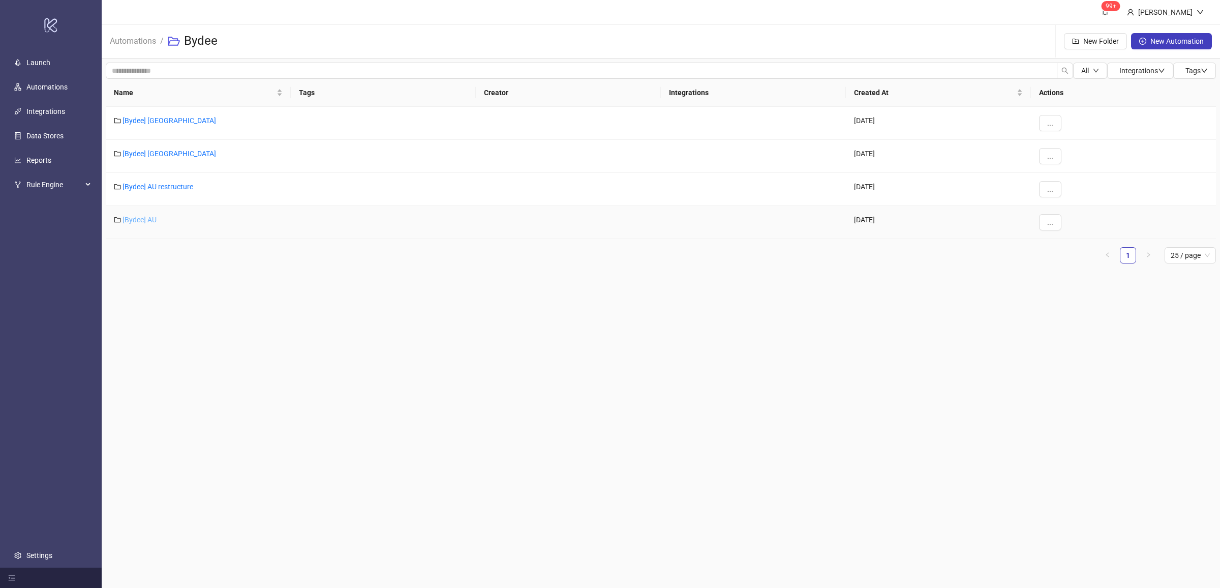
click at [156, 220] on div "[Bydee] AU" at bounding box center [198, 222] width 185 height 33
click at [152, 220] on link "[Bydee] AU" at bounding box center [140, 220] width 34 height 8
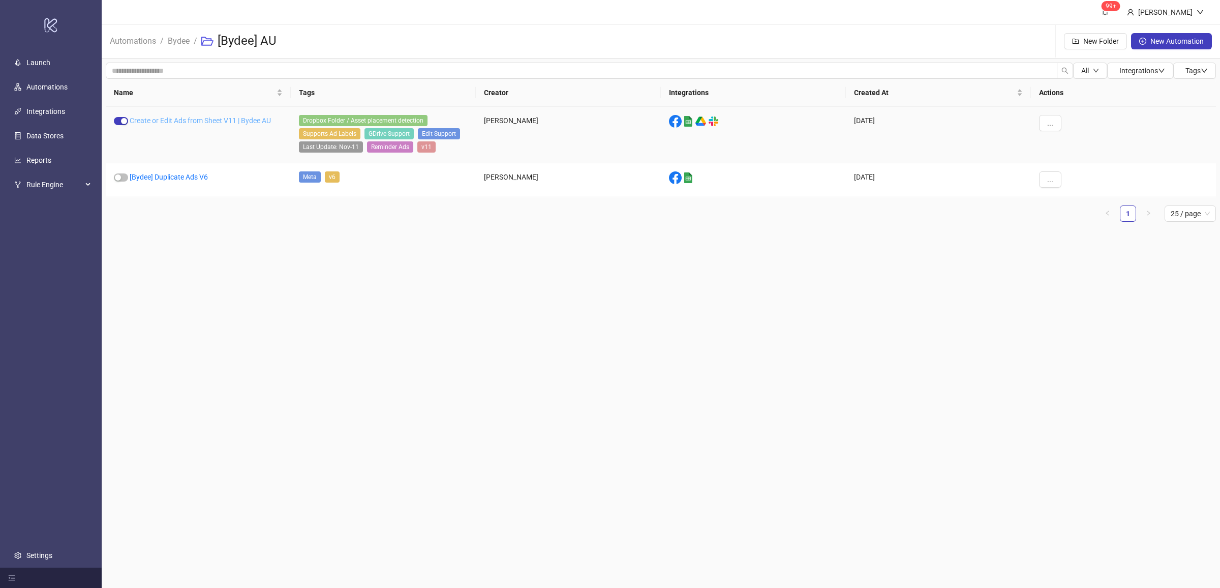
click at [184, 119] on link "Create or Edit Ads from Sheet V11 | Bydee AU" at bounding box center [200, 120] width 141 height 8
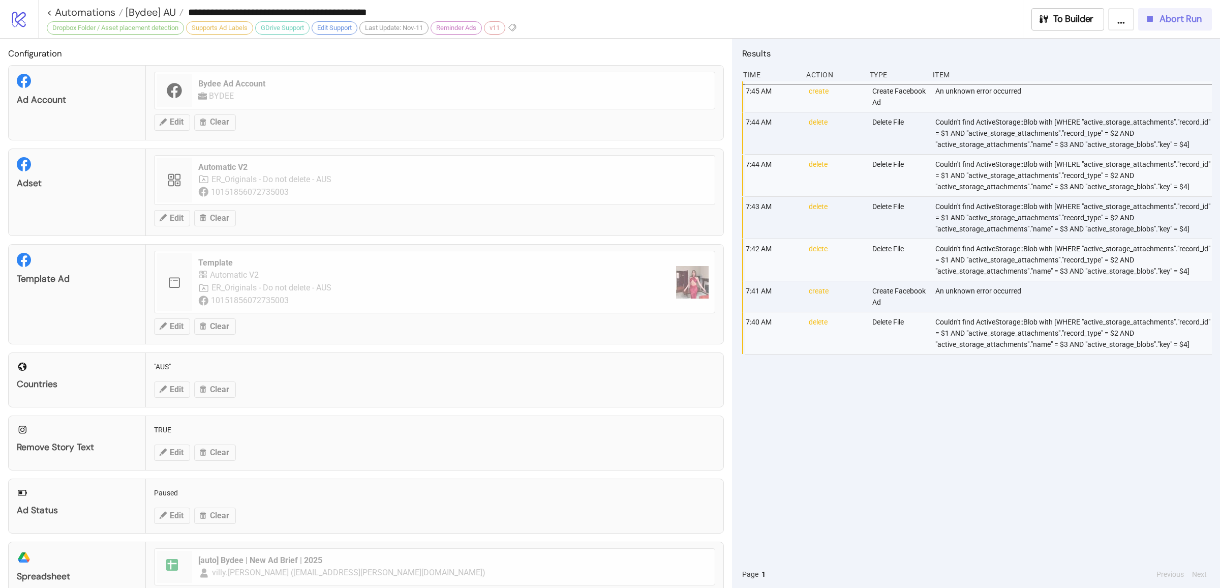
click at [1177, 19] on span "Abort Run" at bounding box center [1181, 19] width 42 height 12
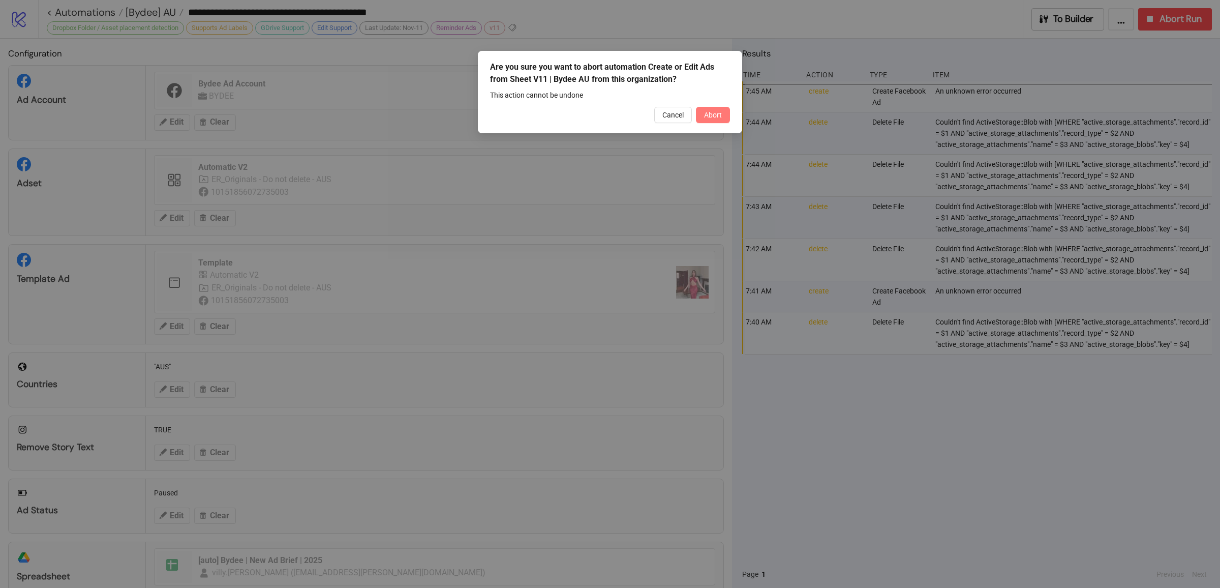
click at [720, 113] on span "Abort" at bounding box center [713, 115] width 18 height 8
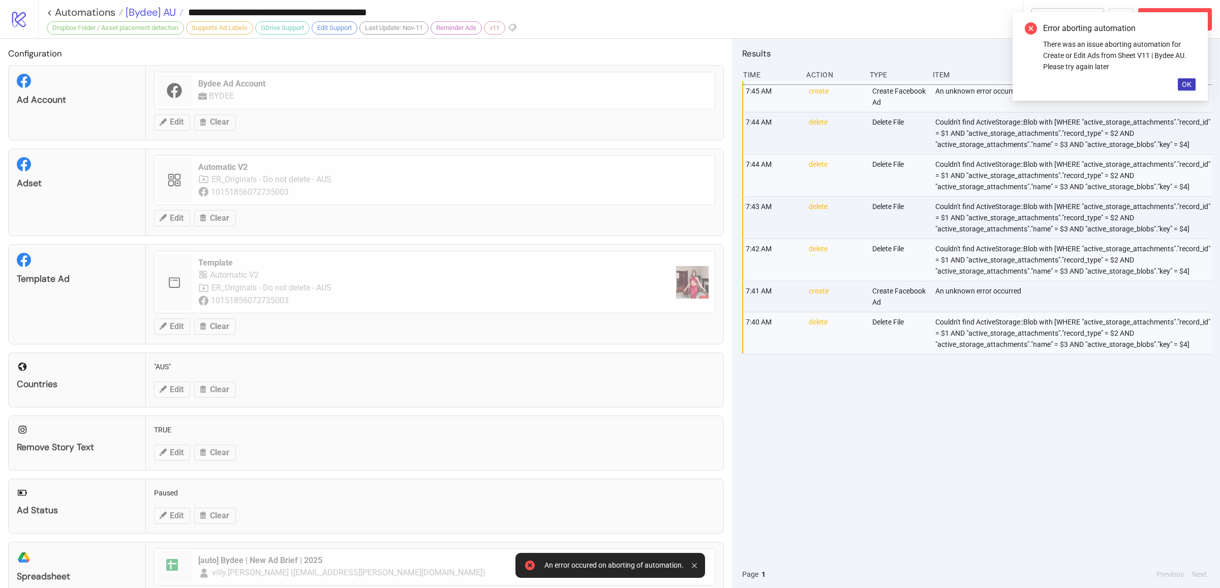
click at [158, 13] on span "[Bydee] AU" at bounding box center [149, 12] width 53 height 13
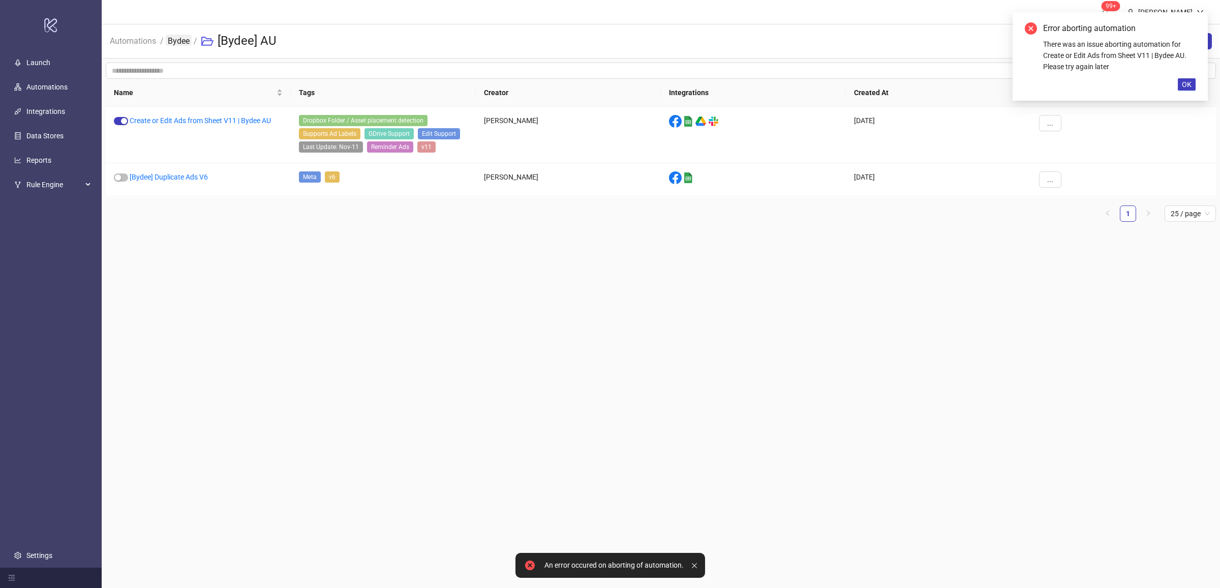
click at [179, 40] on link "Bydee" at bounding box center [179, 40] width 26 height 11
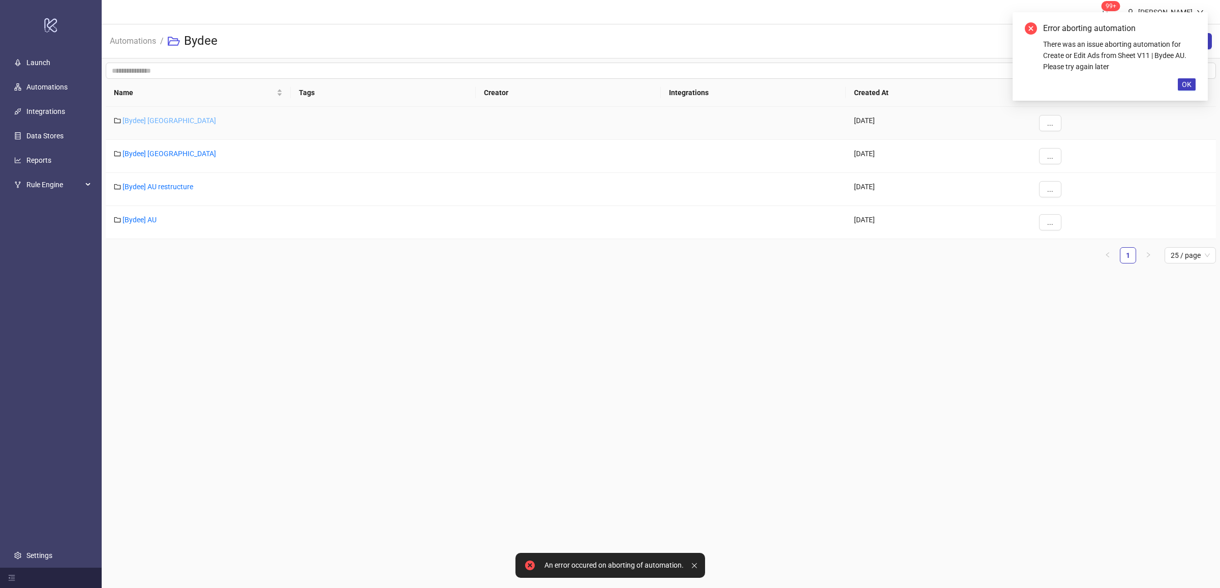
click at [147, 121] on link "[Bydee] [GEOGRAPHIC_DATA]" at bounding box center [170, 120] width 94 height 8
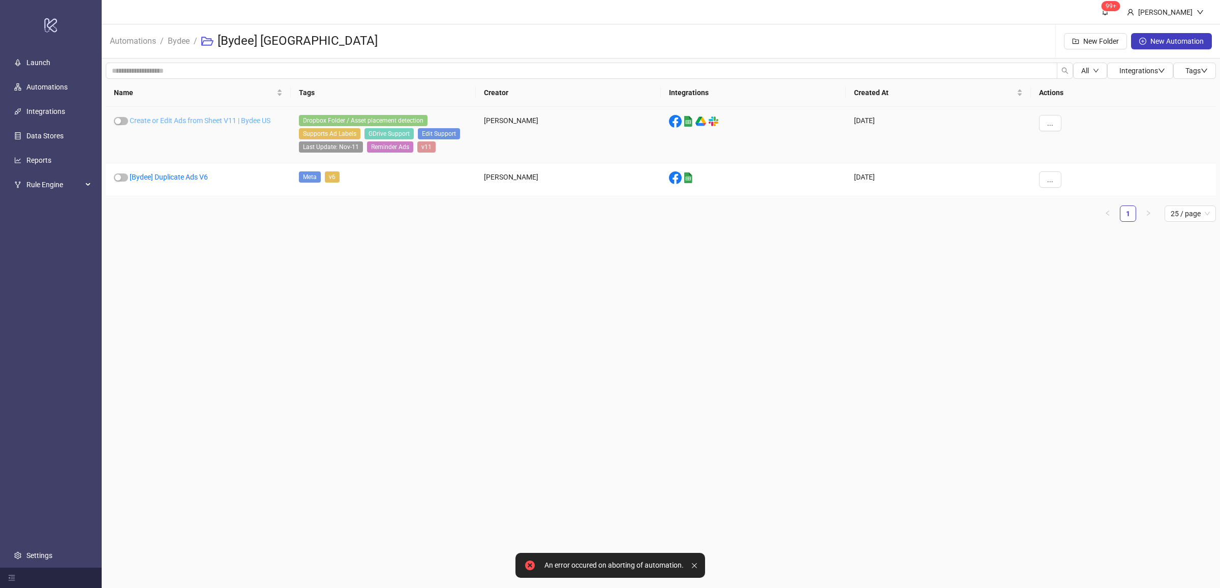
click at [256, 121] on link "Create or Edit Ads from Sheet V11 | Bydee US" at bounding box center [200, 120] width 141 height 8
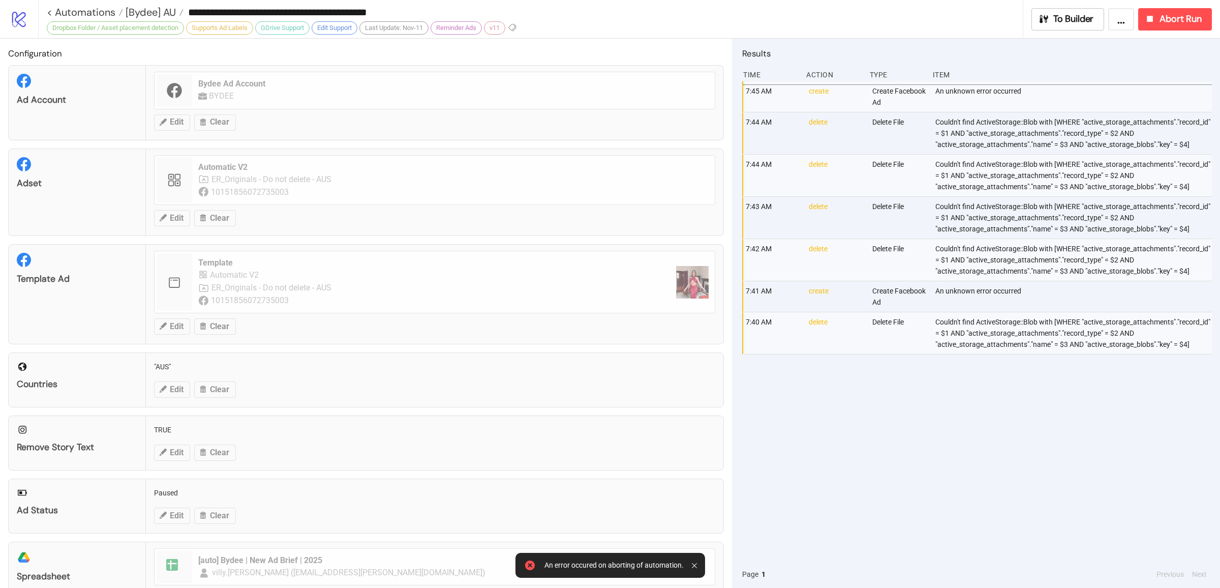
type input "**********"
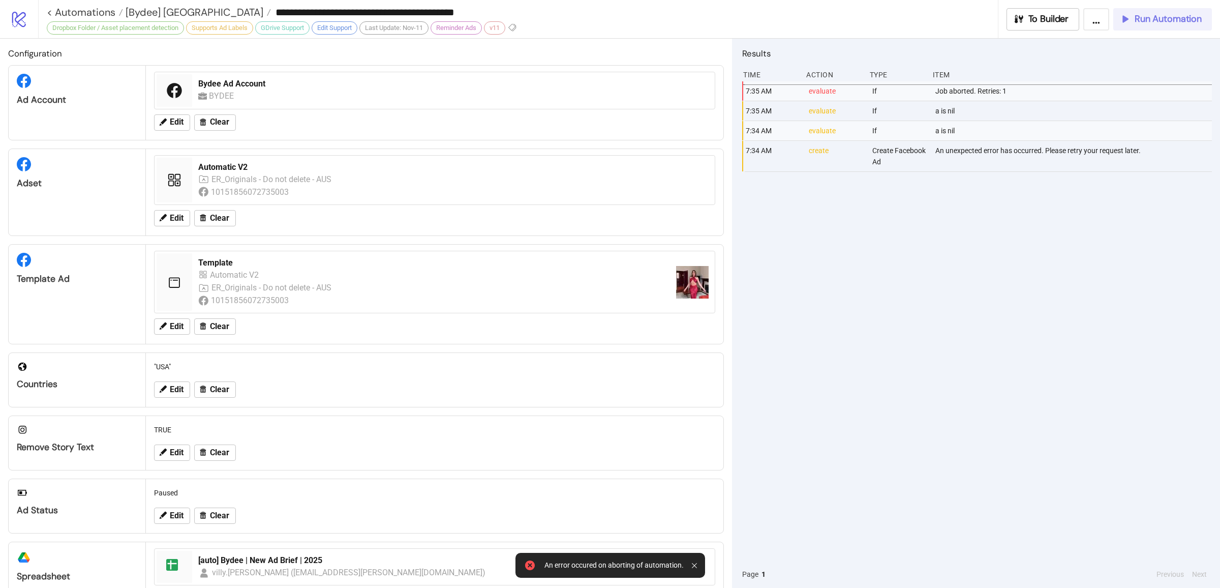
click at [1170, 20] on span "Run Automation" at bounding box center [1168, 19] width 67 height 12
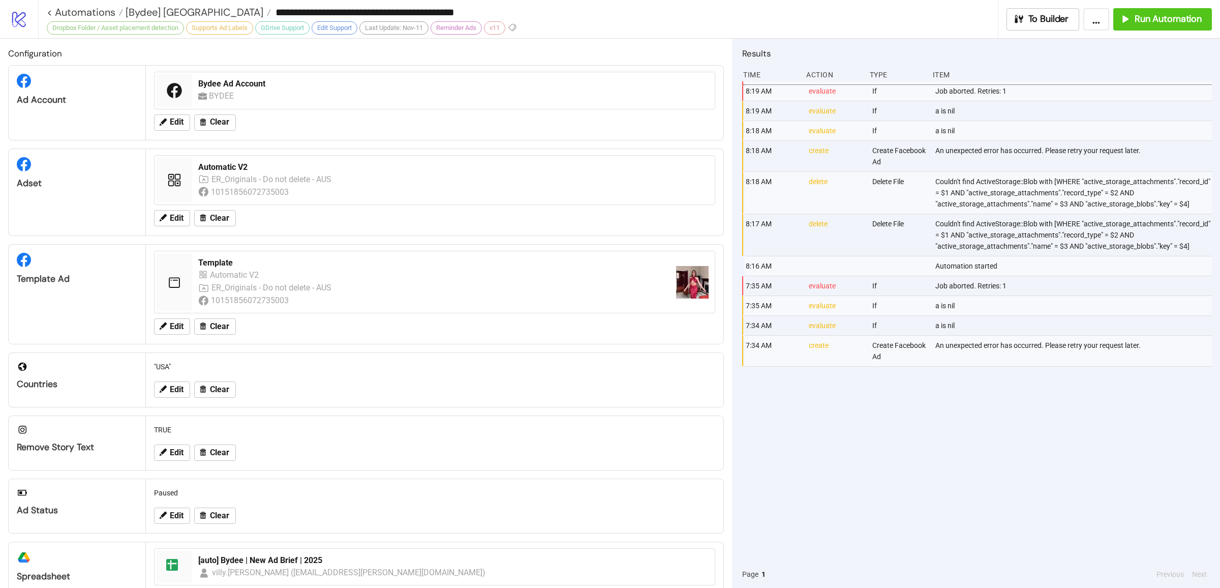
click at [959, 410] on div "8:19 AM evaluate If Job aborted. Retries: 1 8:19 AM evaluate If a is nil 8:18 A…" at bounding box center [977, 320] width 470 height 479
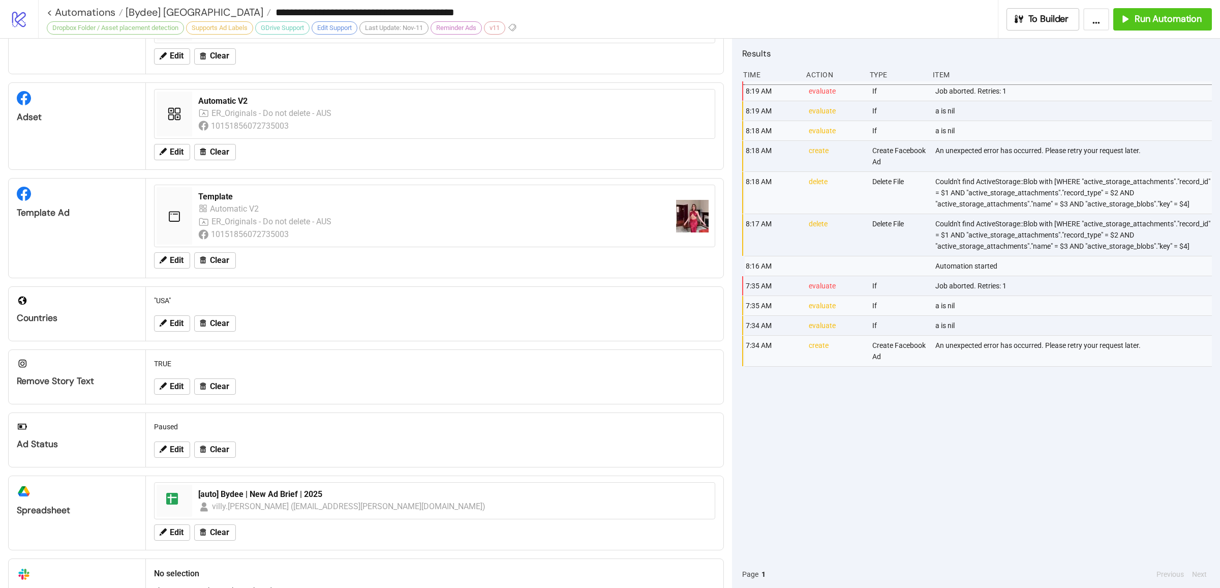
scroll to position [67, 0]
click at [1133, 18] on div "Run Automation" at bounding box center [1160, 19] width 82 height 12
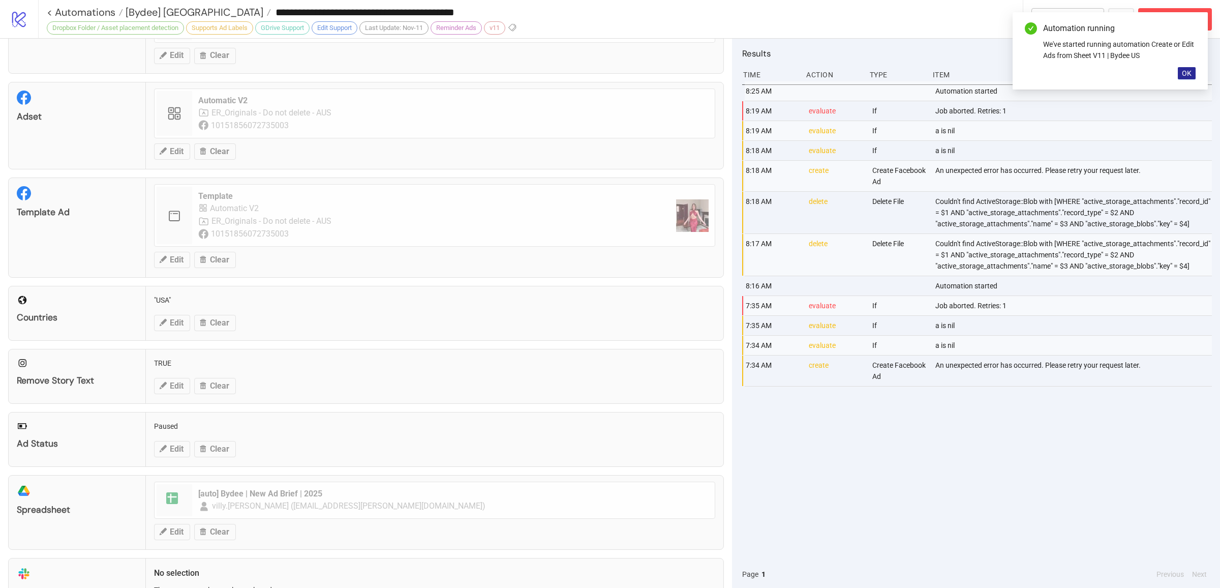
click at [1192, 70] on button "OK" at bounding box center [1187, 73] width 18 height 12
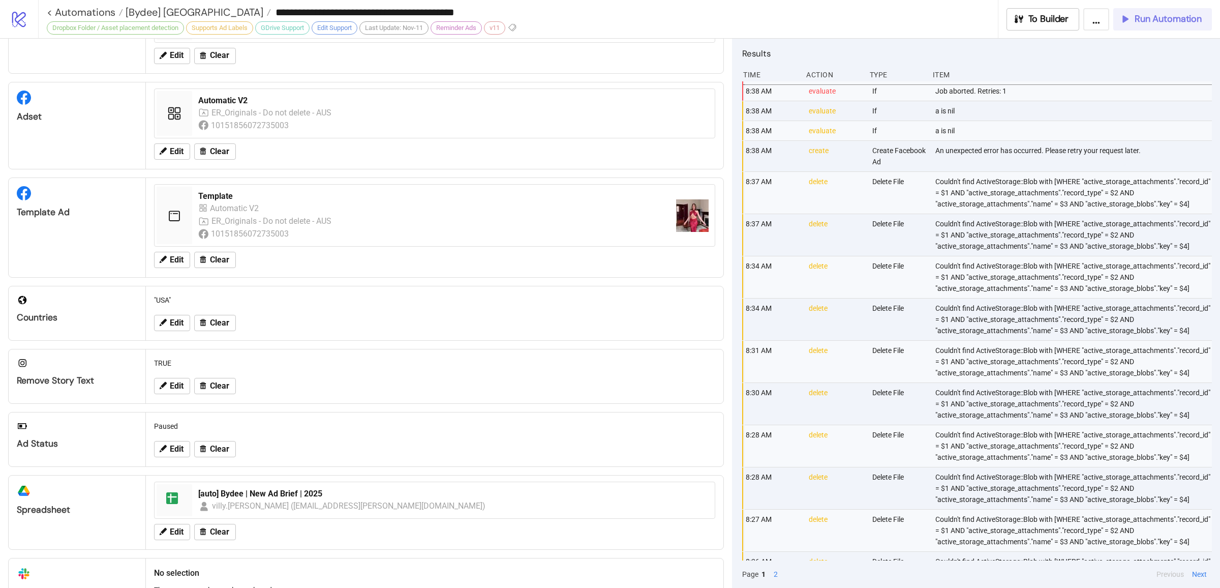
click at [1164, 23] on span "Run Automation" at bounding box center [1168, 19] width 67 height 12
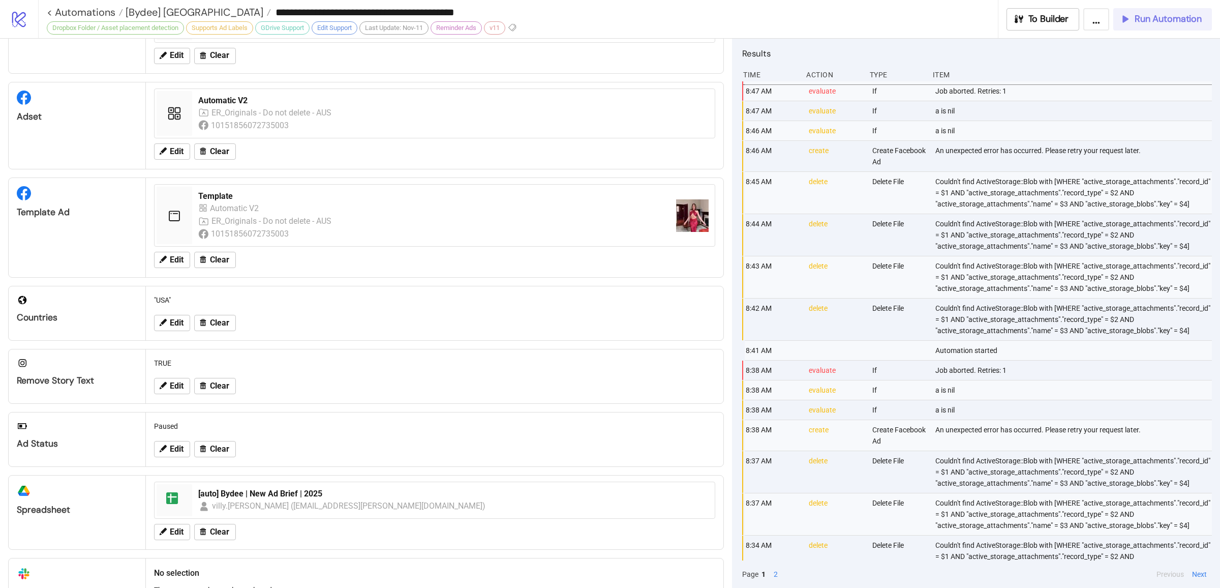
click at [1160, 21] on span "Run Automation" at bounding box center [1168, 19] width 67 height 12
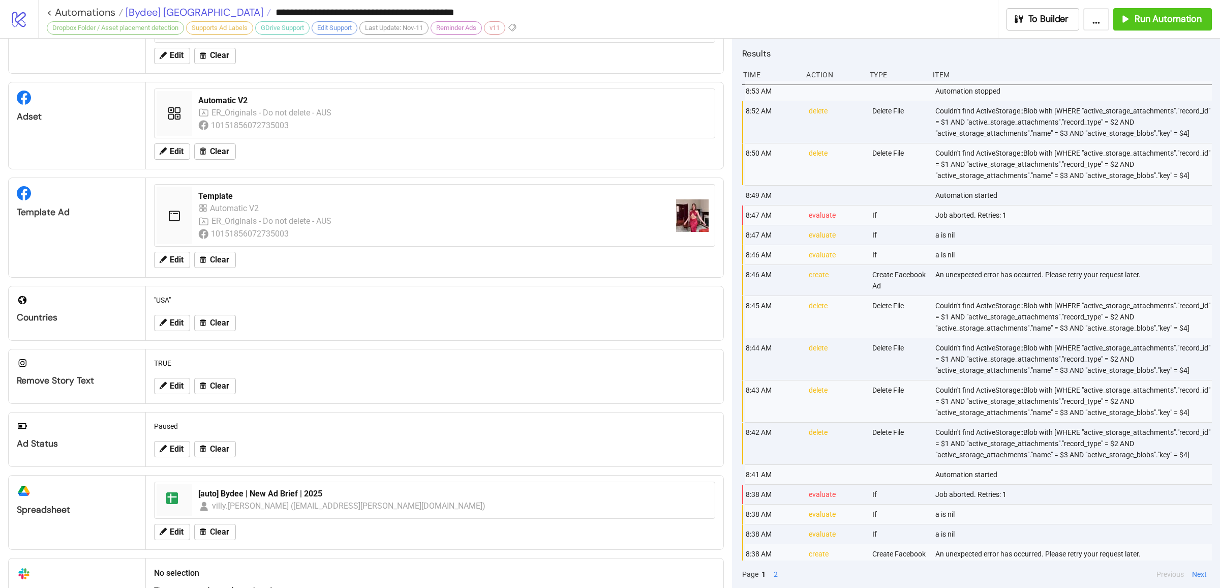
click at [169, 16] on span "[Bydee] [GEOGRAPHIC_DATA]" at bounding box center [193, 12] width 140 height 13
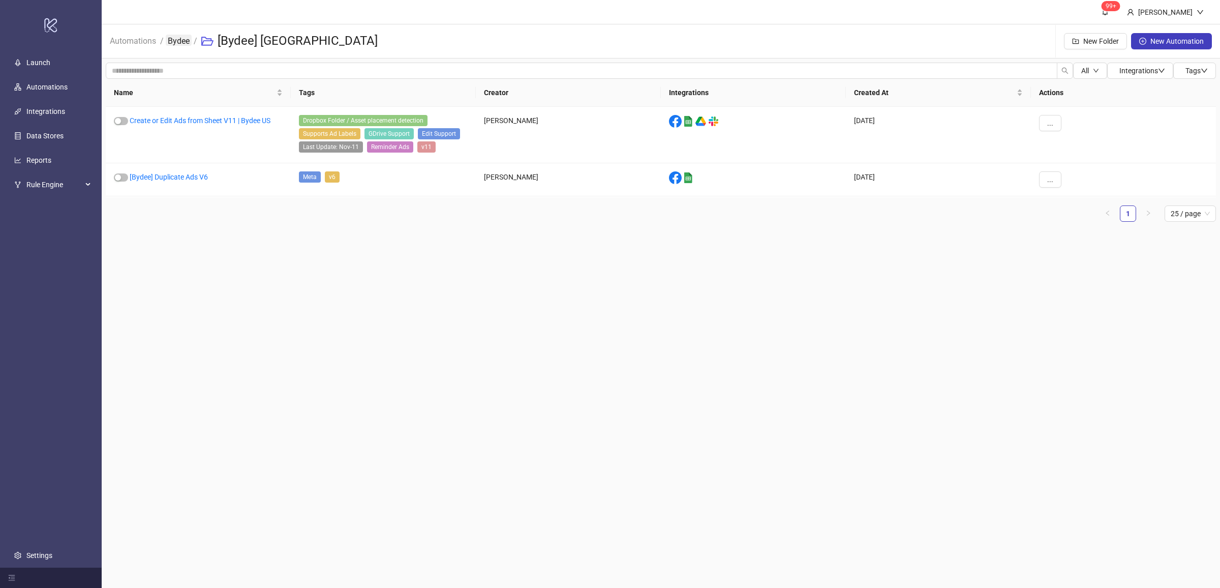
click at [174, 38] on link "Bydee" at bounding box center [179, 40] width 26 height 11
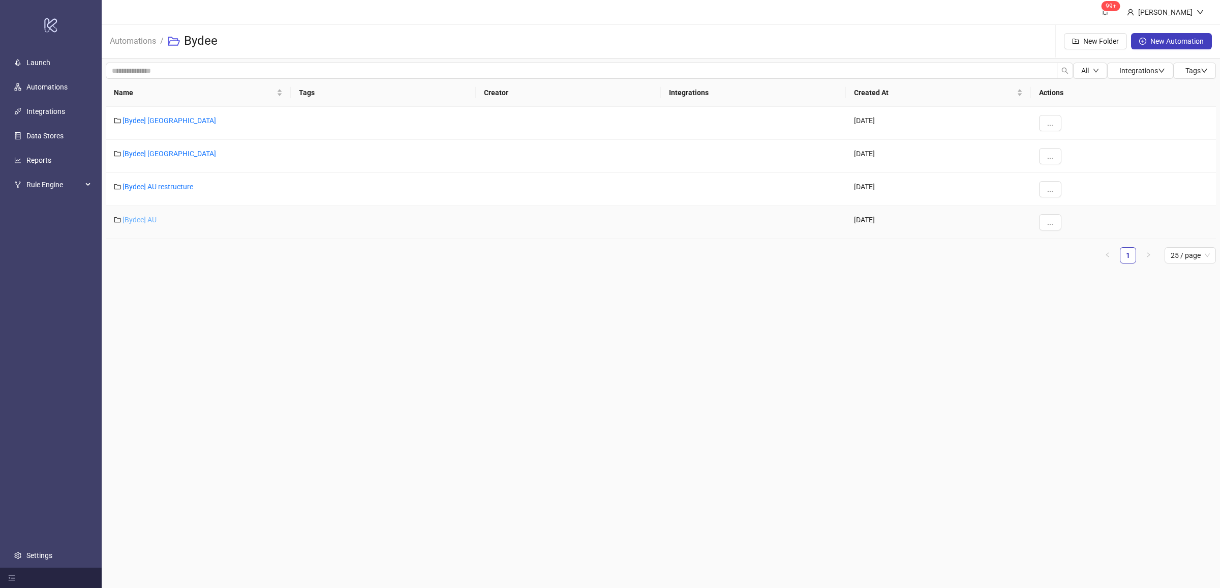
click at [148, 220] on link "[Bydee] AU" at bounding box center [140, 220] width 34 height 8
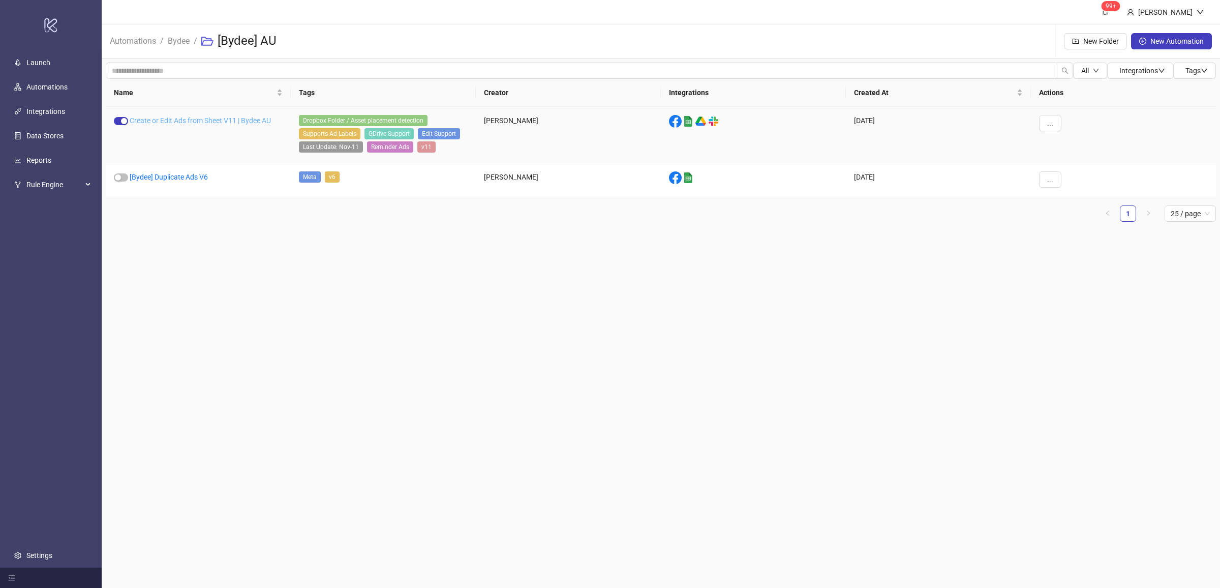
click at [215, 116] on link "Create or Edit Ads from Sheet V11 | Bydee AU" at bounding box center [200, 120] width 141 height 8
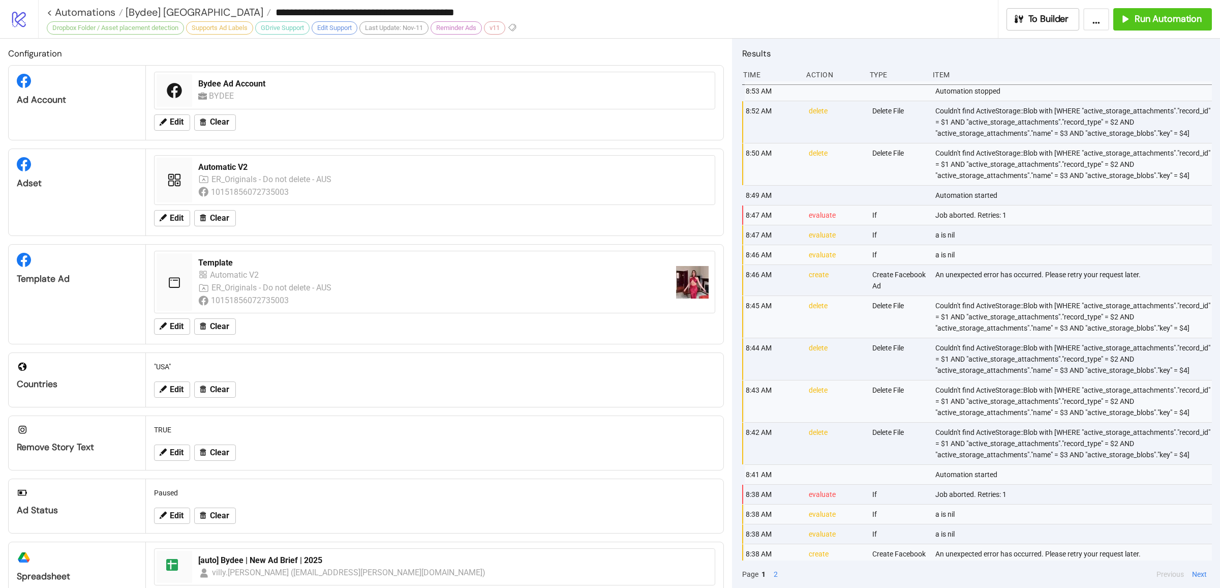
type input "**********"
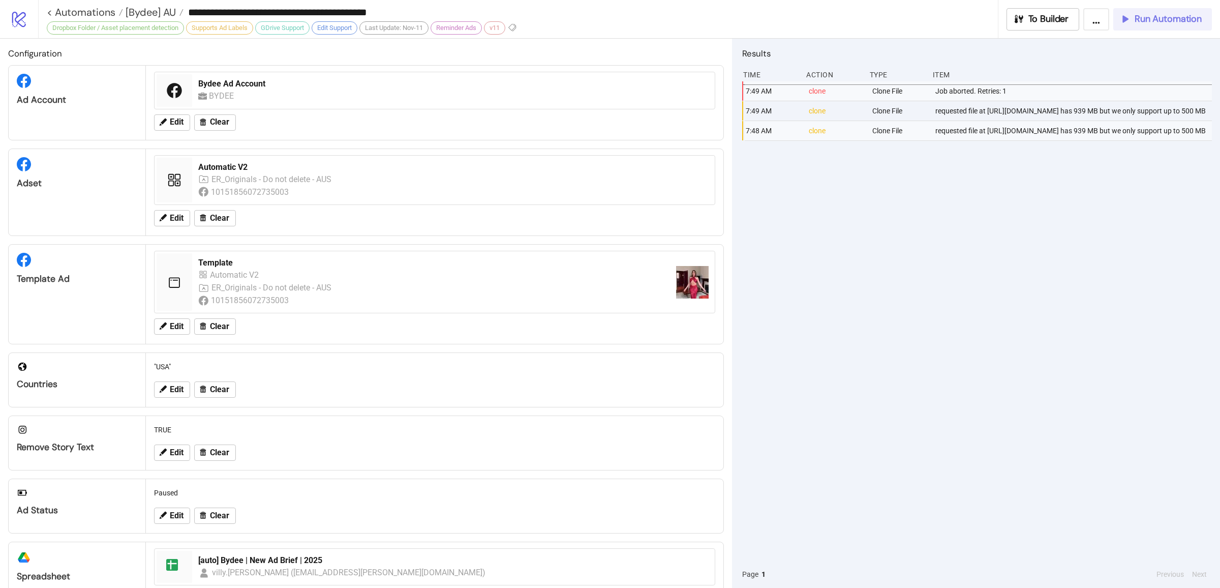
click at [1137, 25] on button "Run Automation" at bounding box center [1162, 19] width 99 height 22
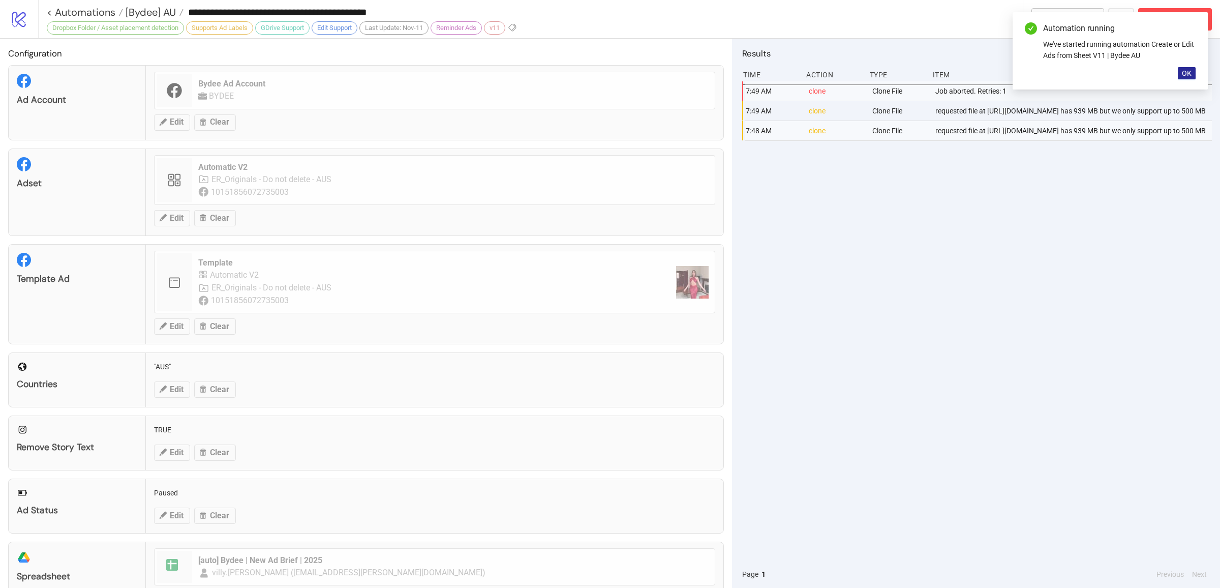
click at [1182, 76] on span "OK" at bounding box center [1187, 73] width 10 height 8
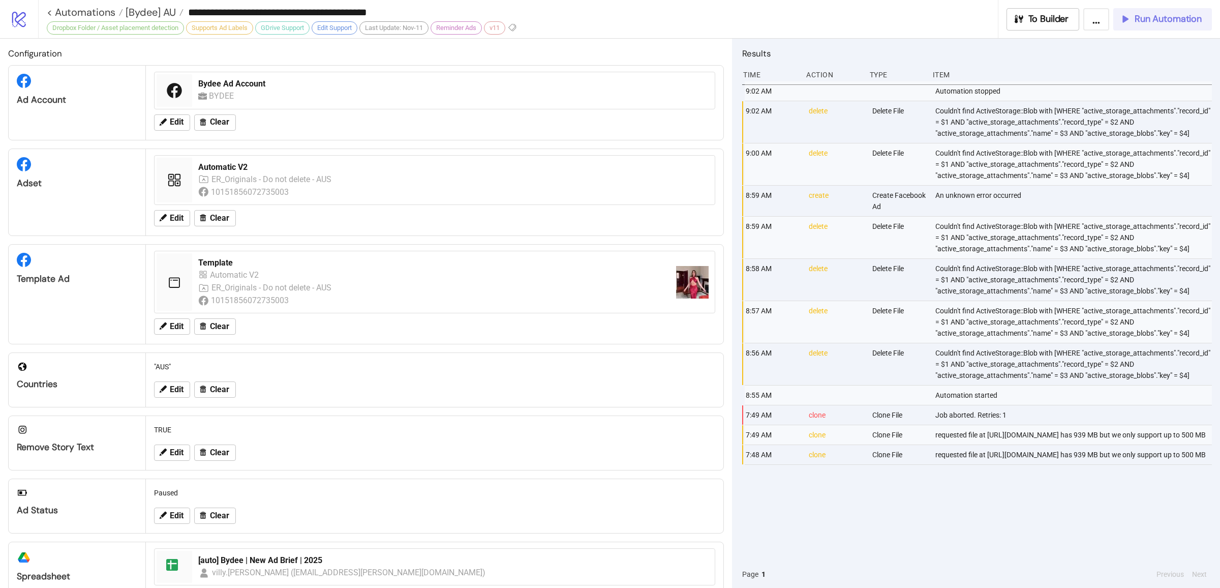
click at [1151, 15] on span "Run Automation" at bounding box center [1168, 19] width 67 height 12
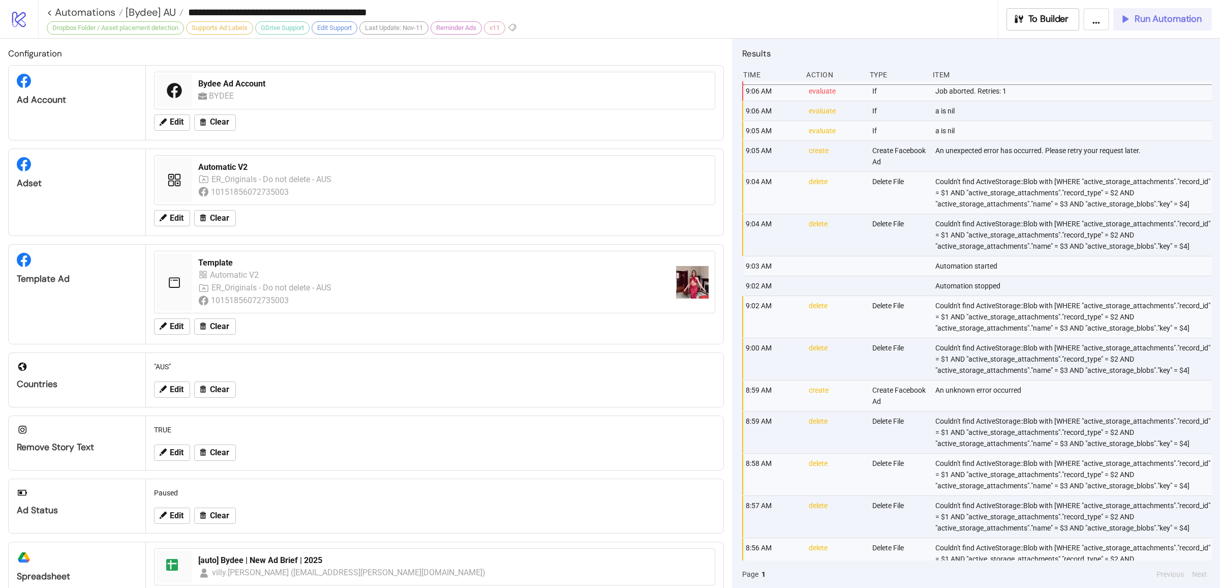
click at [1138, 22] on span "Run Automation" at bounding box center [1168, 19] width 67 height 12
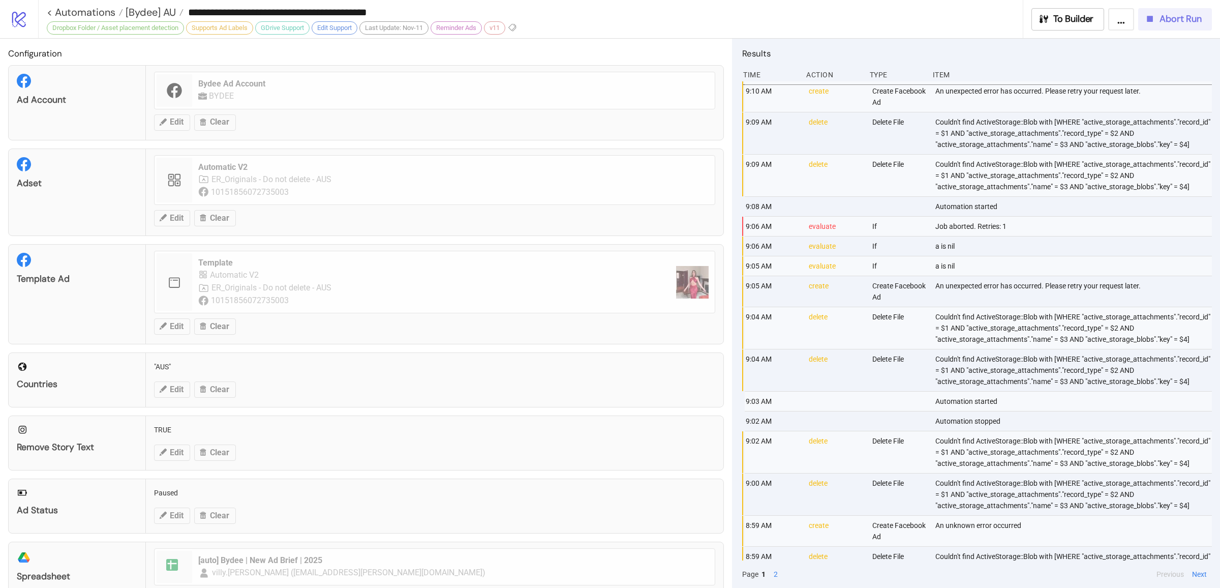
click at [1172, 25] on button "Abort Run" at bounding box center [1175, 19] width 74 height 22
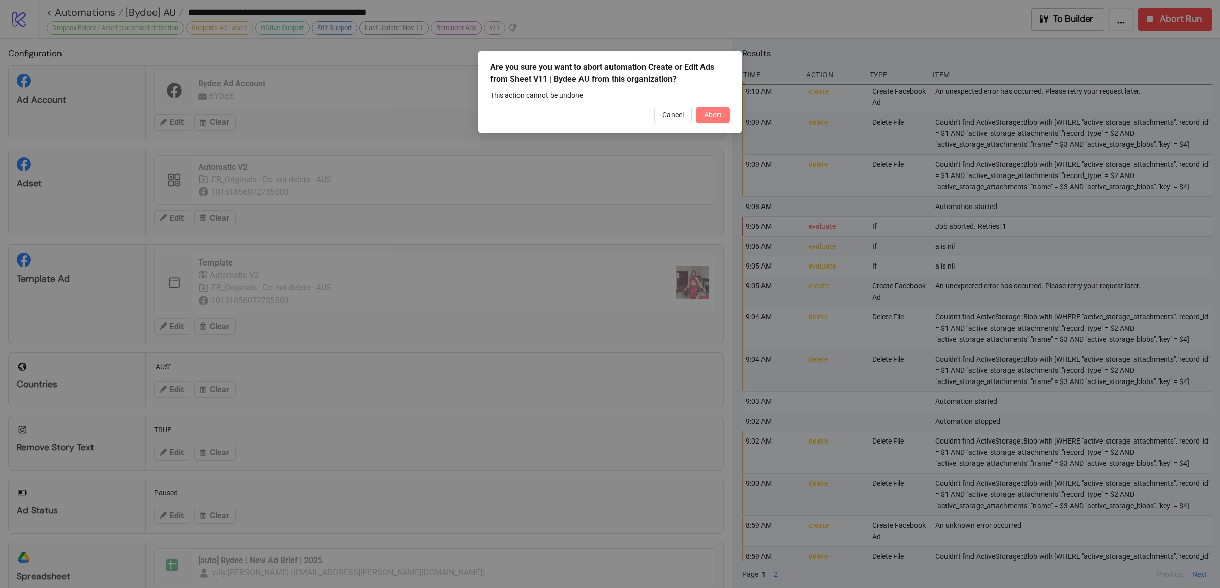
click at [714, 117] on span "Abort" at bounding box center [713, 115] width 18 height 8
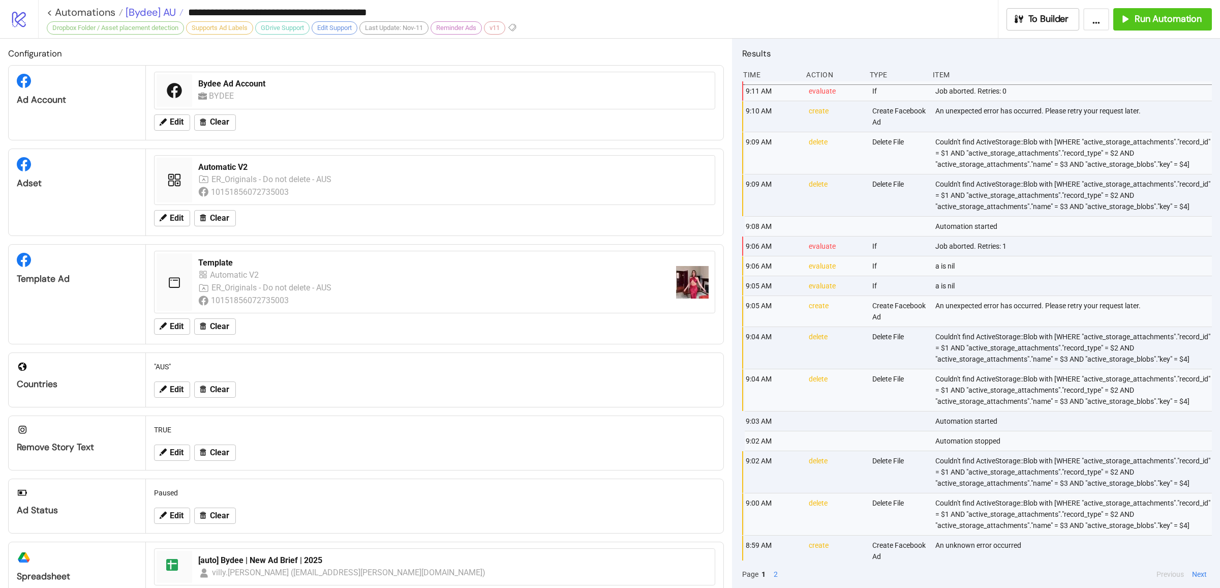
click at [160, 11] on span "[Bydee] AU" at bounding box center [149, 12] width 53 height 13
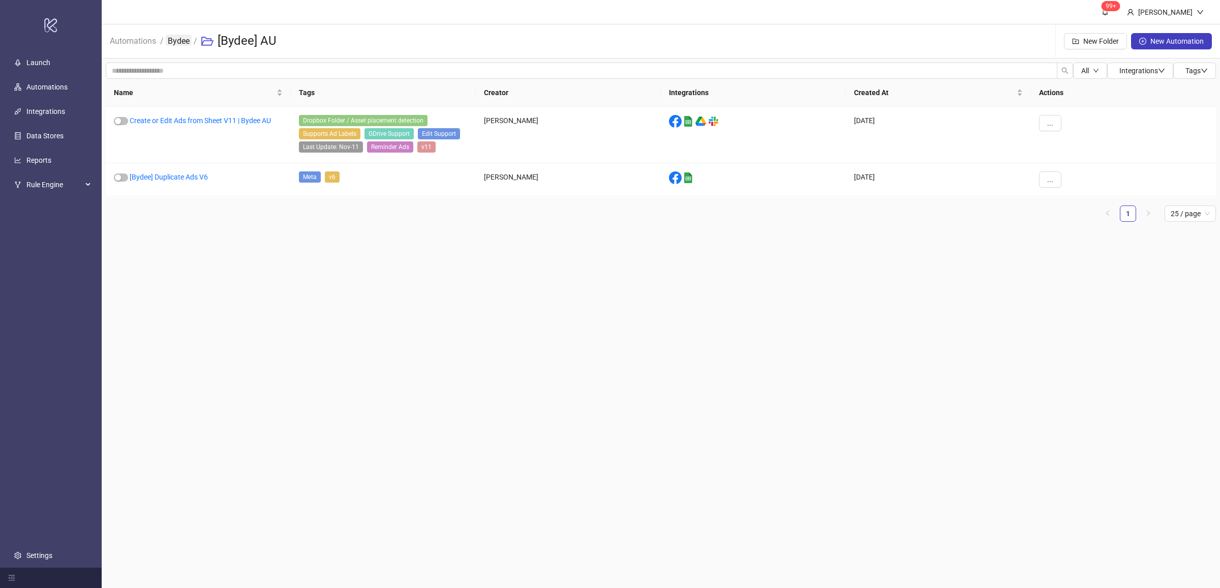
click at [183, 42] on link "Bydee" at bounding box center [179, 40] width 26 height 11
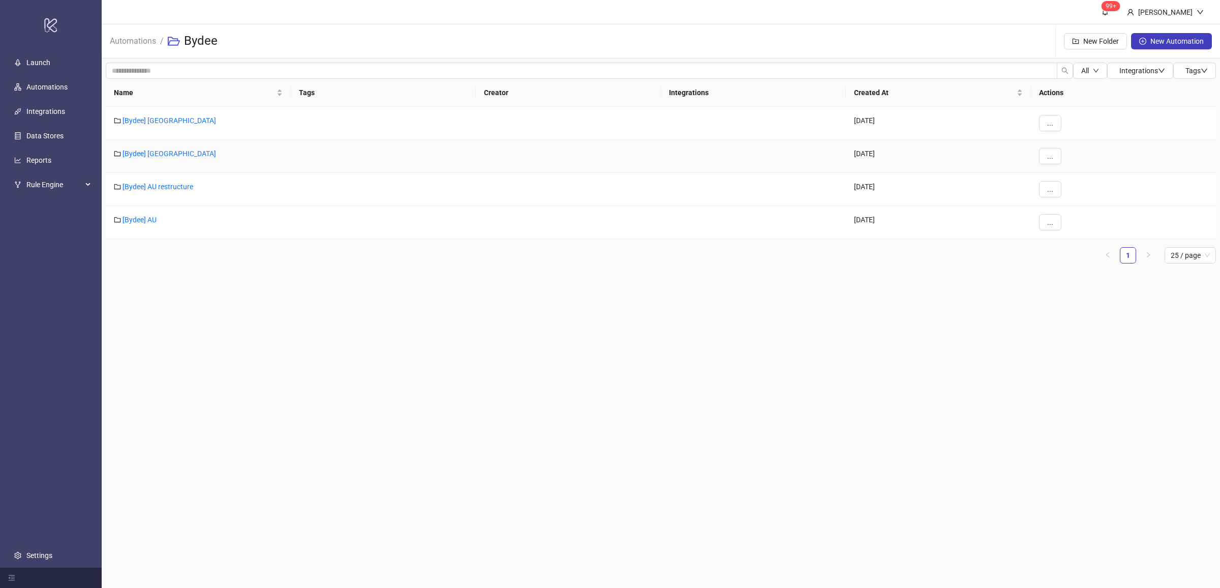
click at [148, 148] on div "[Bydee] [GEOGRAPHIC_DATA]" at bounding box center [198, 156] width 185 height 33
click at [150, 155] on link "[Bydee] [GEOGRAPHIC_DATA]" at bounding box center [170, 153] width 94 height 8
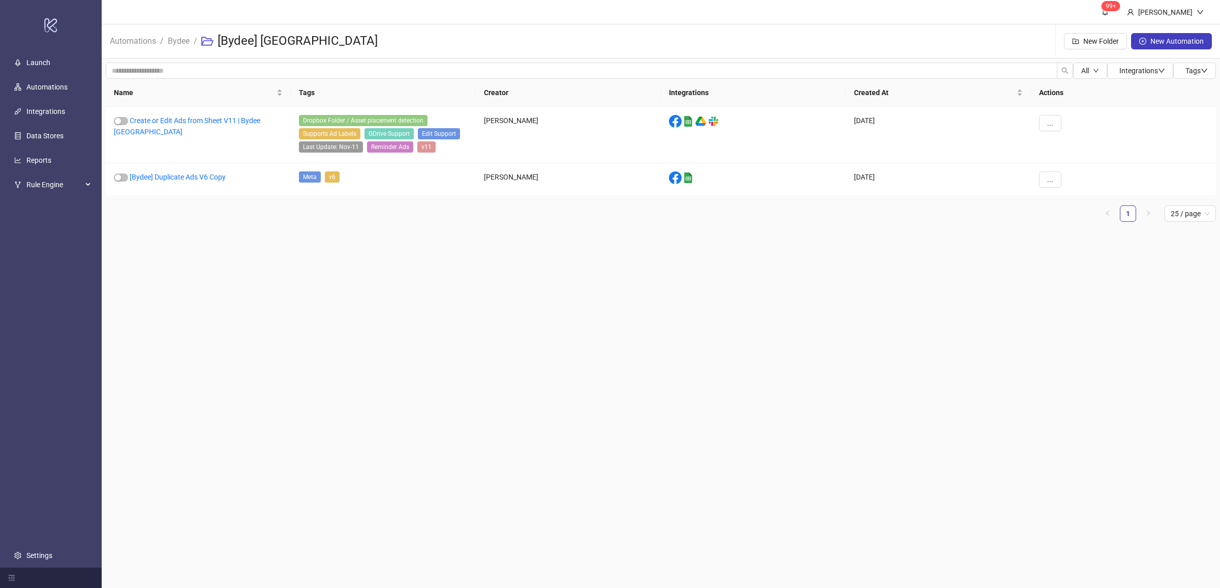
click at [525, 310] on main "99+ [PERSON_NAME] Automations / Bydee / [Bydee] [GEOGRAPHIC_DATA] New Folder Ne…" at bounding box center [661, 294] width 1118 height 588
click at [260, 117] on link "Create or Edit Ads from Sheet V11 | Bydee [GEOGRAPHIC_DATA]" at bounding box center [187, 125] width 146 height 19
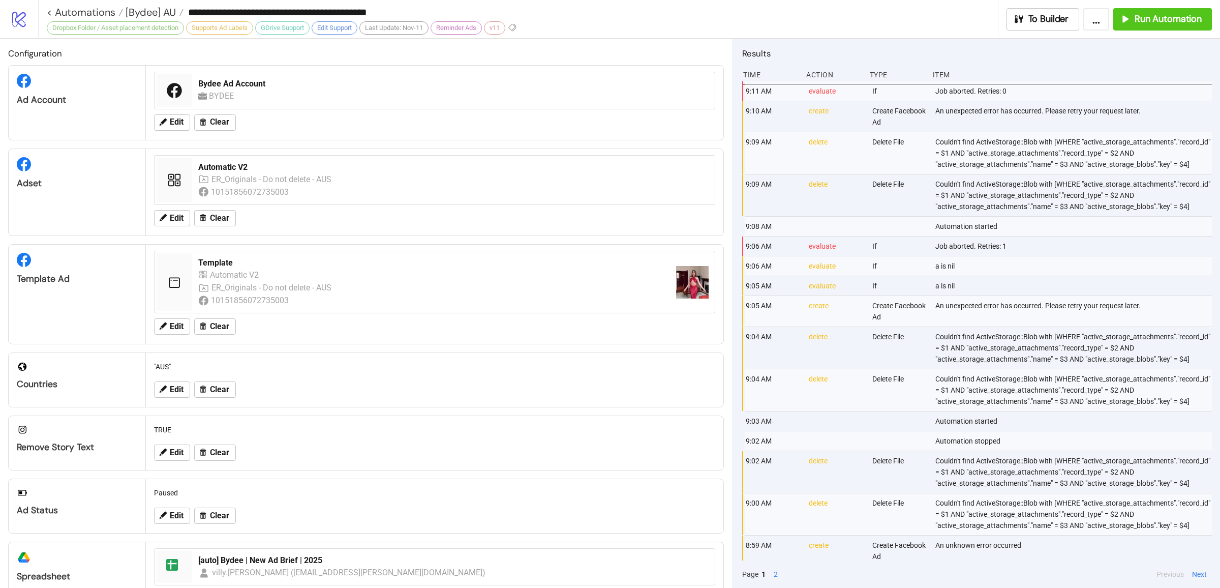
type input "**********"
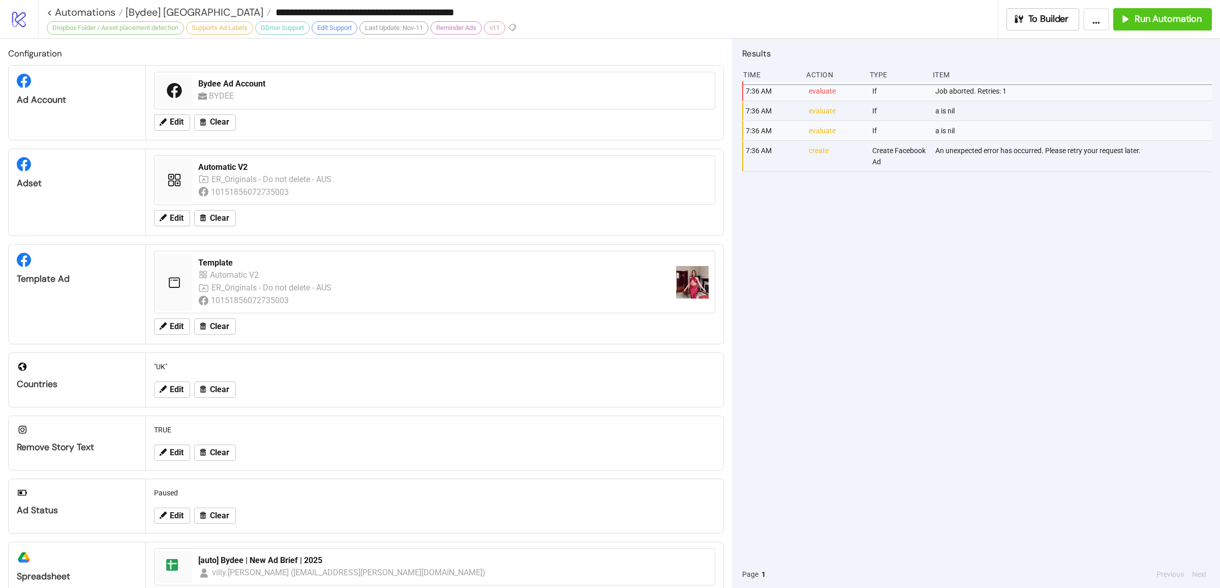
click at [1004, 295] on div "7:36 AM evaluate If Job aborted. Retries: 1 7:36 AM evaluate If a is nil 7:36 A…" at bounding box center [977, 320] width 470 height 479
click at [879, 336] on div "7:36 AM evaluate If Job aborted. Retries: 1 7:36 AM evaluate If a is nil 7:36 A…" at bounding box center [977, 320] width 470 height 479
click at [812, 289] on div "7:36 AM evaluate If Job aborted. Retries: 1 7:36 AM evaluate If a is nil 7:36 A…" at bounding box center [977, 320] width 470 height 479
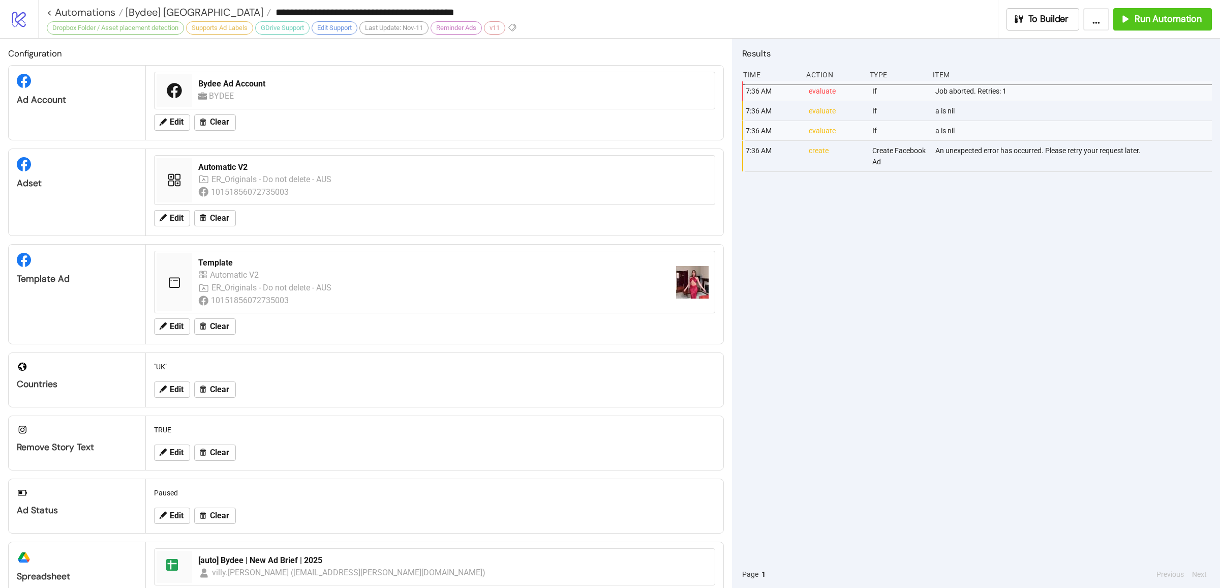
click at [823, 295] on div "7:36 AM evaluate If Job aborted. Retries: 1 7:36 AM evaluate If a is nil 7:36 A…" at bounding box center [977, 320] width 470 height 479
click at [1144, 14] on span "Run Automation" at bounding box center [1168, 19] width 67 height 12
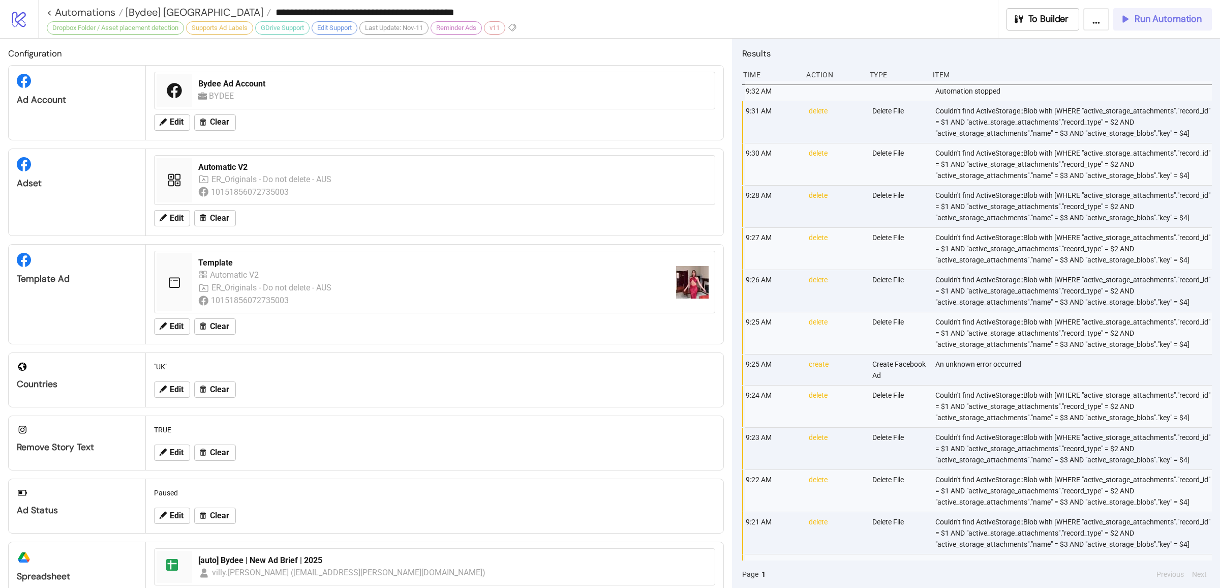
click at [1152, 26] on button "Run Automation" at bounding box center [1162, 19] width 99 height 22
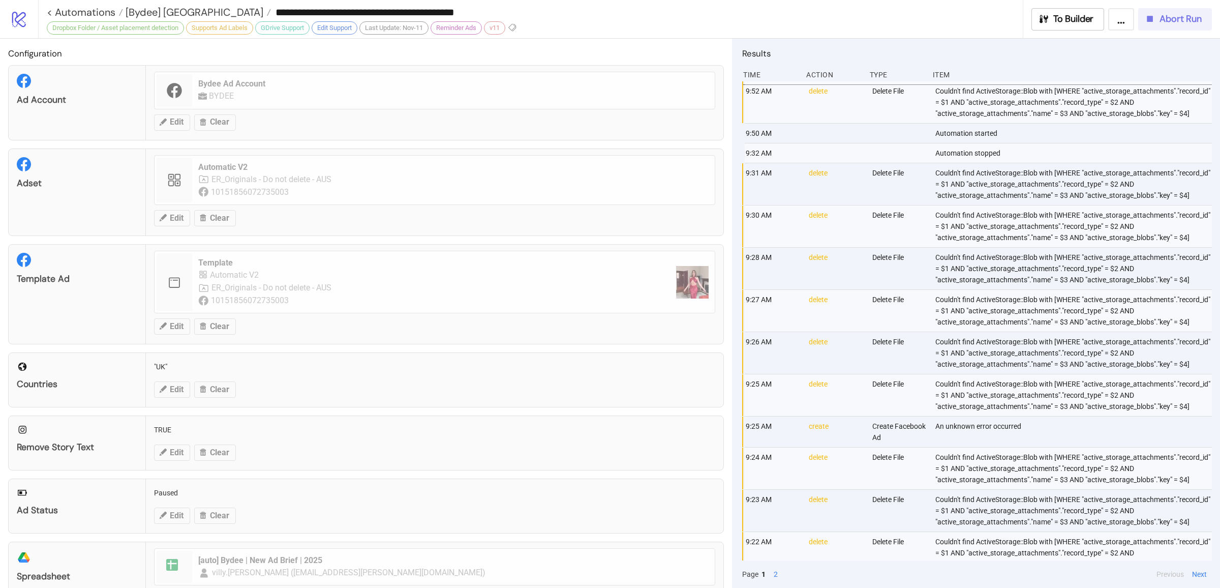
click at [1146, 17] on icon "button" at bounding box center [1149, 18] width 11 height 11
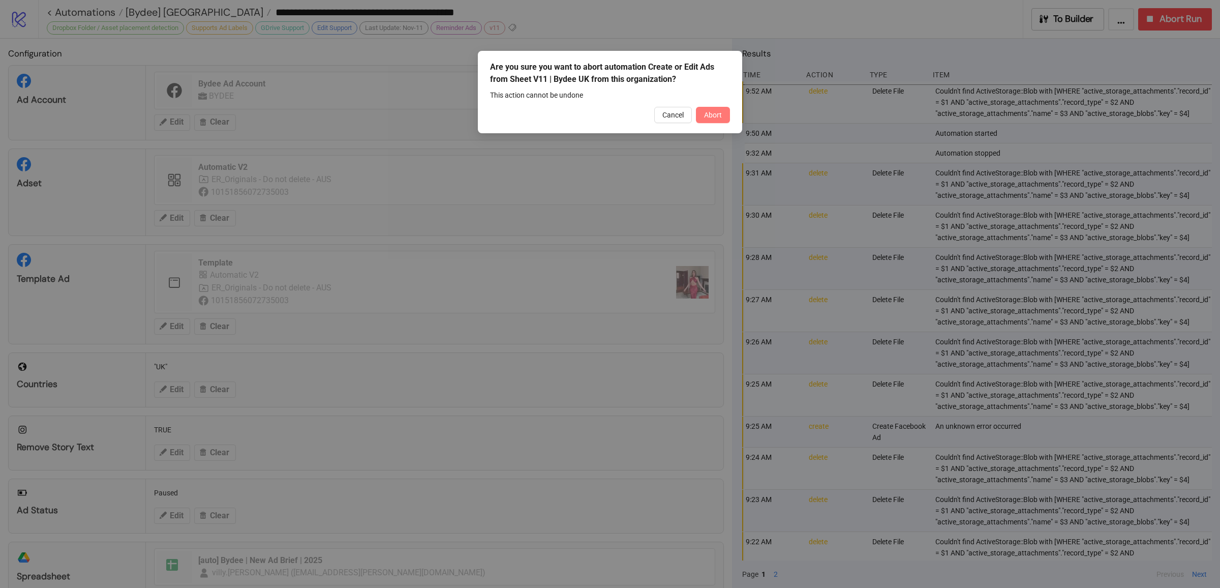
click at [727, 112] on button "Abort" at bounding box center [713, 115] width 34 height 16
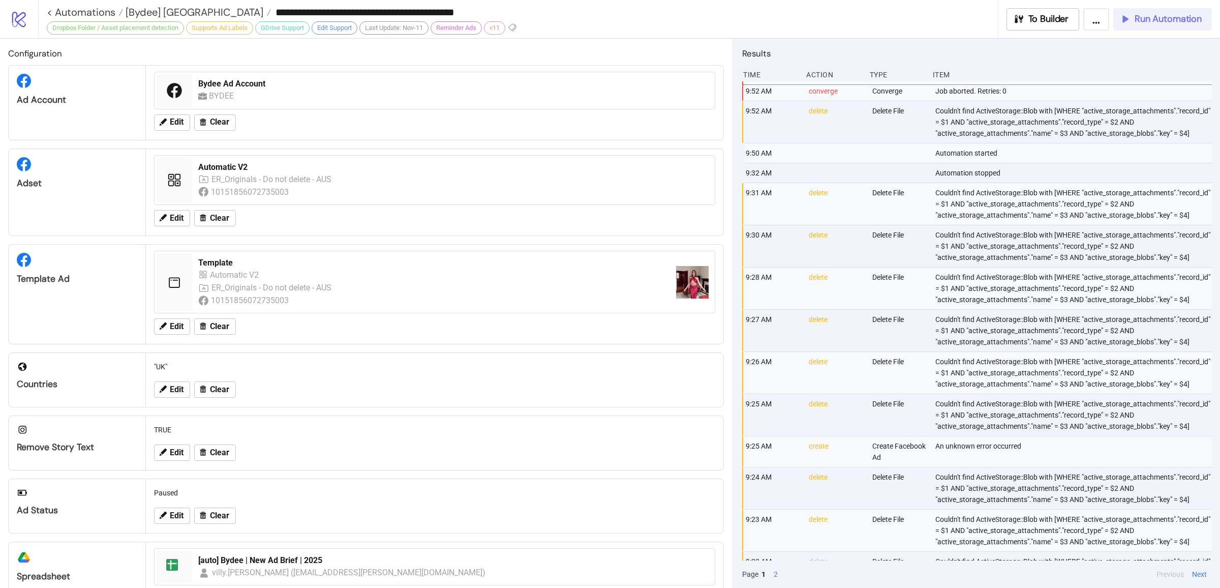
click at [1166, 25] on button "Run Automation" at bounding box center [1162, 19] width 99 height 22
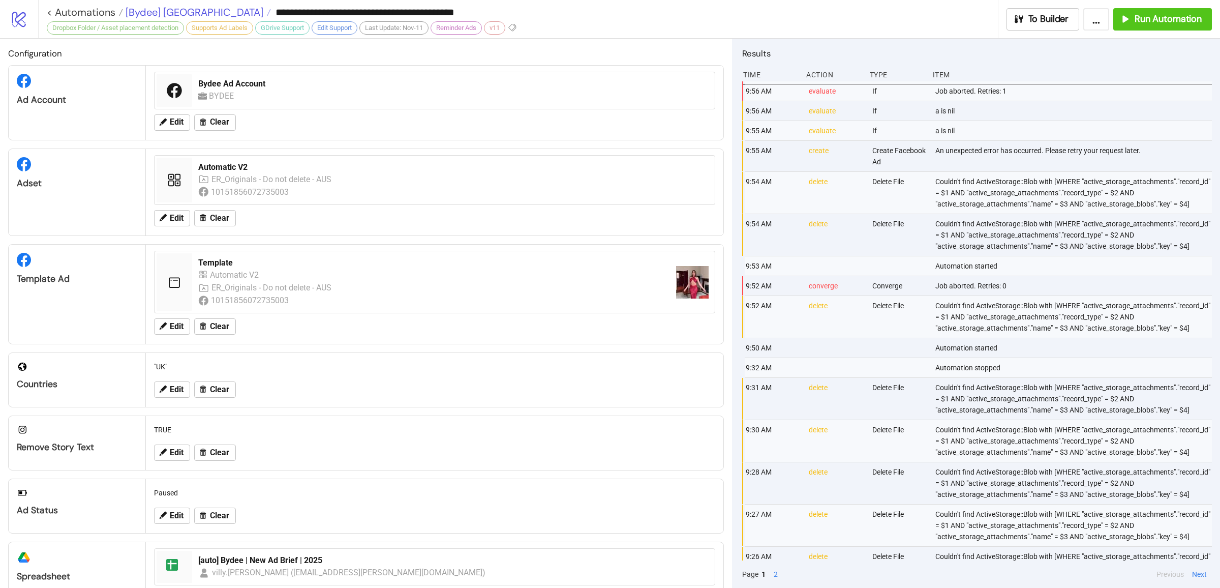
click at [151, 7] on span "[Bydee] [GEOGRAPHIC_DATA]" at bounding box center [193, 12] width 140 height 13
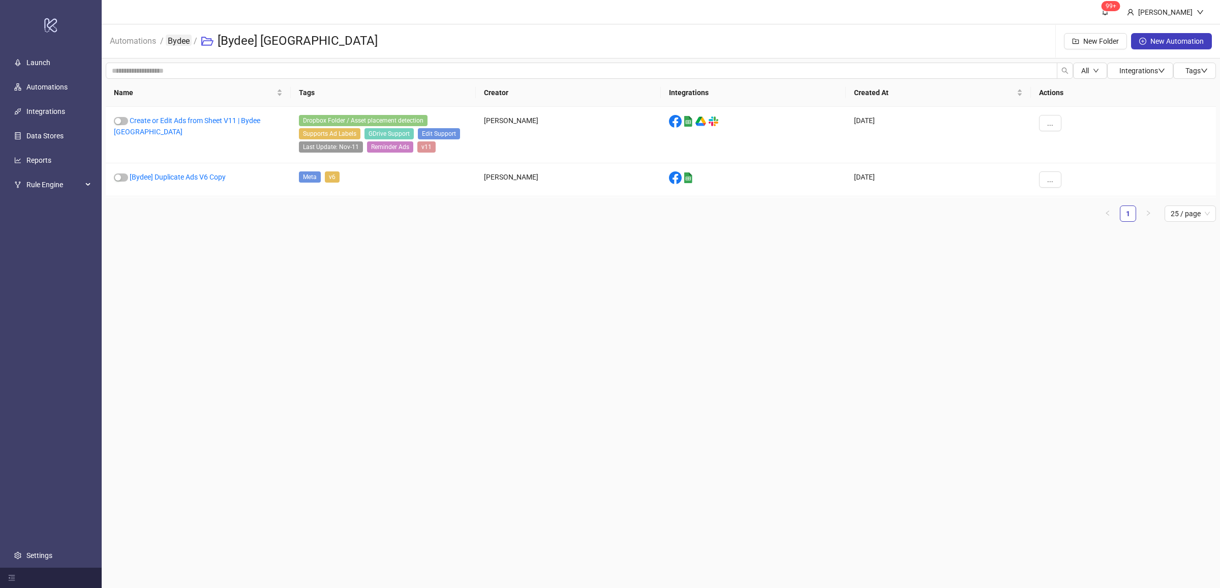
click at [172, 40] on link "Bydee" at bounding box center [179, 40] width 26 height 11
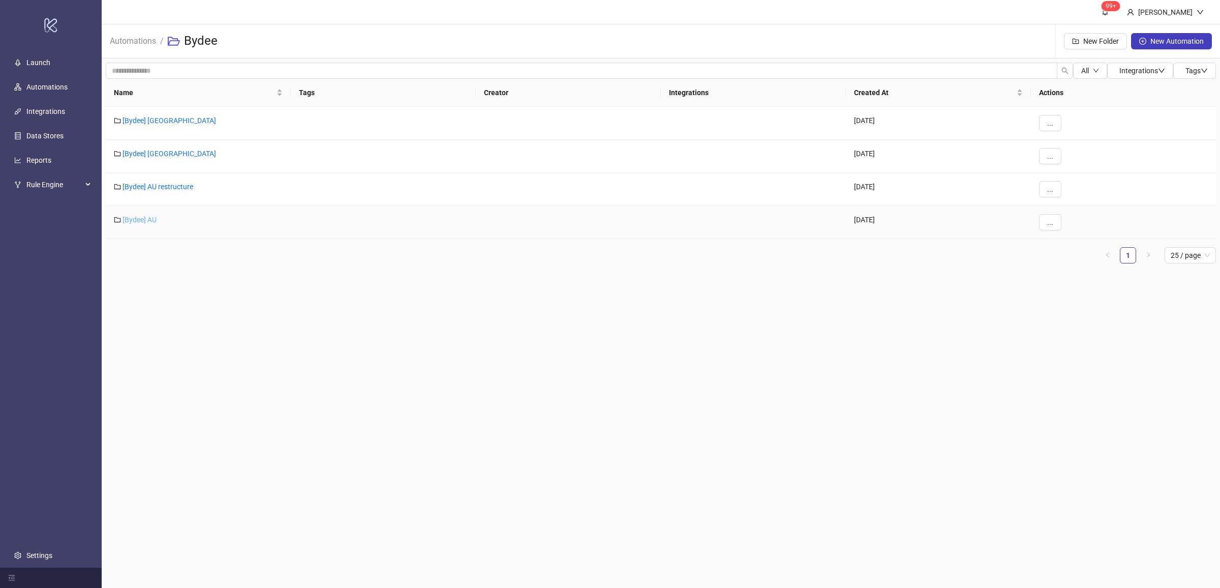
click at [142, 219] on link "[Bydee] AU" at bounding box center [140, 220] width 34 height 8
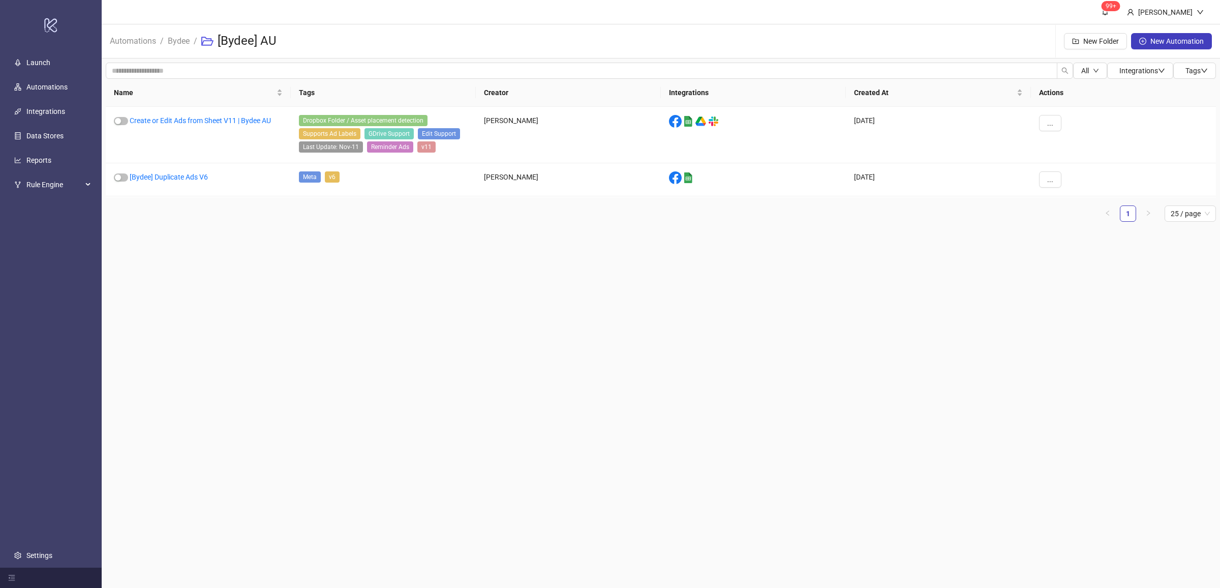
click at [447, 294] on main "99+ [PERSON_NAME] Automations / Bydee / [Bydee] AU New Folder New Automation Al…" at bounding box center [661, 294] width 1118 height 588
click at [192, 122] on link "Create or Edit Ads from Sheet V11 | Bydee AU" at bounding box center [200, 120] width 141 height 8
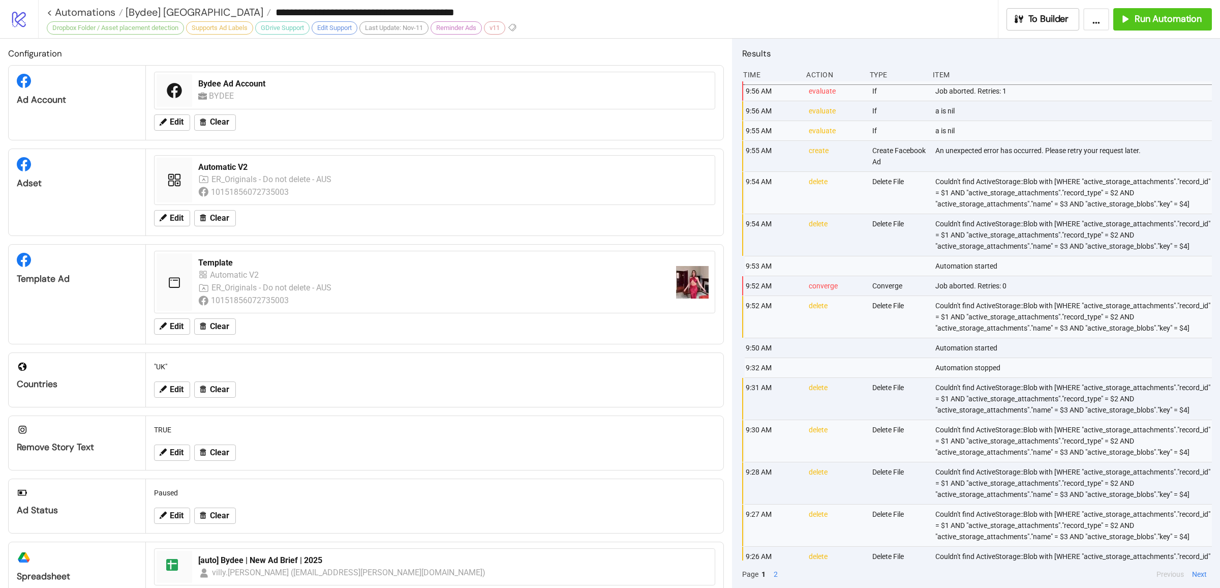
type input "**********"
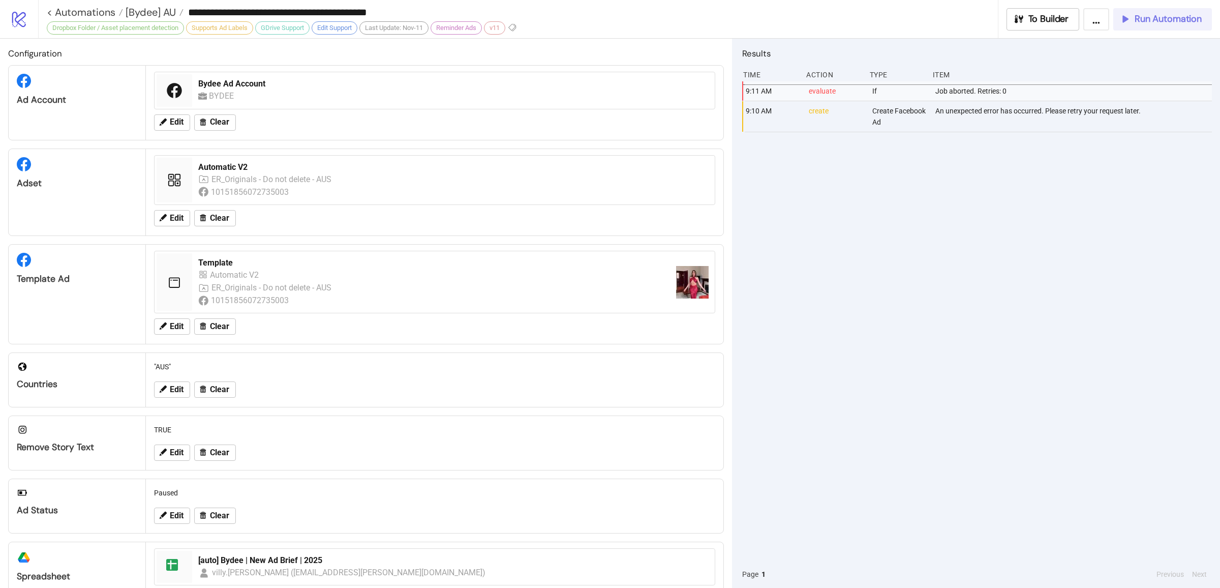
click at [1138, 20] on span "Run Automation" at bounding box center [1168, 19] width 67 height 12
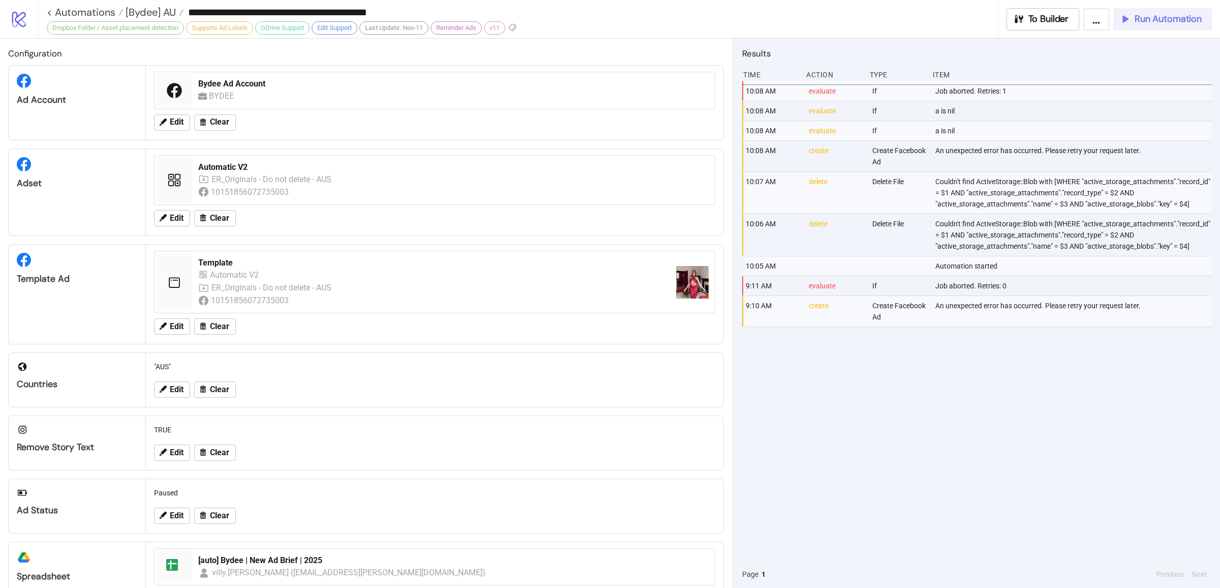
click at [1132, 19] on div "Run Automation" at bounding box center [1160, 19] width 82 height 12
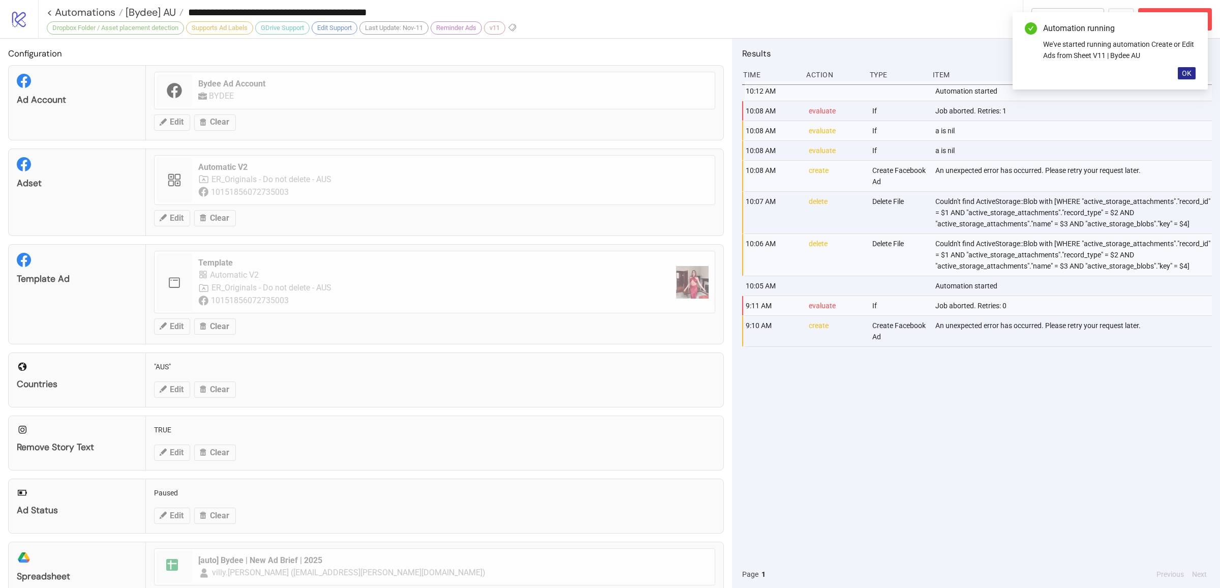
click at [1192, 74] on span "OK" at bounding box center [1187, 73] width 10 height 8
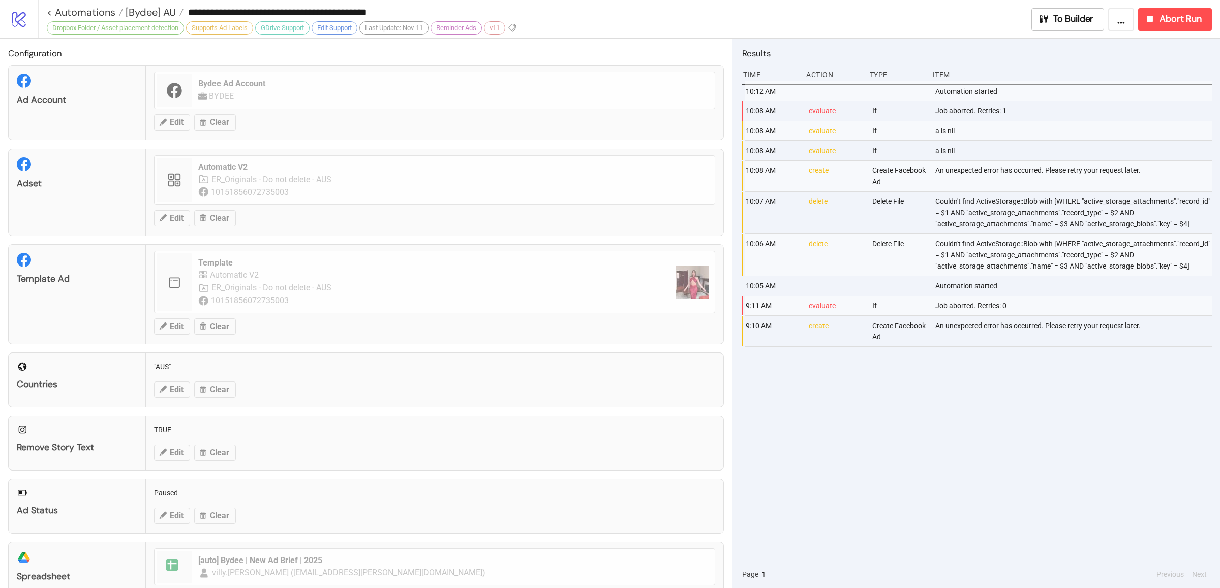
click at [1055, 416] on div "10:12 AM Automation started 10:08 AM evaluate If Job aborted. Retries: 1 10:08 …" at bounding box center [977, 320] width 470 height 479
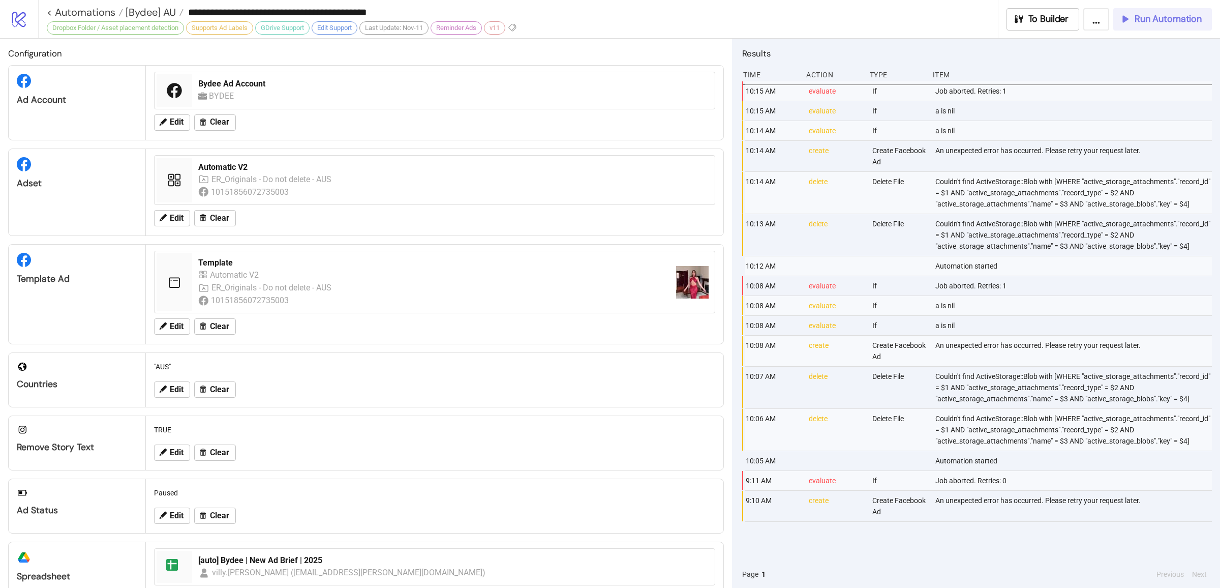
click at [1158, 15] on span "Run Automation" at bounding box center [1168, 19] width 67 height 12
click at [1127, 18] on icon "button" at bounding box center [1124, 19] width 10 height 10
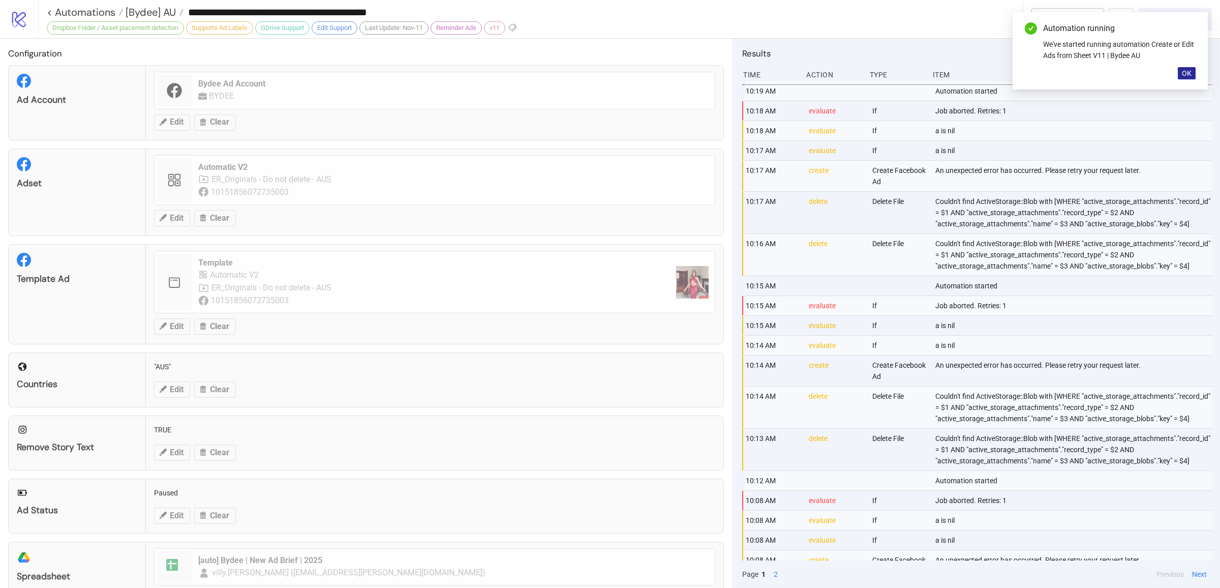
click at [1187, 74] on span "OK" at bounding box center [1187, 73] width 10 height 8
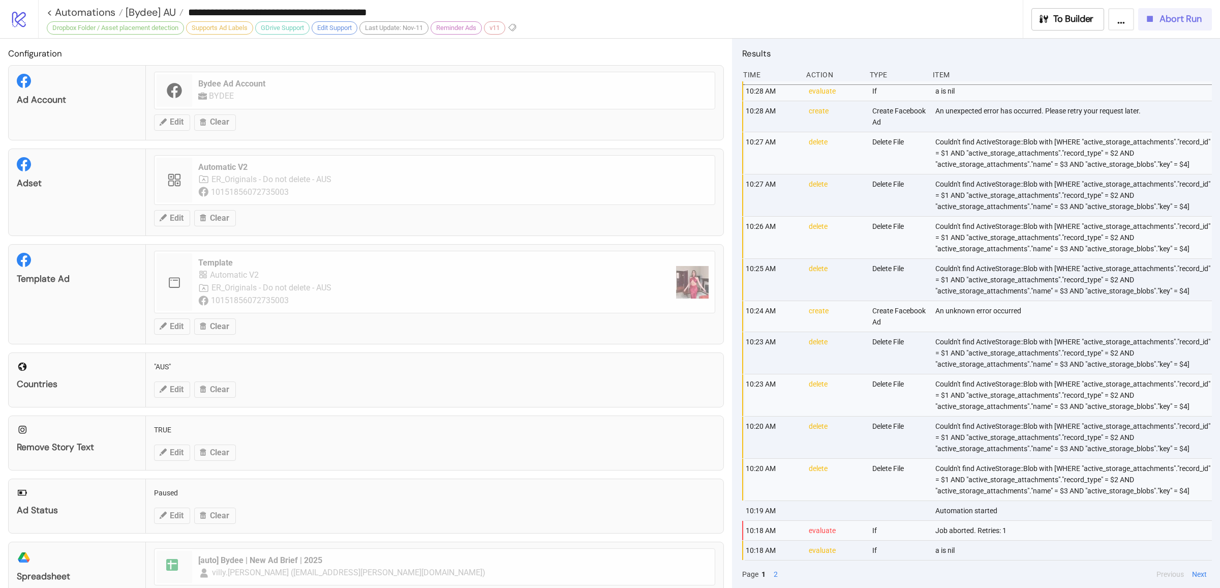
click at [1160, 19] on span "Abort Run" at bounding box center [1181, 19] width 42 height 12
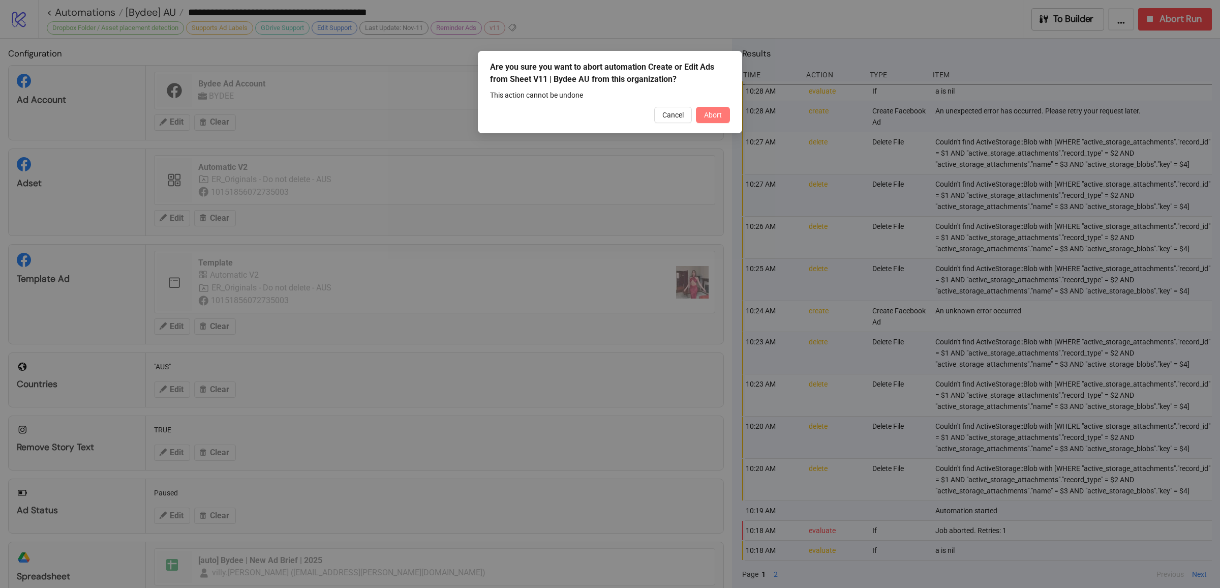
click at [720, 115] on span "Abort" at bounding box center [713, 115] width 18 height 8
